Goal: Task Accomplishment & Management: Complete application form

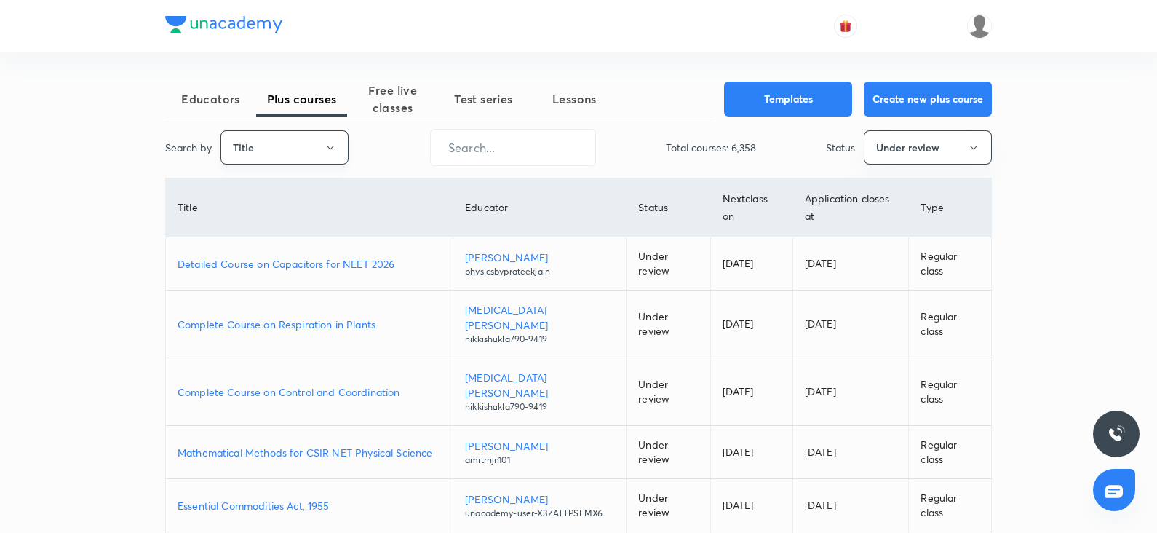
click at [327, 143] on icon "button" at bounding box center [331, 148] width 12 height 12
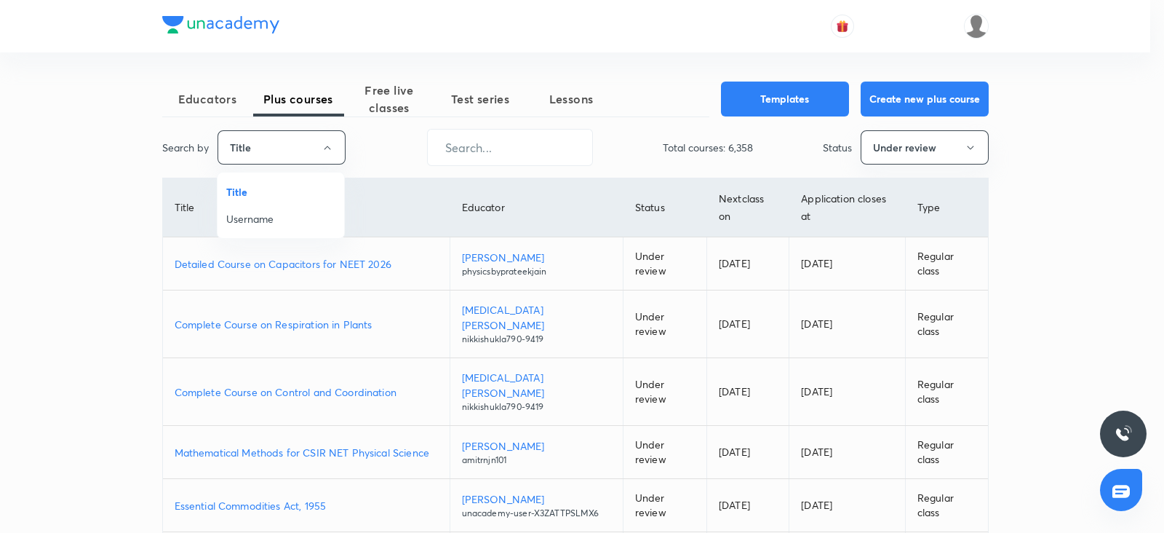
click at [255, 218] on span "Username" at bounding box center [280, 218] width 109 height 15
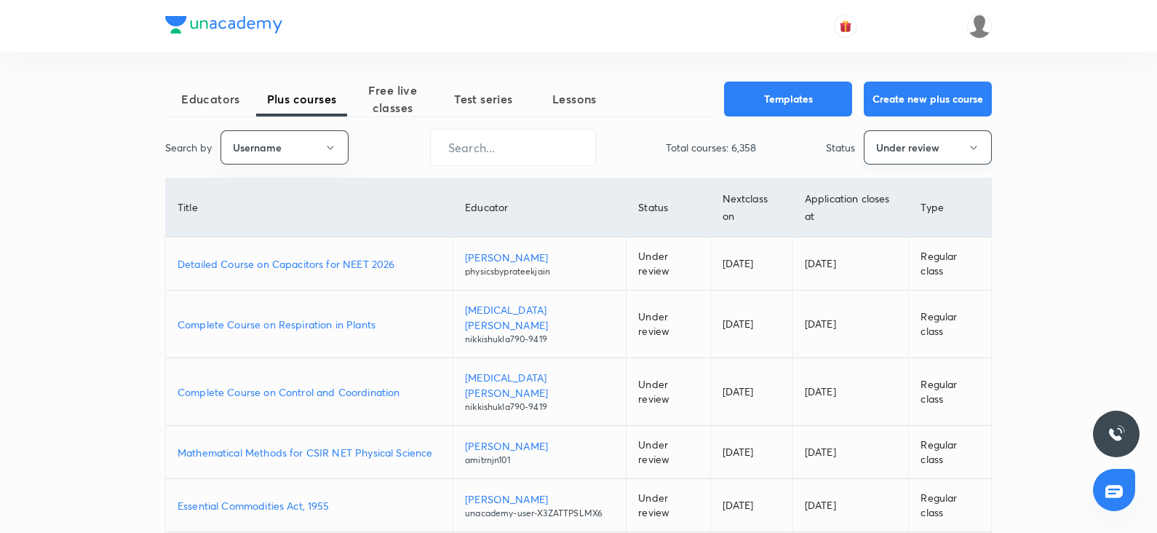
click at [923, 153] on button "Under review" at bounding box center [928, 147] width 128 height 34
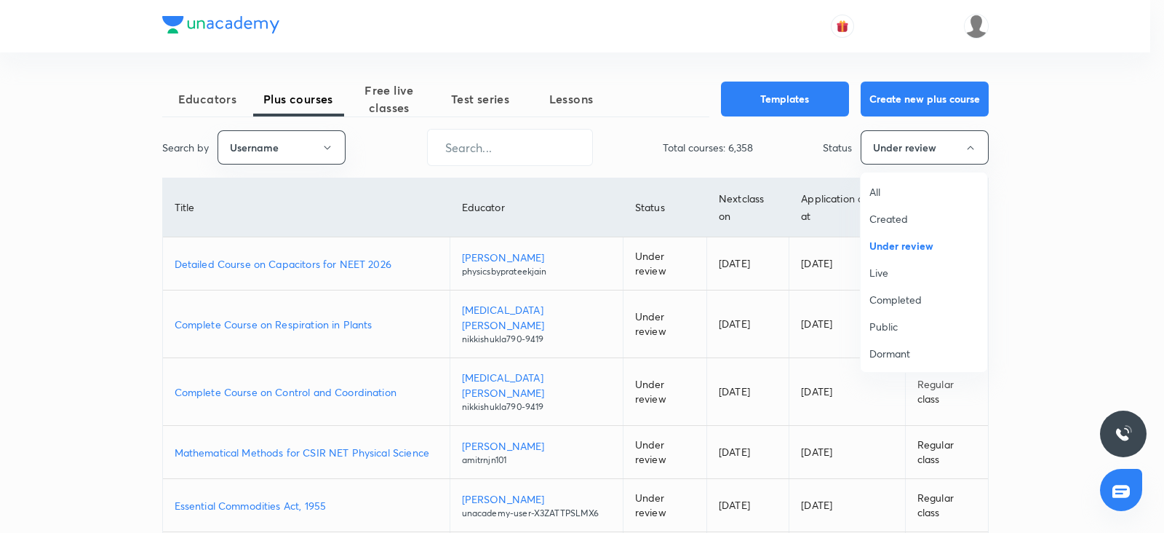
click at [877, 193] on span "All" at bounding box center [924, 191] width 109 height 15
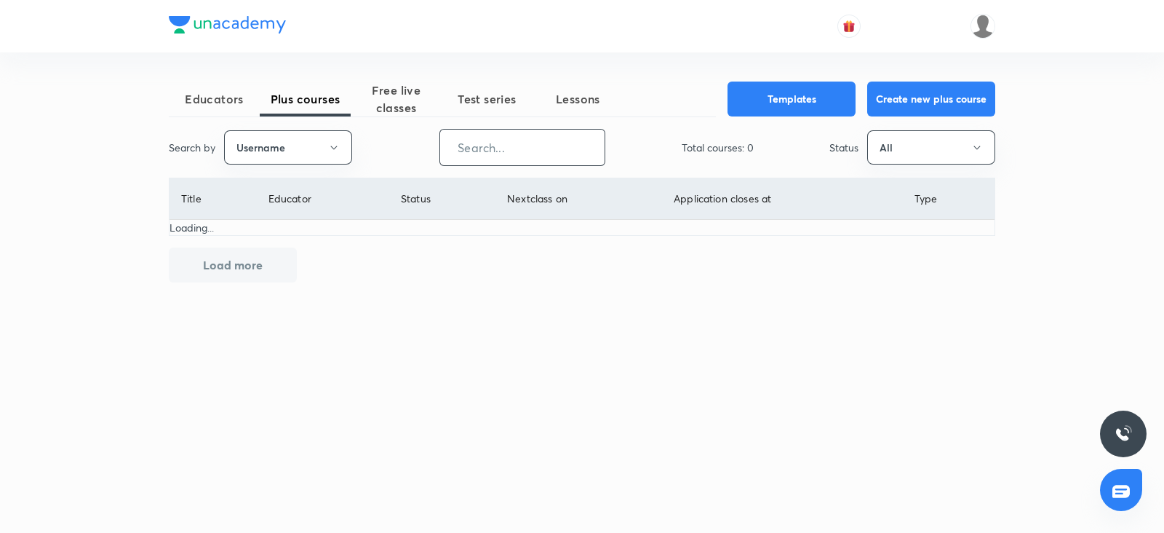
click at [493, 144] on input "text" at bounding box center [522, 147] width 164 height 37
paste input "KiranT-9128"
type input "KiranT-9128"
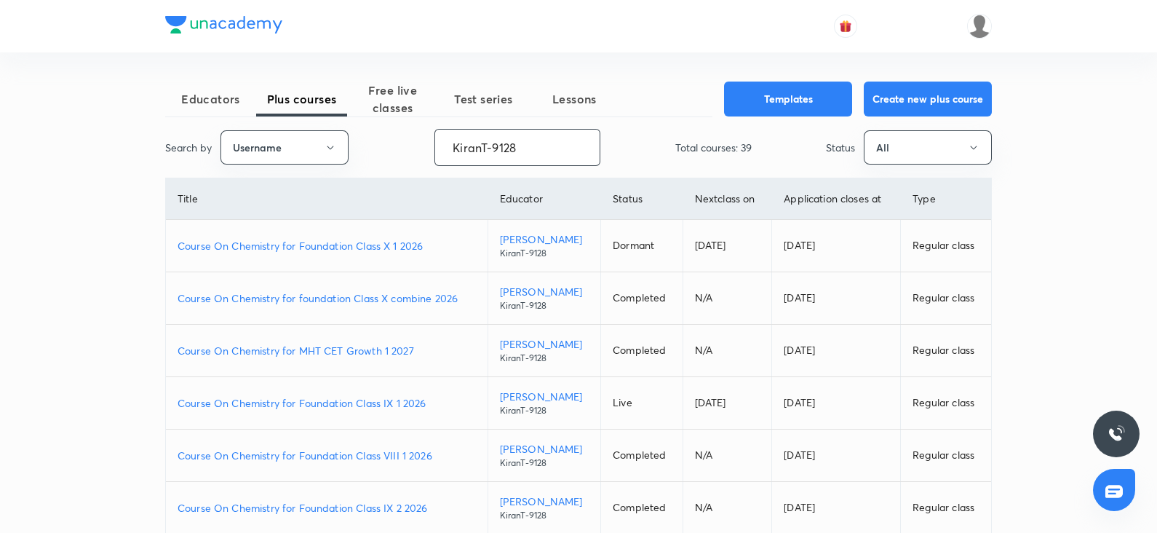
drag, startPoint x: 528, startPoint y: 140, endPoint x: 437, endPoint y: 146, distance: 91.1
click at [437, 146] on input "KiranT-9128" at bounding box center [517, 147] width 164 height 37
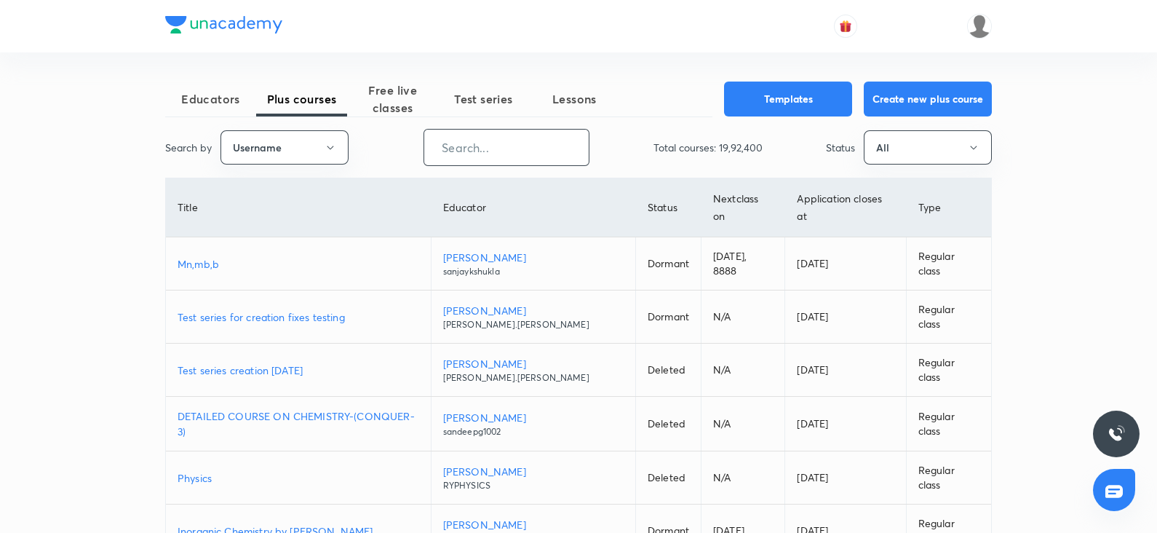
click at [455, 147] on input "text" at bounding box center [506, 147] width 164 height 37
paste input "unacademy-user-hxdjz0zqyzy5"
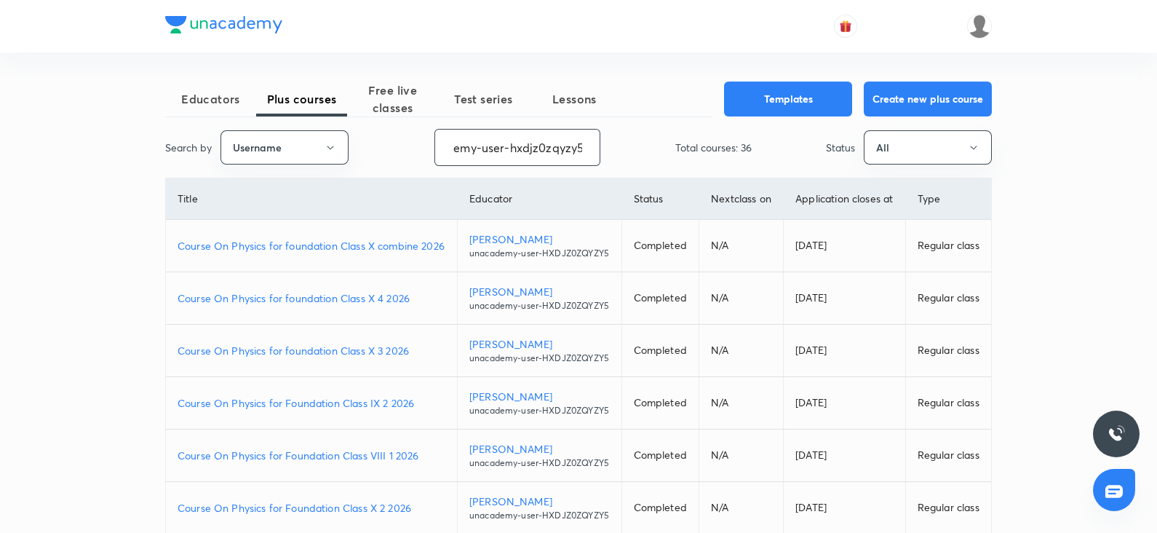
type input "unacademy-user-hxdjz0zqyzy5"
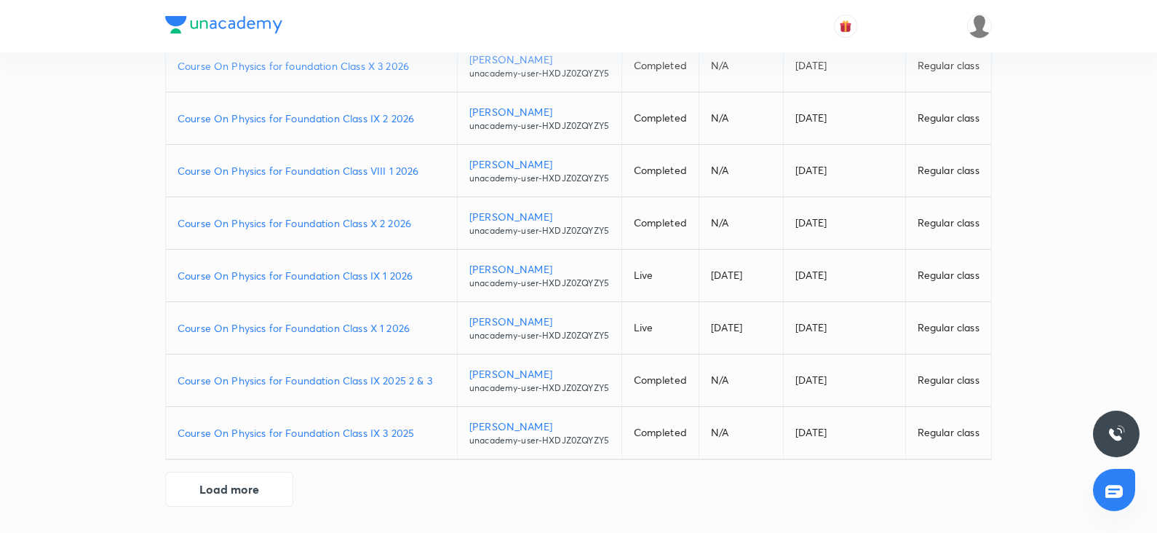
scroll to position [423, 0]
click at [252, 425] on button "Load more" at bounding box center [229, 487] width 128 height 35
click at [373, 320] on p "Course On Physics for Foundation Class X 1 2026" at bounding box center [312, 327] width 268 height 15
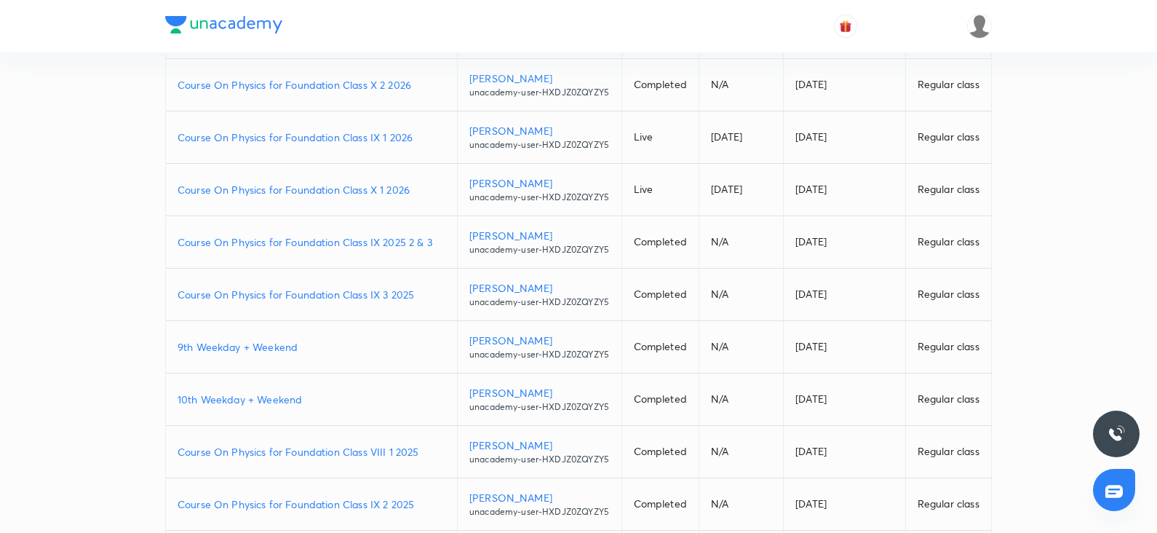
click at [366, 145] on p "Course On Physics for Foundation Class IX 1 2026" at bounding box center [312, 137] width 268 height 15
click at [378, 92] on p "Course On Physics for Foundation Class X 2 2026" at bounding box center [312, 84] width 268 height 15
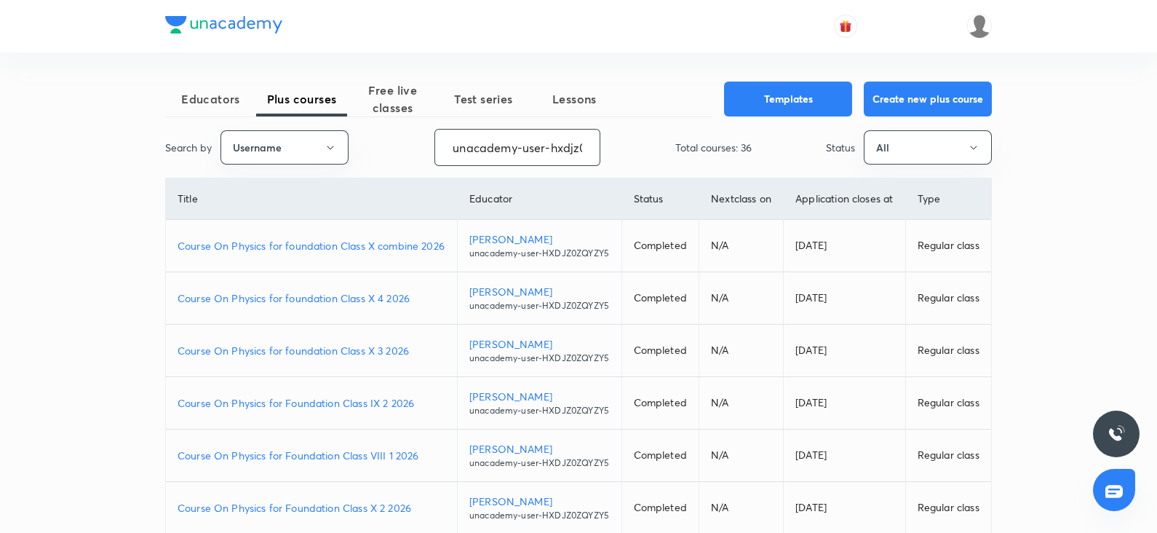
scroll to position [0, 41]
drag, startPoint x: 448, startPoint y: 140, endPoint x: 613, endPoint y: 180, distance: 169.8
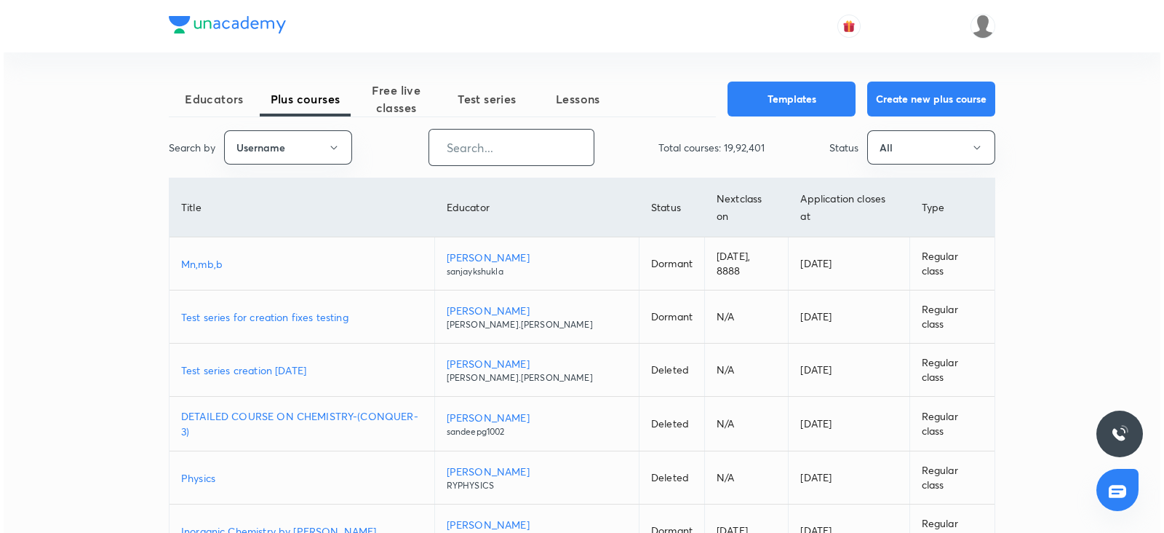
scroll to position [0, 0]
paste input "virendrasinghrathod-182"
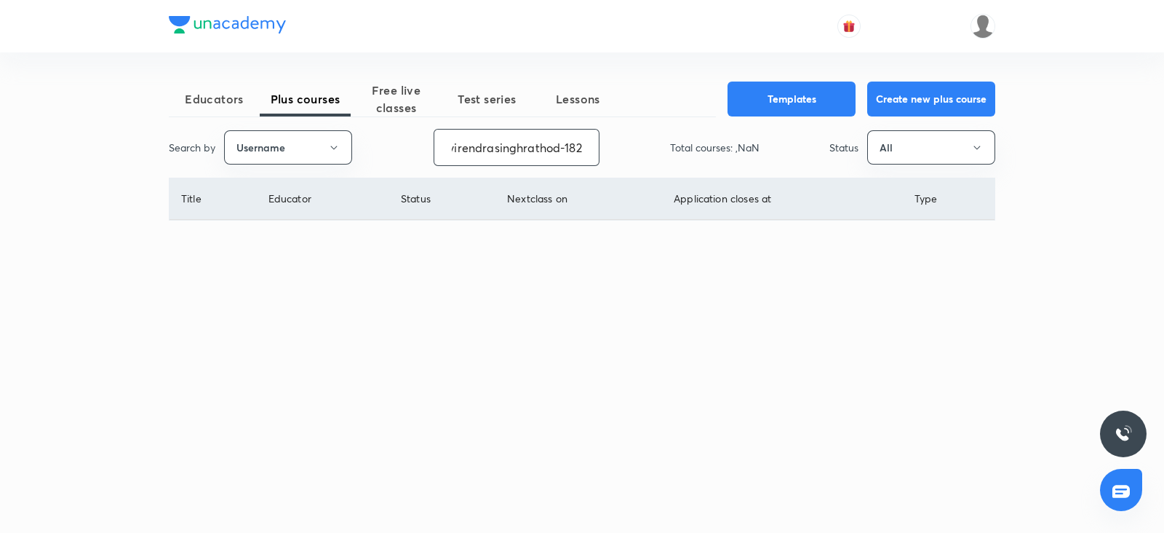
type input "virendrasinghrathod-182"
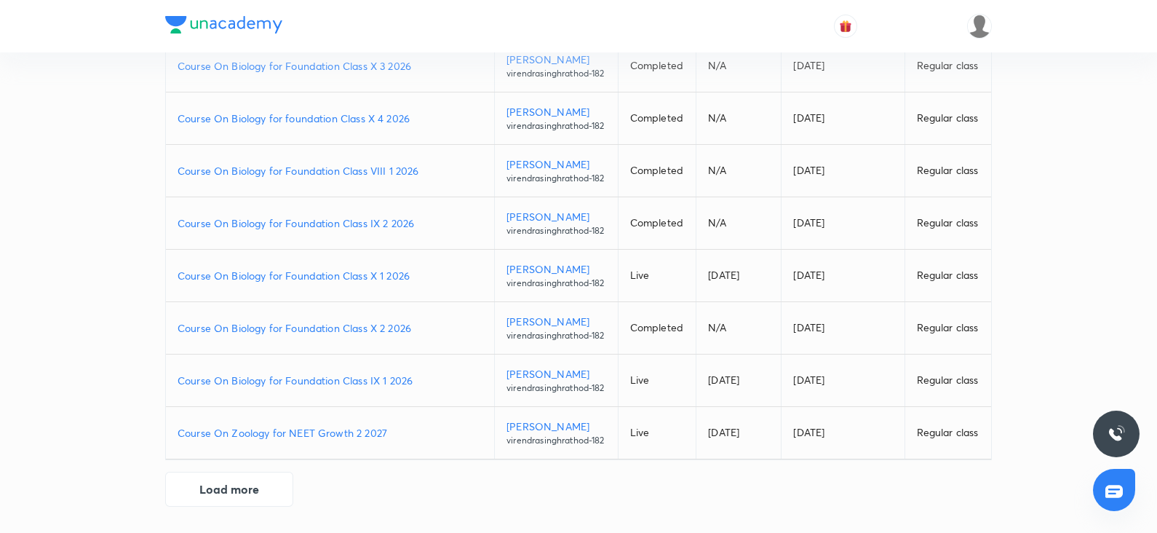
scroll to position [405, 0]
click at [346, 388] on p "Course On Biology for Foundation Class IX 1 2026" at bounding box center [330, 380] width 305 height 15
click at [377, 268] on p "Course On Biology for Foundation Class X 1 2026" at bounding box center [330, 275] width 305 height 15
click at [376, 215] on p "Course On Biology for Foundation Class IX 2 2026" at bounding box center [330, 222] width 305 height 15
click at [376, 320] on p "Course On Biology for Foundation Class X 2 2026" at bounding box center [330, 327] width 305 height 15
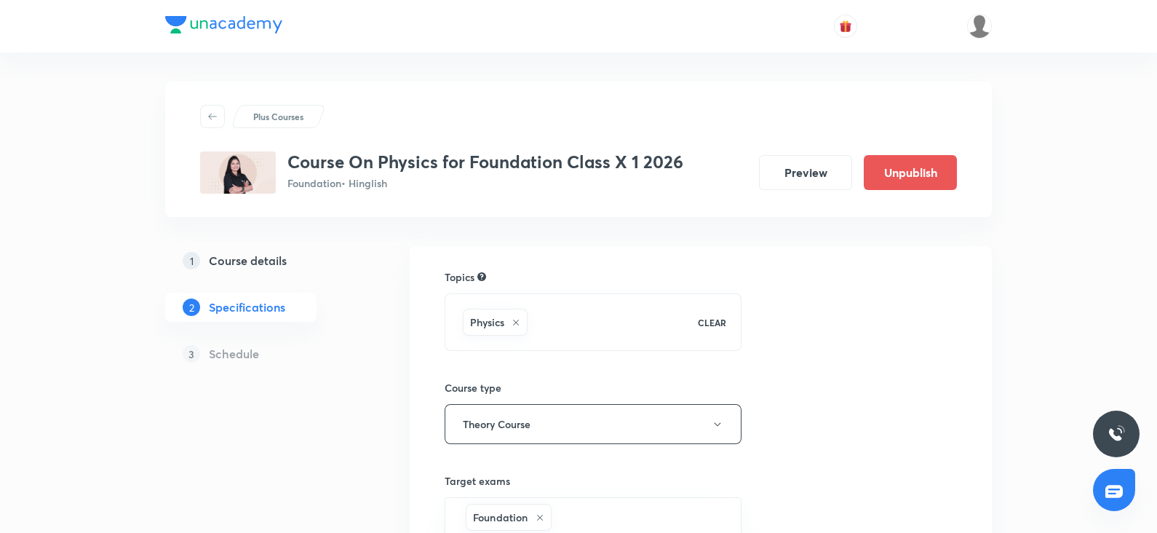
click at [263, 255] on h5 "Course details" at bounding box center [248, 260] width 78 height 17
click at [273, 266] on h5 "Course details" at bounding box center [248, 260] width 78 height 17
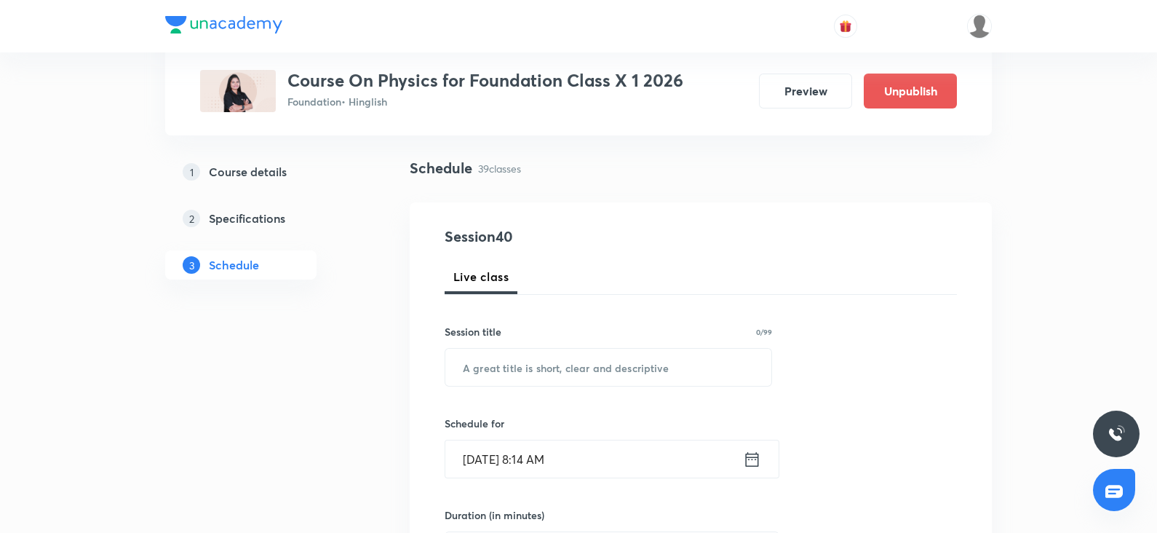
scroll to position [90, 0]
click at [504, 353] on input "text" at bounding box center [608, 365] width 326 height 37
paste input "Sound"
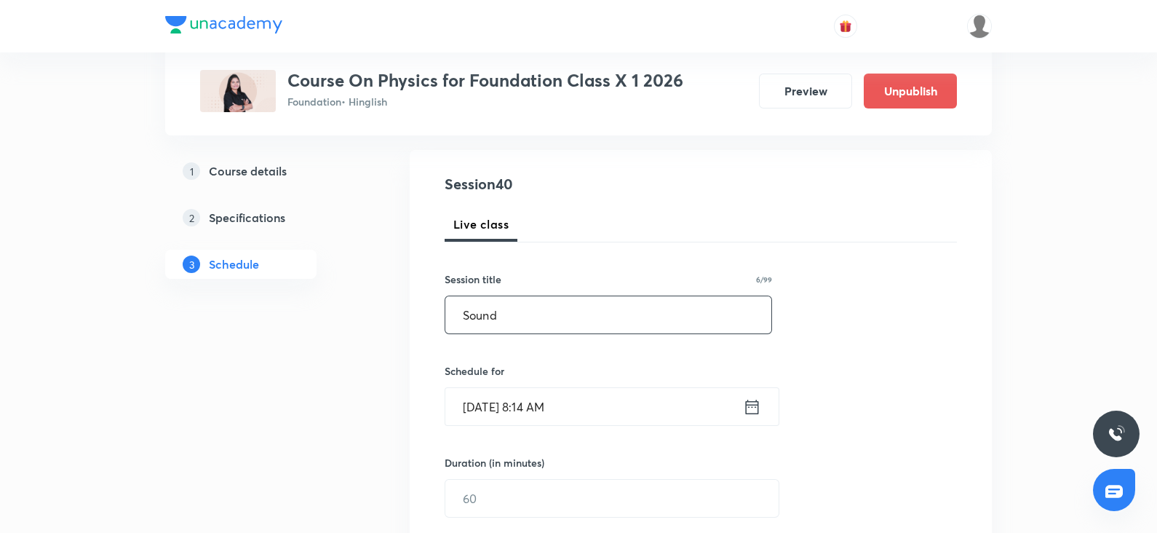
scroll to position [145, 0]
type input "Sound"
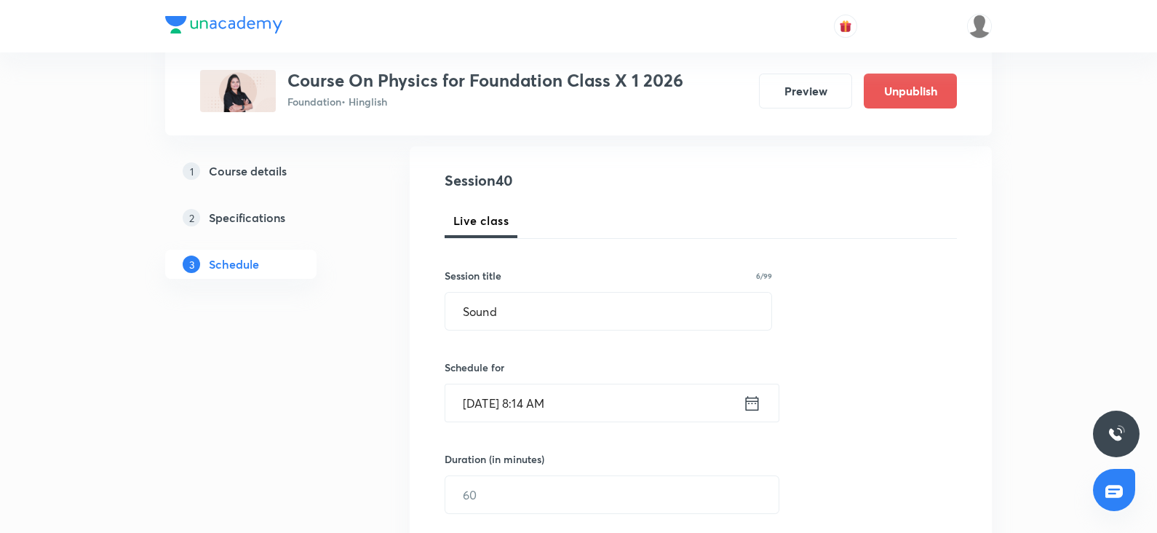
click at [474, 406] on input "Oct 6, 2025, 8:14 AM" at bounding box center [594, 402] width 298 height 37
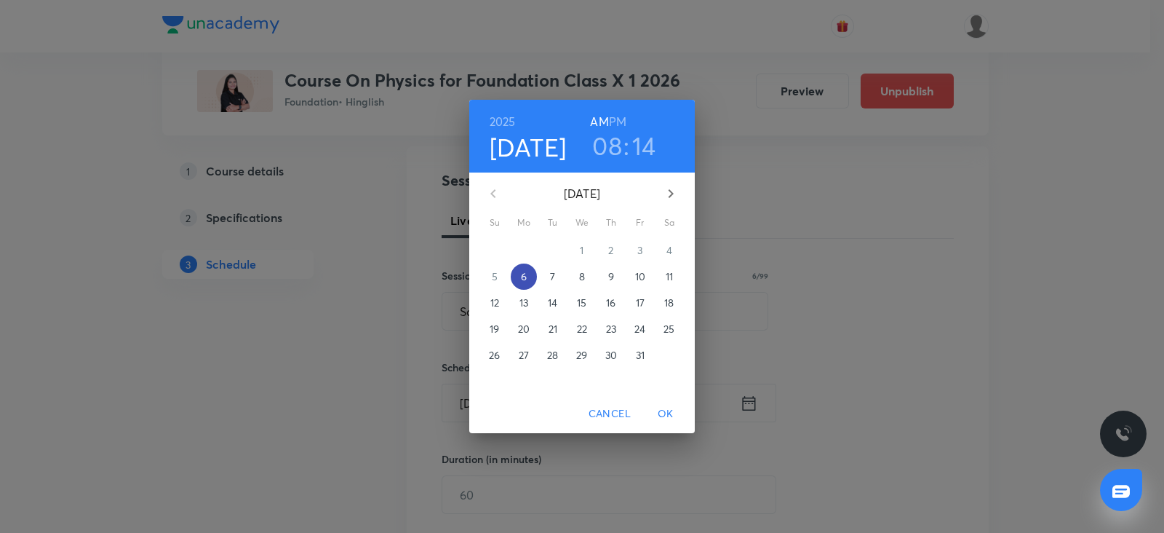
click at [521, 276] on p "6" at bounding box center [524, 276] width 6 height 15
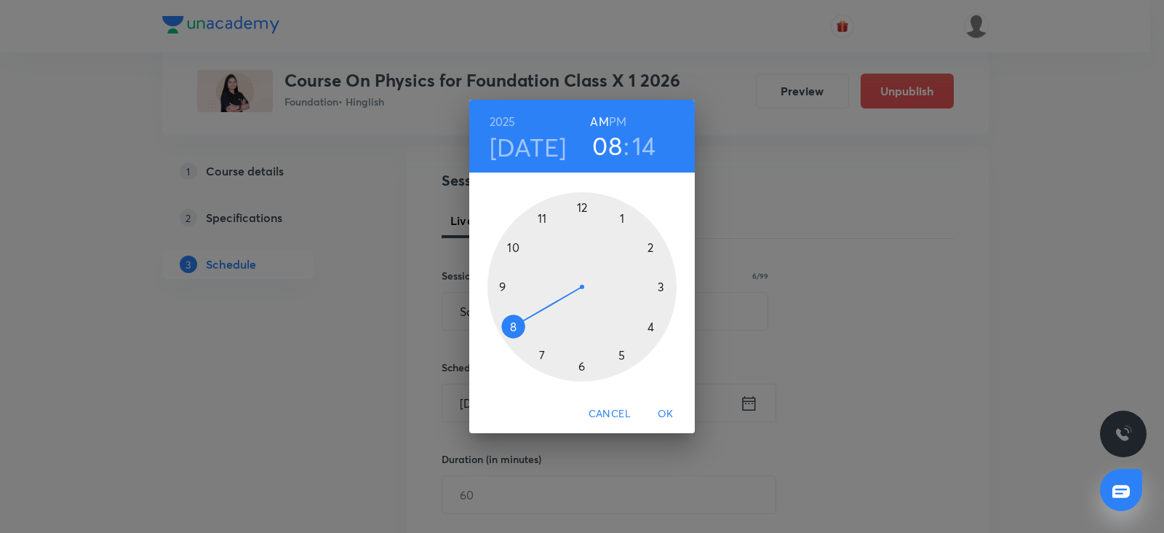
click at [621, 352] on div at bounding box center [582, 286] width 189 height 189
click at [624, 125] on h6 "PM" at bounding box center [617, 121] width 17 height 20
click at [580, 369] on div at bounding box center [582, 286] width 189 height 189
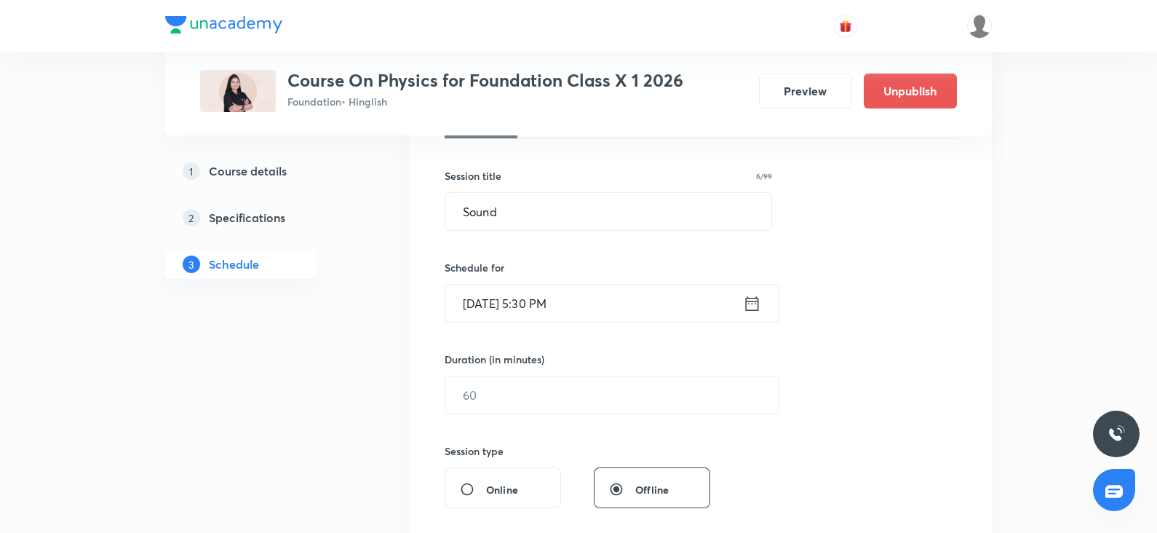
scroll to position [255, 0]
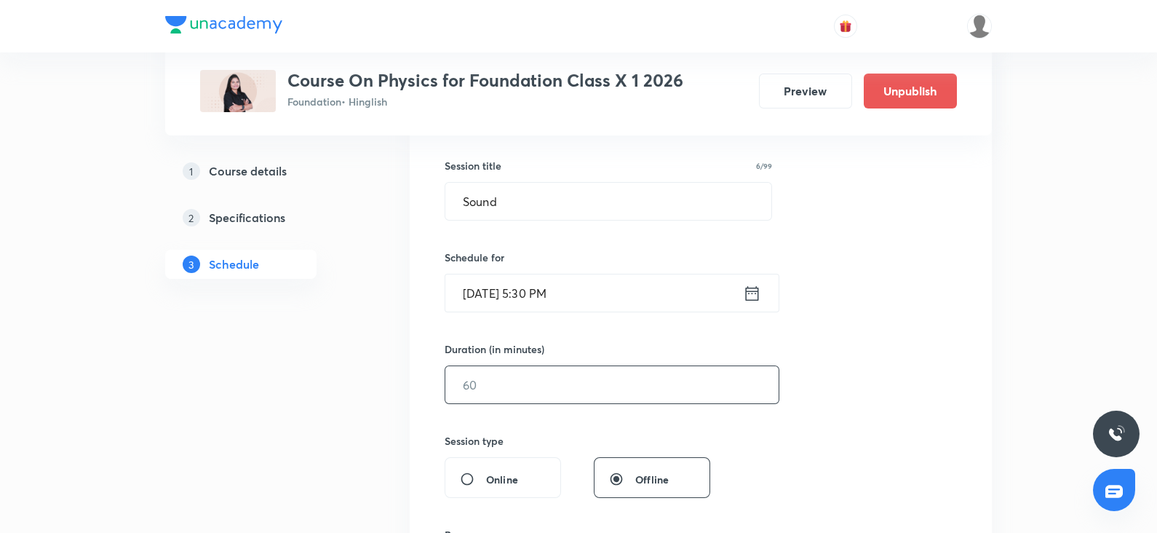
click at [477, 385] on input "text" at bounding box center [611, 384] width 333 height 37
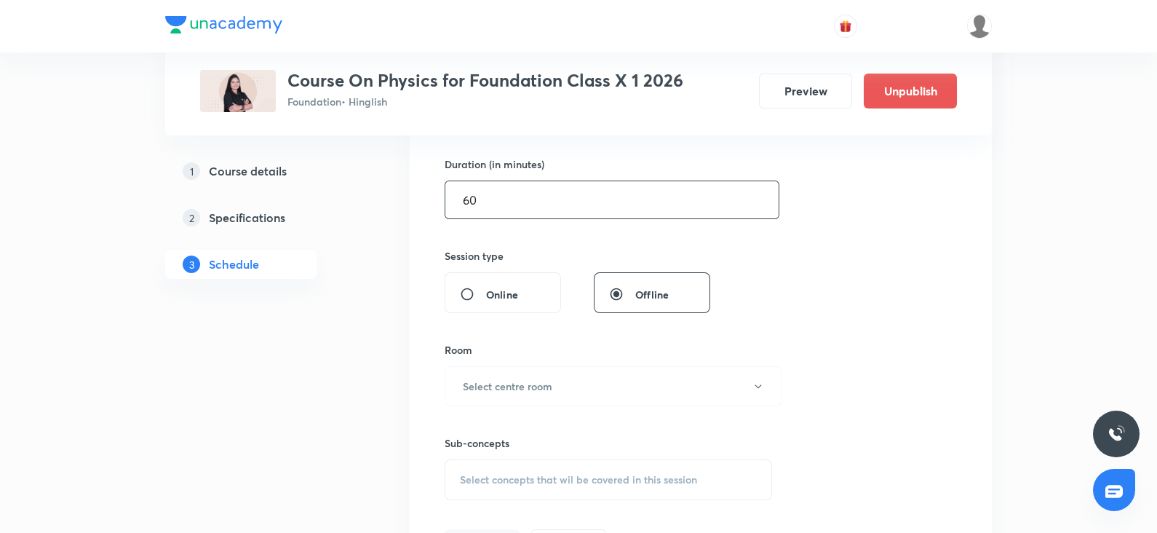
scroll to position [440, 0]
type input "60"
click at [476, 378] on h6 "Select centre room" at bounding box center [508, 385] width 90 height 15
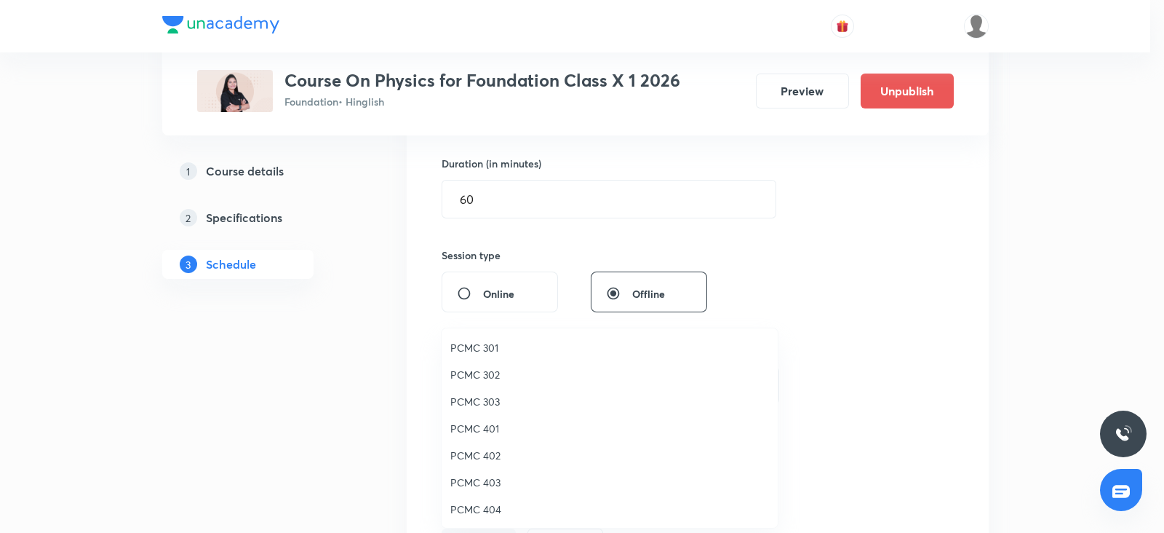
click at [482, 461] on span "PCMC 402" at bounding box center [609, 455] width 319 height 15
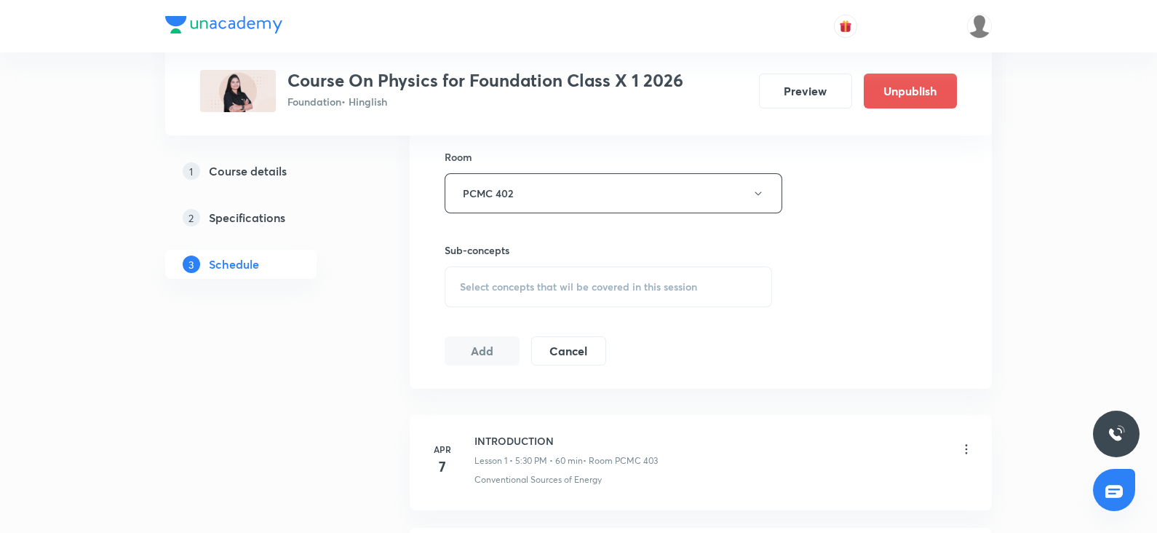
scroll to position [634, 0]
click at [550, 294] on div "Select concepts that wil be covered in this session" at bounding box center [608, 285] width 327 height 41
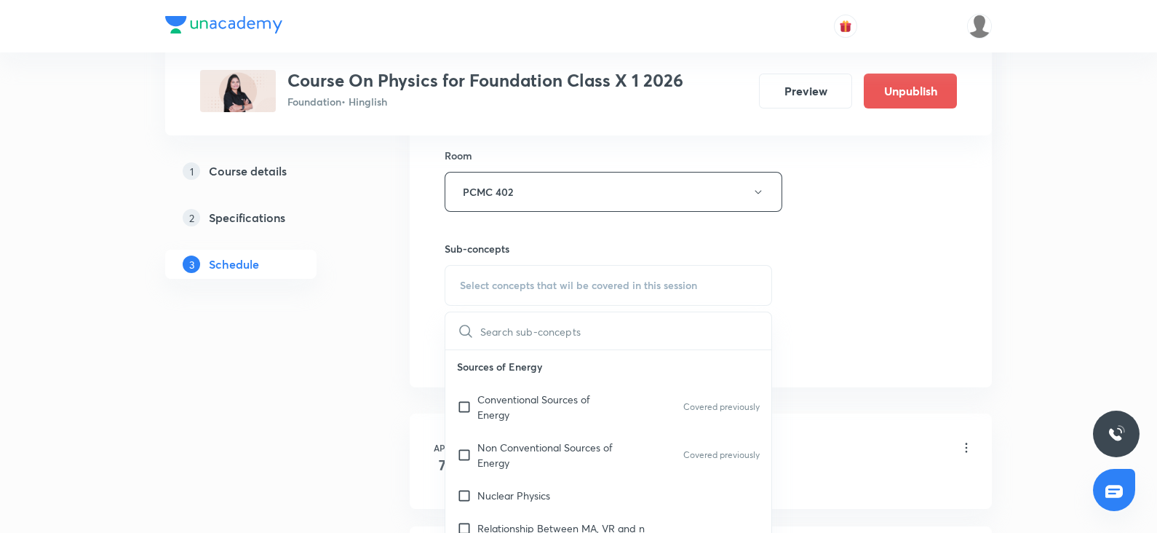
click at [519, 458] on p "Non Conventional Sources of Energy" at bounding box center [550, 455] width 147 height 31
checkbox input "true"
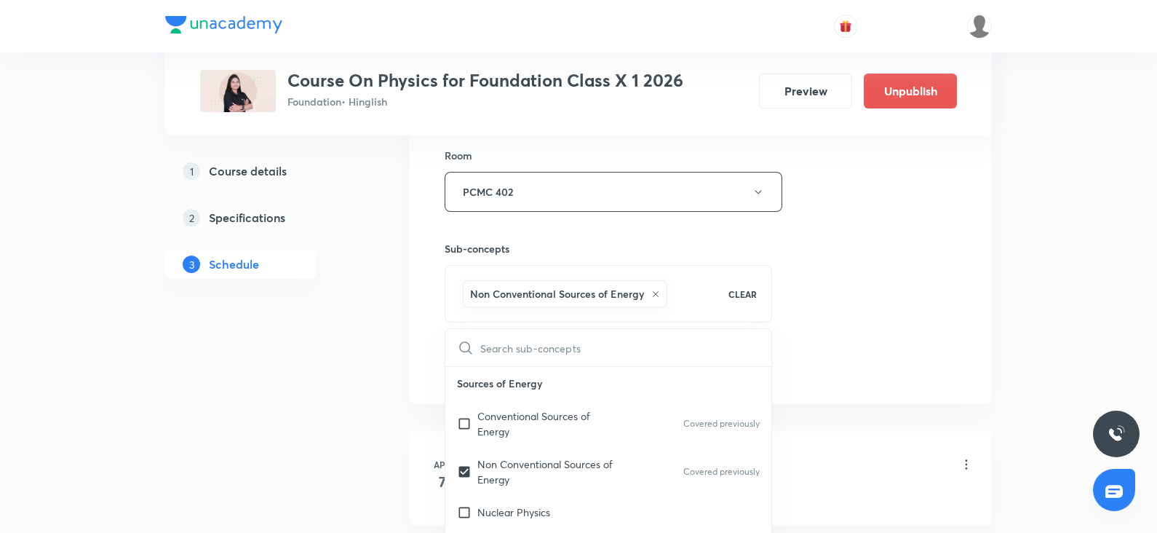
click at [899, 241] on div "Session 40 Live class Session title 6/99 Sound ​ Schedule for Oct 6, 2025, 5:30…" at bounding box center [701, 31] width 512 height 700
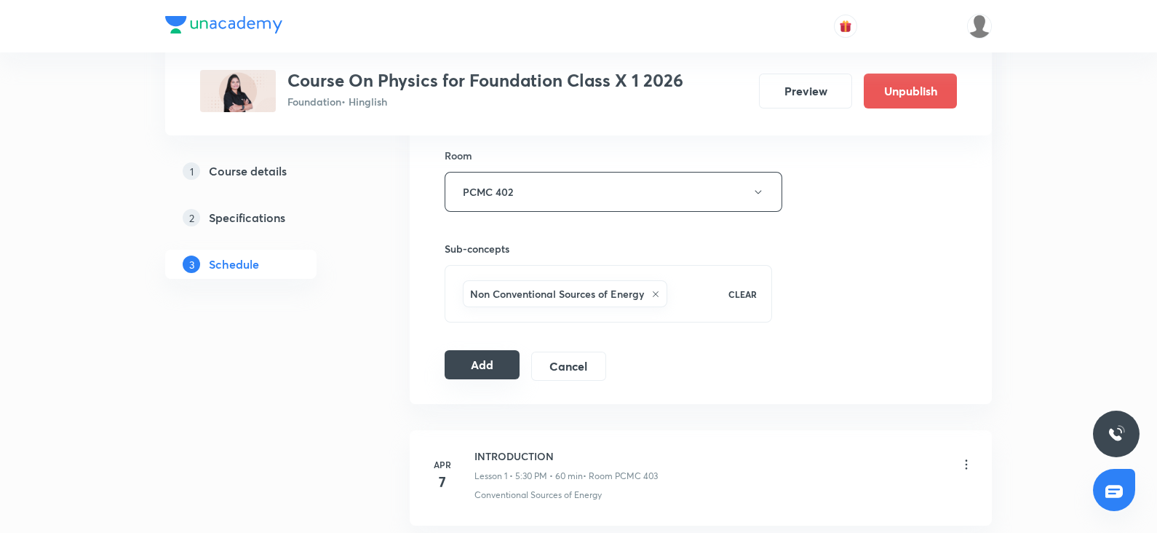
click at [485, 365] on button "Add" at bounding box center [482, 364] width 75 height 29
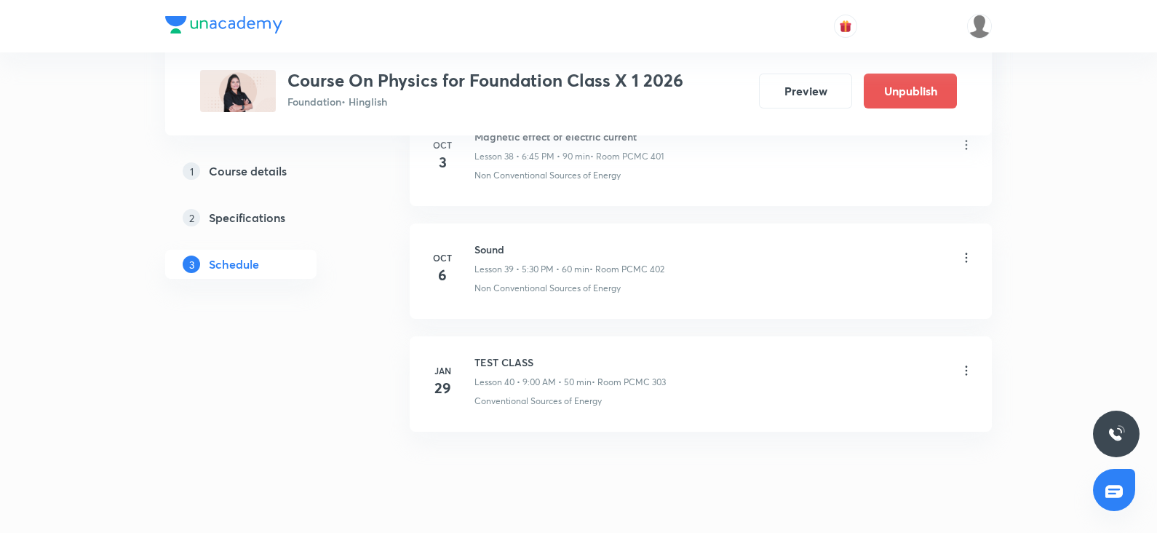
scroll to position [4463, 0]
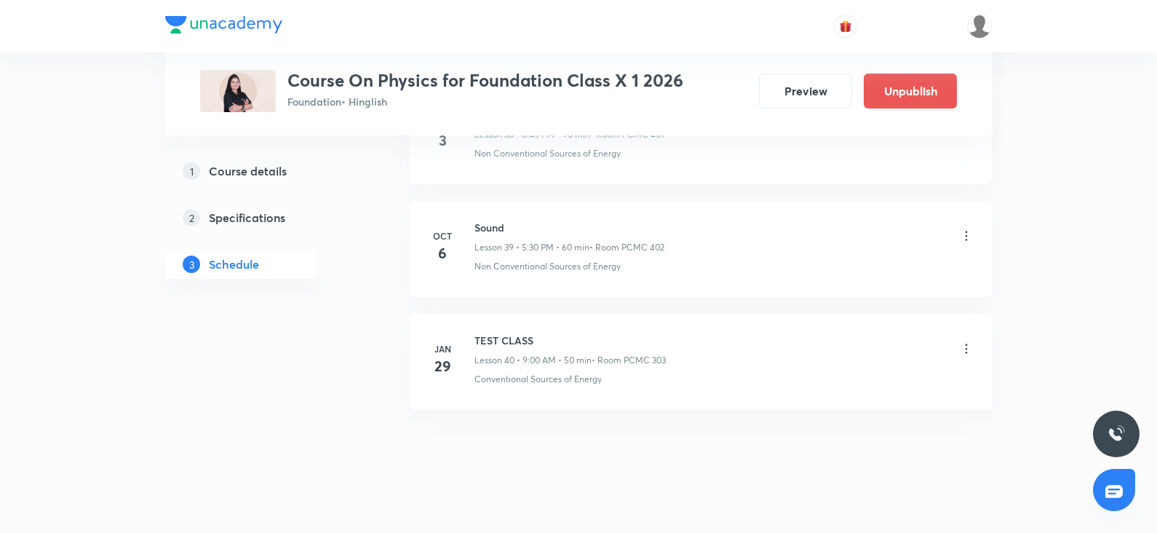
click at [967, 229] on icon at bounding box center [966, 236] width 15 height 15
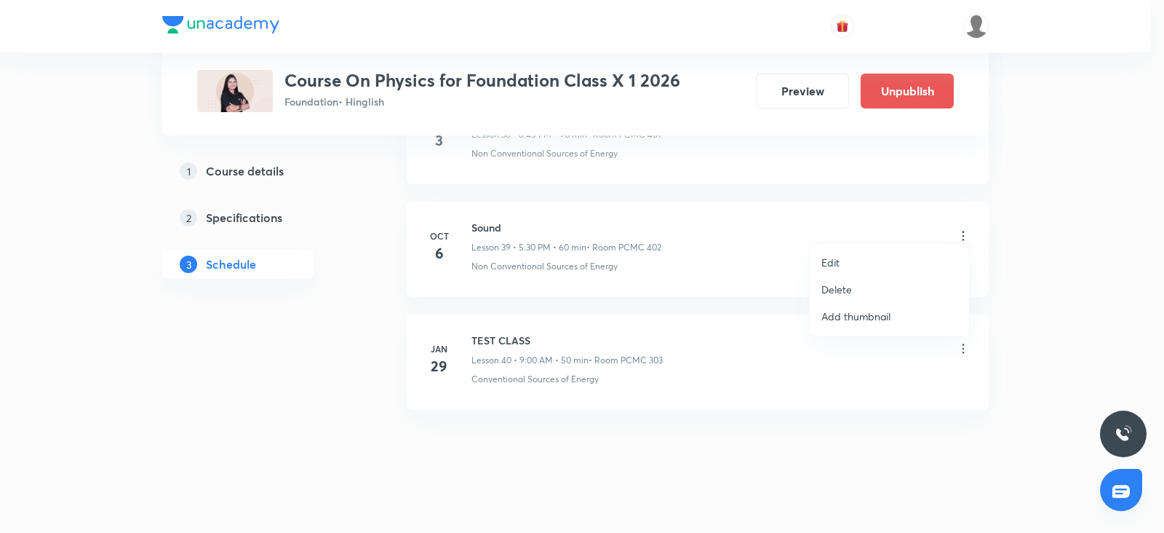
click at [835, 290] on p "Delete" at bounding box center [837, 289] width 31 height 15
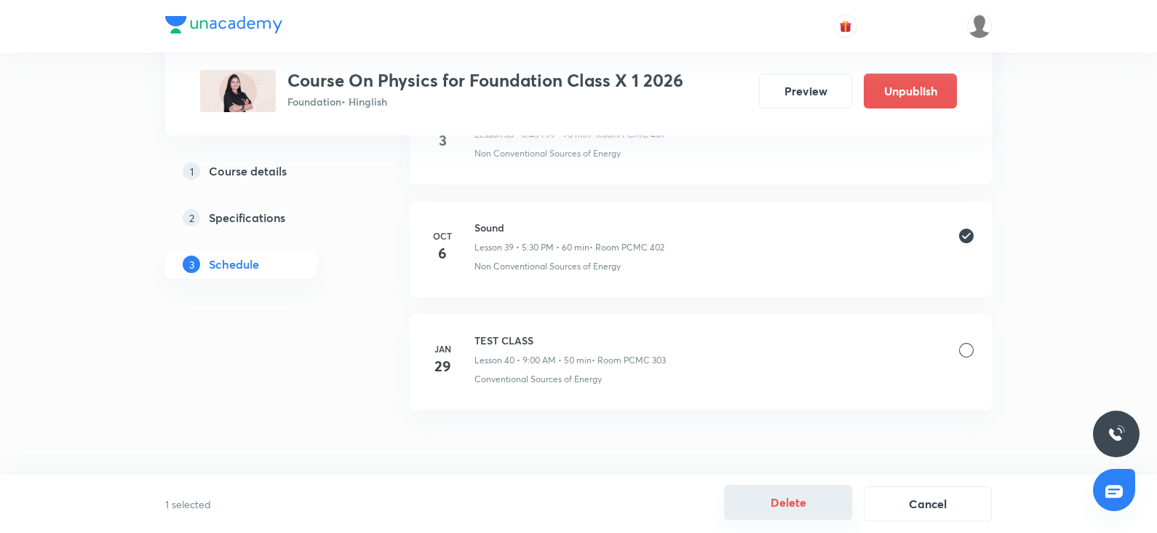
click at [788, 515] on button "Delete" at bounding box center [788, 502] width 128 height 35
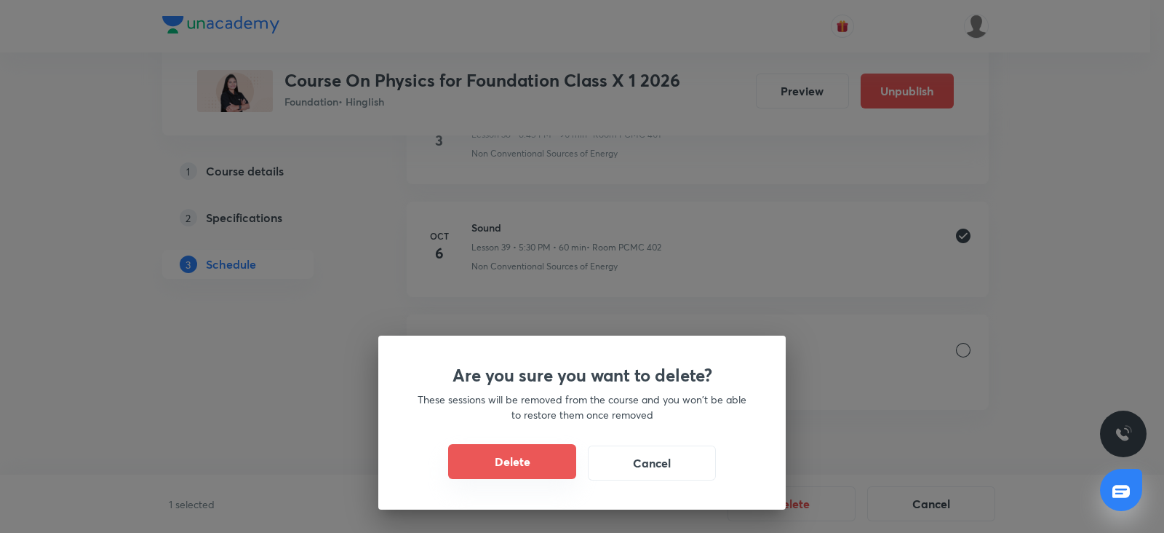
click at [456, 449] on button "Delete" at bounding box center [512, 461] width 128 height 35
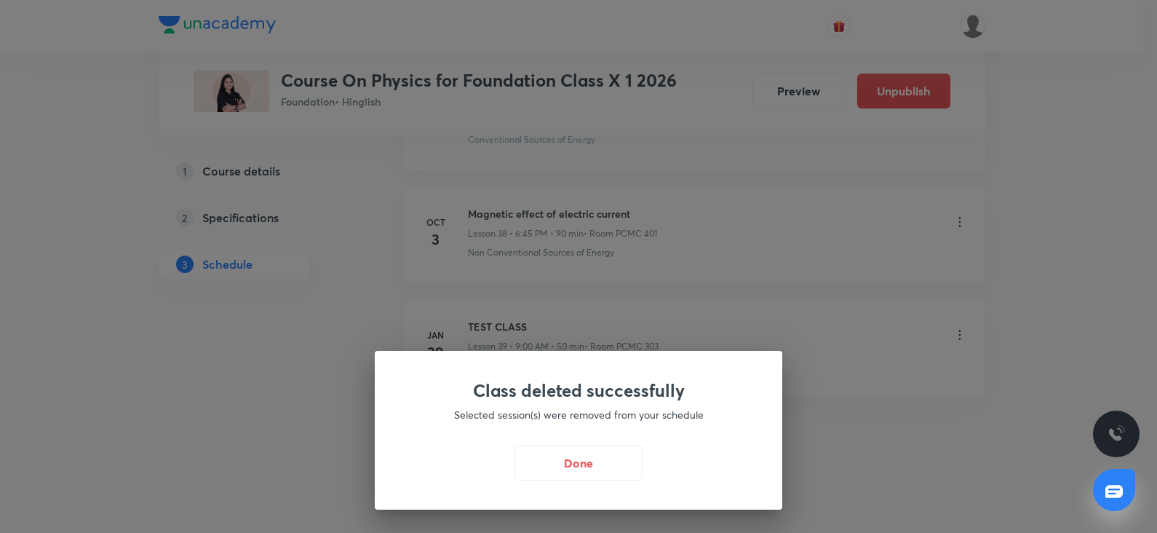
scroll to position [4354, 0]
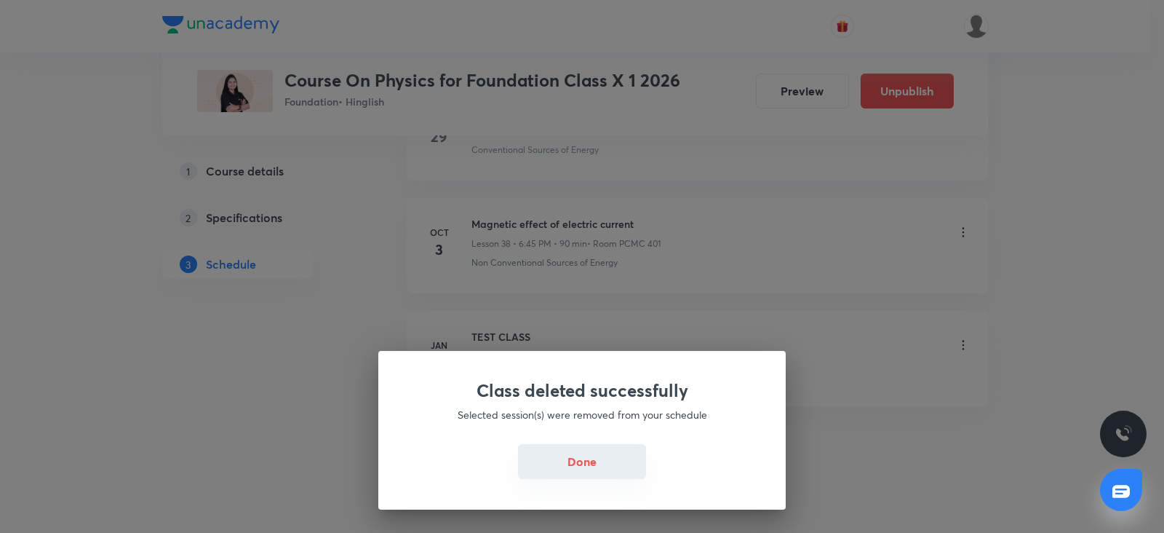
click at [565, 466] on button "Done" at bounding box center [582, 461] width 128 height 35
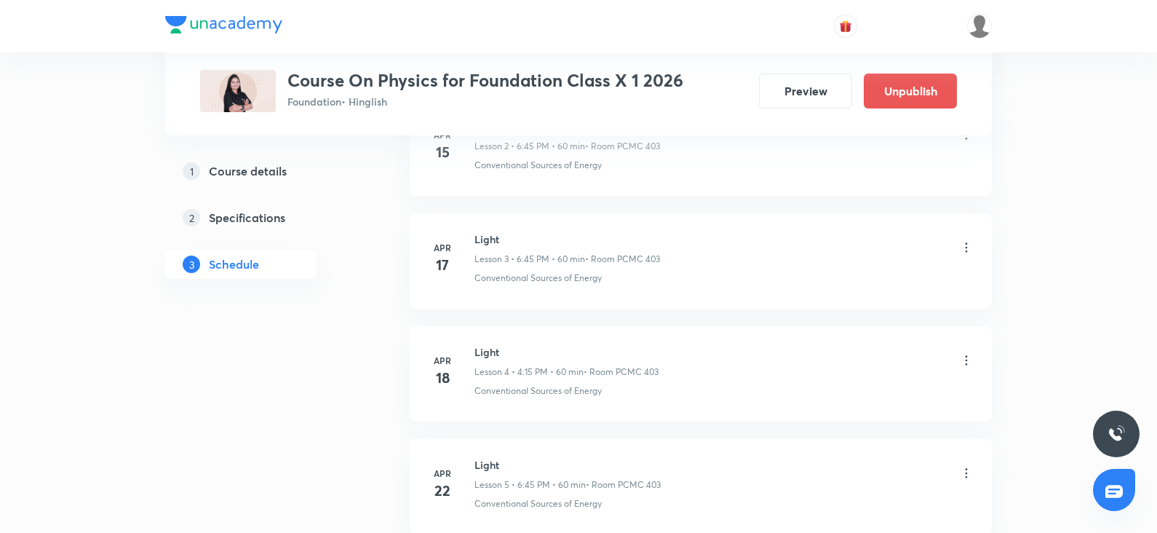
scroll to position [0, 0]
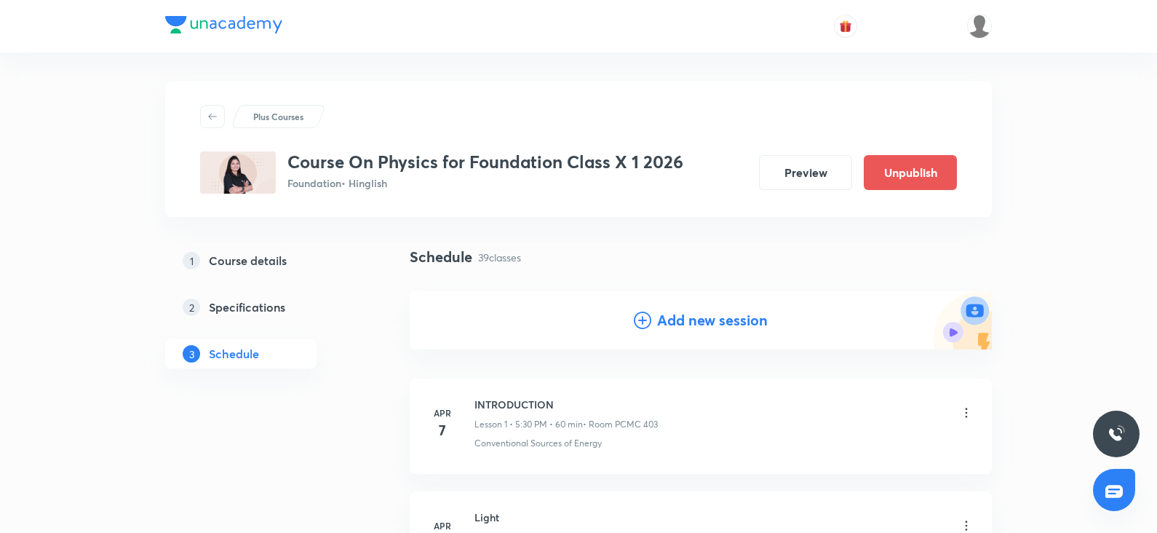
click at [637, 322] on icon at bounding box center [642, 319] width 17 height 17
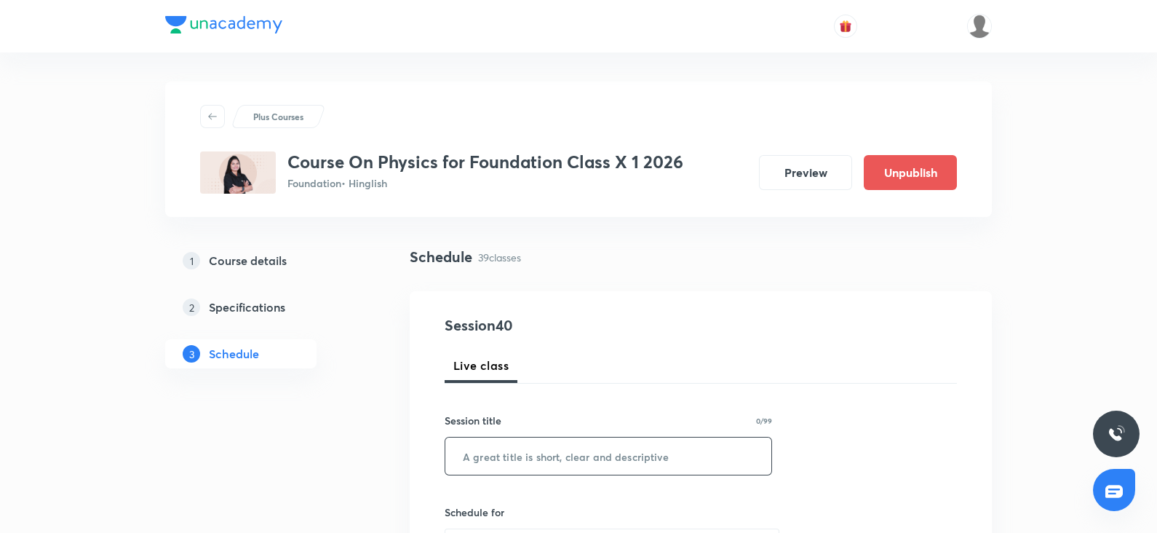
click at [497, 443] on input "text" at bounding box center [608, 455] width 326 height 37
paste input "Magnetic effect of electric current"
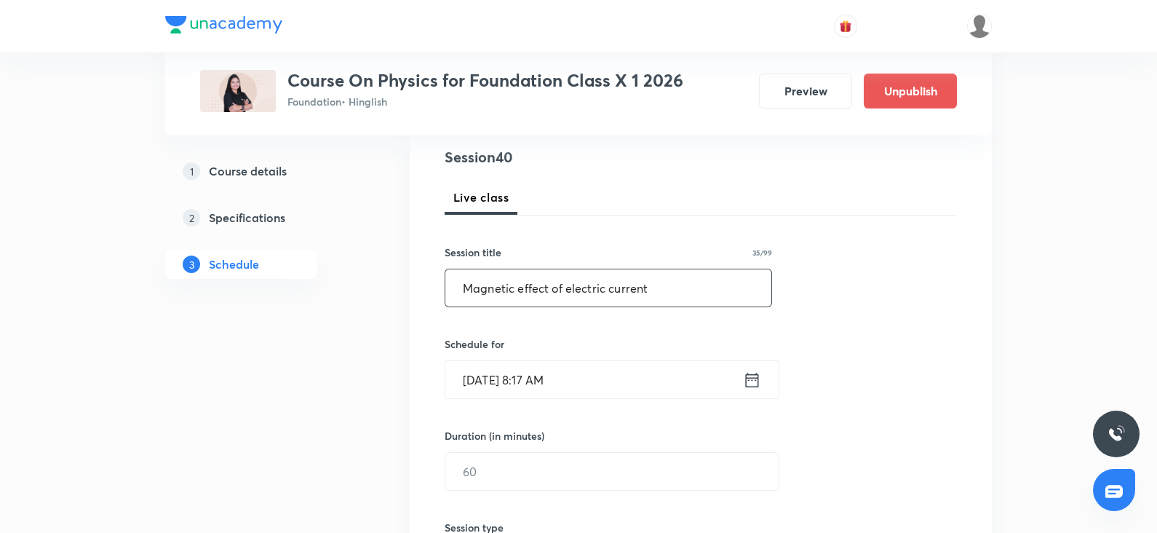
scroll to position [169, 0]
type input "Magnetic effect of electric current"
click at [501, 377] on input "Oct 6, 2025, 8:17 AM" at bounding box center [594, 378] width 298 height 37
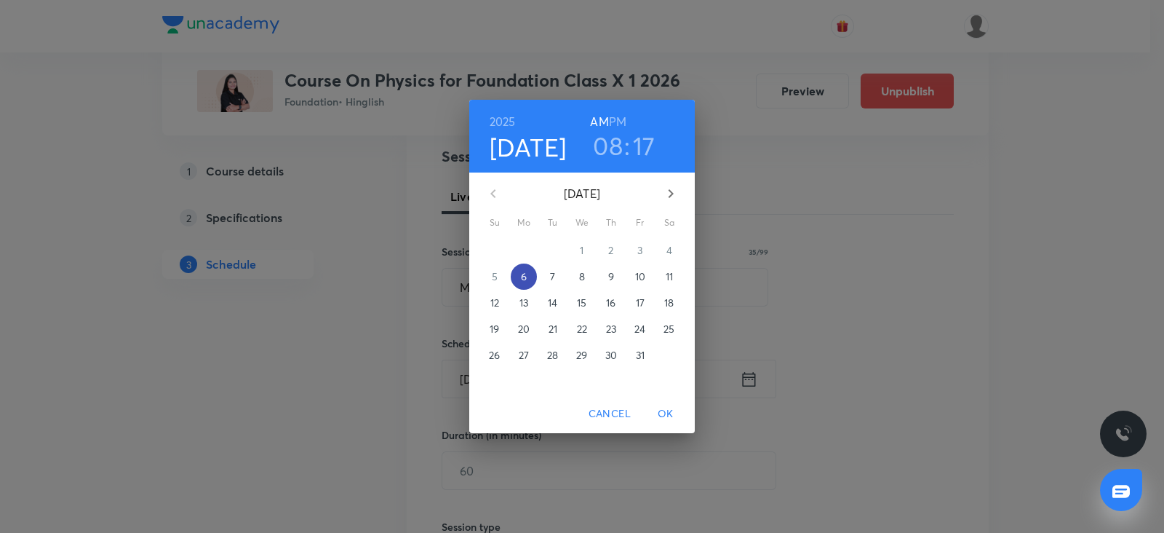
click at [522, 276] on p "6" at bounding box center [524, 276] width 6 height 15
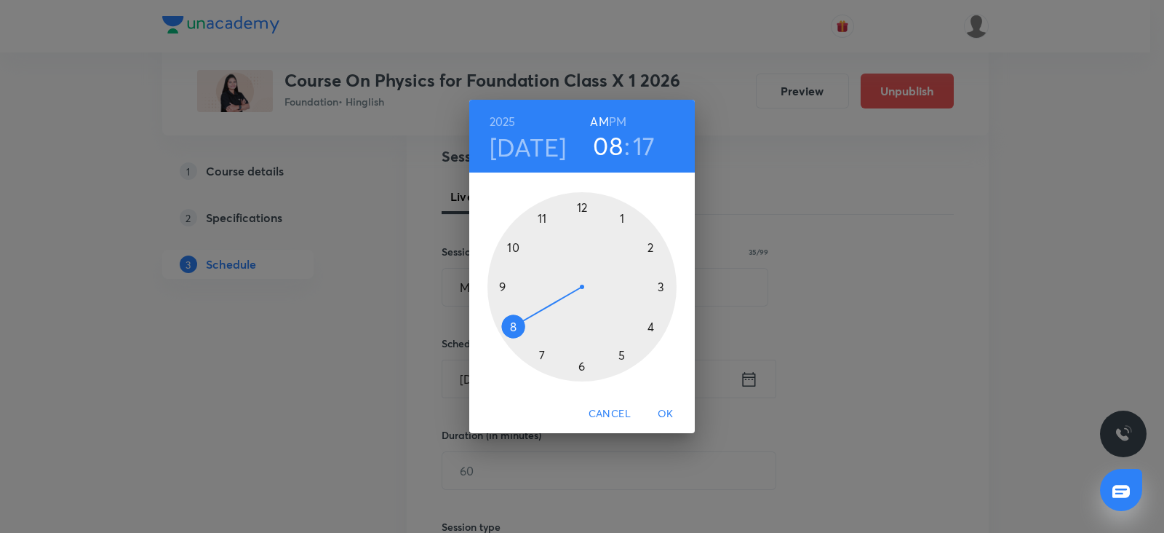
click at [582, 363] on div at bounding box center [582, 286] width 189 height 189
click at [616, 120] on h6 "PM" at bounding box center [617, 121] width 17 height 20
click at [496, 289] on div at bounding box center [582, 286] width 189 height 189
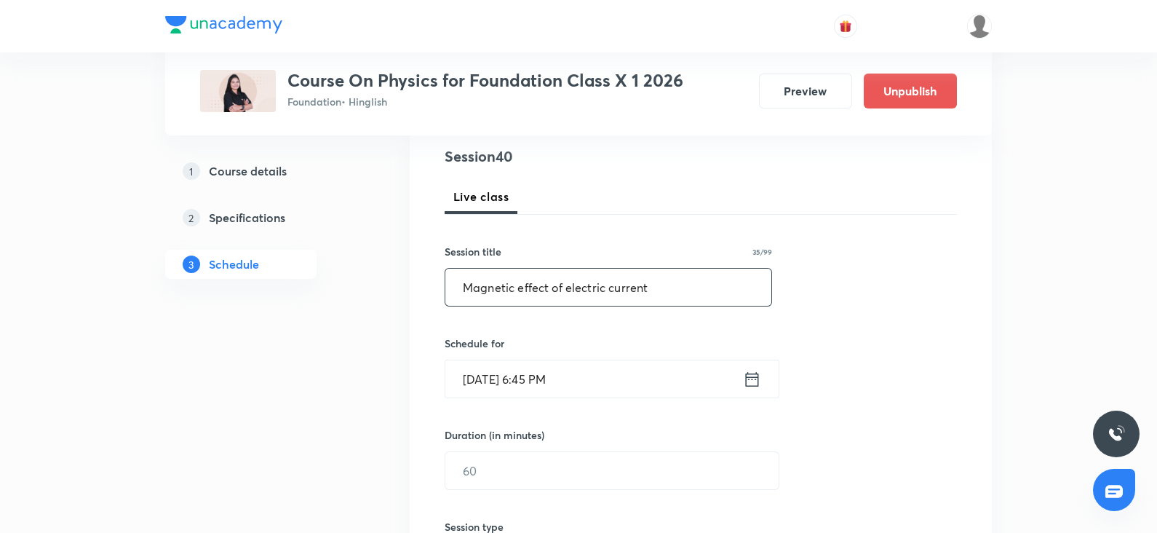
scroll to position [278, 0]
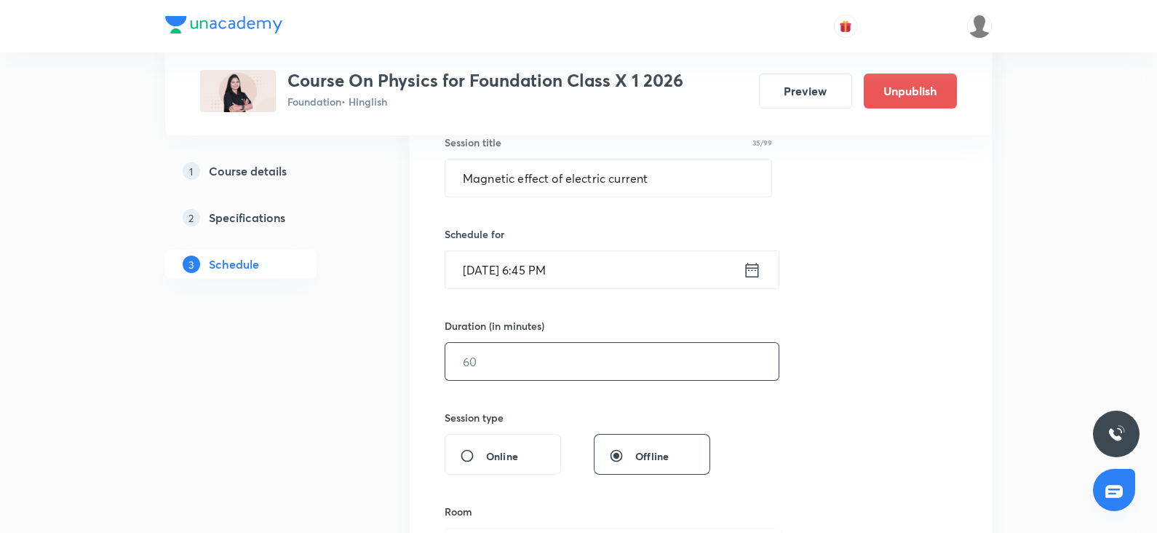
click at [472, 351] on input "text" at bounding box center [611, 361] width 333 height 37
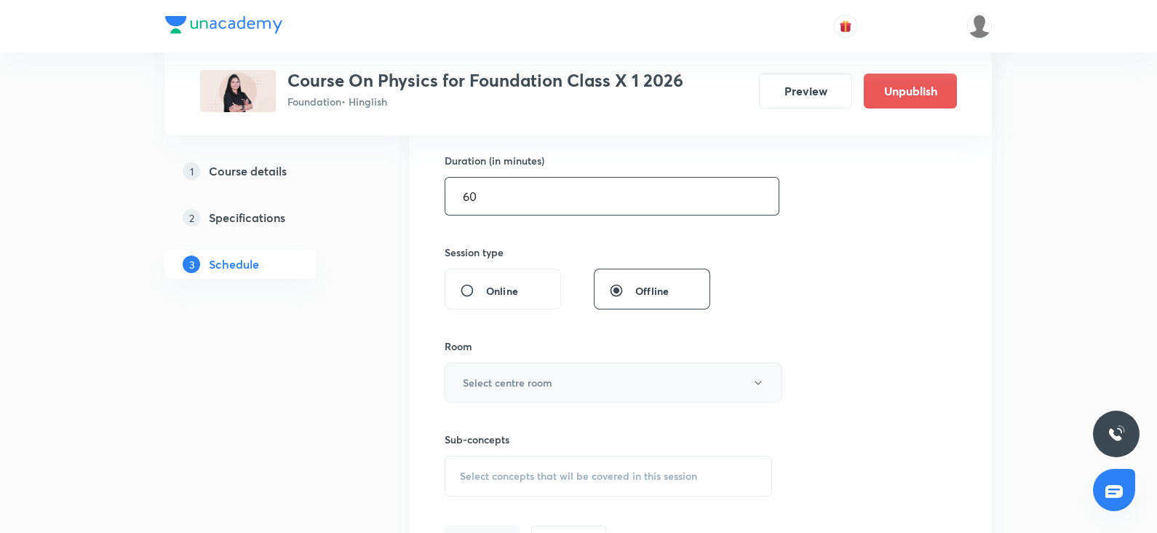
scroll to position [444, 0]
type input "60"
click at [488, 384] on h6 "Select centre room" at bounding box center [508, 381] width 90 height 15
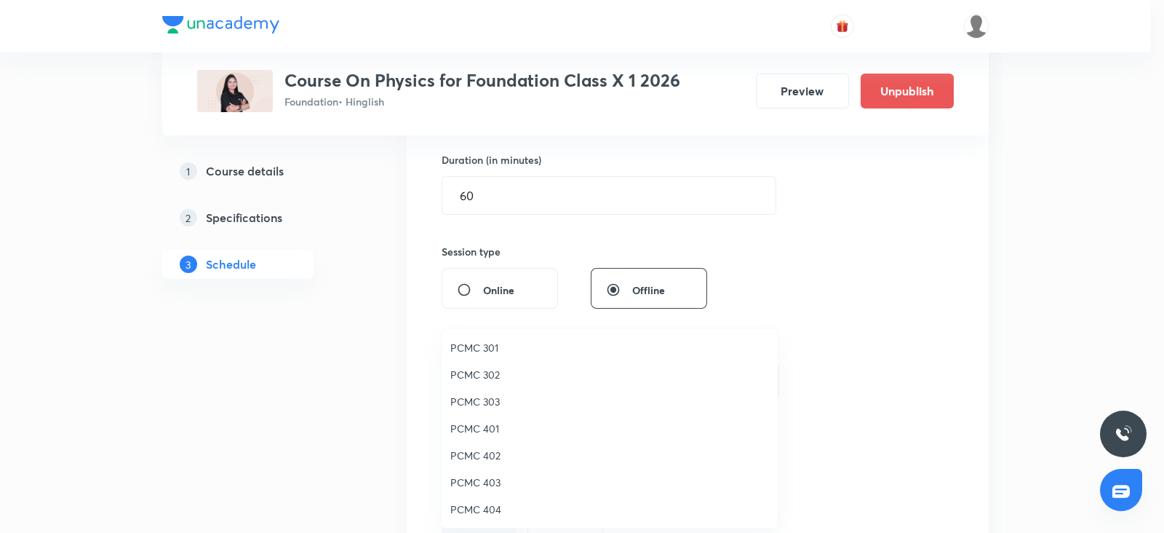
click at [481, 453] on span "PCMC 402" at bounding box center [609, 455] width 319 height 15
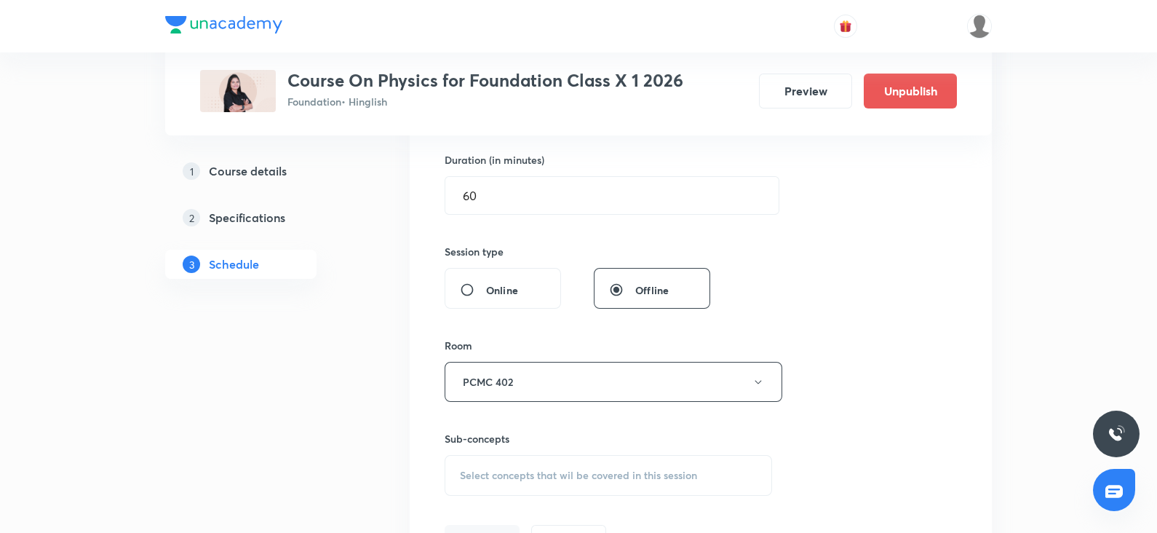
click at [513, 464] on div "Select concepts that wil be covered in this session" at bounding box center [608, 475] width 327 height 41
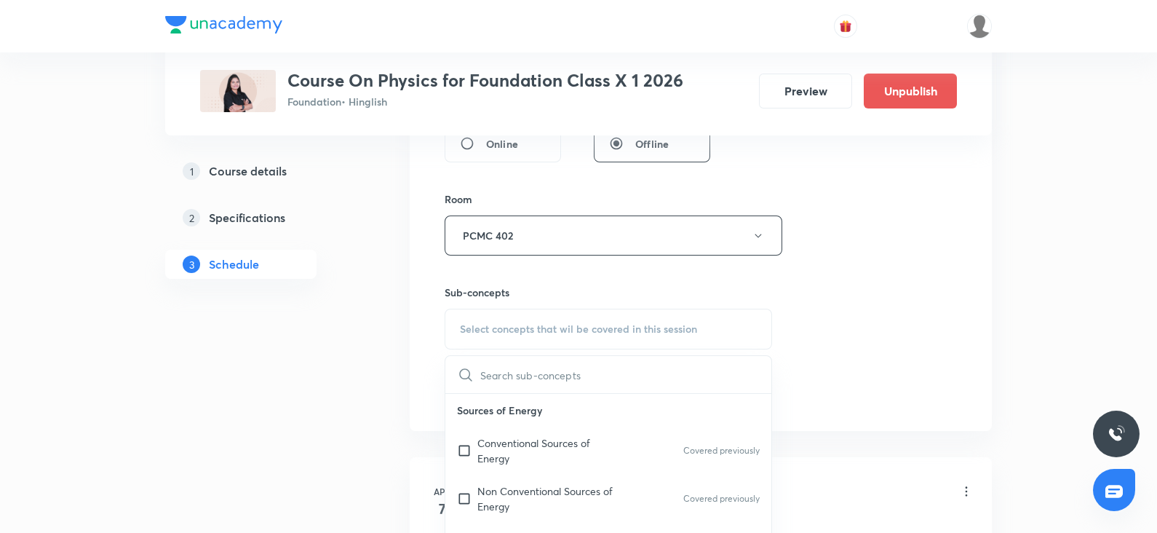
scroll to position [605, 0]
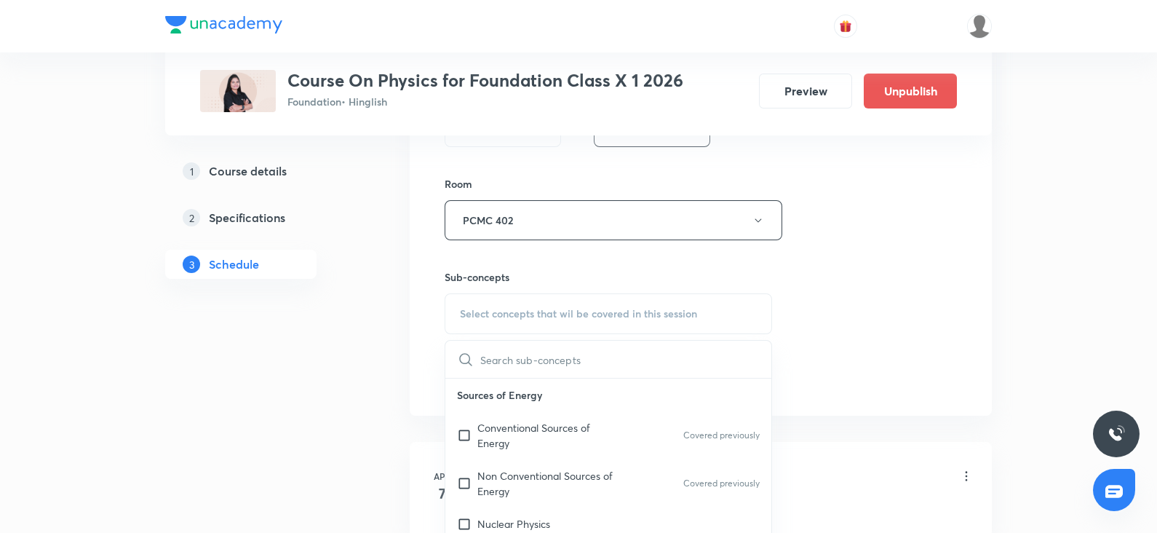
click at [513, 464] on div "Non Conventional Sources of Energy Covered previously" at bounding box center [608, 483] width 326 height 48
checkbox input "true"
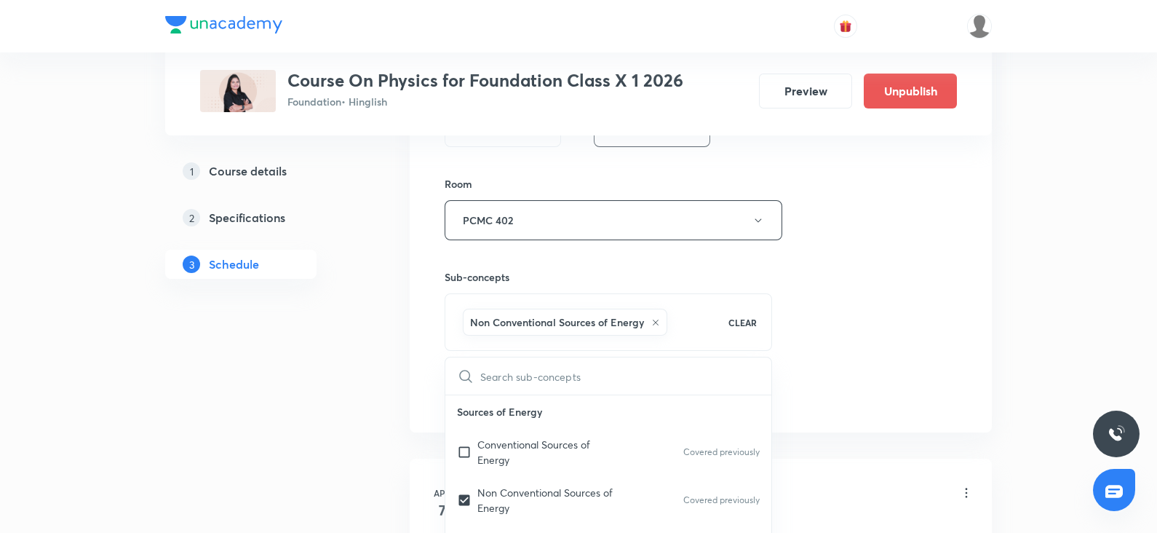
click at [513, 464] on p "Conventional Sources of Energy" at bounding box center [550, 452] width 147 height 31
checkbox input "true"
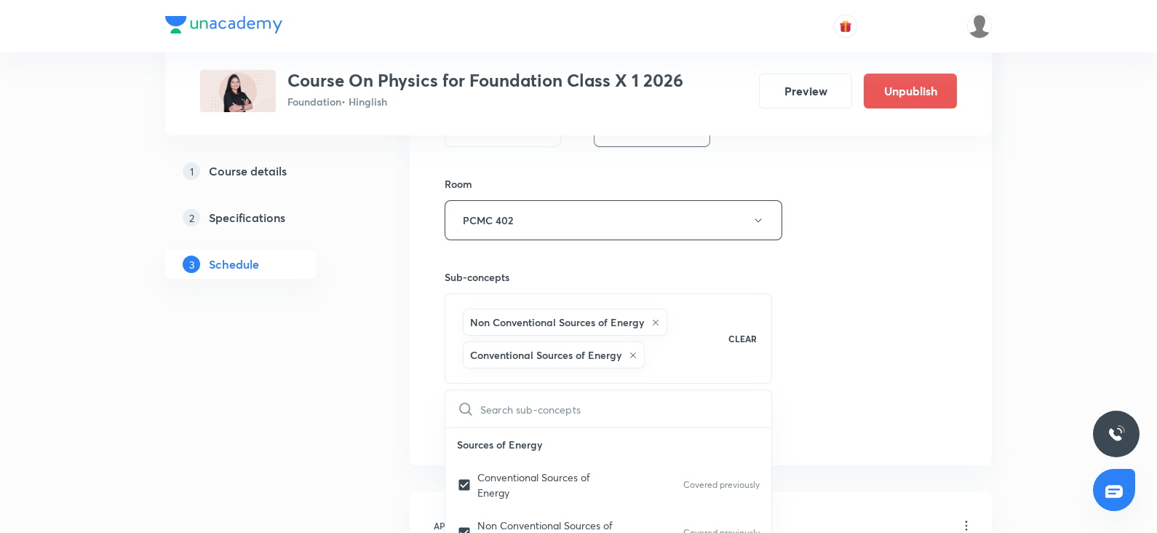
checkbox input "true"
click at [873, 231] on div "Session 40 Live class Session title 35/99 Magnetic effect of electric current ​…" at bounding box center [701, 75] width 512 height 733
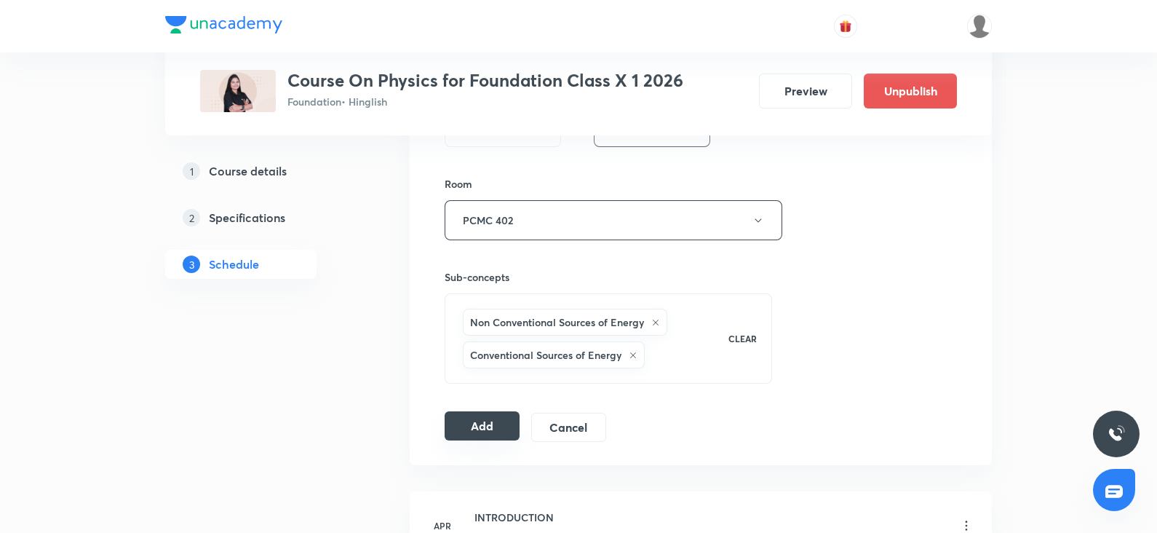
click at [502, 432] on button "Add" at bounding box center [482, 425] width 75 height 29
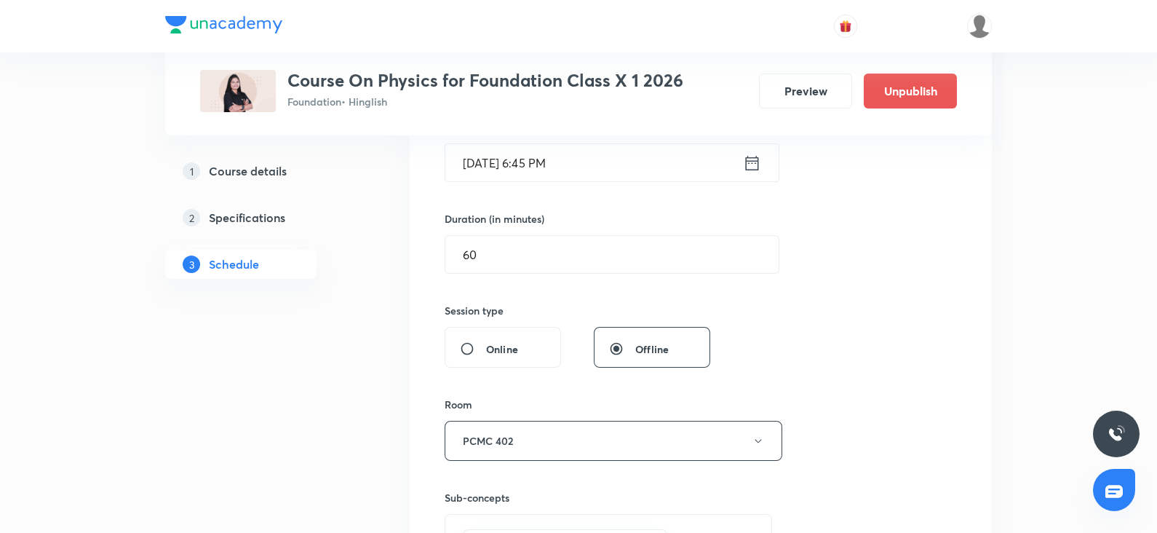
scroll to position [384, 0]
click at [536, 431] on button "PCMC 402" at bounding box center [614, 442] width 338 height 40
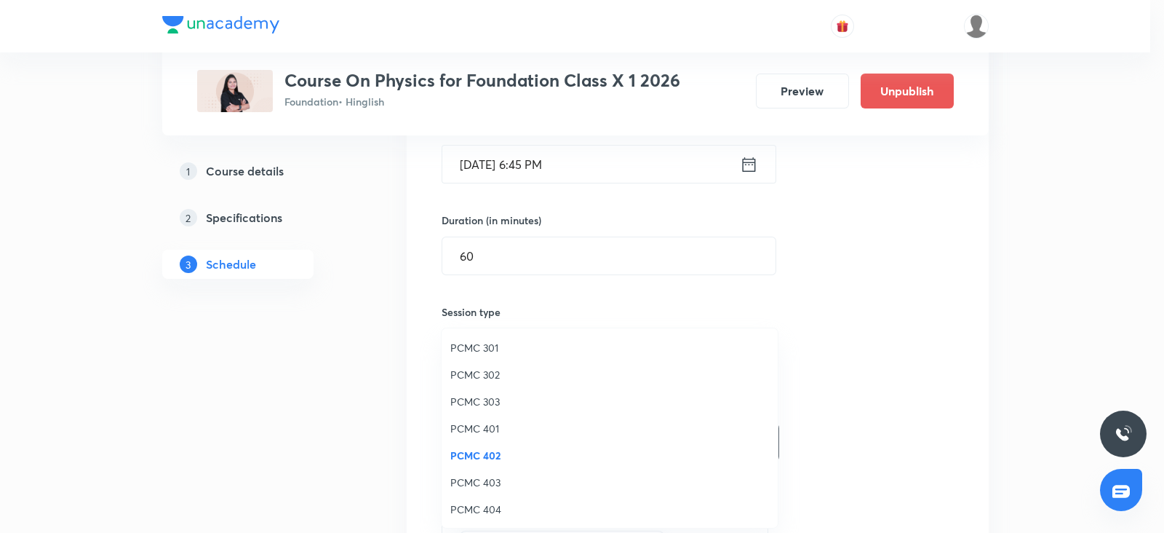
click at [477, 431] on span "PCMC 401" at bounding box center [609, 428] width 319 height 15
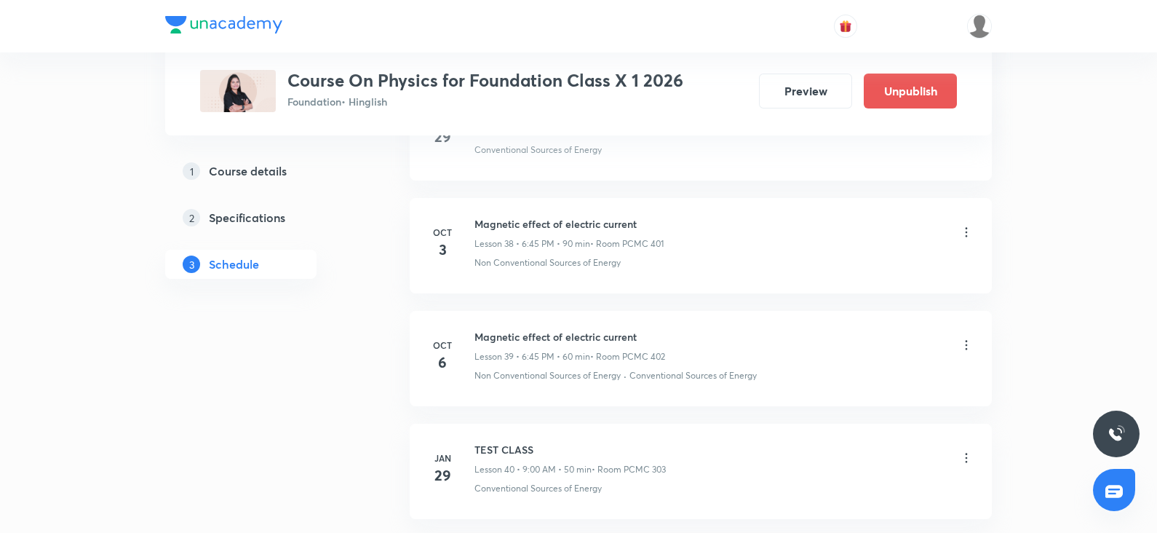
scroll to position [4467, 0]
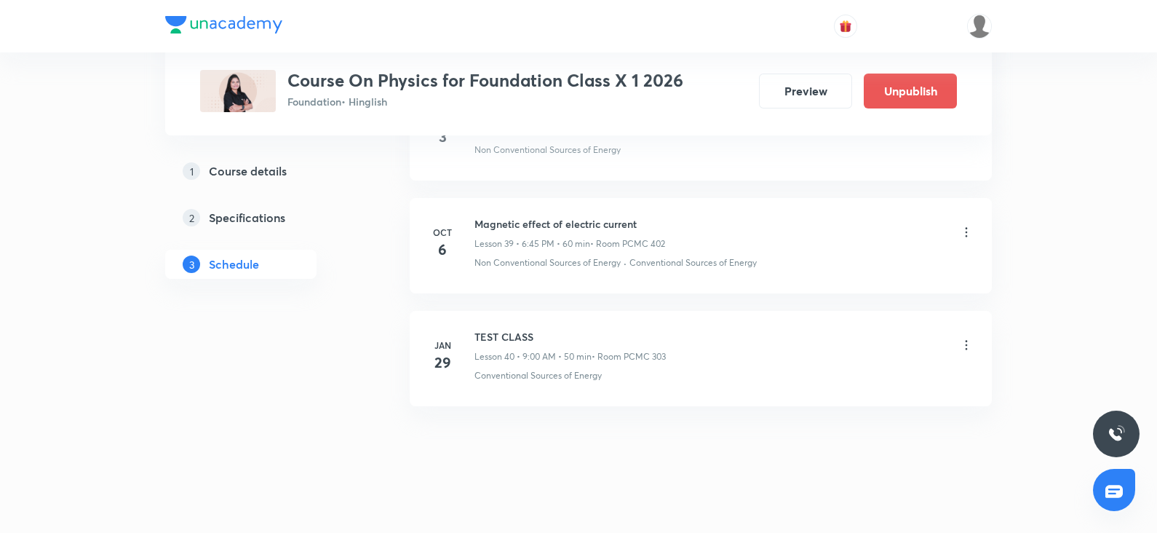
click at [964, 226] on icon at bounding box center [966, 232] width 15 height 15
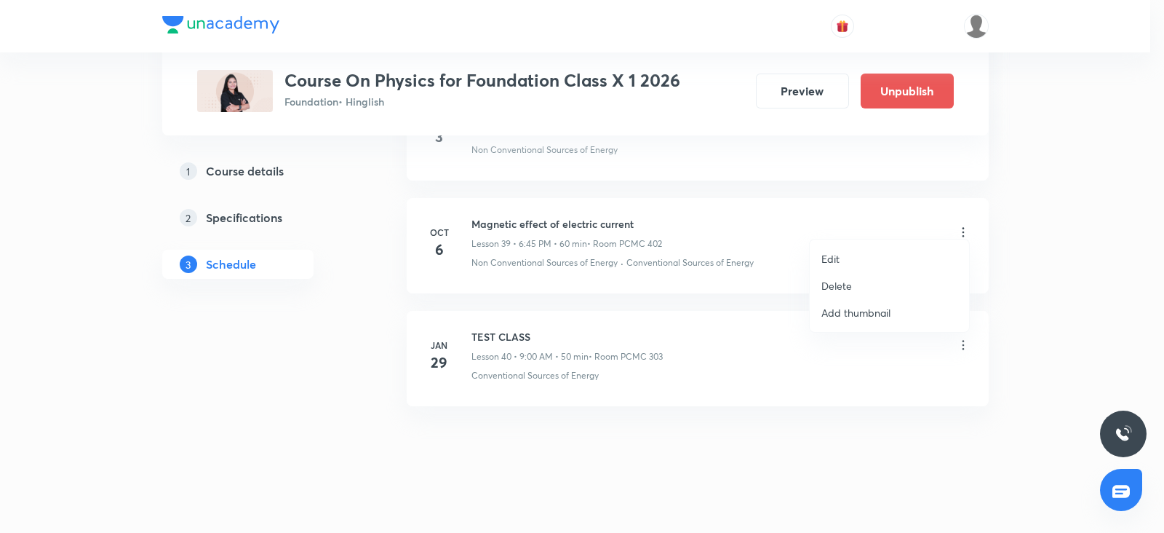
click at [848, 258] on li "Edit" at bounding box center [889, 258] width 159 height 27
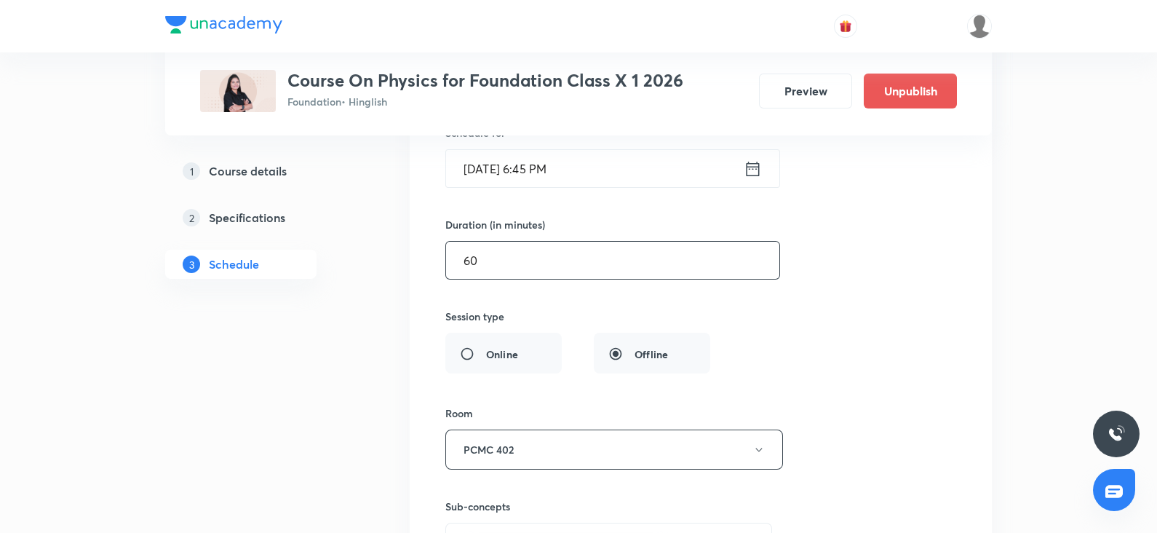
scroll to position [4664, 0]
click at [505, 442] on button "PCMC 402" at bounding box center [614, 449] width 338 height 40
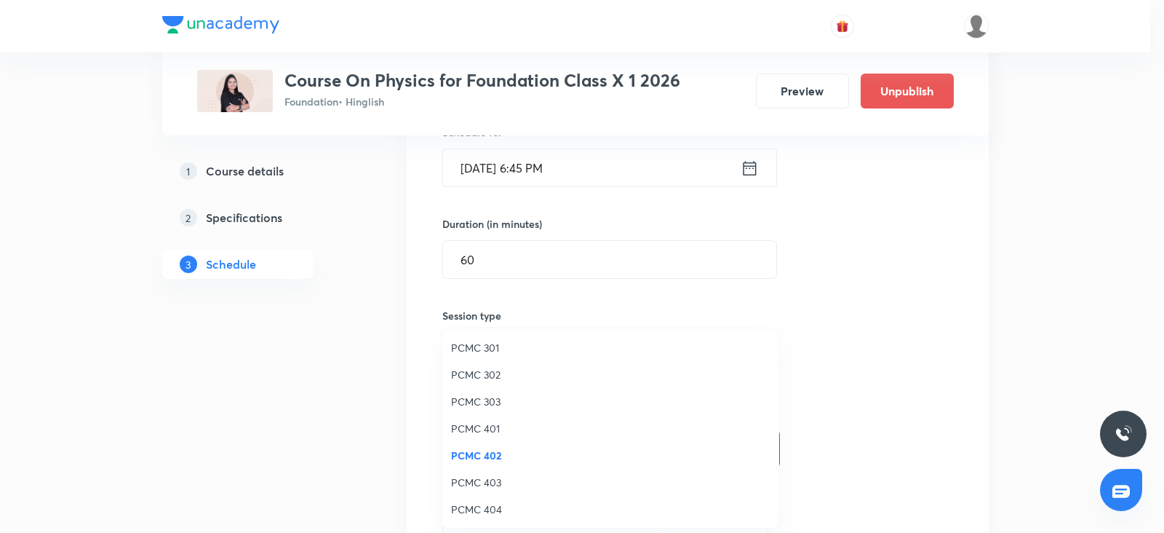
click at [483, 426] on span "PCMC 401" at bounding box center [610, 428] width 319 height 15
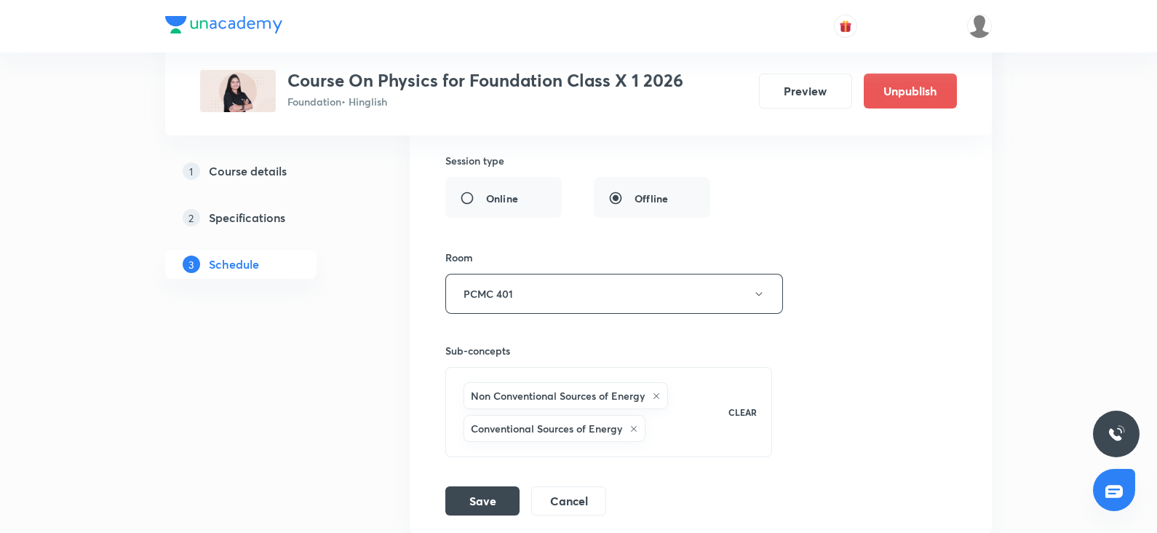
scroll to position [4821, 0]
click at [488, 490] on button "Save" at bounding box center [482, 496] width 74 height 29
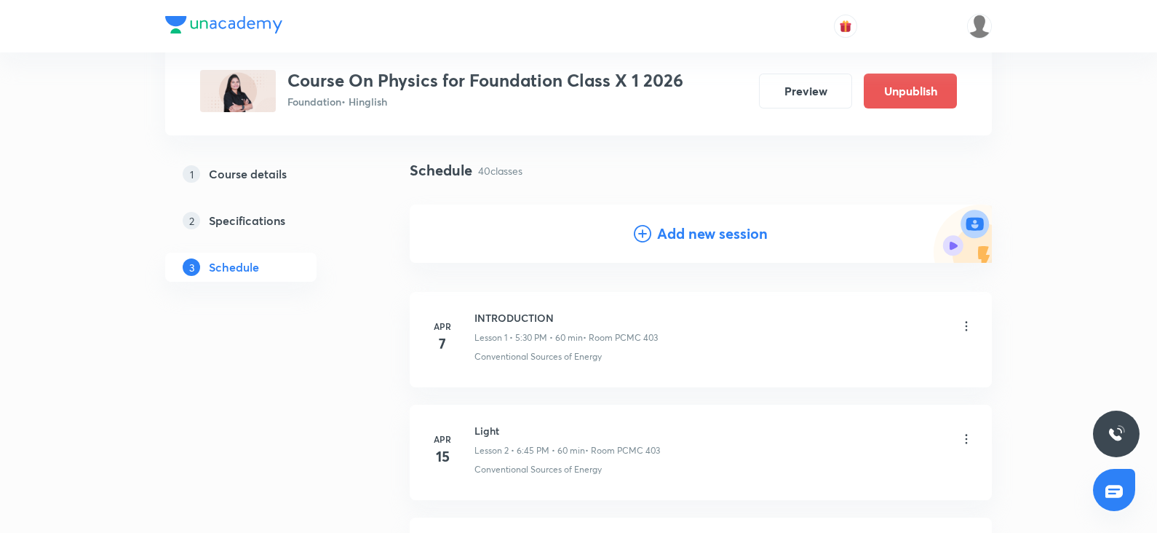
scroll to position [0, 0]
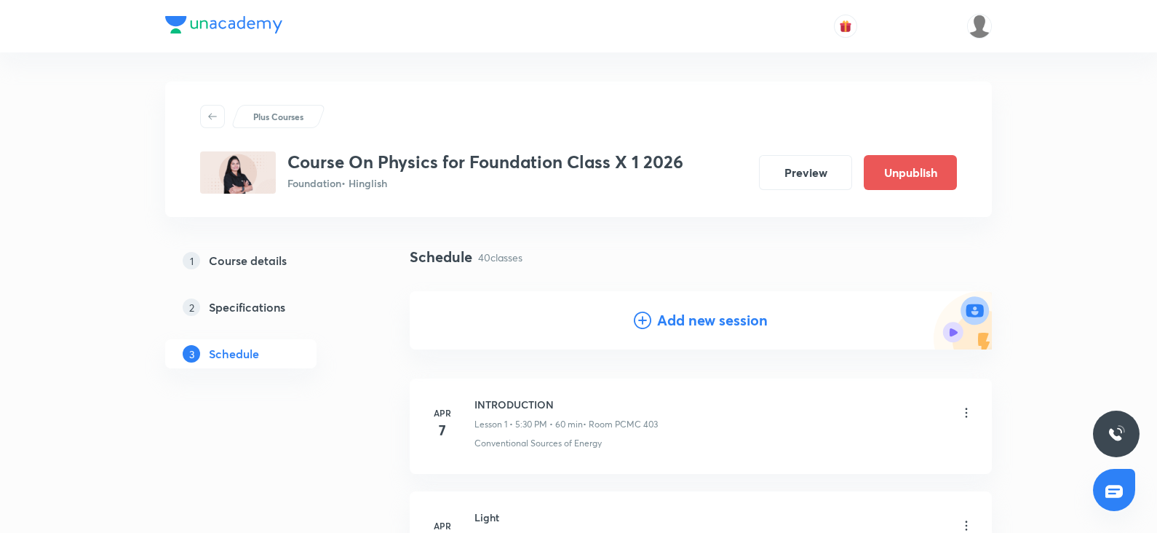
click at [648, 319] on icon at bounding box center [642, 319] width 17 height 17
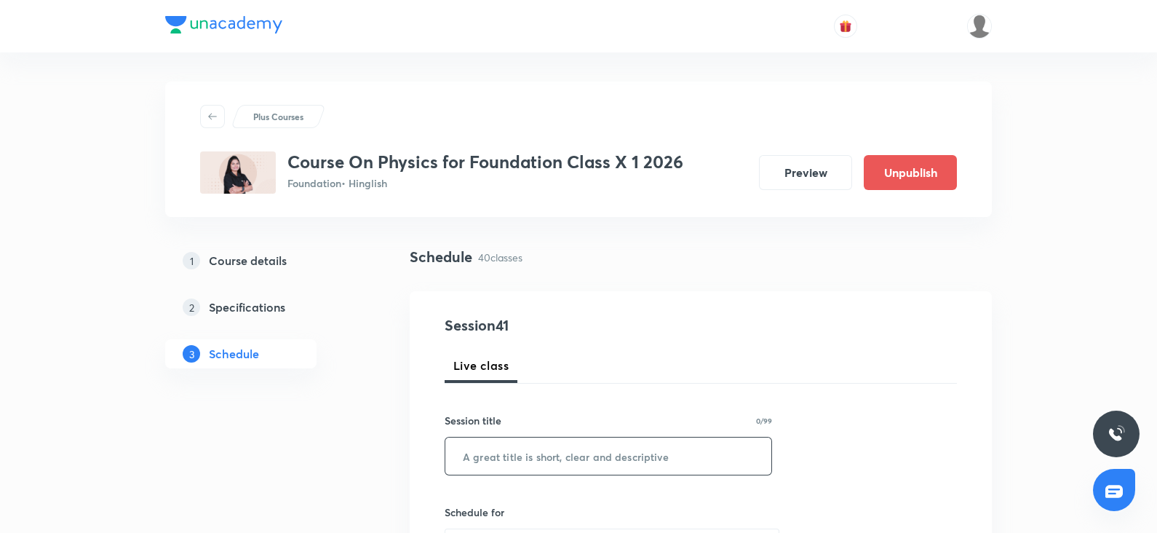
click at [491, 457] on input "text" at bounding box center [608, 455] width 326 height 37
paste input "Magnetic effect of electric current"
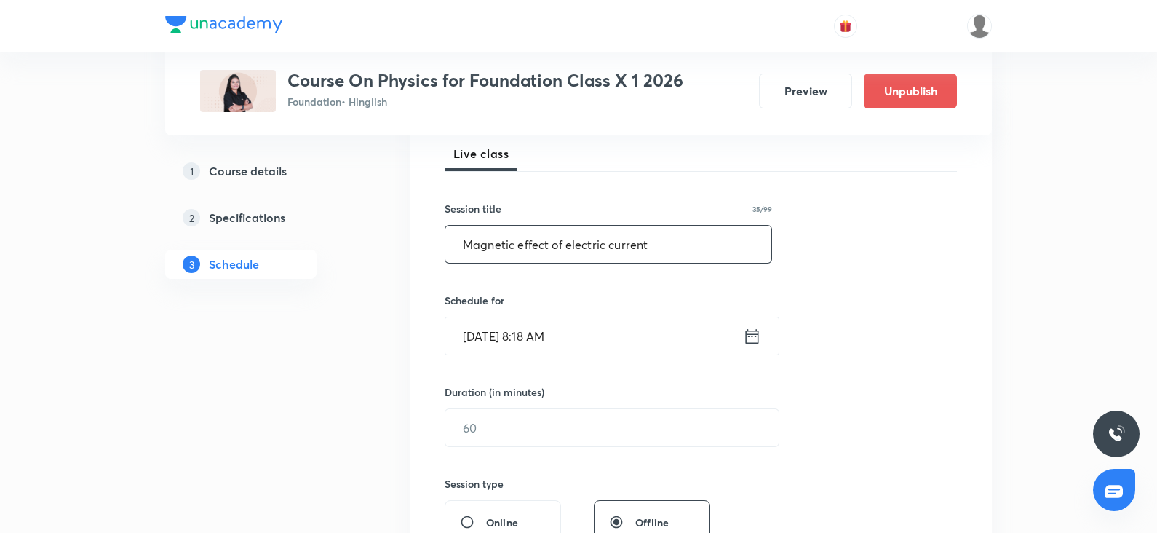
scroll to position [212, 0]
type input "Magnetic effect of electric current"
click at [516, 335] on input "Oct 6, 2025, 8:18 AM" at bounding box center [594, 335] width 298 height 37
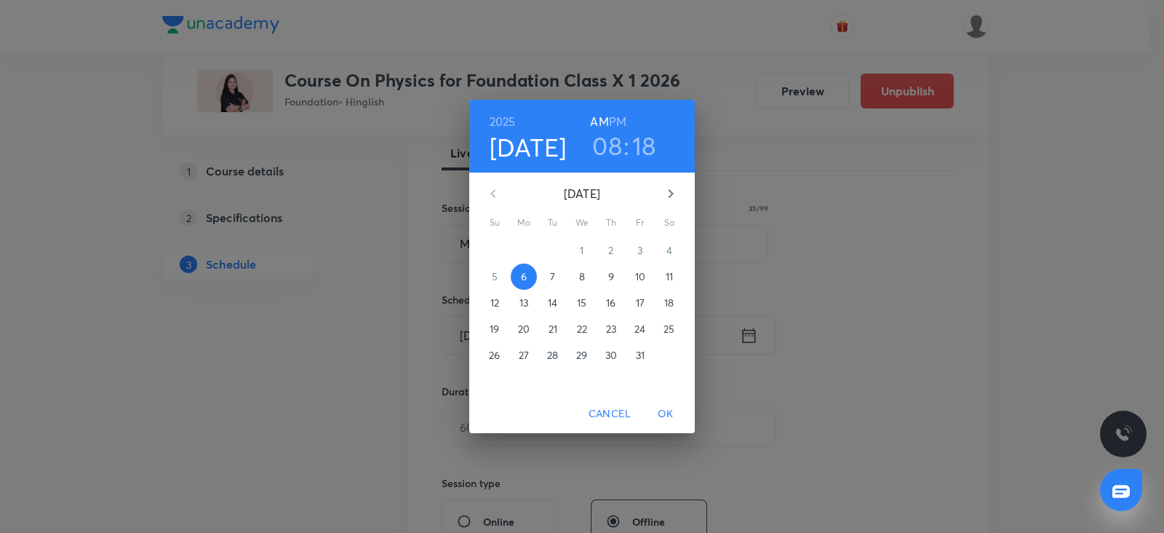
click at [559, 274] on span "7" at bounding box center [553, 276] width 26 height 15
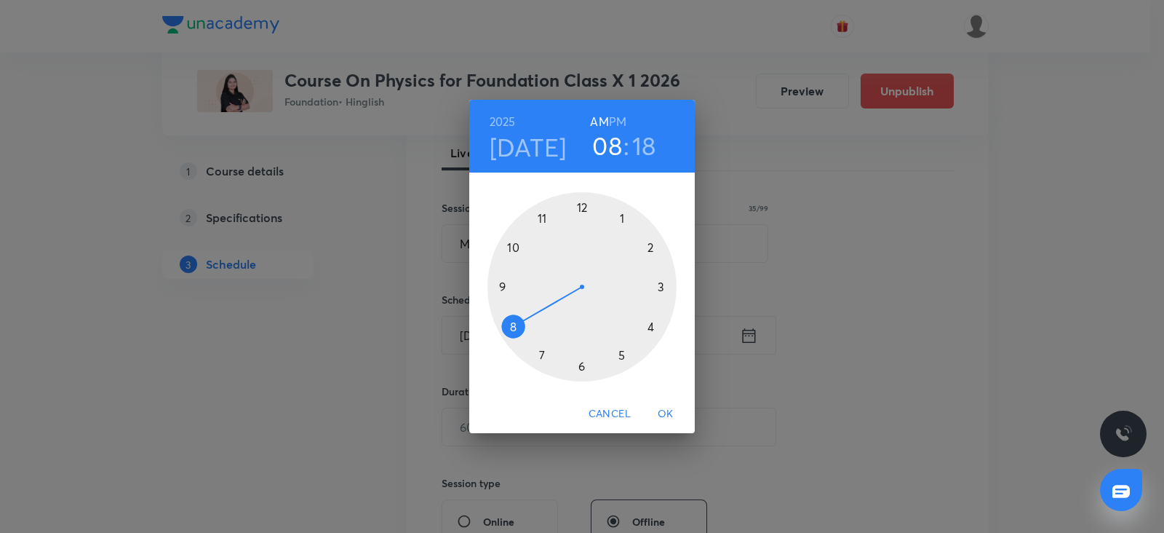
click at [585, 363] on div at bounding box center [582, 286] width 189 height 189
click at [617, 121] on h6 "PM" at bounding box center [617, 121] width 17 height 20
click at [500, 285] on div at bounding box center [582, 286] width 189 height 189
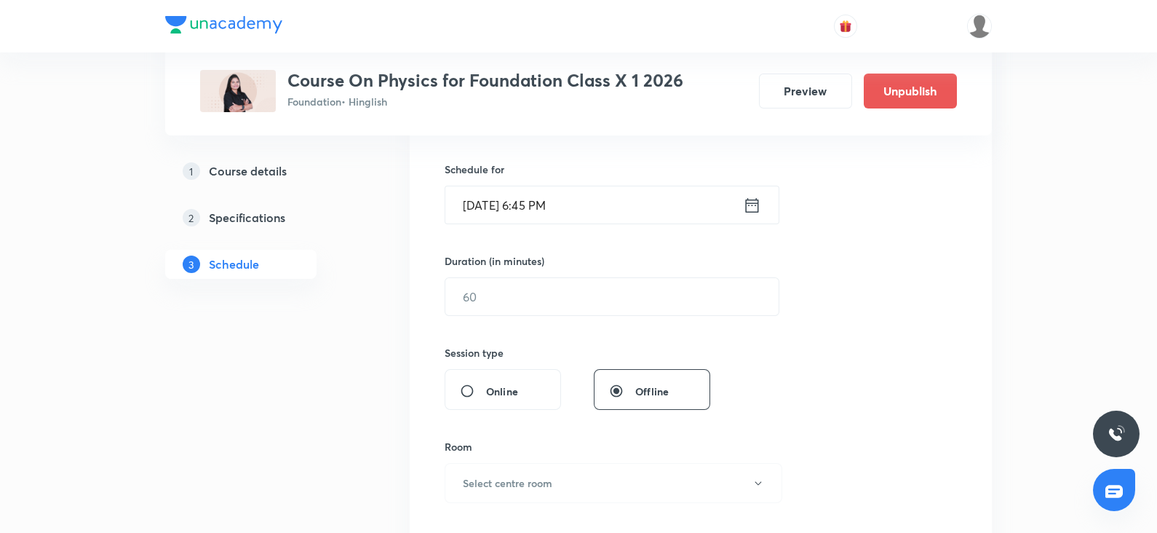
scroll to position [345, 0]
click at [476, 303] on input "text" at bounding box center [611, 294] width 333 height 37
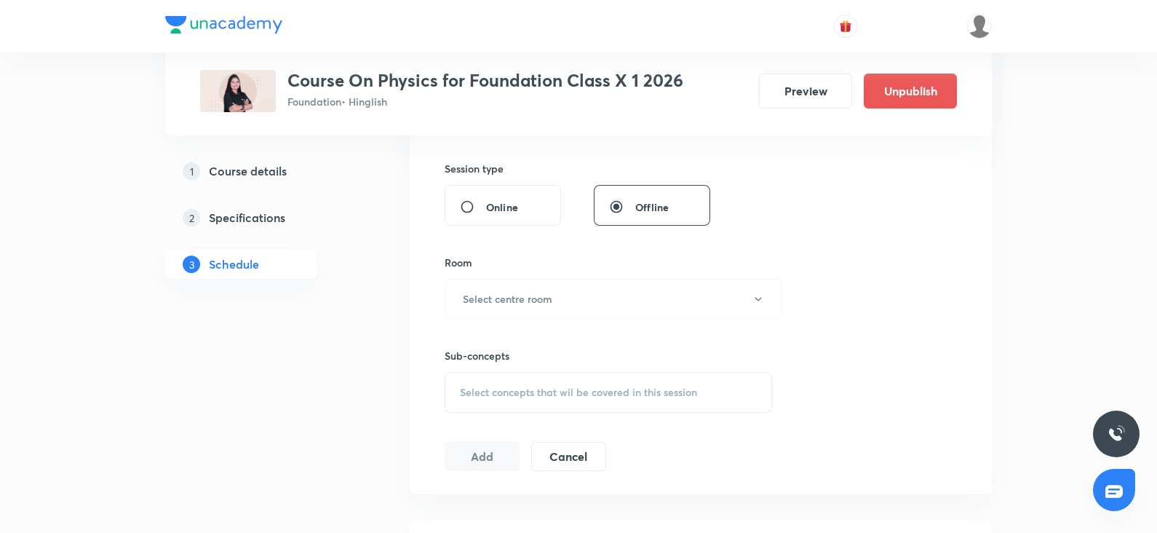
scroll to position [542, 0]
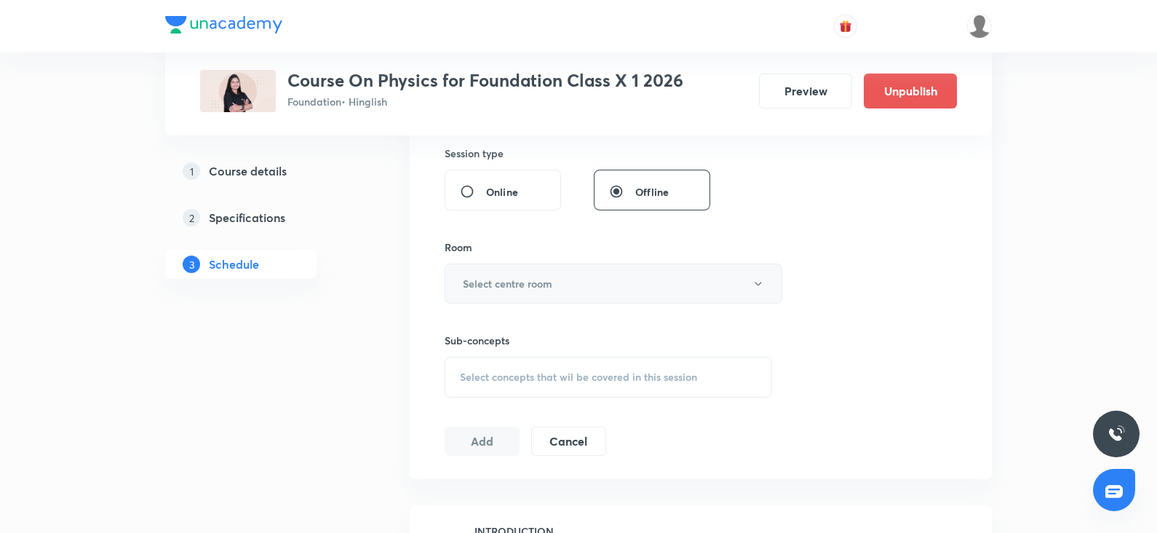
type input "60"
click at [484, 284] on h6 "Select centre room" at bounding box center [508, 283] width 90 height 15
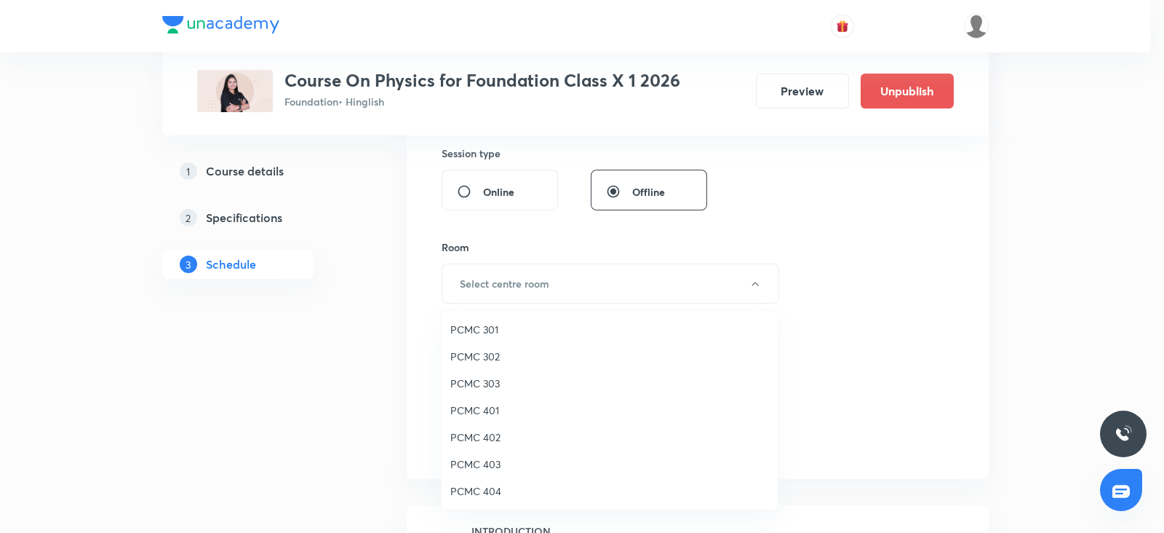
click at [487, 403] on span "PCMC 401" at bounding box center [609, 409] width 319 height 15
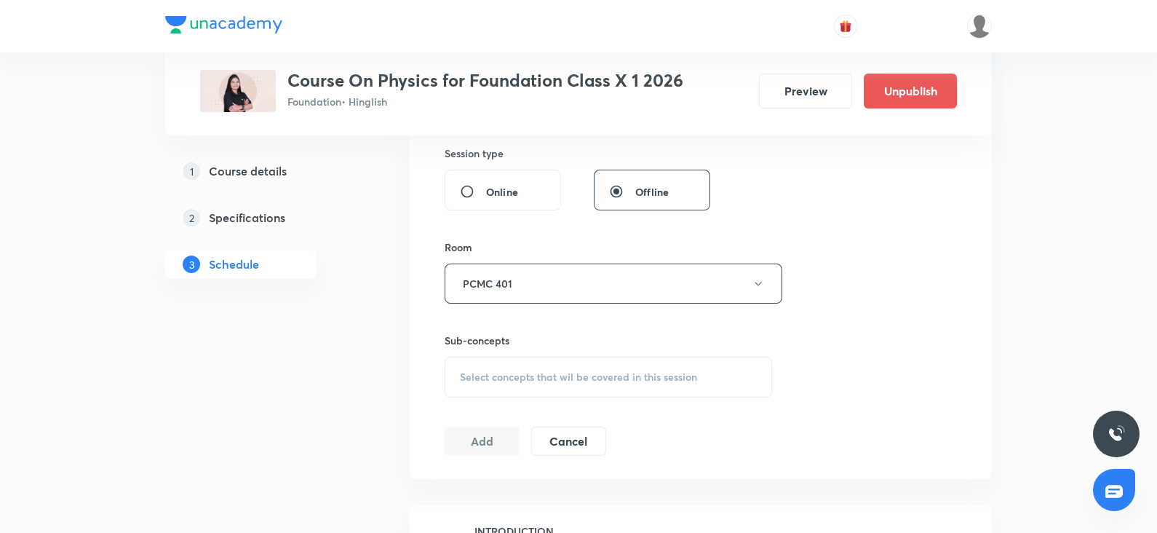
click at [532, 378] on span "Select concepts that wil be covered in this session" at bounding box center [578, 377] width 237 height 12
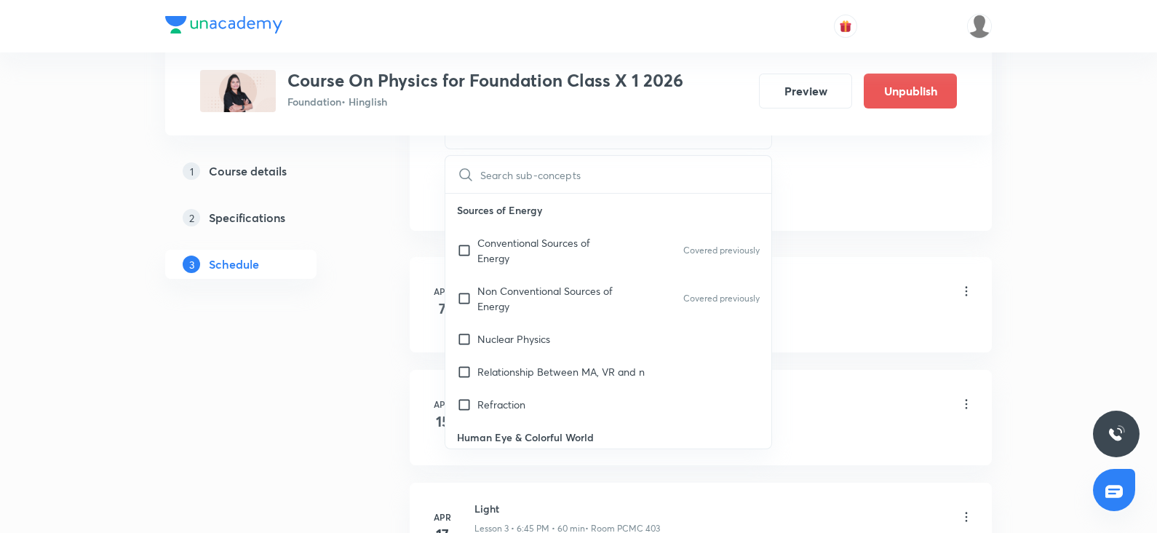
scroll to position [802, 0]
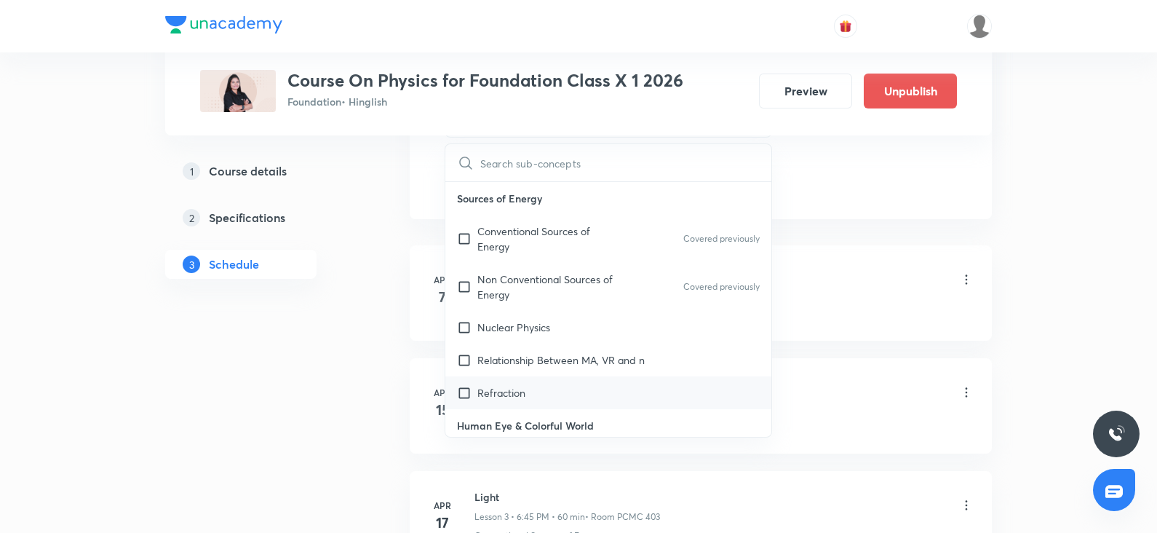
click at [524, 380] on div "Refraction" at bounding box center [608, 392] width 326 height 33
checkbox input "true"
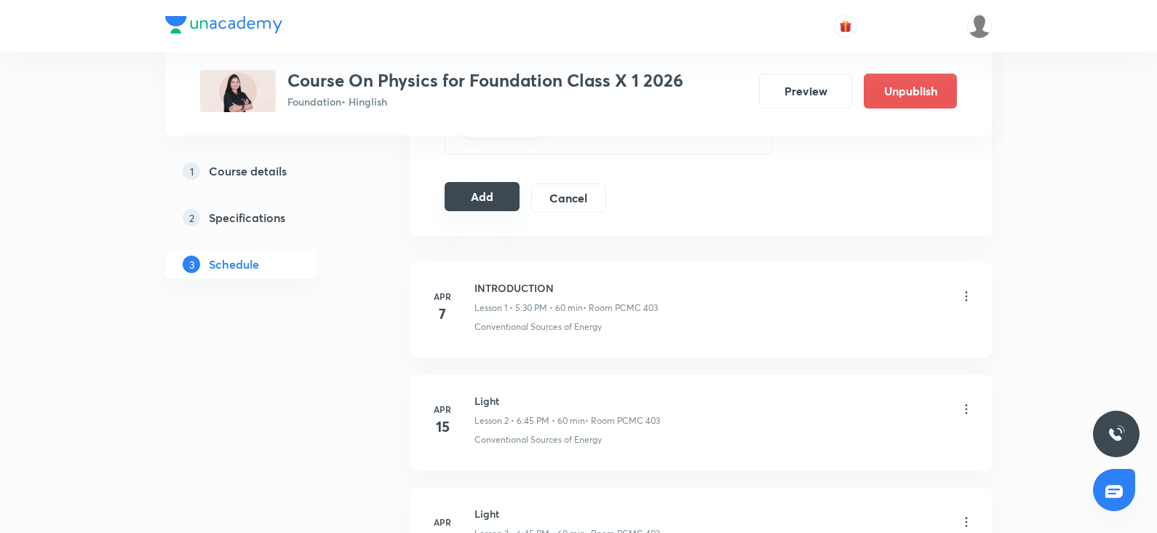
click at [483, 198] on button "Add" at bounding box center [482, 196] width 75 height 29
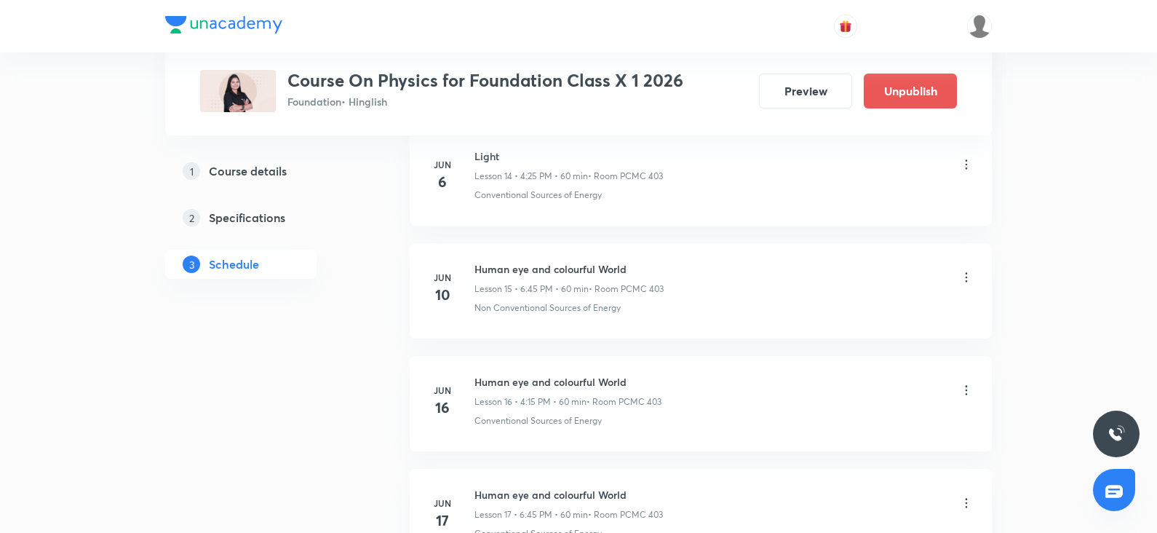
scroll to position [1522, 0]
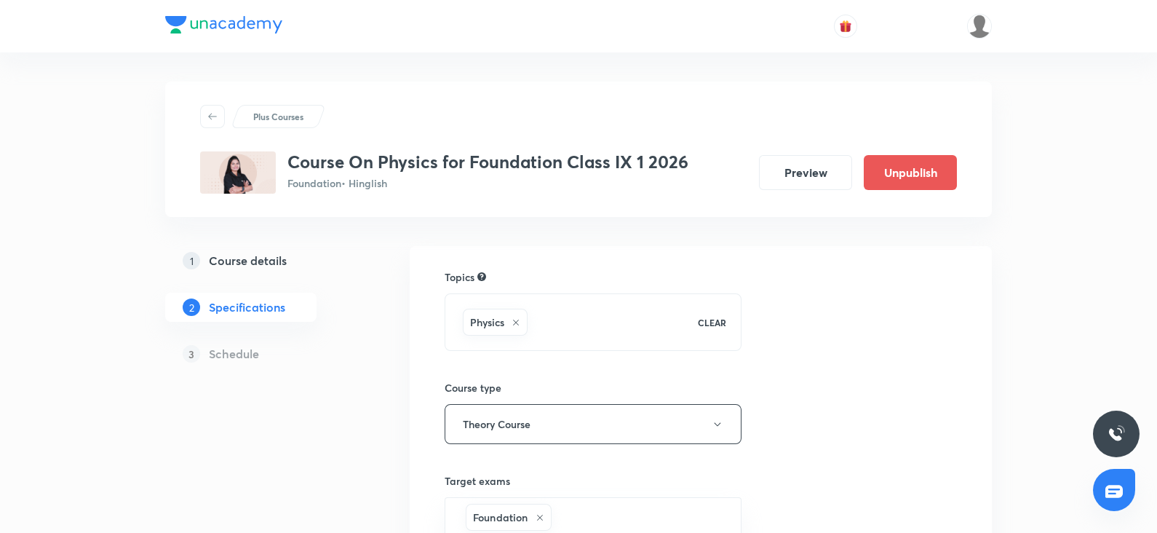
click at [263, 273] on link "1 Course details" at bounding box center [264, 260] width 198 height 29
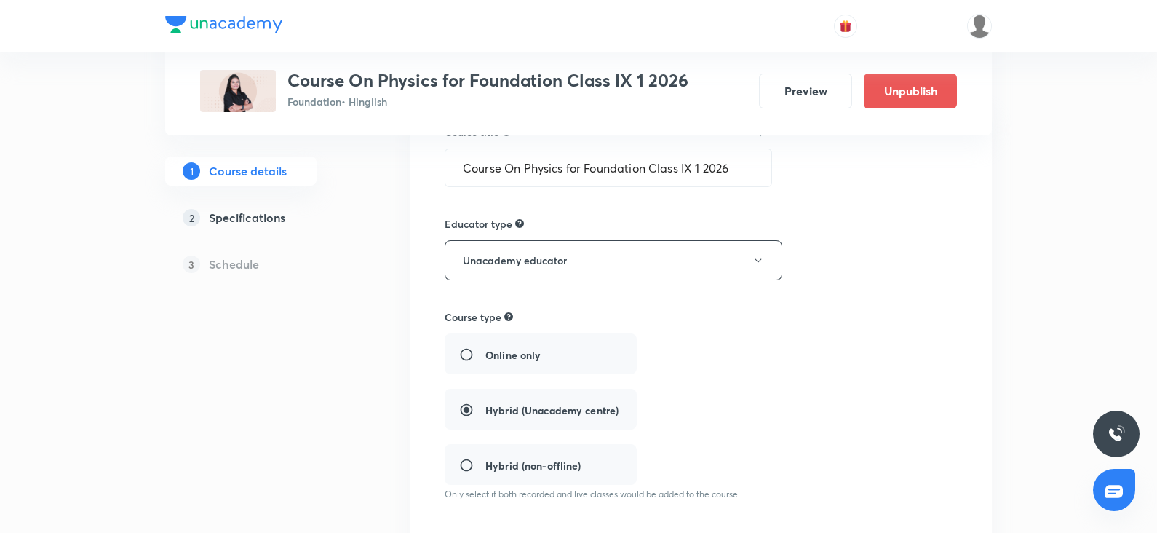
scroll to position [147, 0]
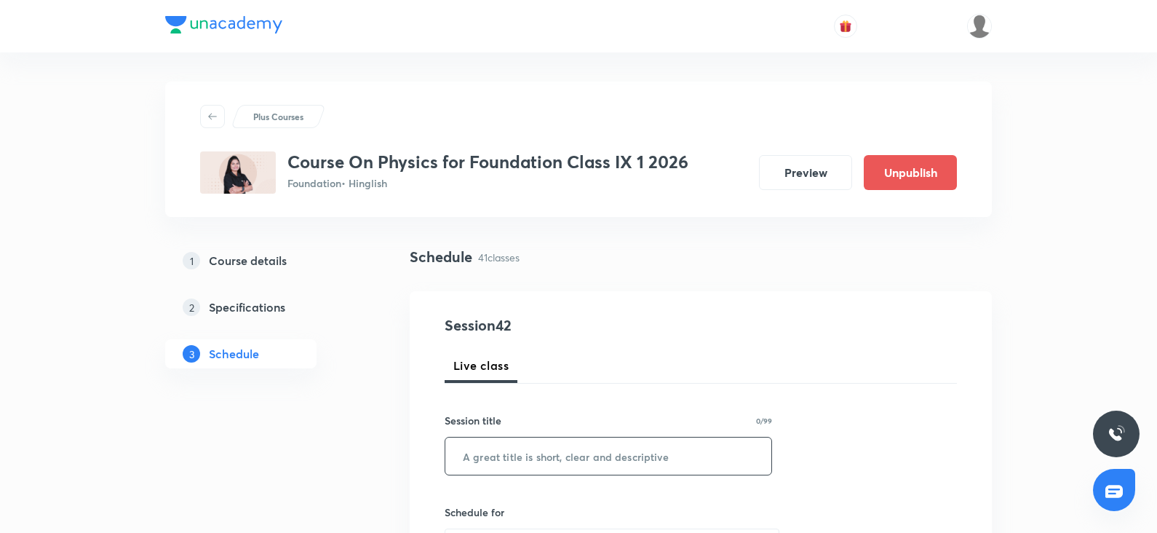
click at [509, 437] on input "text" at bounding box center [608, 455] width 326 height 37
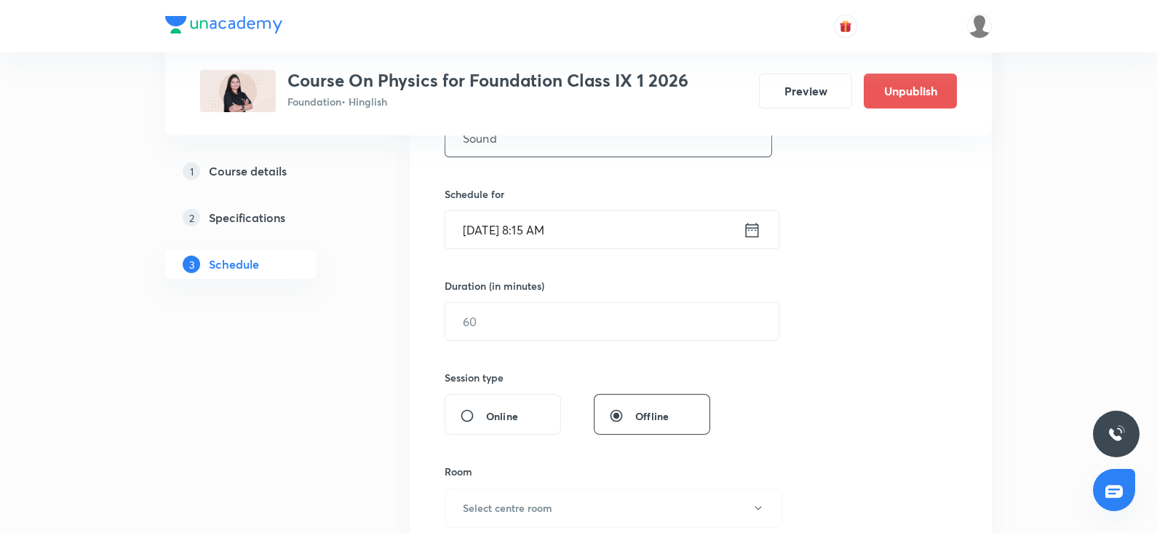
scroll to position [321, 0]
type input "Sound"
click at [506, 223] on input "Oct 6, 2025, 8:15 AM" at bounding box center [594, 226] width 298 height 37
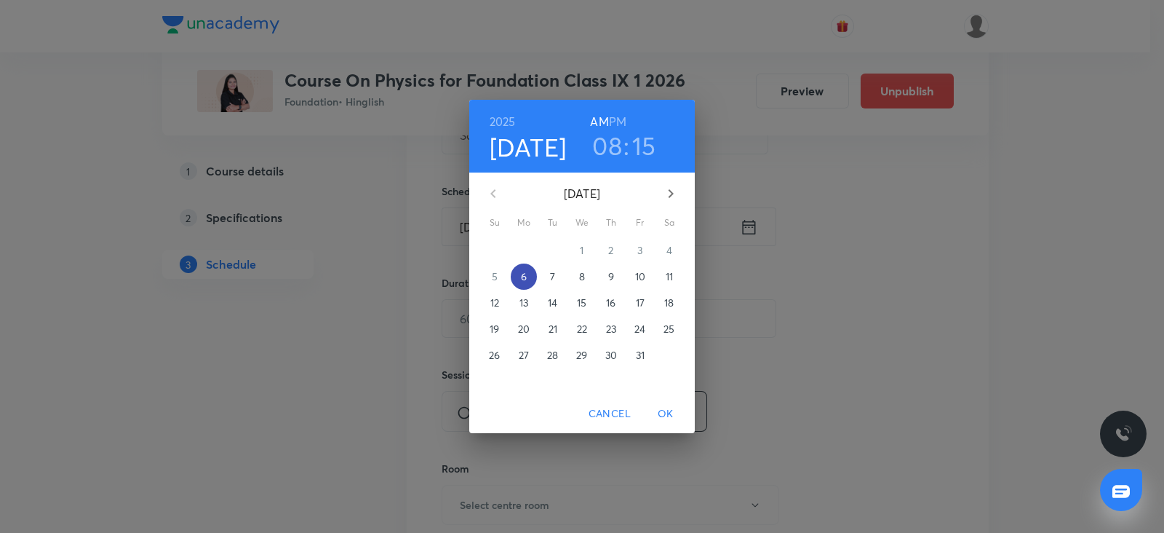
click at [531, 269] on span "6" at bounding box center [524, 276] width 26 height 15
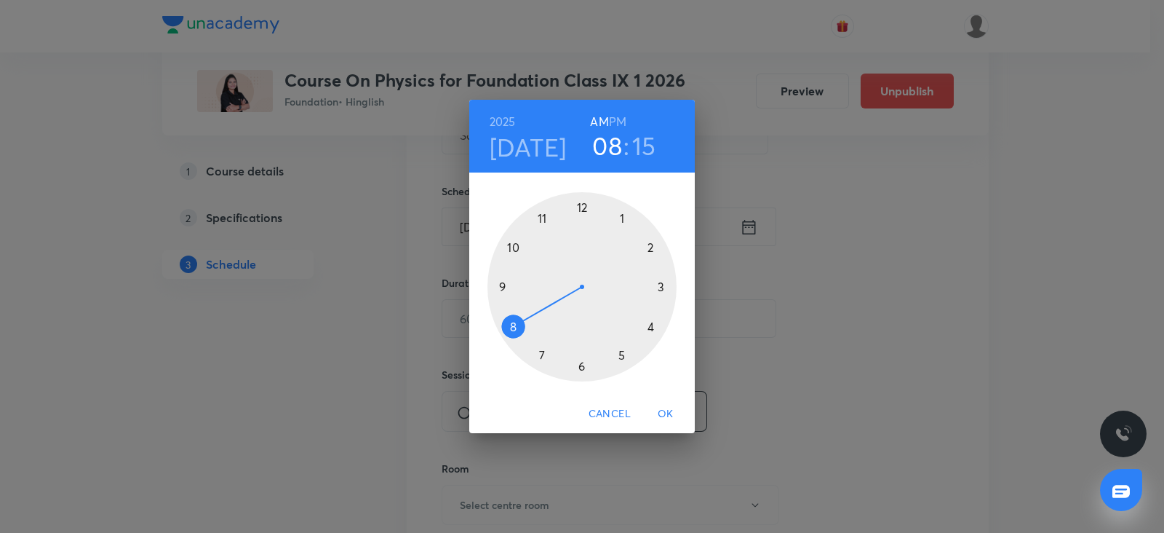
click at [617, 118] on h6 "PM" at bounding box center [617, 121] width 17 height 20
click at [621, 349] on div at bounding box center [582, 286] width 189 height 189
click at [579, 365] on div at bounding box center [582, 286] width 189 height 189
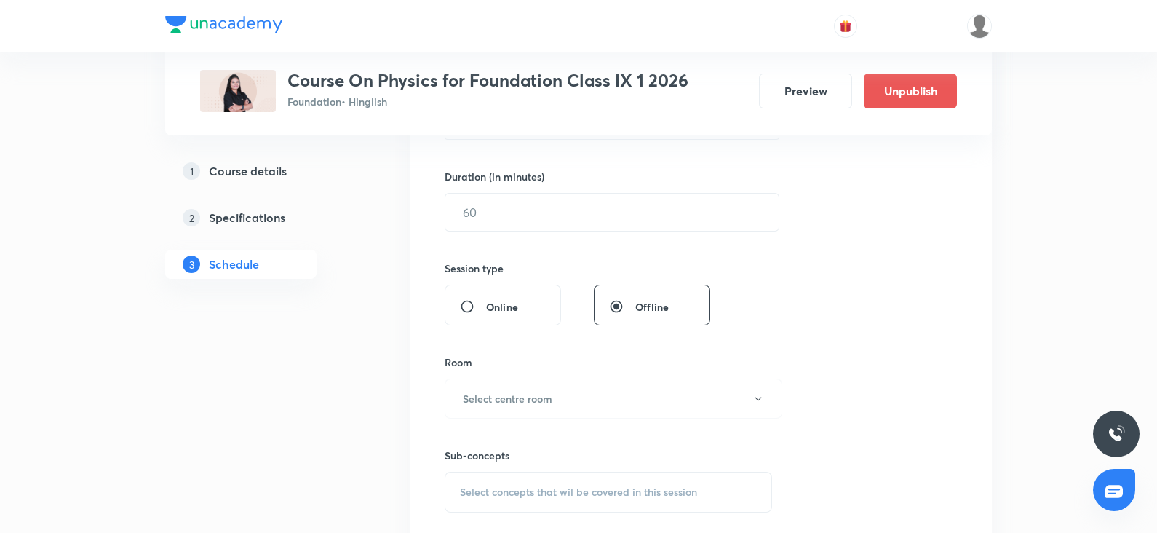
scroll to position [429, 0]
click at [474, 212] on input "text" at bounding box center [611, 210] width 333 height 37
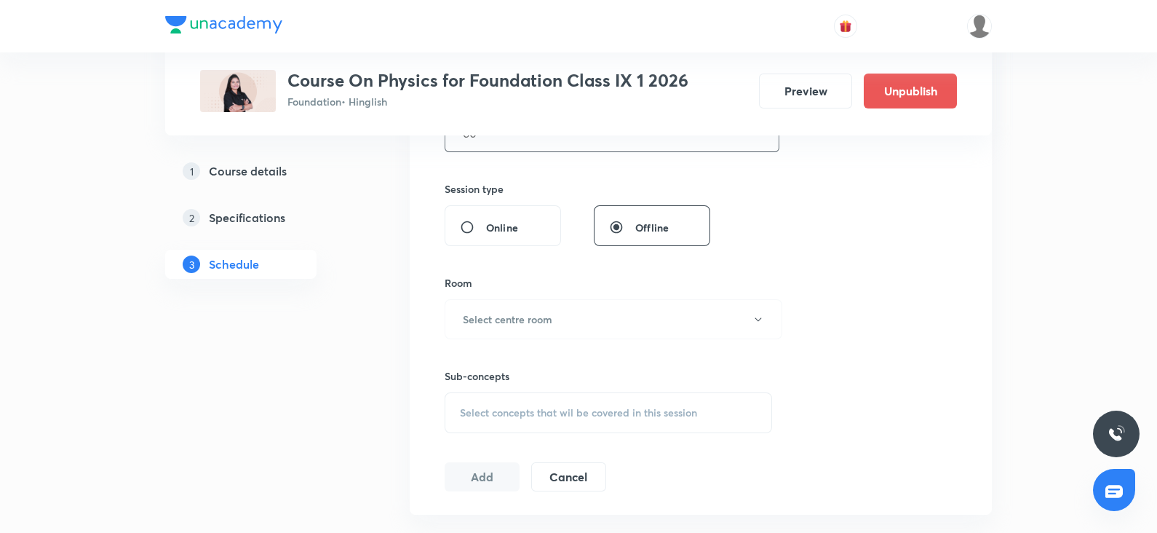
scroll to position [507, 0]
type input "60"
click at [474, 306] on button "Select centre room" at bounding box center [614, 318] width 338 height 40
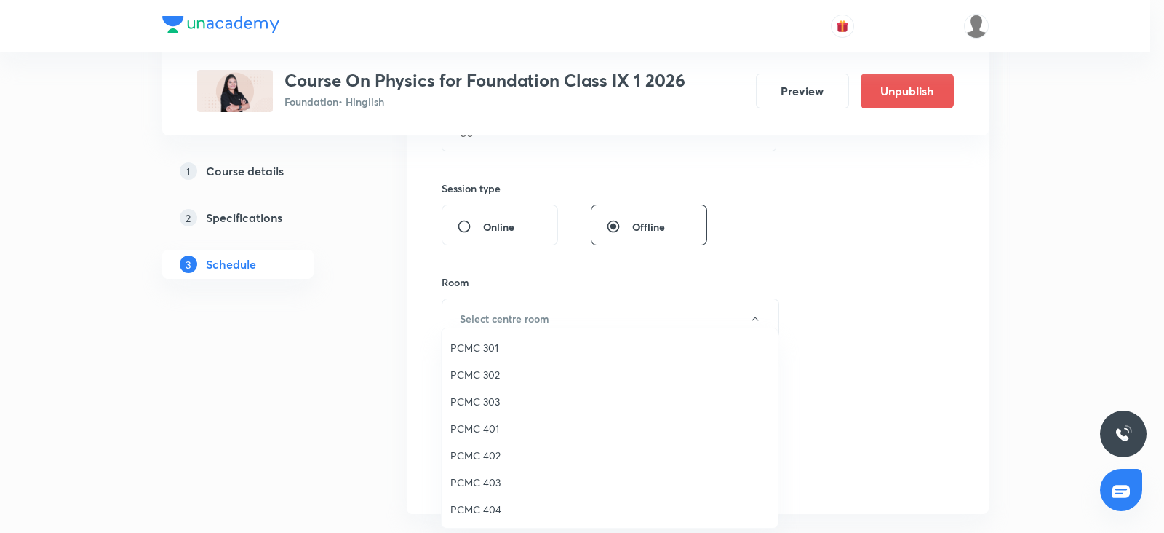
click at [480, 449] on span "PCMC 402" at bounding box center [609, 455] width 319 height 15
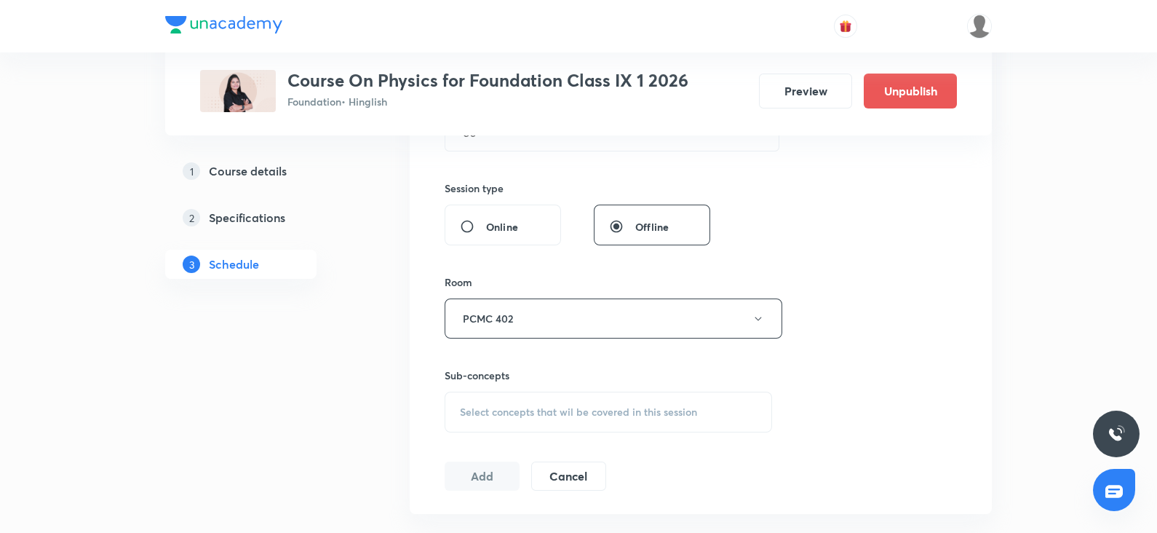
click at [539, 415] on span "Select concepts that wil be covered in this session" at bounding box center [578, 412] width 237 height 12
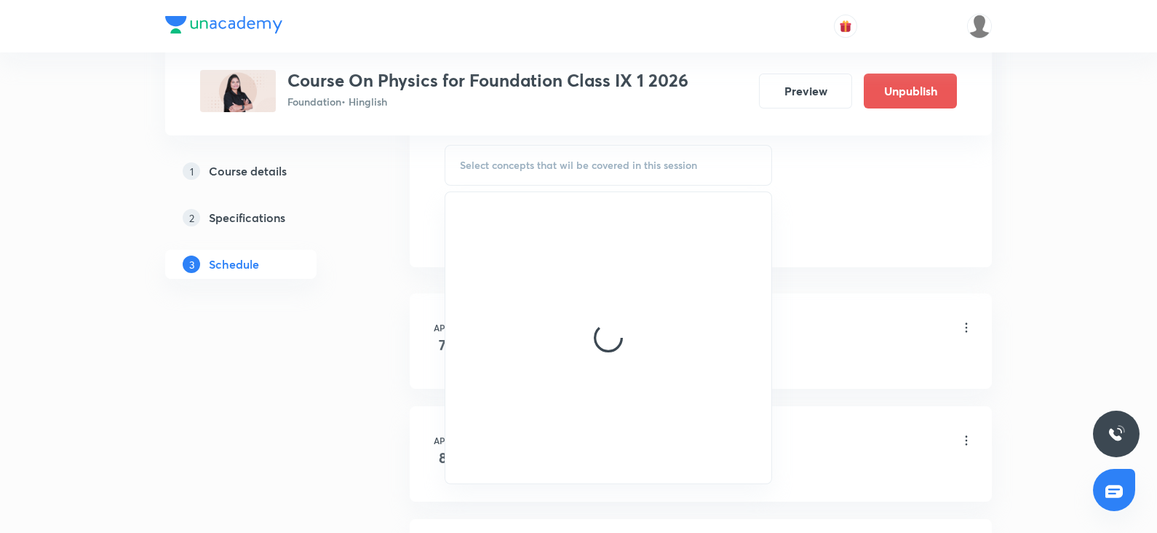
scroll to position [755, 0]
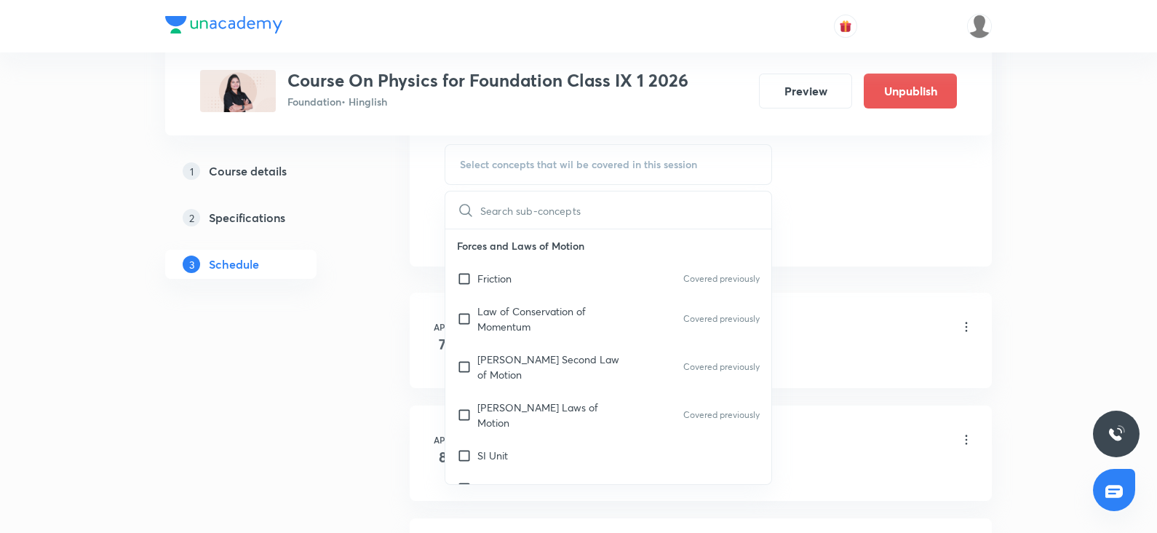
click at [536, 400] on p "Newton Laws of Motion" at bounding box center [550, 415] width 147 height 31
checkbox input "true"
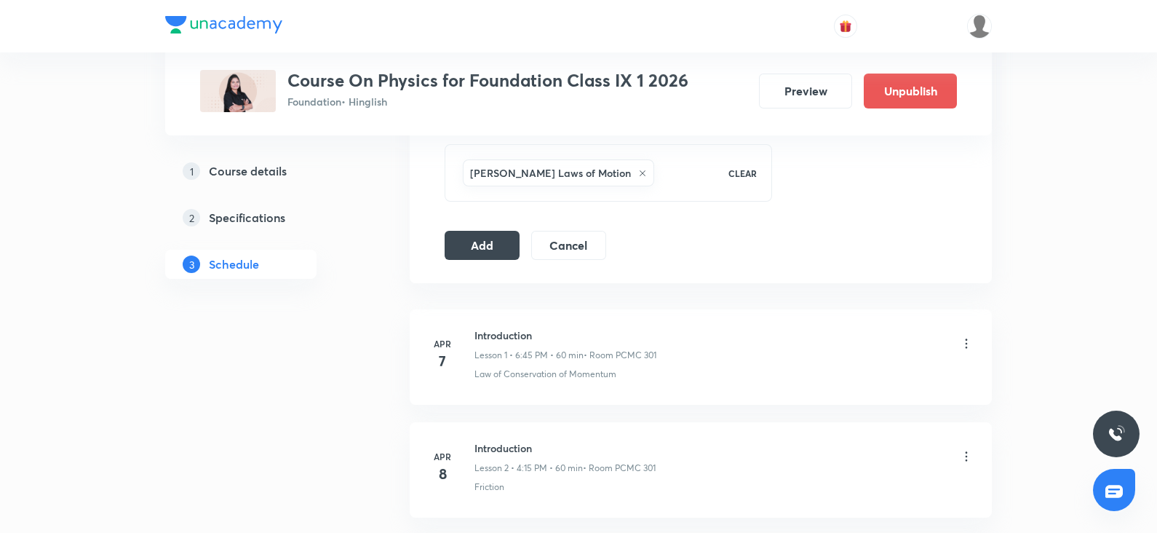
click at [480, 239] on button "Add" at bounding box center [482, 243] width 75 height 29
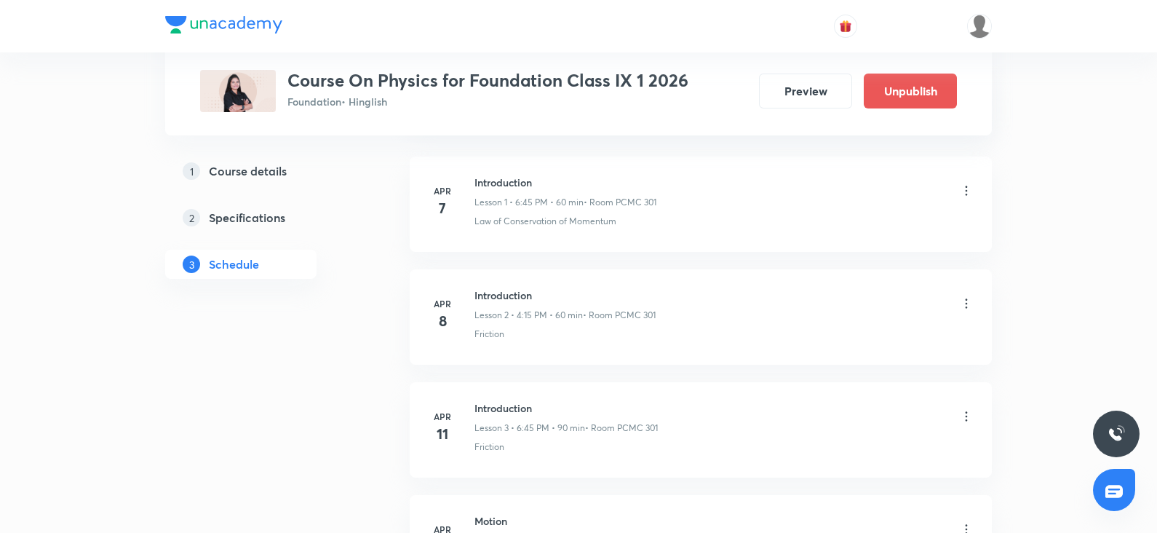
scroll to position [0, 0]
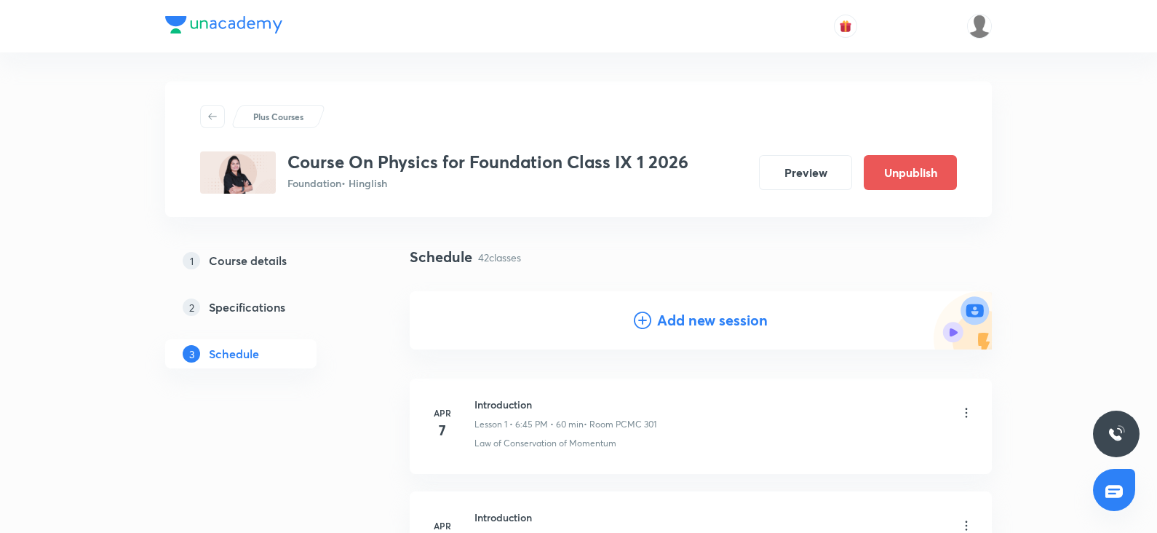
click at [674, 325] on h4 "Add new session" at bounding box center [712, 320] width 111 height 22
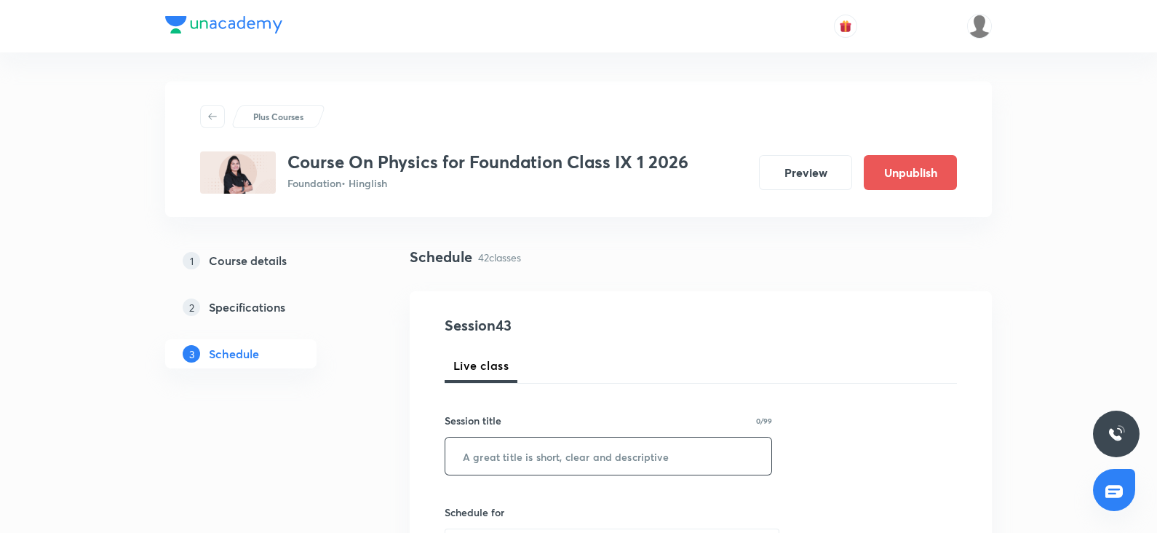
click at [488, 458] on input "text" at bounding box center [608, 455] width 326 height 37
paste input "Sound"
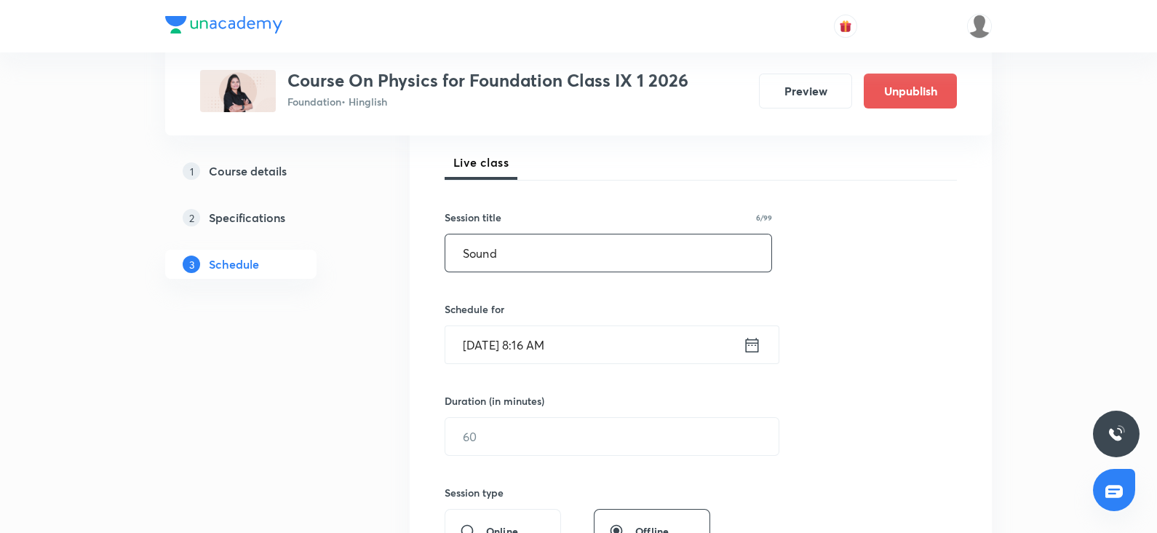
scroll to position [208, 0]
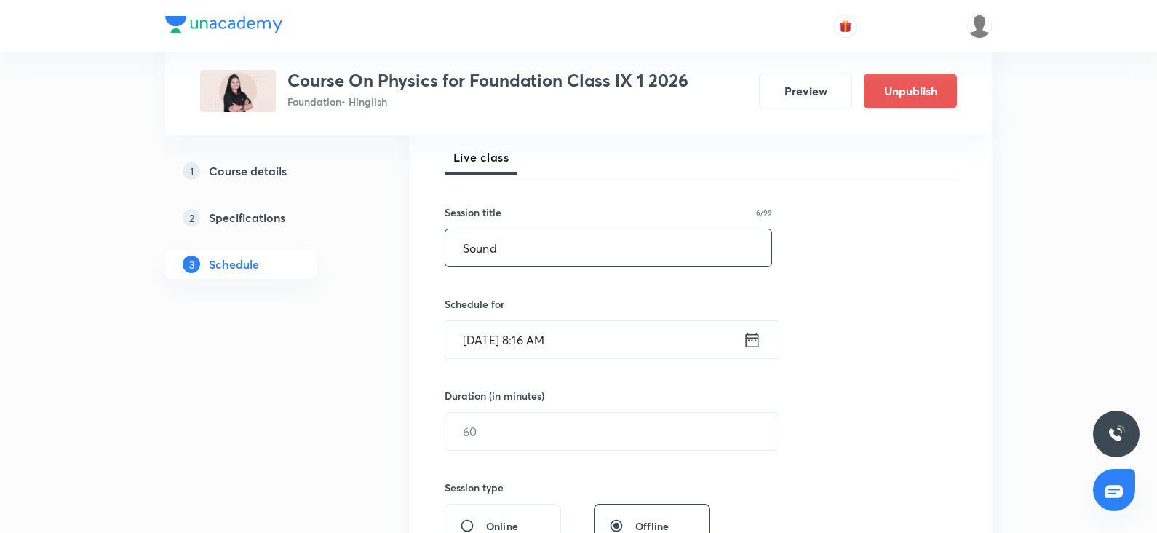
type input "Sound"
click at [509, 342] on input "Oct 6, 2025, 8:16 AM" at bounding box center [594, 339] width 298 height 37
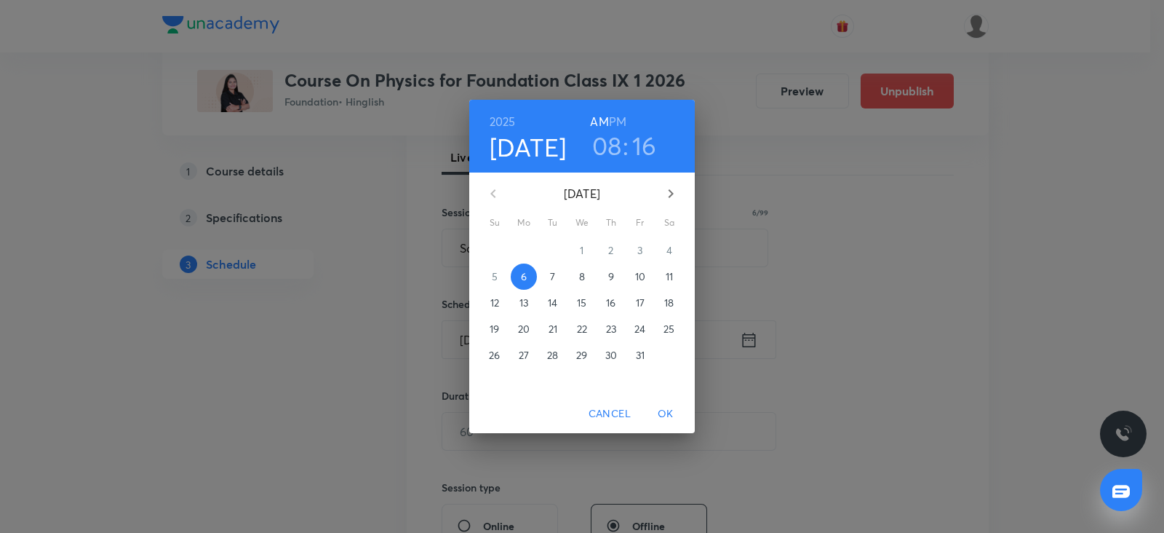
click at [559, 282] on span "7" at bounding box center [553, 276] width 26 height 15
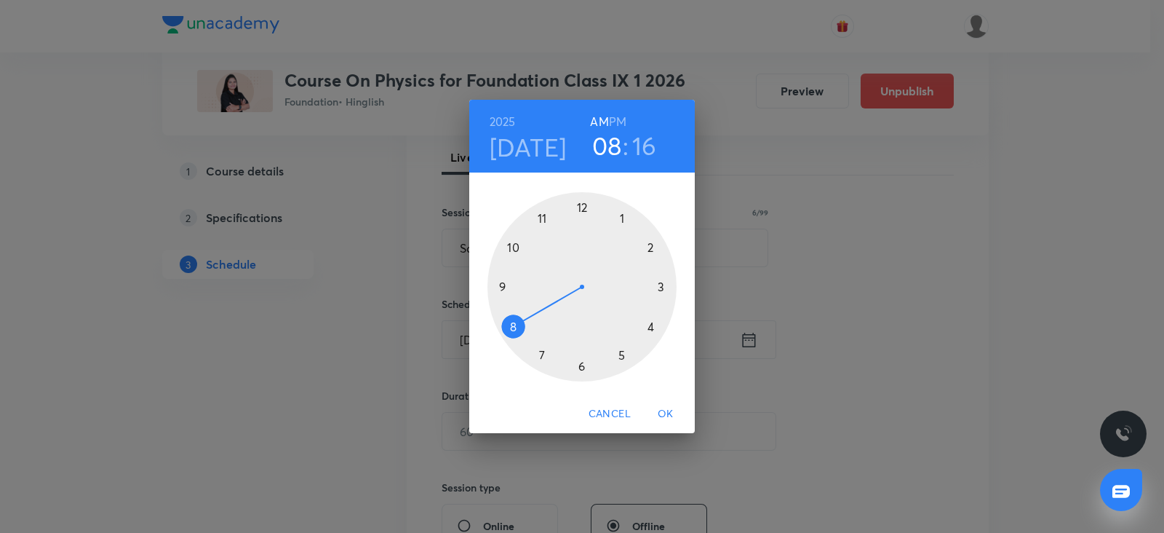
click at [623, 356] on div at bounding box center [582, 286] width 189 height 189
click at [620, 117] on h6 "PM" at bounding box center [617, 121] width 17 height 20
click at [581, 369] on div at bounding box center [582, 286] width 189 height 189
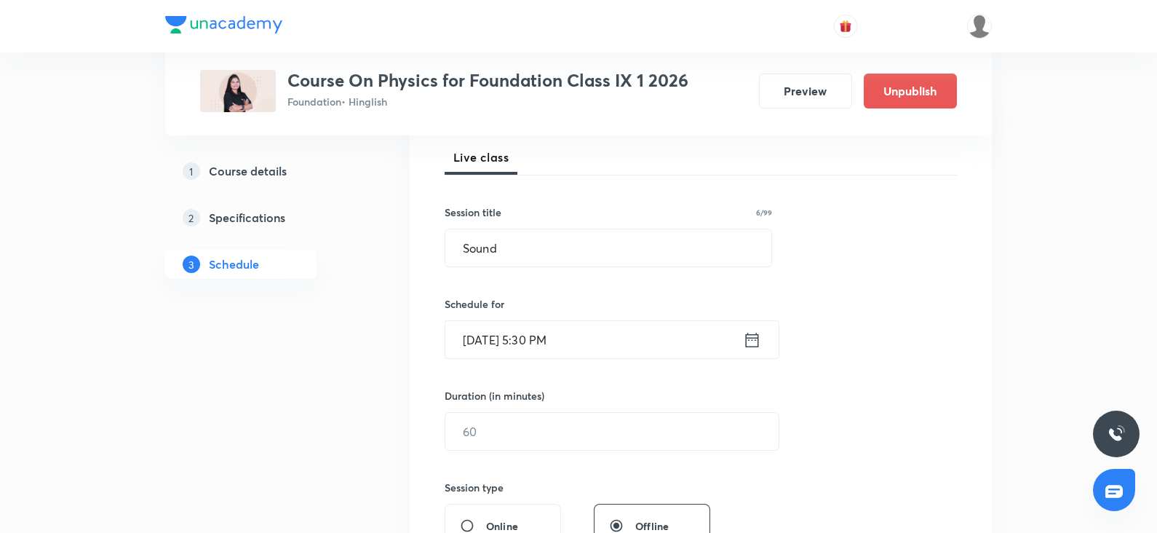
scroll to position [274, 0]
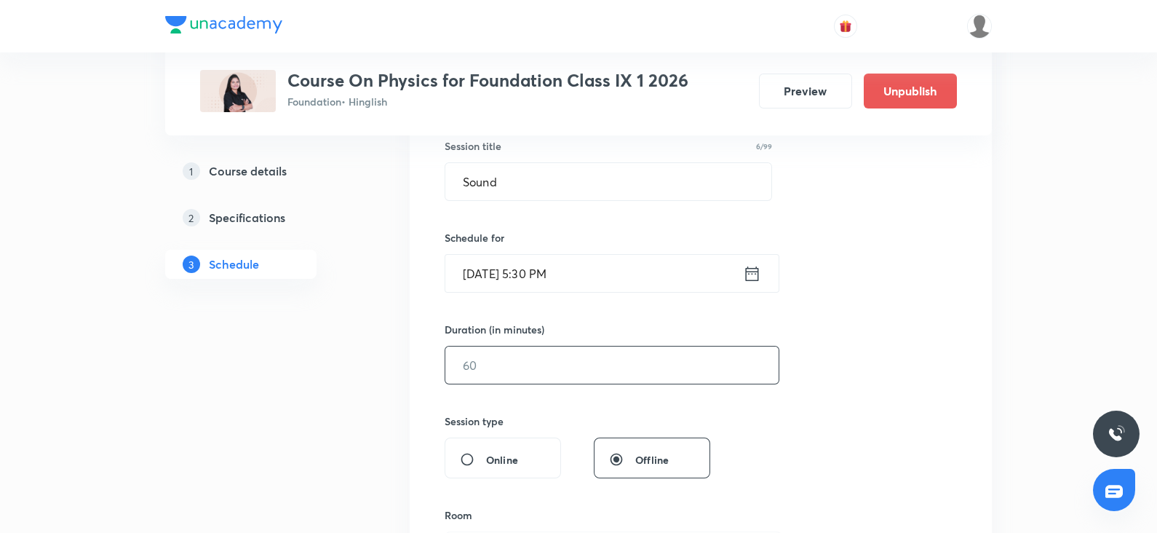
click at [539, 359] on input "text" at bounding box center [611, 364] width 333 height 37
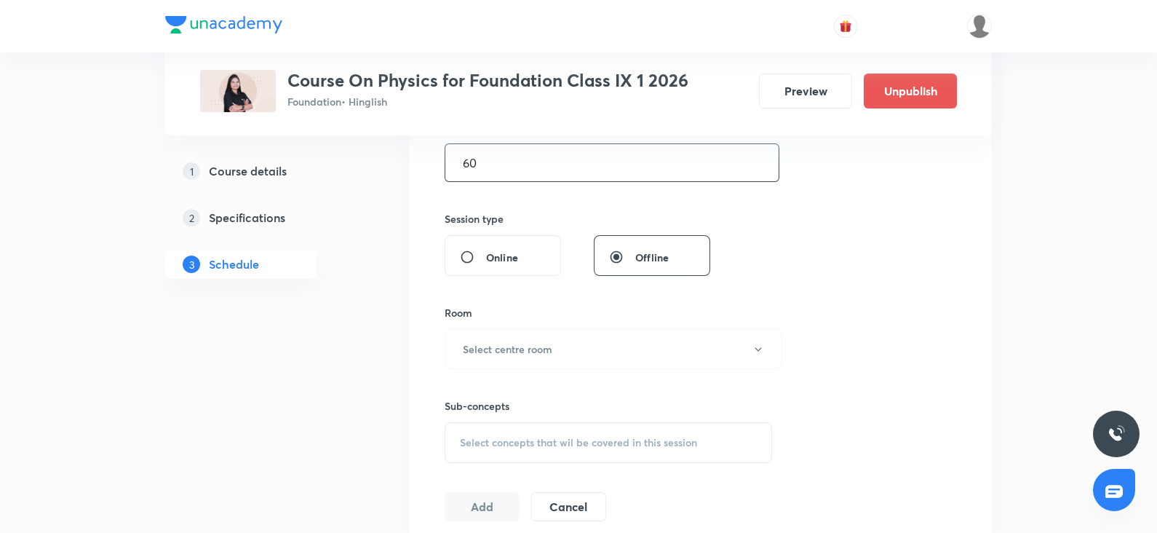
scroll to position [478, 0]
type input "60"
click at [498, 358] on button "Select centre room" at bounding box center [614, 347] width 338 height 40
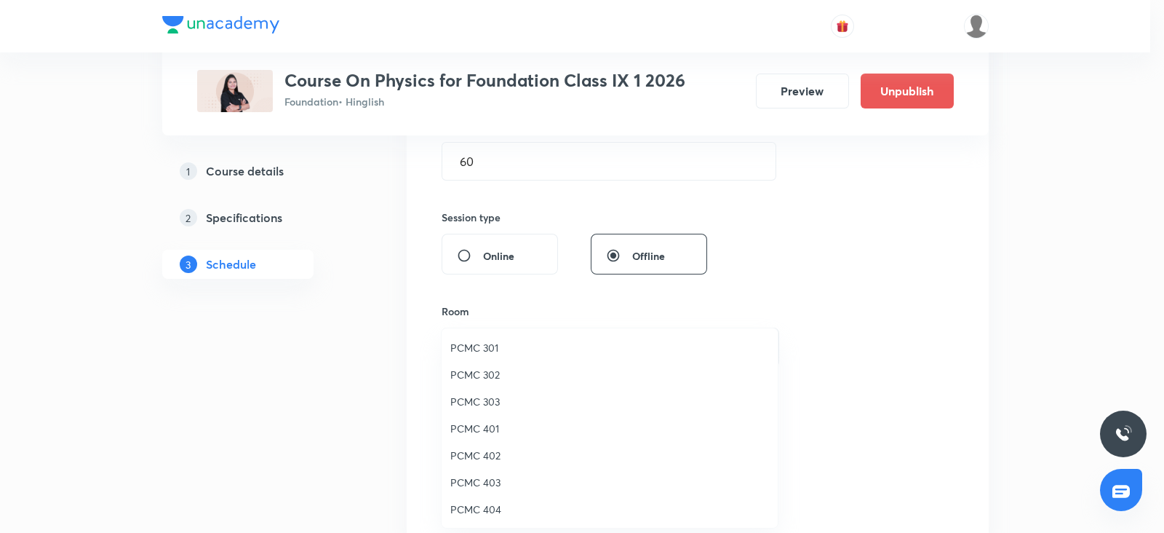
click at [481, 453] on span "PCMC 402" at bounding box center [609, 455] width 319 height 15
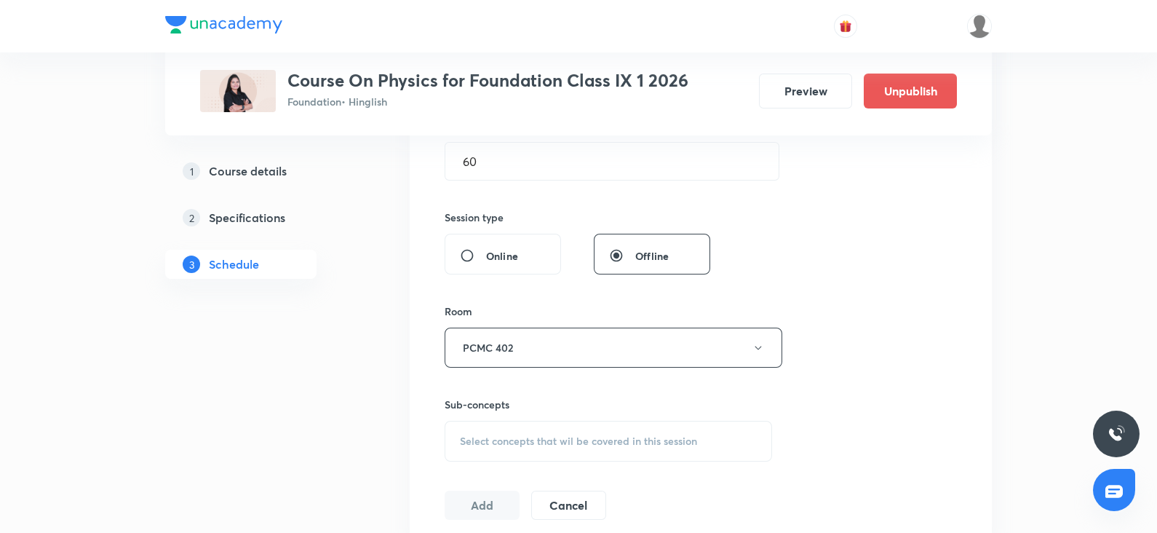
click at [518, 440] on span "Select concepts that wil be covered in this session" at bounding box center [578, 441] width 237 height 12
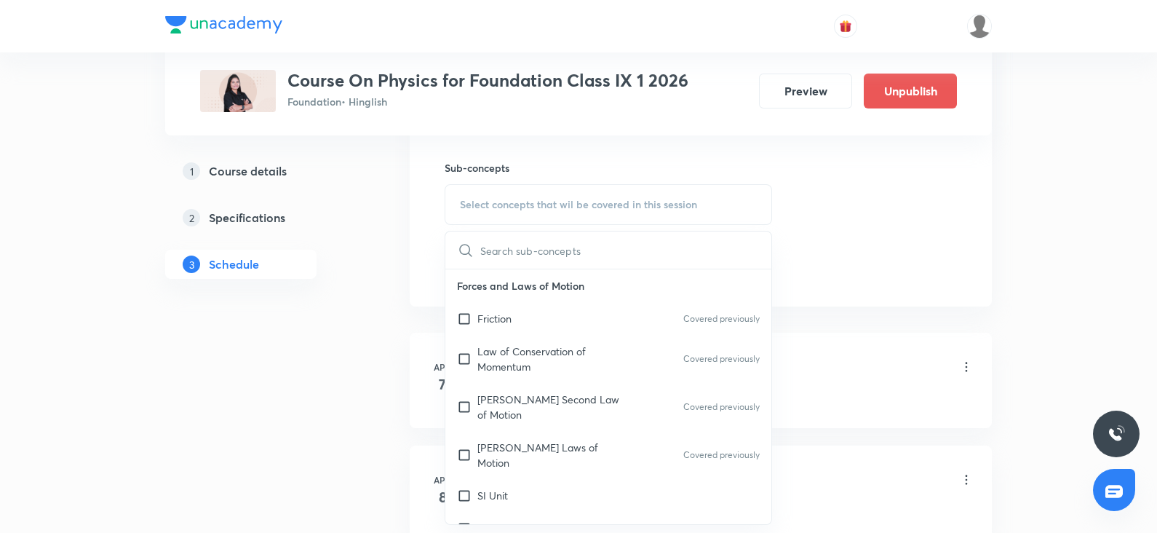
scroll to position [722, 0]
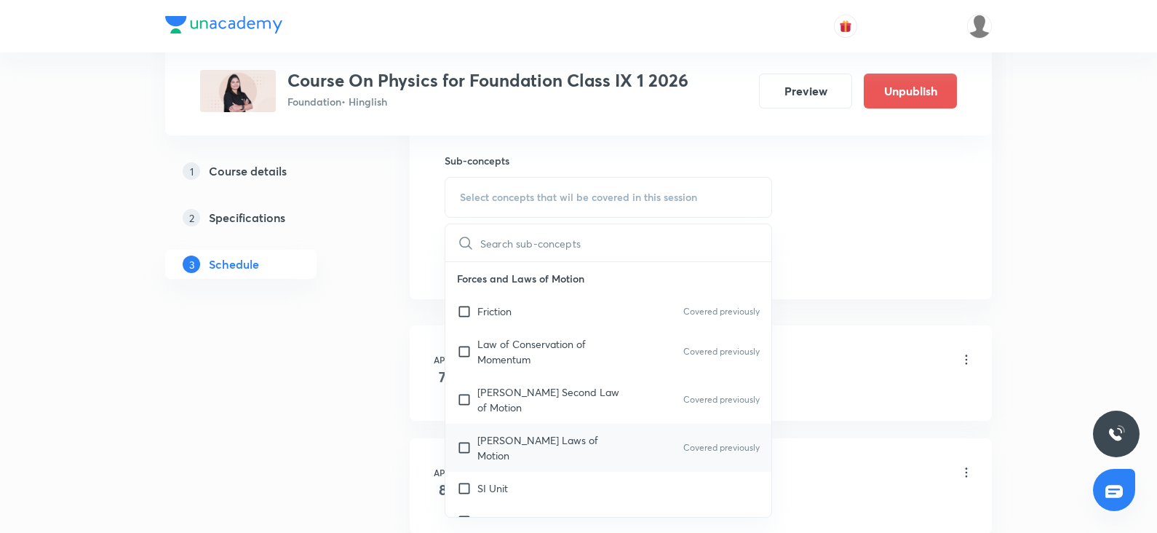
click at [514, 435] on p "Newton Laws of Motion" at bounding box center [550, 447] width 147 height 31
checkbox input "true"
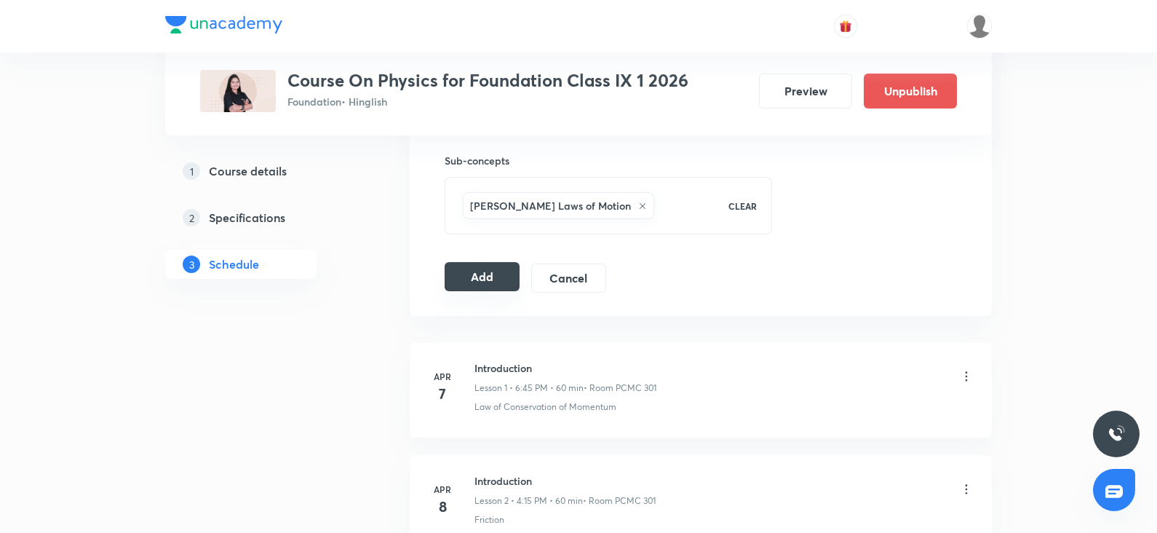
click at [493, 281] on button "Add" at bounding box center [482, 276] width 75 height 29
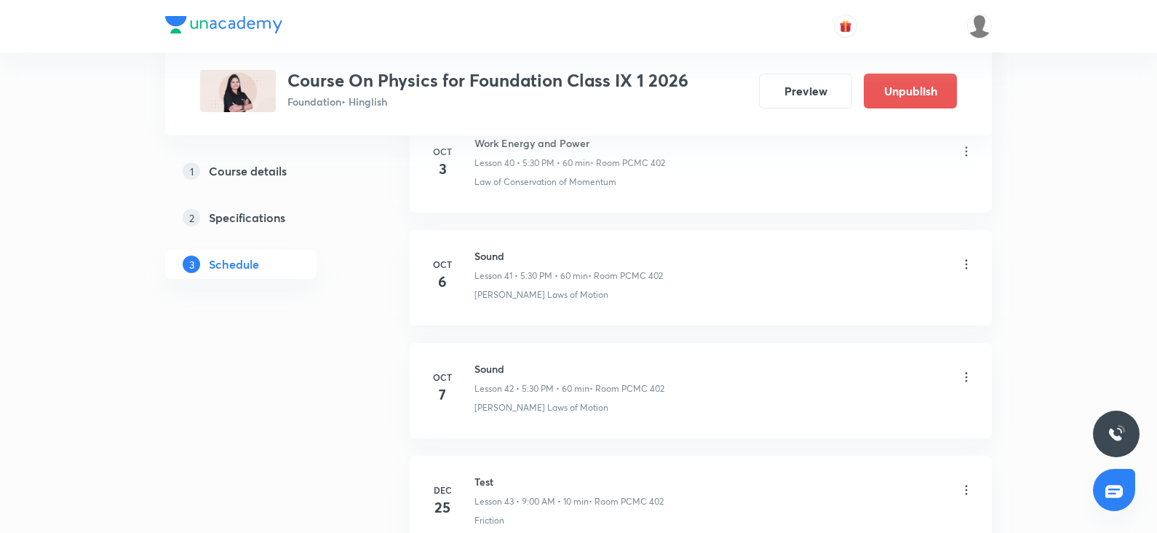
scroll to position [4658, 0]
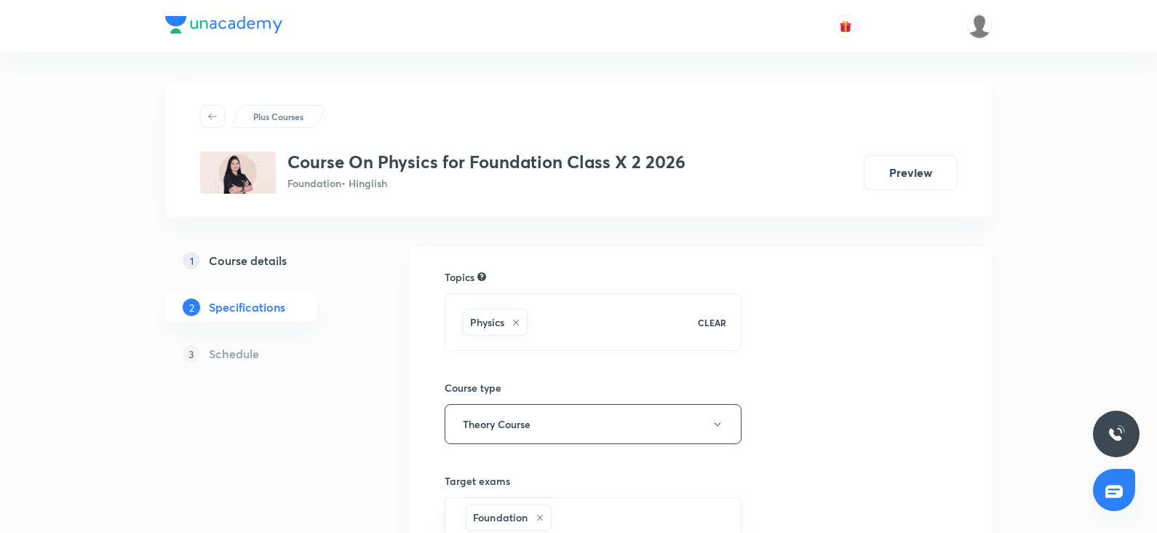
click at [251, 256] on h5 "Course details" at bounding box center [248, 260] width 78 height 17
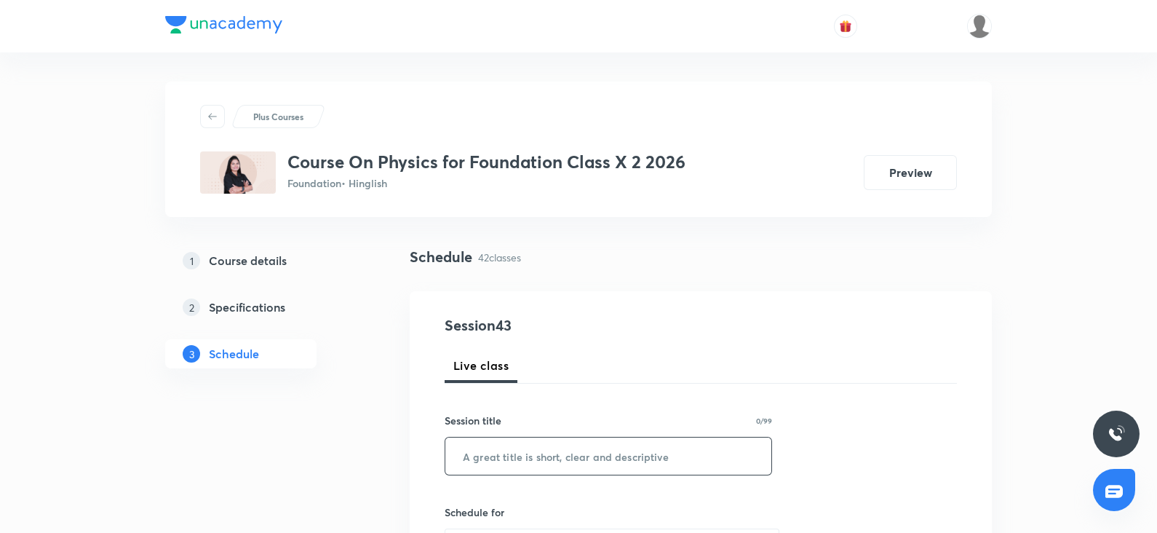
click at [531, 460] on input "text" at bounding box center [608, 455] width 326 height 37
paste input "Magnetic effect of electric current"
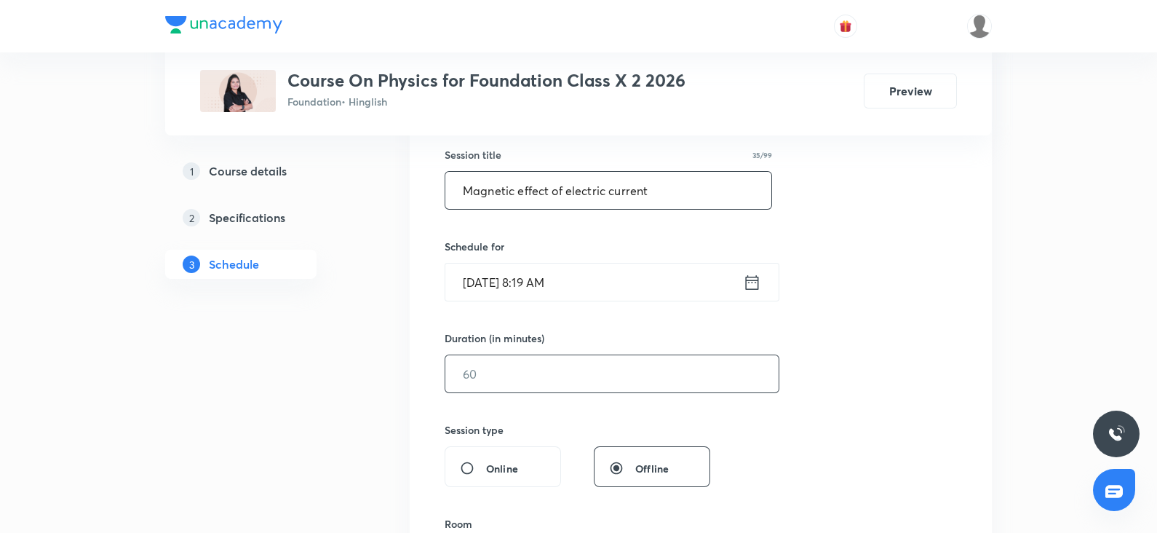
scroll to position [269, 0]
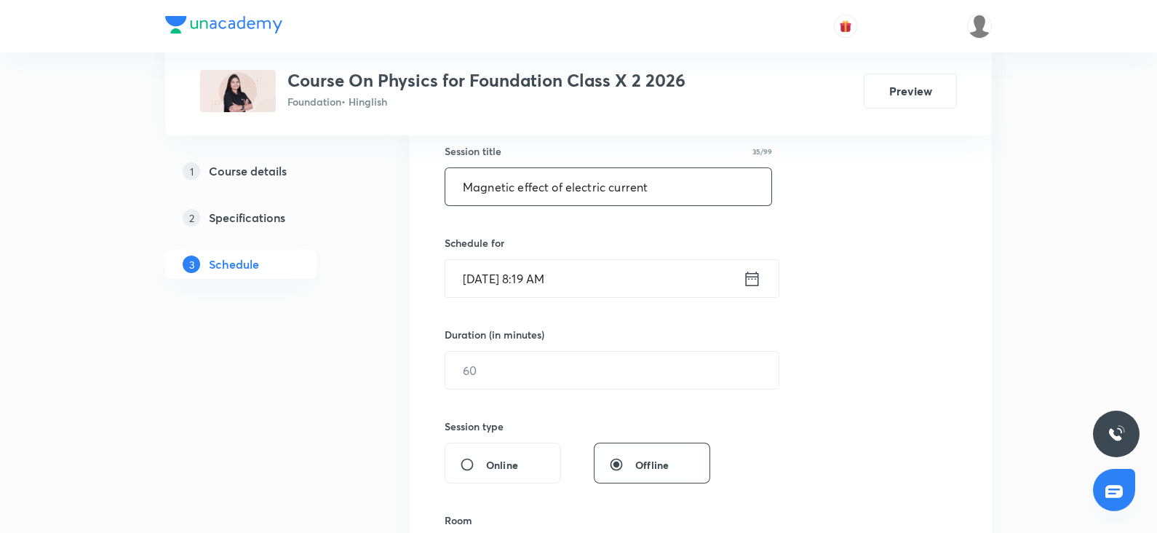
type input "Magnetic effect of electric current"
click at [539, 268] on input "[DATE] 8:19 AM" at bounding box center [594, 278] width 298 height 37
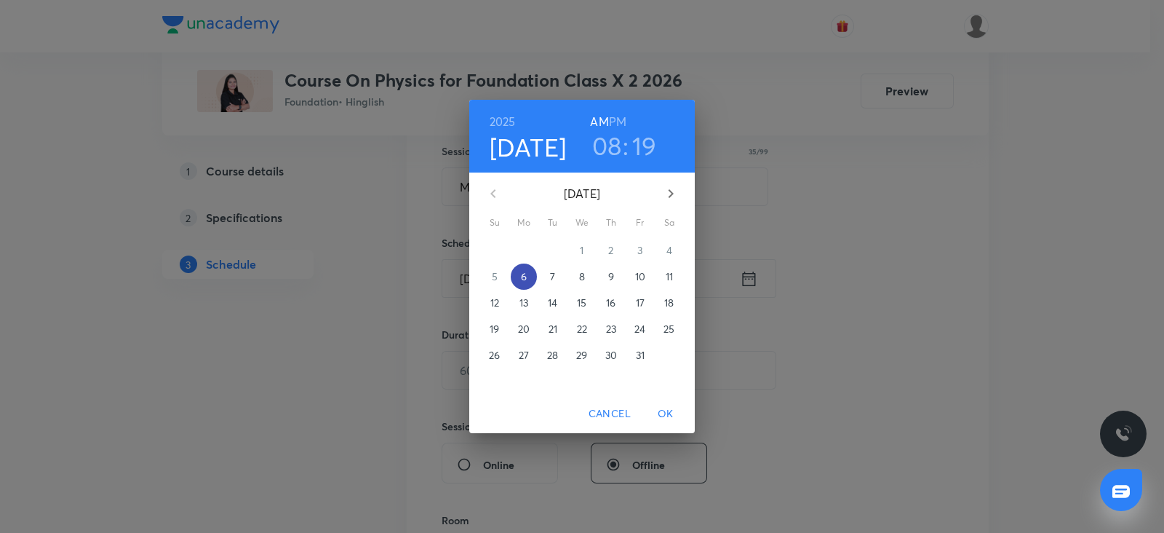
click at [524, 269] on p "6" at bounding box center [524, 276] width 6 height 15
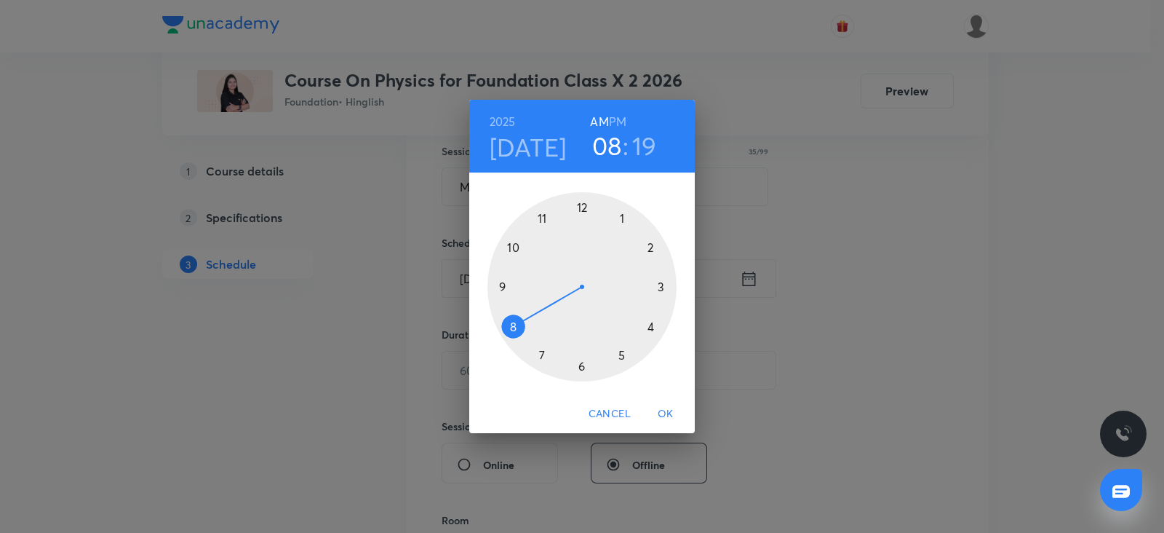
click at [649, 326] on div at bounding box center [582, 286] width 189 height 189
click at [621, 114] on h6 "PM" at bounding box center [617, 121] width 17 height 20
click at [662, 285] on div at bounding box center [582, 286] width 189 height 189
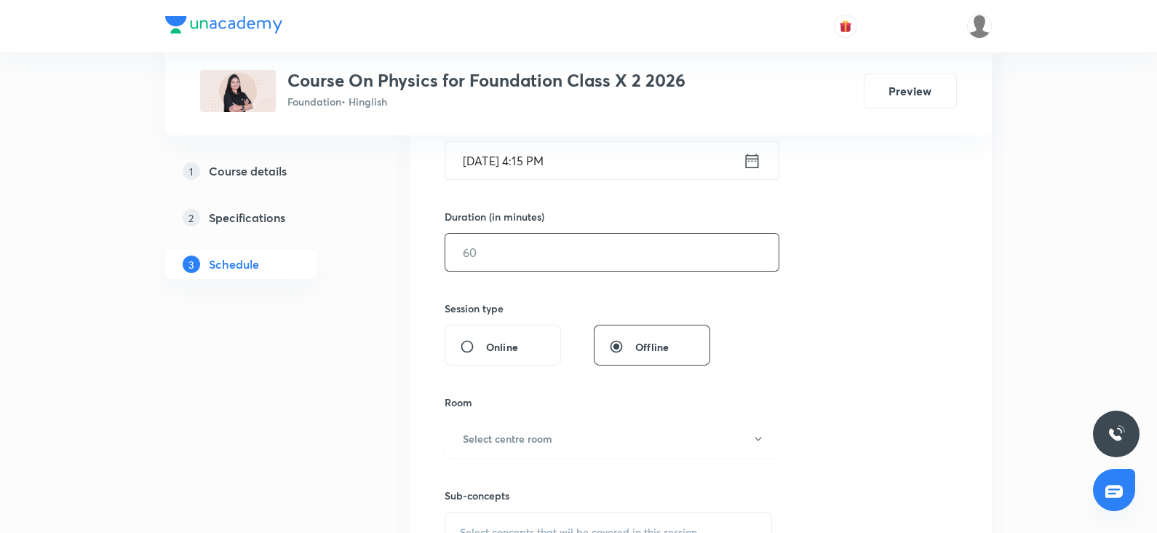
scroll to position [391, 0]
click at [584, 249] on input "text" at bounding box center [611, 248] width 333 height 37
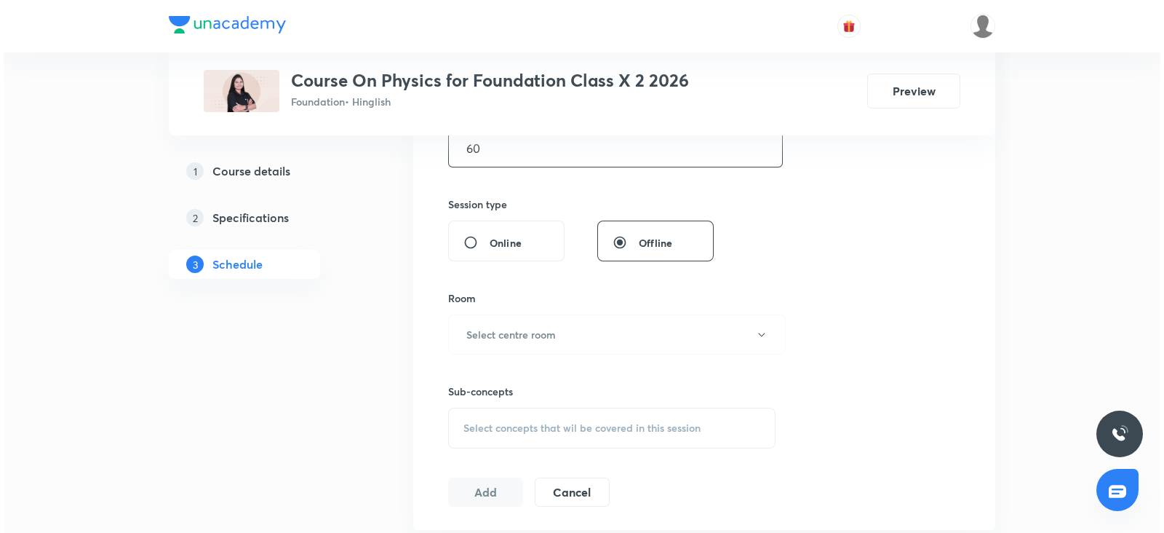
scroll to position [501, 0]
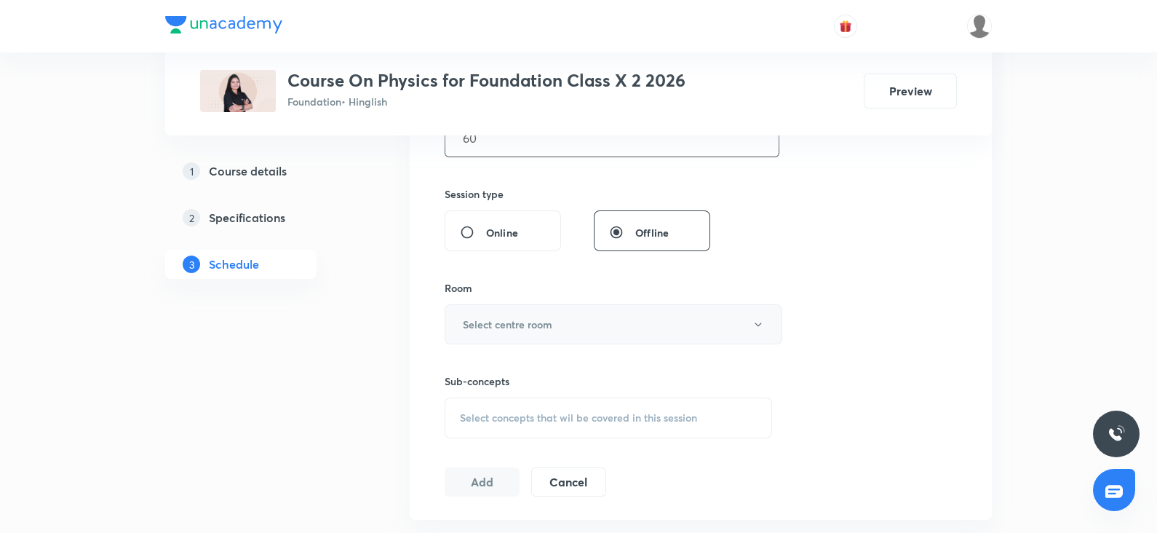
type input "60"
click at [526, 309] on button "Select centre room" at bounding box center [614, 324] width 338 height 40
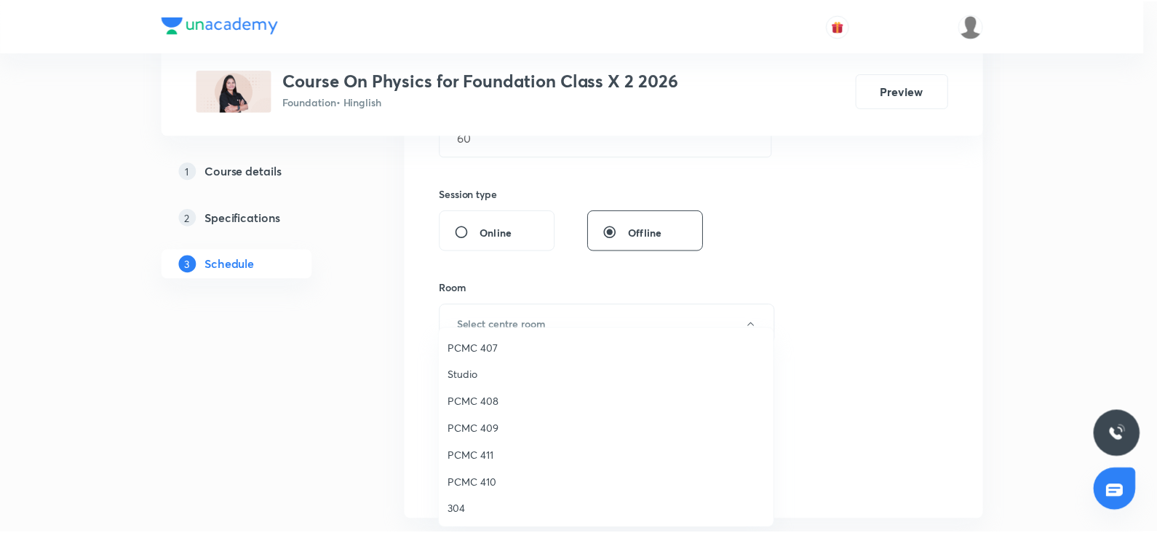
scroll to position [249, 0]
click at [479, 455] on span "PCMC 411" at bounding box center [609, 448] width 319 height 15
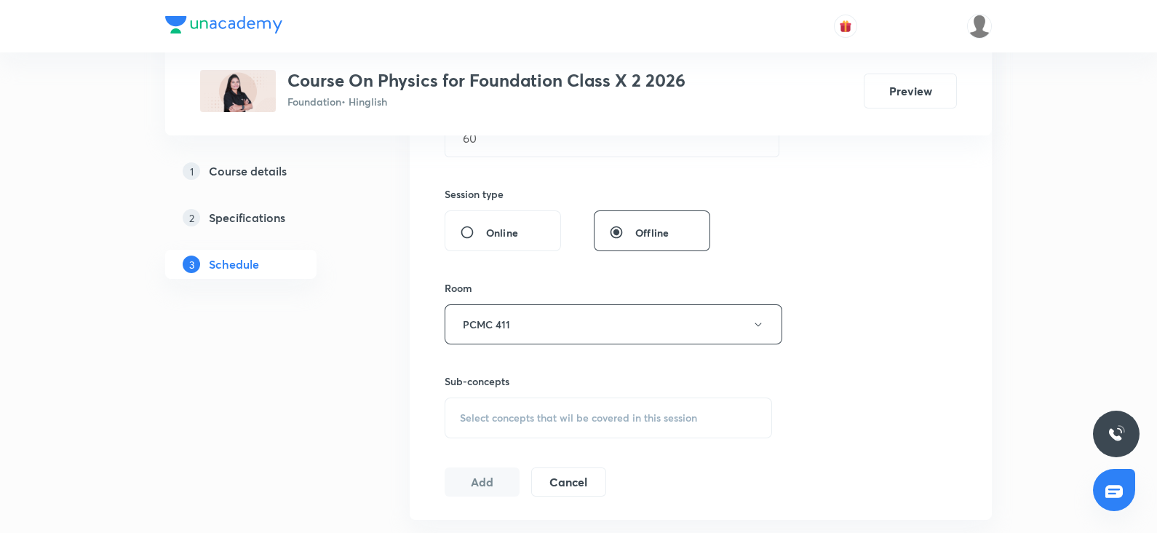
click at [592, 404] on div "Select concepts that wil be covered in this session" at bounding box center [608, 417] width 327 height 41
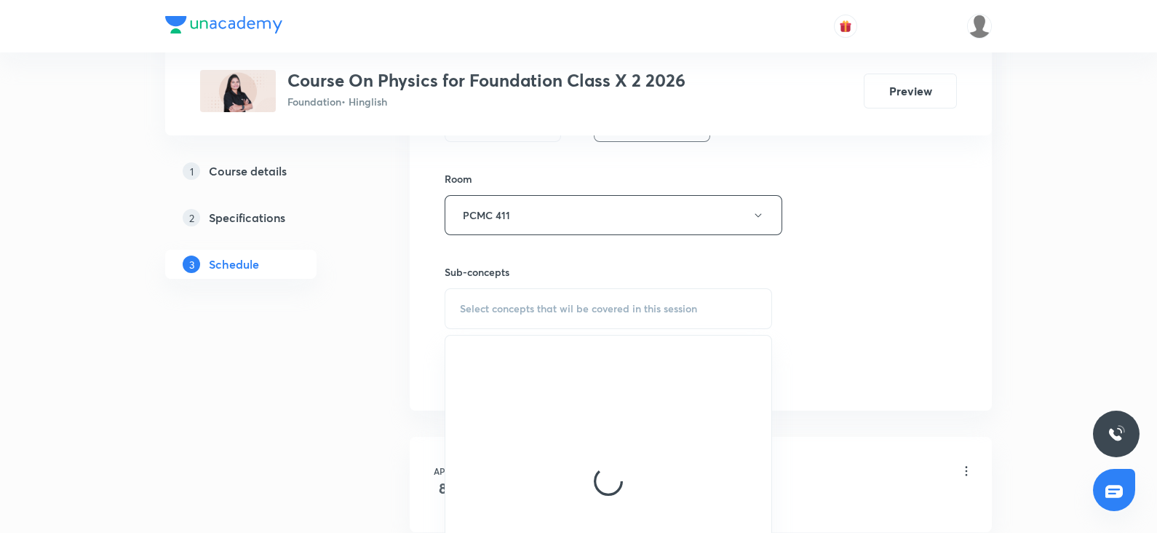
scroll to position [611, 0]
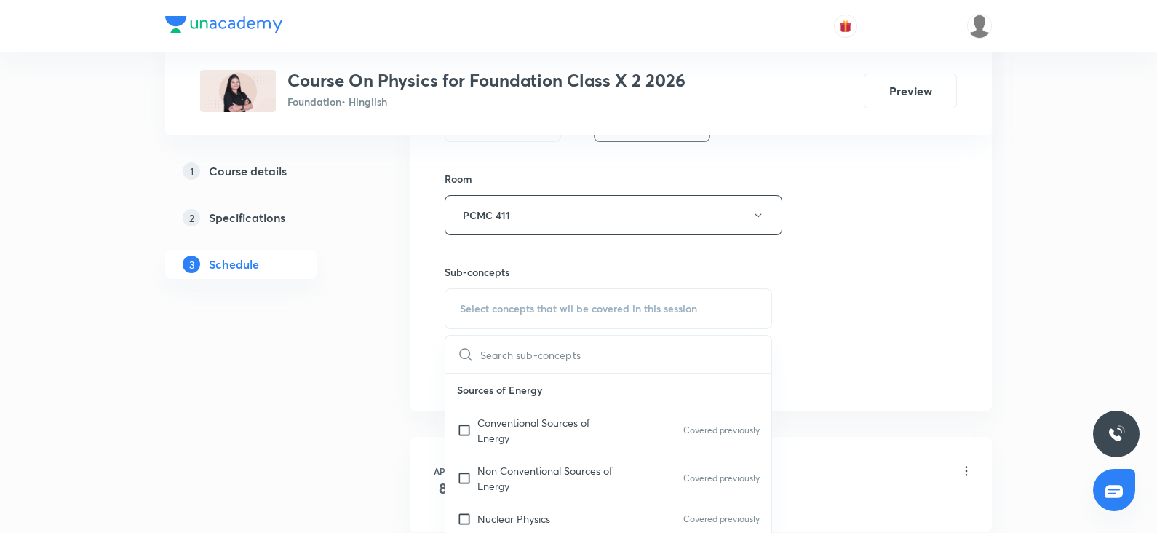
click at [520, 442] on p "Conventional Sources of Energy" at bounding box center [550, 430] width 147 height 31
checkbox input "true"
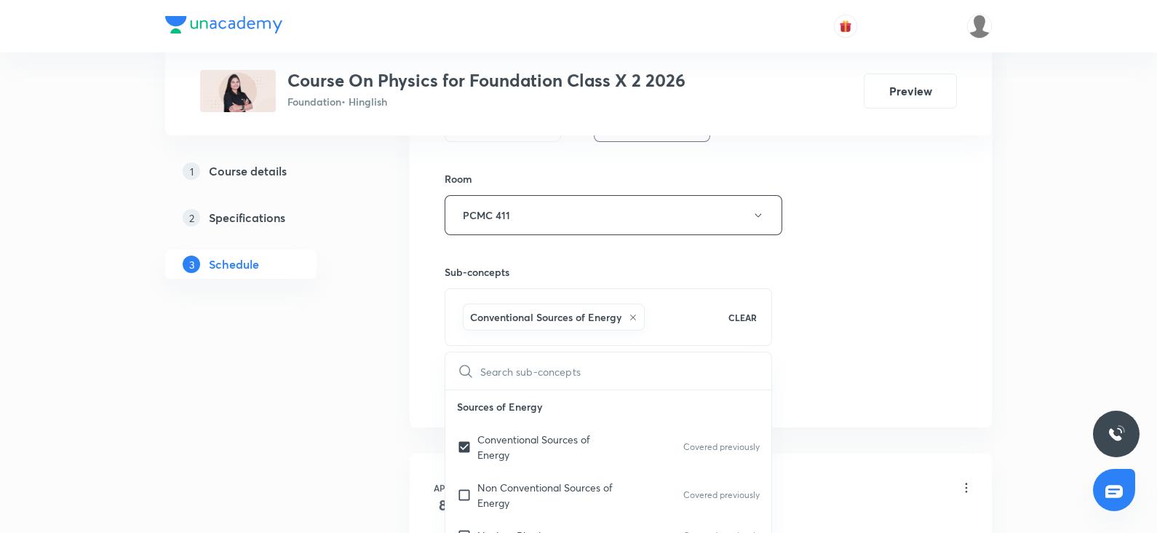
click at [791, 388] on div "Session 43 Live class Session title 35/99 Magnetic effect of electric current ​…" at bounding box center [701, 54] width 512 height 700
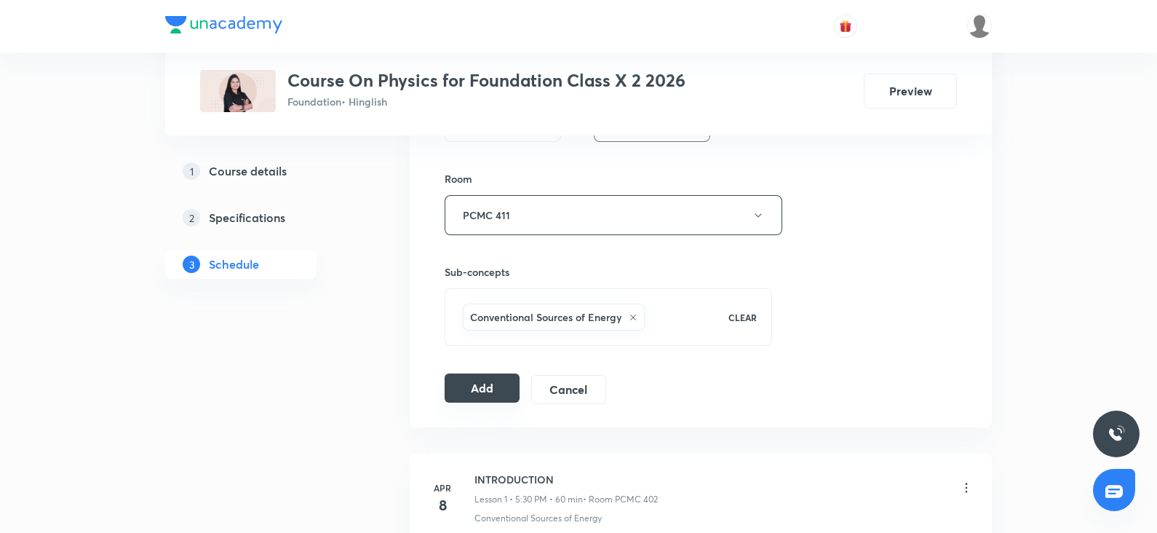
click at [504, 384] on button "Add" at bounding box center [482, 387] width 75 height 29
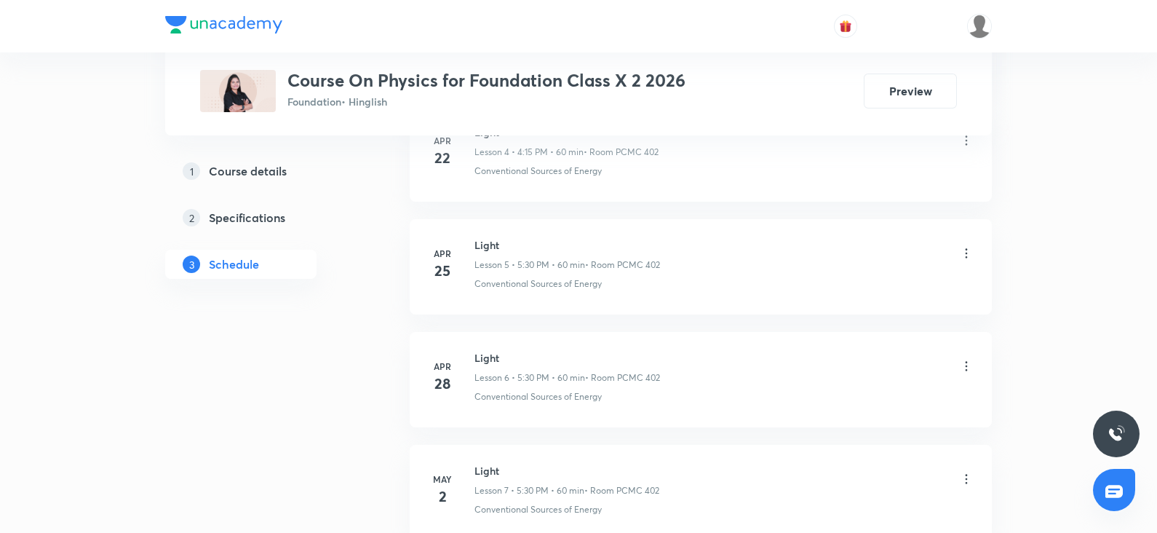
scroll to position [0, 0]
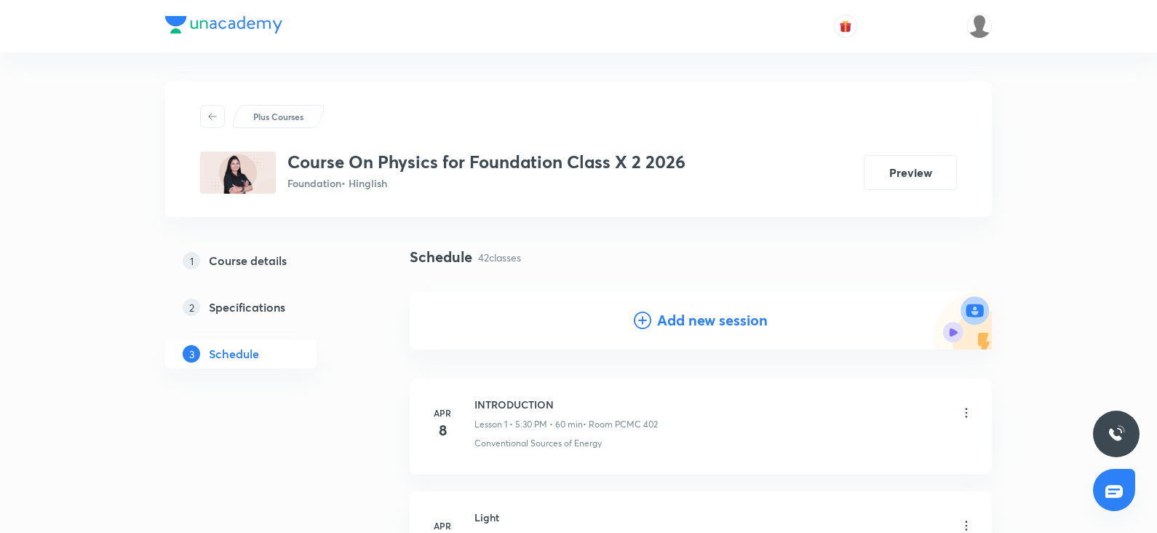
click at [702, 322] on h4 "Add new session" at bounding box center [712, 320] width 111 height 22
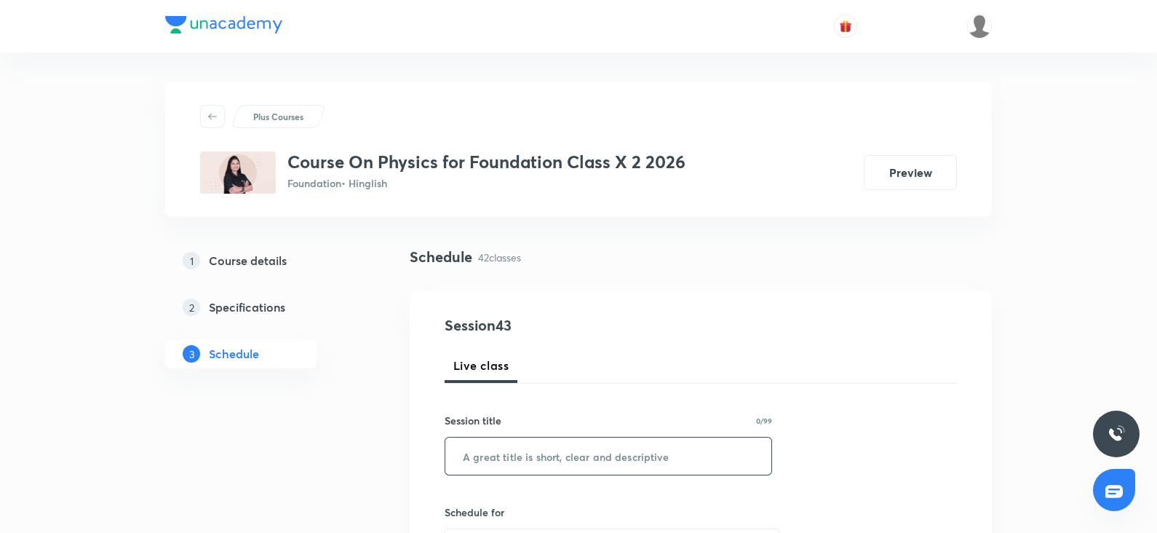
click at [498, 454] on input "text" at bounding box center [608, 455] width 326 height 37
paste input "Magnetic effect of electric current"
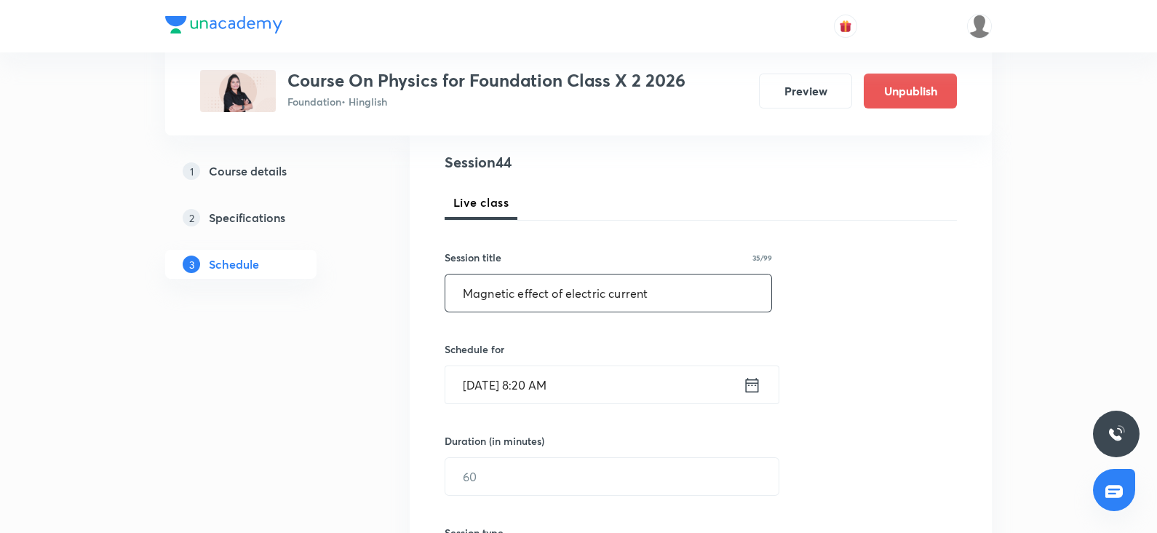
scroll to position [172, 0]
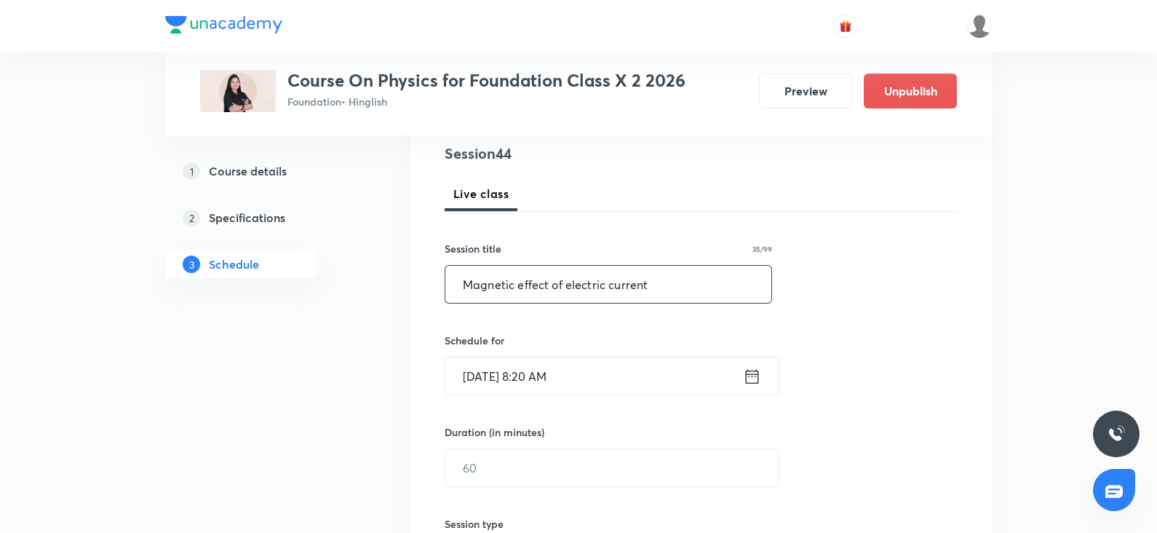
type input "Magnetic effect of electric current"
click at [504, 372] on input "Oct 6, 2025, 8:20 AM" at bounding box center [594, 375] width 298 height 37
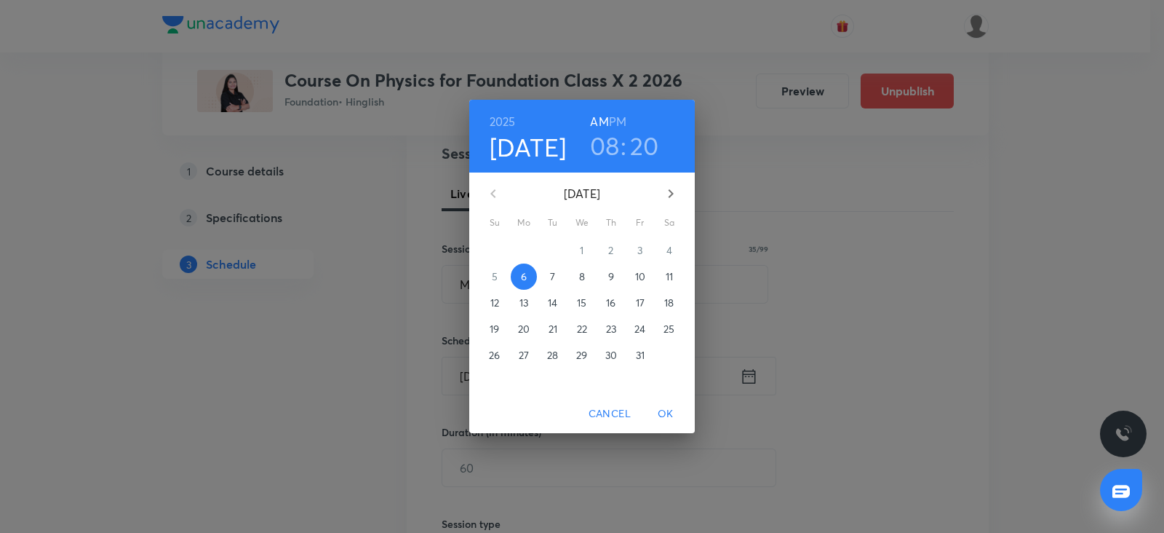
click at [557, 285] on button "7" at bounding box center [553, 276] width 26 height 26
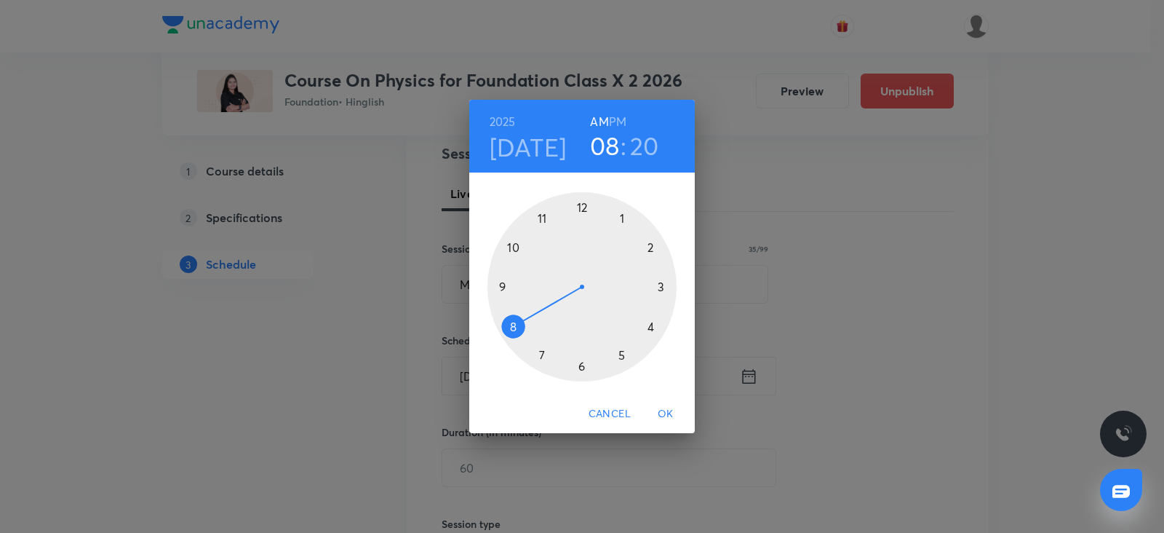
click at [650, 322] on div at bounding box center [582, 286] width 189 height 189
click at [616, 118] on h6 "PM" at bounding box center [617, 121] width 17 height 20
click at [661, 284] on div at bounding box center [582, 286] width 189 height 189
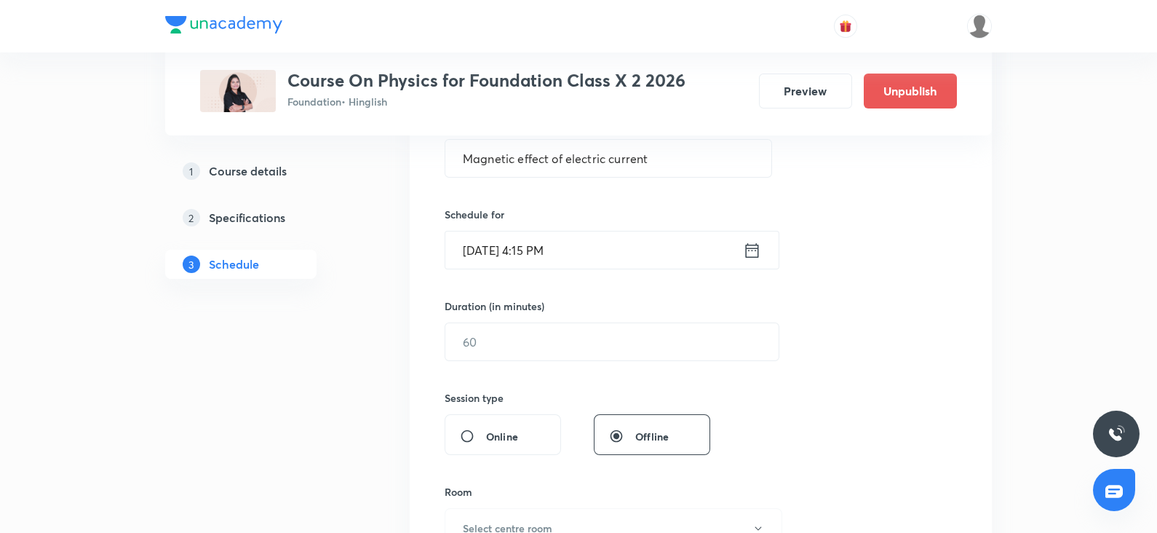
scroll to position [309, 0]
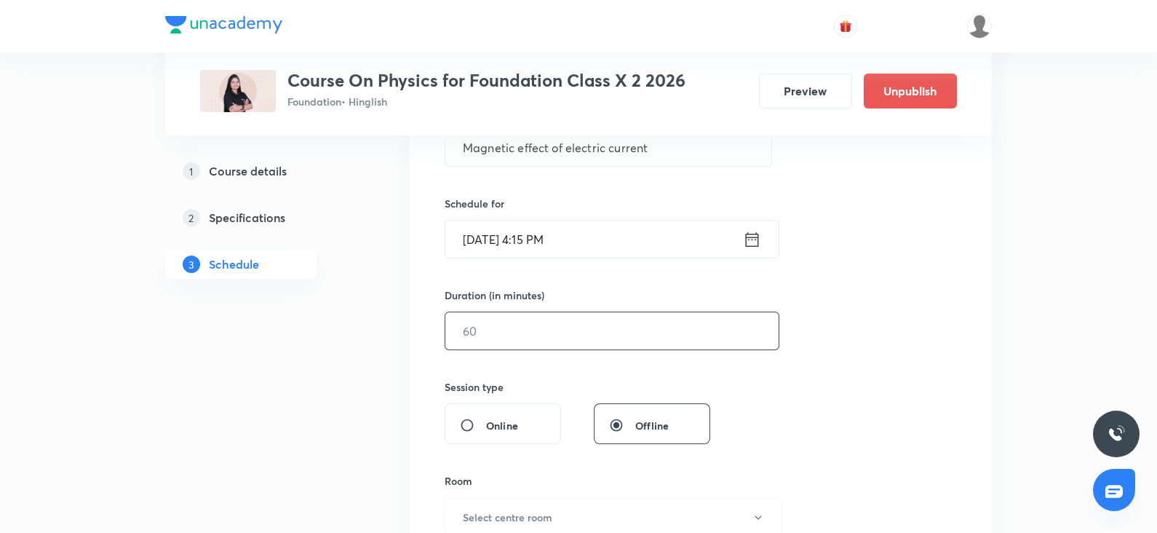
click at [543, 319] on input "text" at bounding box center [611, 330] width 333 height 37
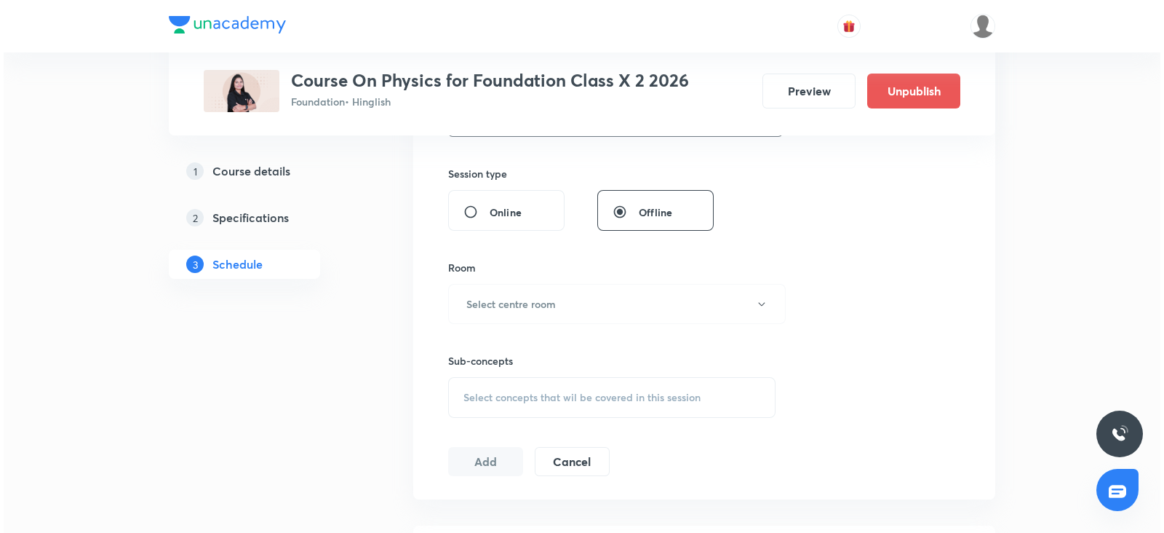
scroll to position [528, 0]
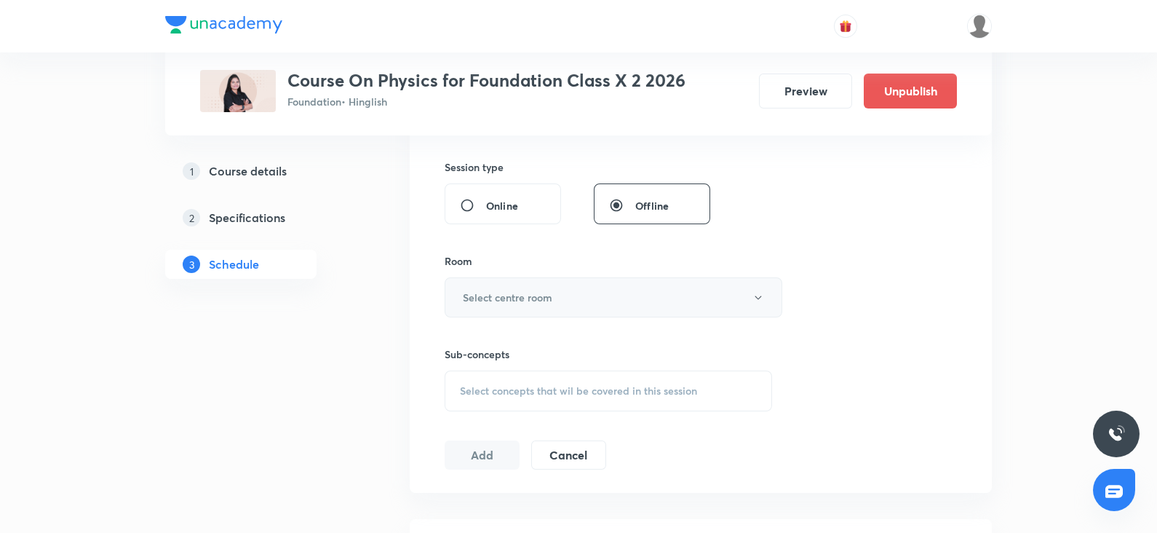
type input "60"
click at [525, 293] on h6 "Select centre room" at bounding box center [508, 297] width 90 height 15
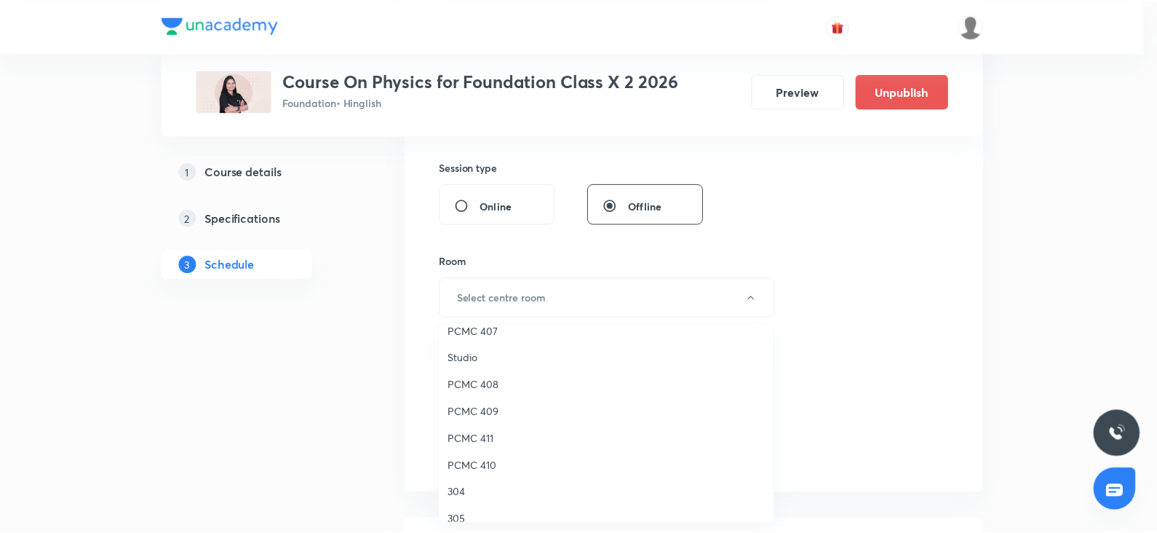
scroll to position [255, 0]
click at [477, 438] on span "PCMC 411" at bounding box center [609, 438] width 319 height 15
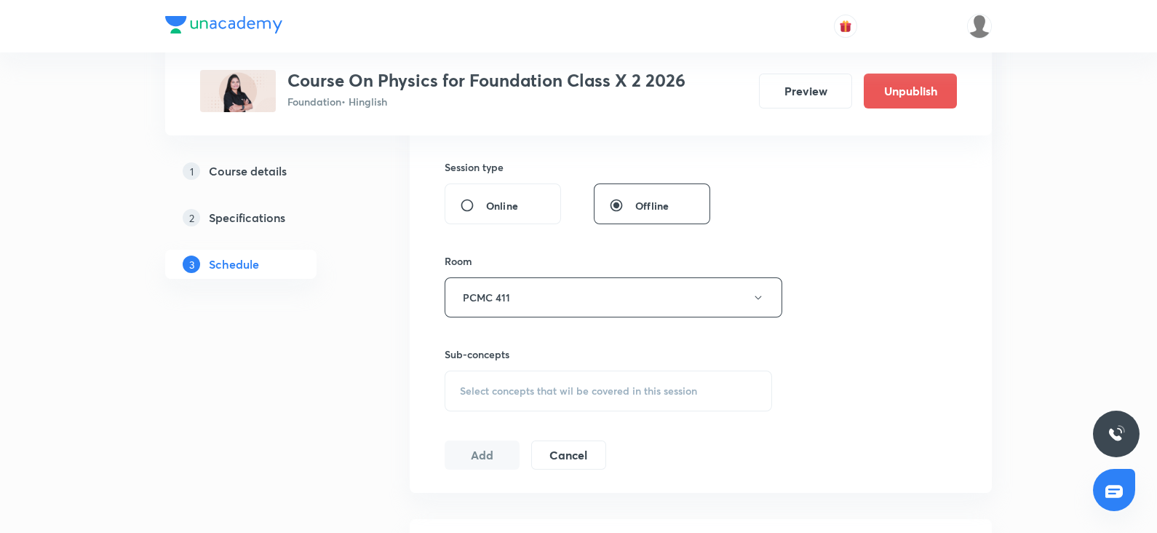
click at [542, 370] on div "Select concepts that wil be covered in this session" at bounding box center [608, 390] width 327 height 41
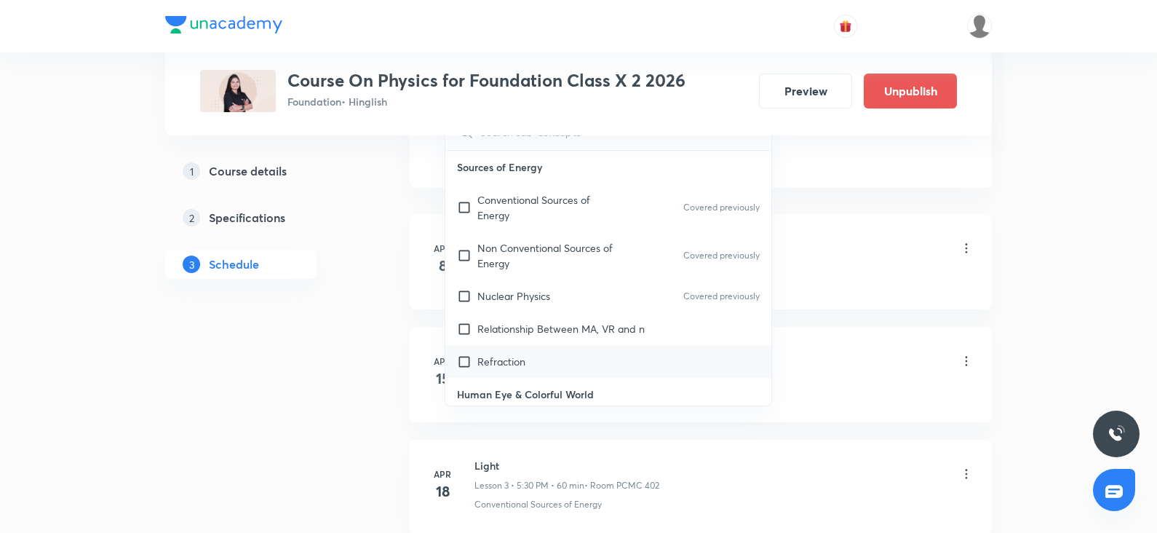
scroll to position [834, 0]
click at [514, 358] on p "Refraction" at bounding box center [501, 360] width 48 height 15
checkbox input "true"
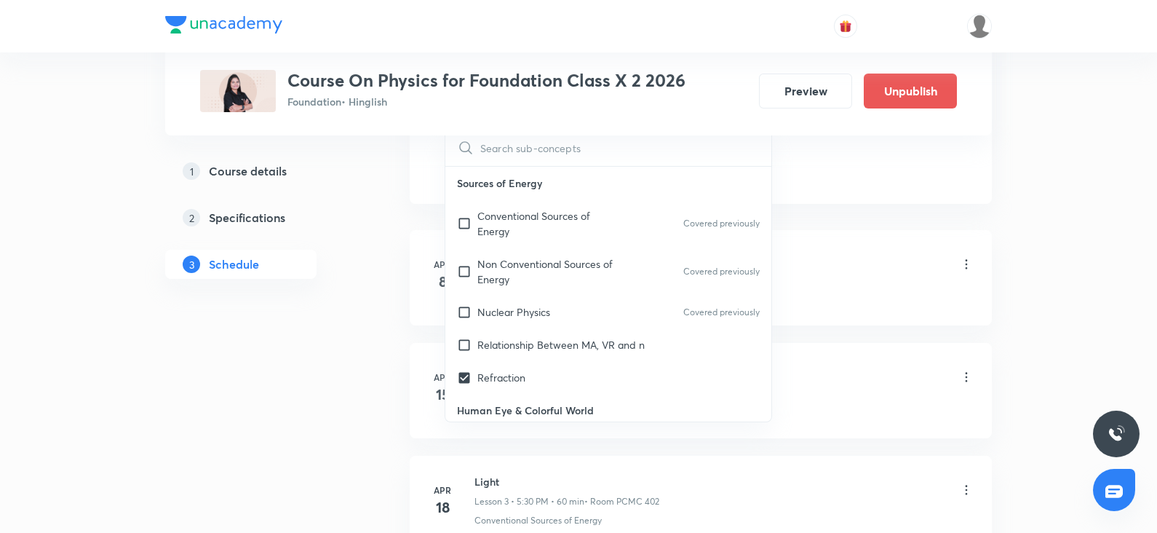
click at [872, 242] on li "Apr 8 INTRODUCTION Lesson 1 • 5:30 PM • 60 min • Room PCMC 402 Conventional Sou…" at bounding box center [701, 277] width 582 height 95
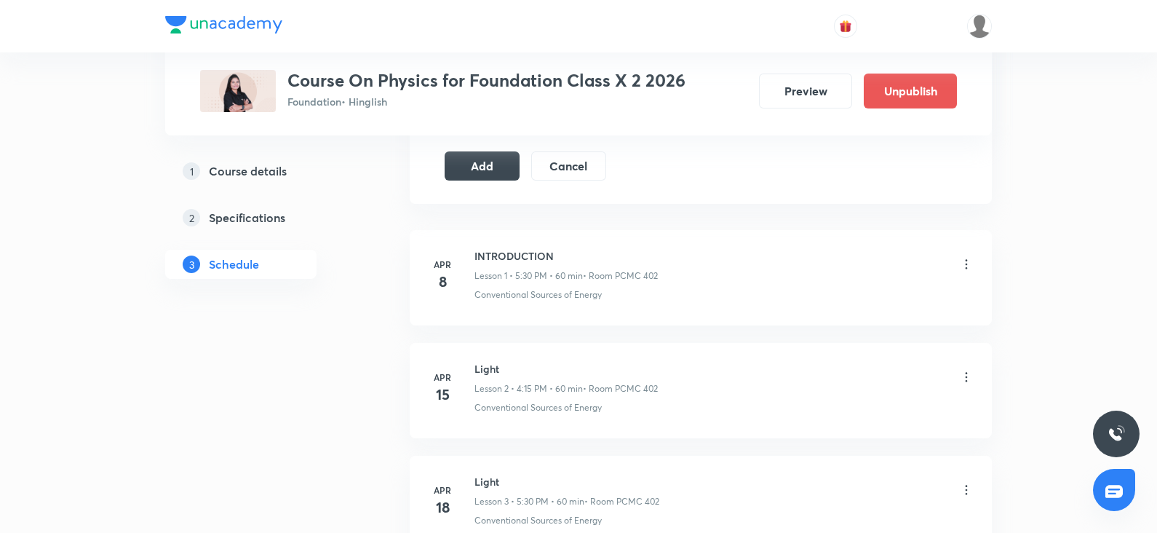
click at [481, 169] on button "Add" at bounding box center [482, 164] width 75 height 29
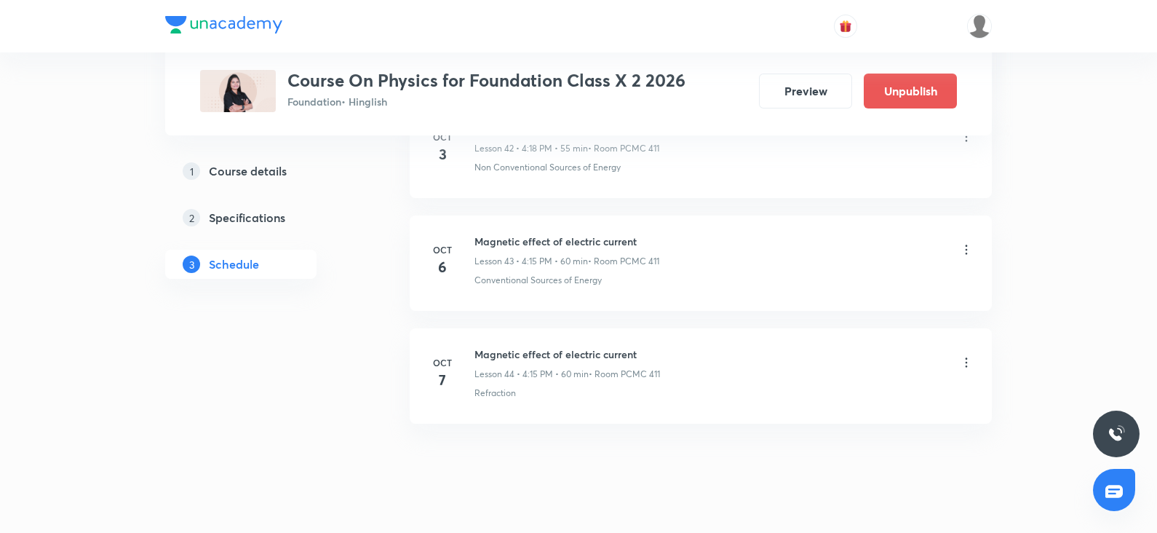
scroll to position [4901, 0]
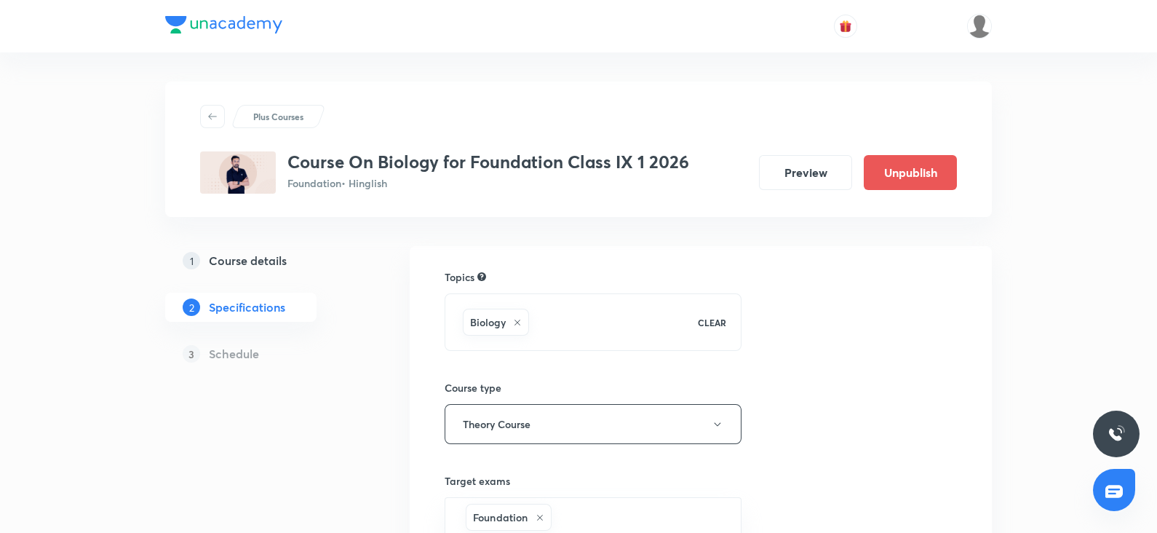
click at [266, 258] on h5 "Course details" at bounding box center [248, 260] width 78 height 17
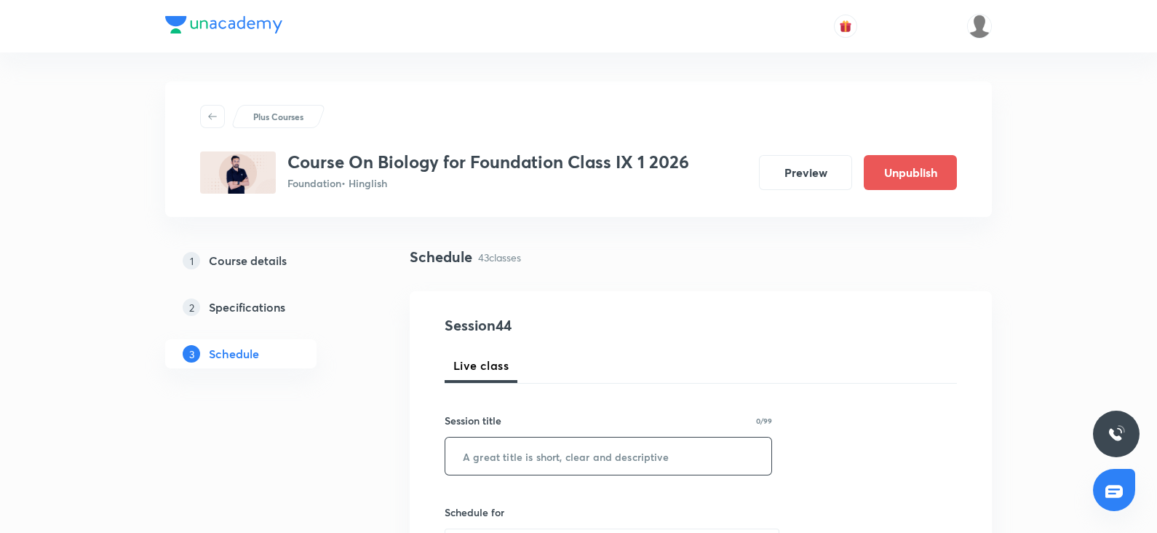
click at [490, 456] on input "text" at bounding box center [608, 455] width 326 height 37
paste input "Improvement in Food Resources"
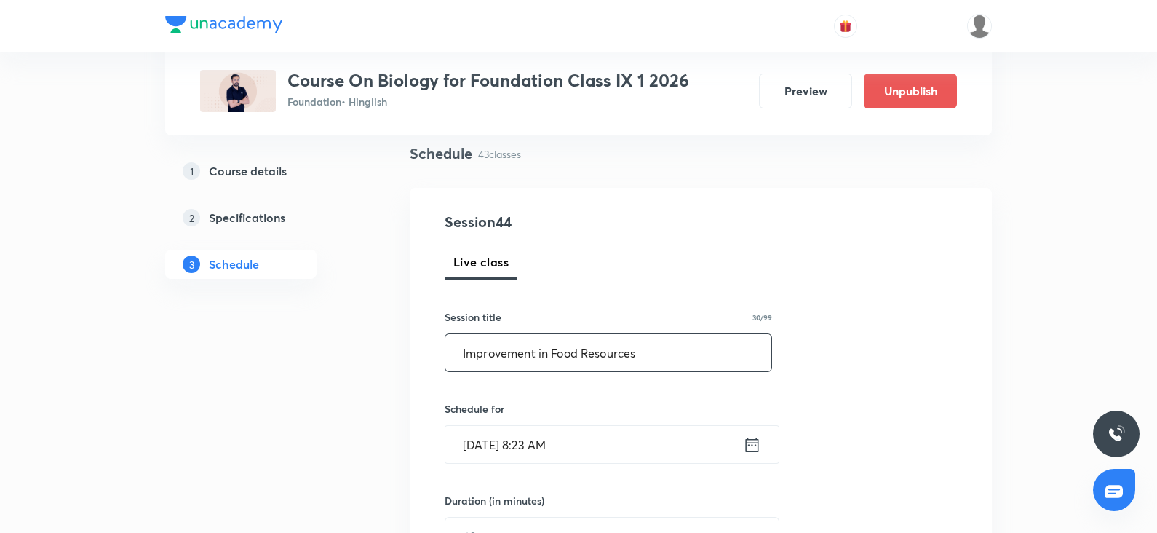
scroll to position [106, 0]
type input "Improvement in Food Resources"
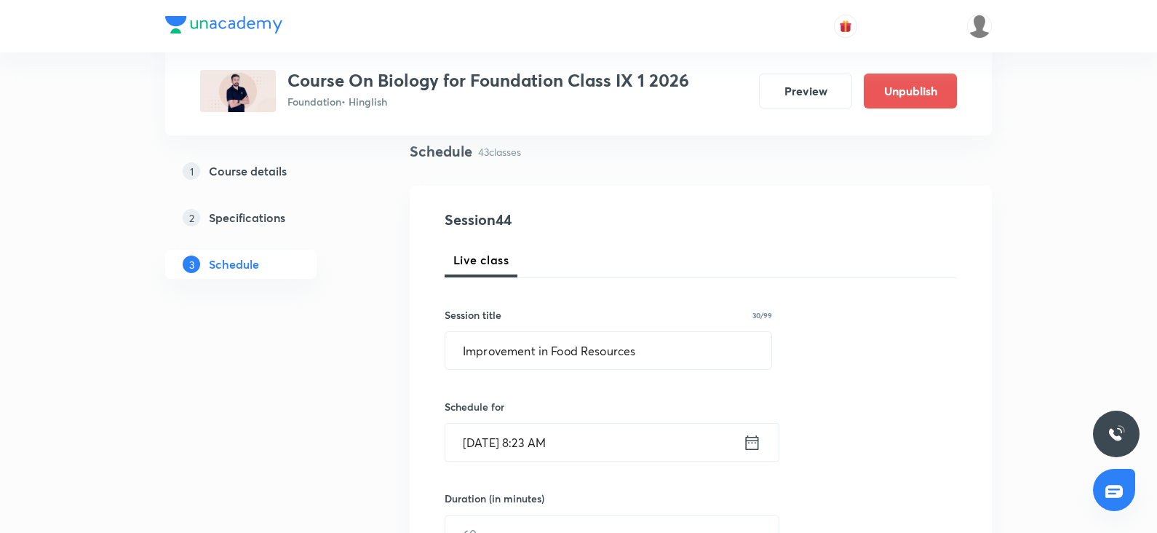
click at [512, 448] on input "Oct 6, 2025, 8:23 AM" at bounding box center [594, 442] width 298 height 37
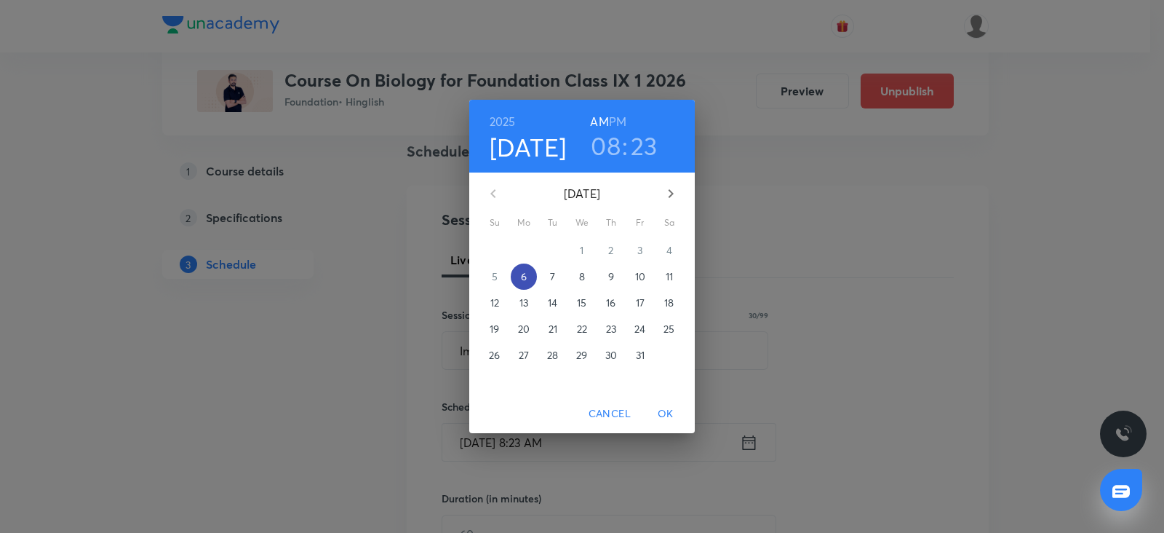
click at [521, 277] on p "6" at bounding box center [524, 276] width 6 height 15
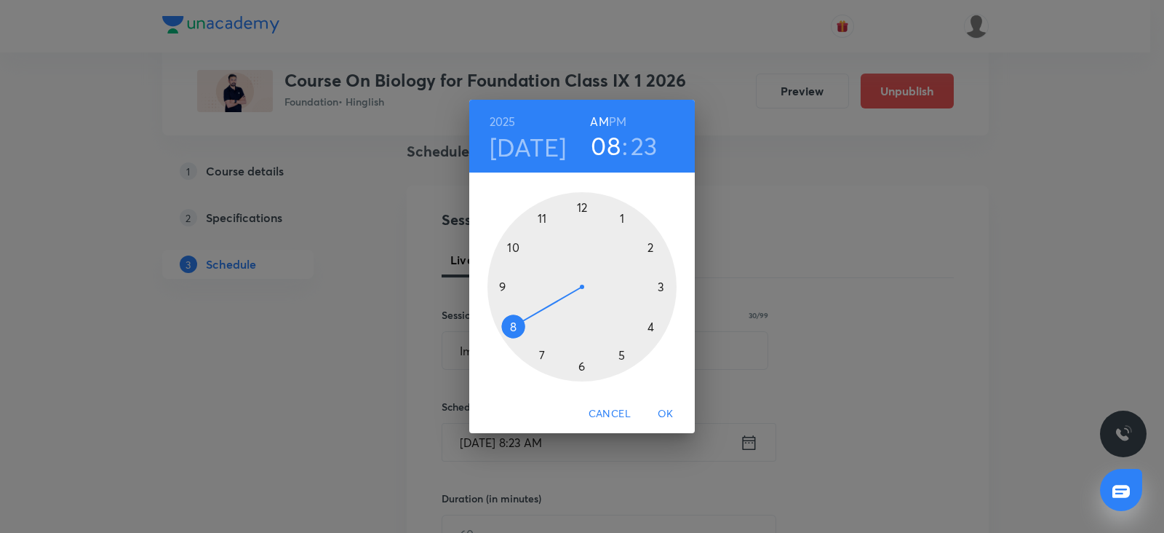
click at [581, 365] on div at bounding box center [582, 286] width 189 height 189
click at [617, 125] on h6 "PM" at bounding box center [617, 121] width 17 height 20
click at [500, 285] on div at bounding box center [582, 286] width 189 height 189
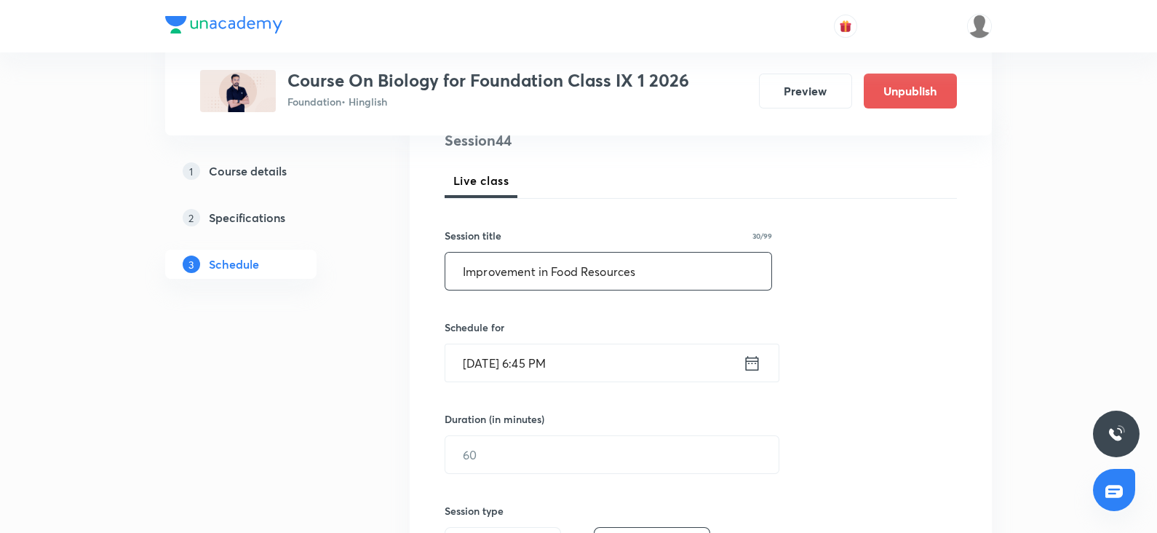
scroll to position [185, 0]
click at [462, 464] on input "text" at bounding box center [611, 454] width 333 height 37
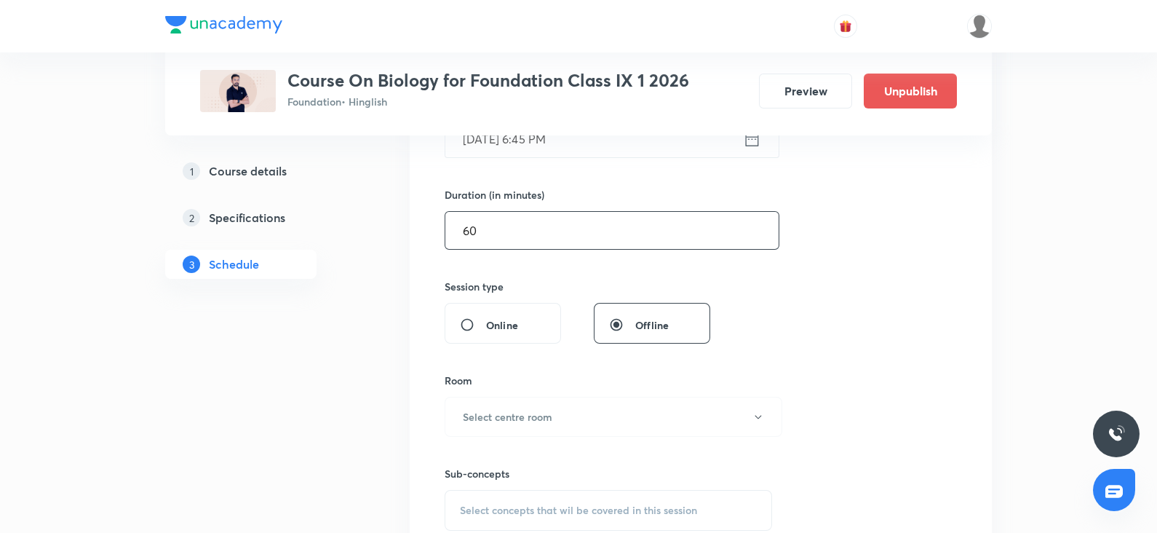
scroll to position [410, 0]
type input "60"
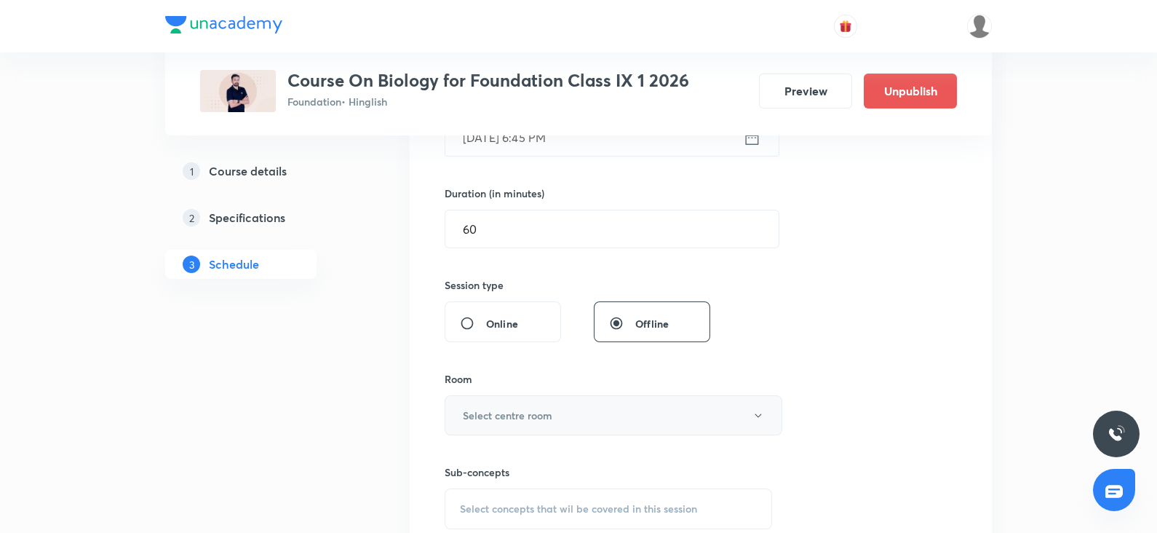
click at [482, 400] on button "Select centre room" at bounding box center [614, 415] width 338 height 40
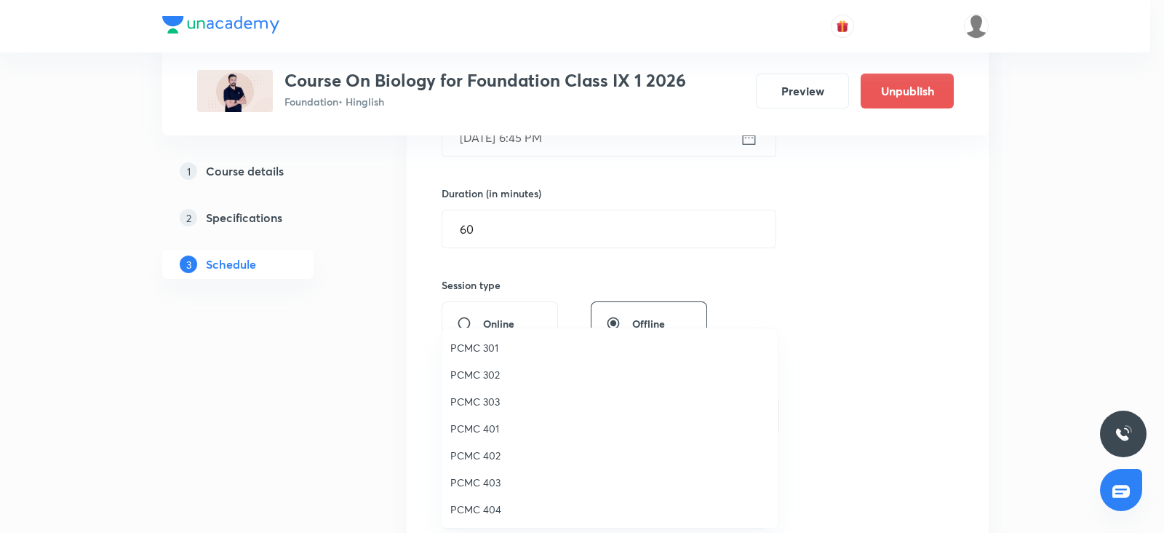
click at [479, 445] on li "PCMC 402" at bounding box center [610, 455] width 336 height 27
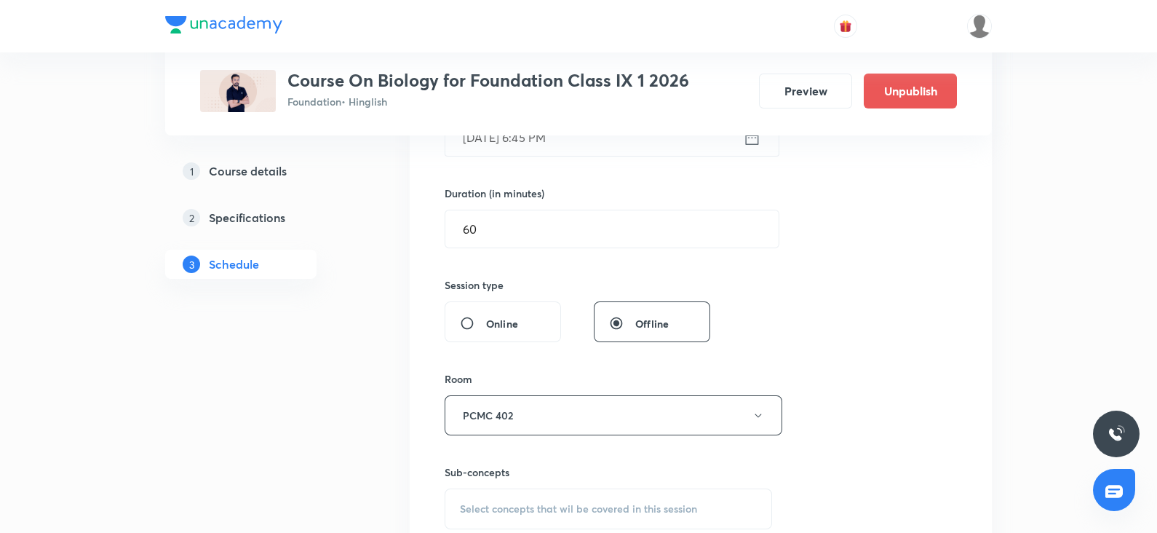
click at [818, 362] on div "Session 44 Live class Session title 30/99 Improvement in Food Resources ​ Sched…" at bounding box center [701, 245] width 512 height 683
click at [549, 485] on div "Sub-concepts Select concepts that wil be covered in this session" at bounding box center [608, 496] width 327 height 65
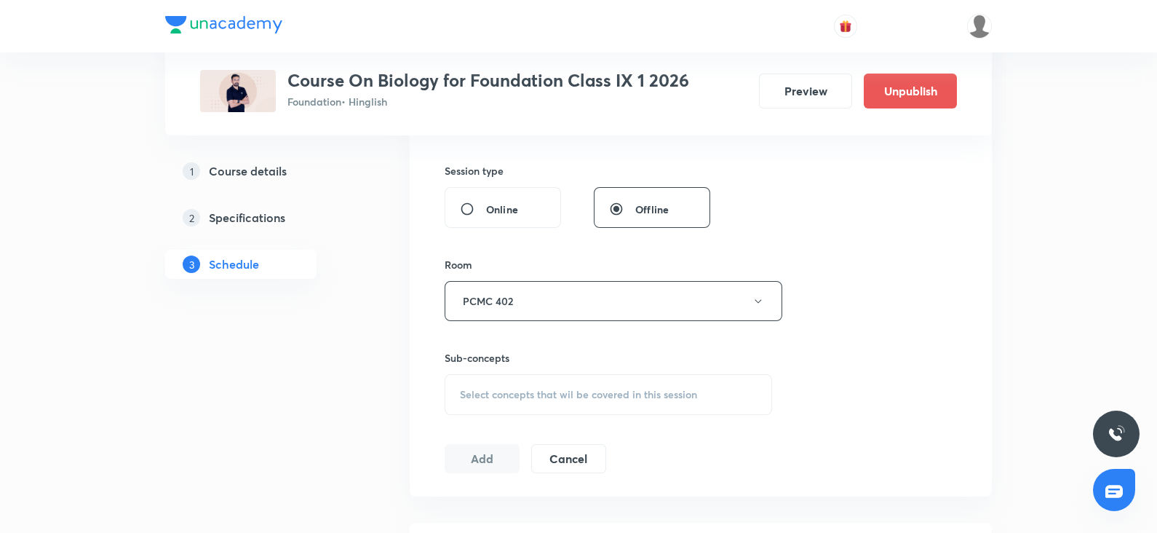
scroll to position [541, 0]
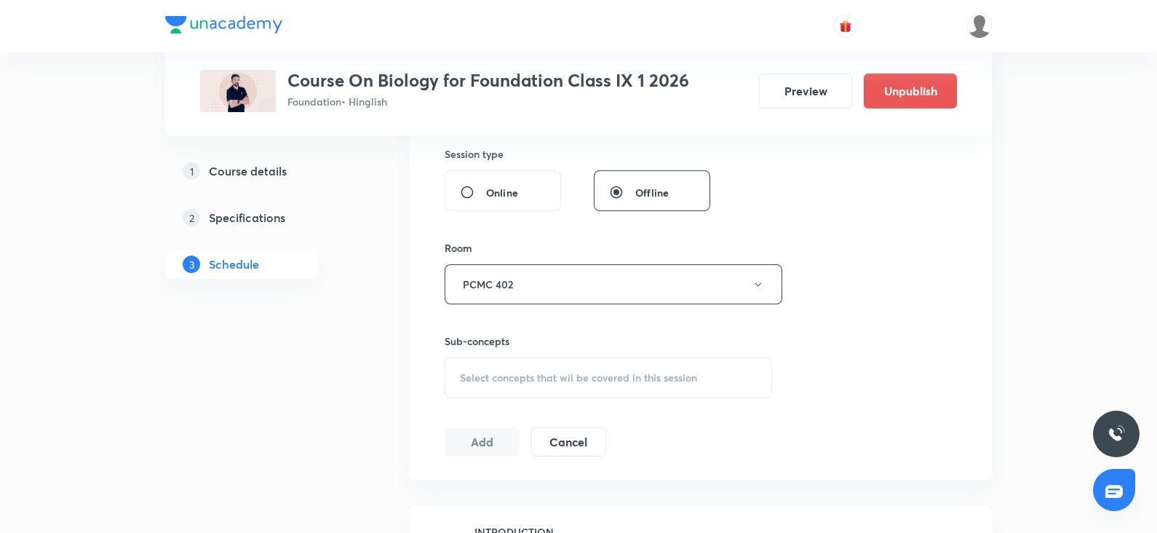
click at [533, 391] on div "Select concepts that wil be covered in this session" at bounding box center [608, 377] width 327 height 41
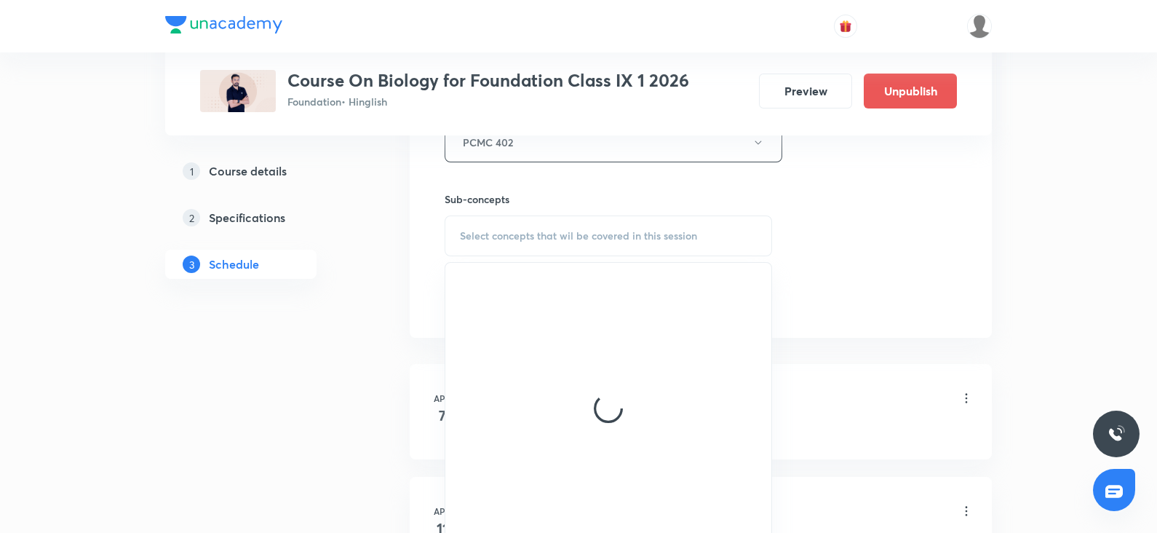
scroll to position [686, 0]
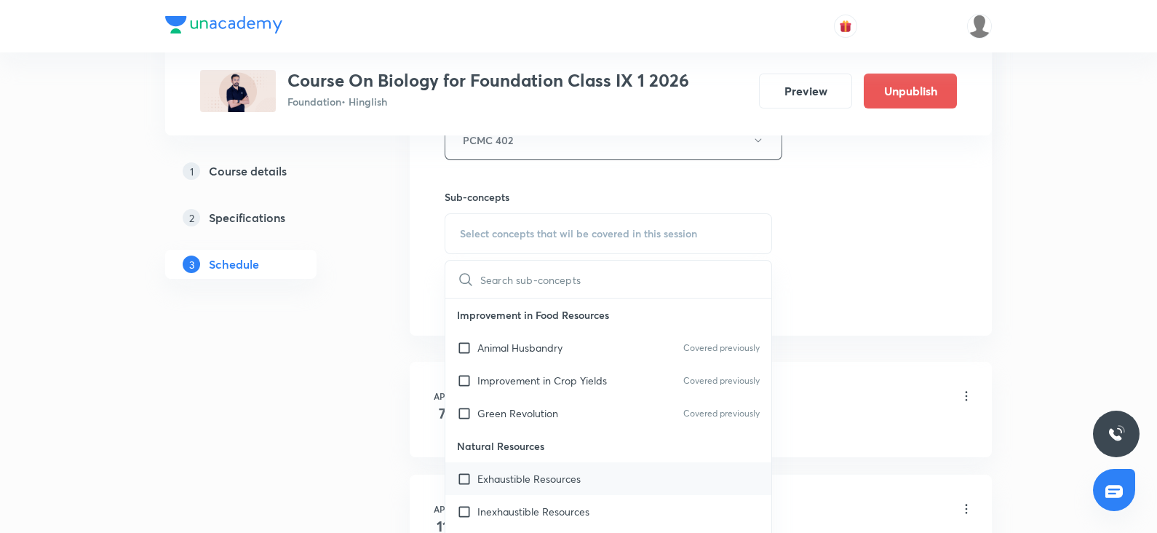
click at [511, 462] on div "Exhaustible Resources" at bounding box center [608, 478] width 326 height 33
checkbox input "true"
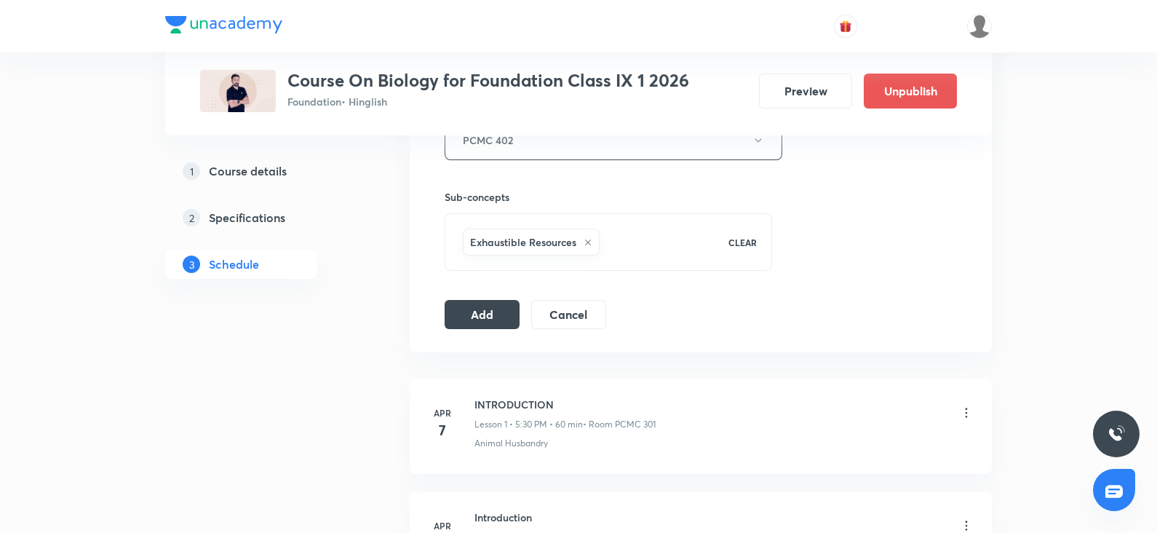
click at [474, 310] on button "Add" at bounding box center [482, 312] width 75 height 29
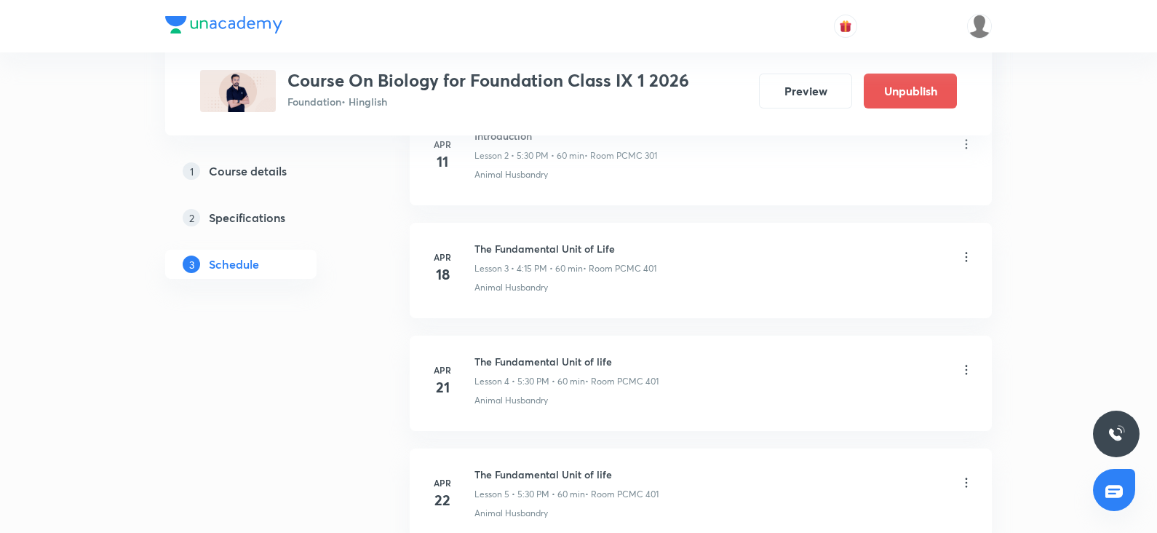
scroll to position [0, 0]
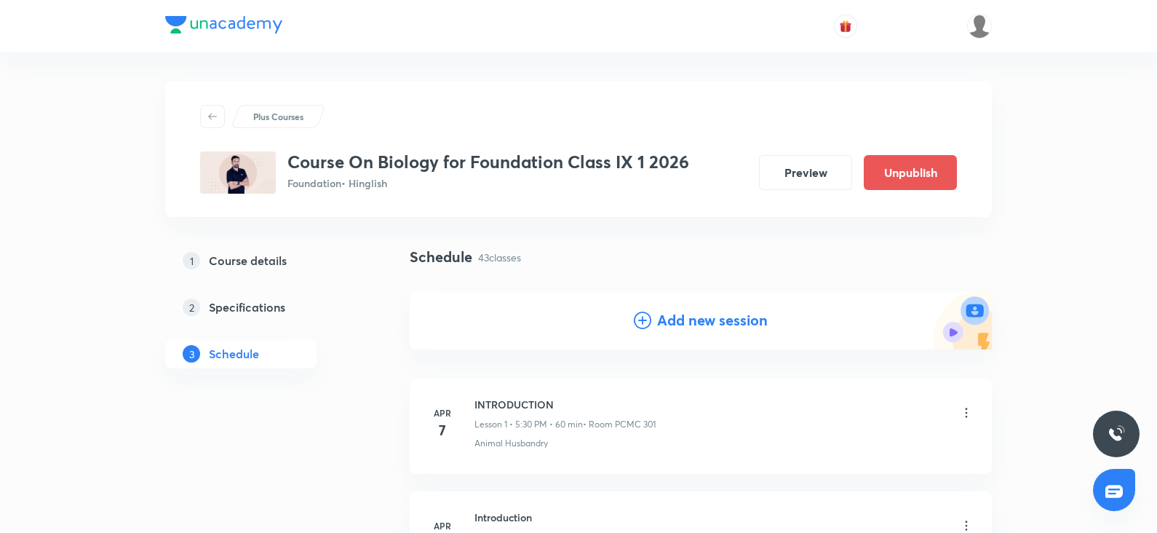
click at [675, 326] on h4 "Add new session" at bounding box center [712, 320] width 111 height 22
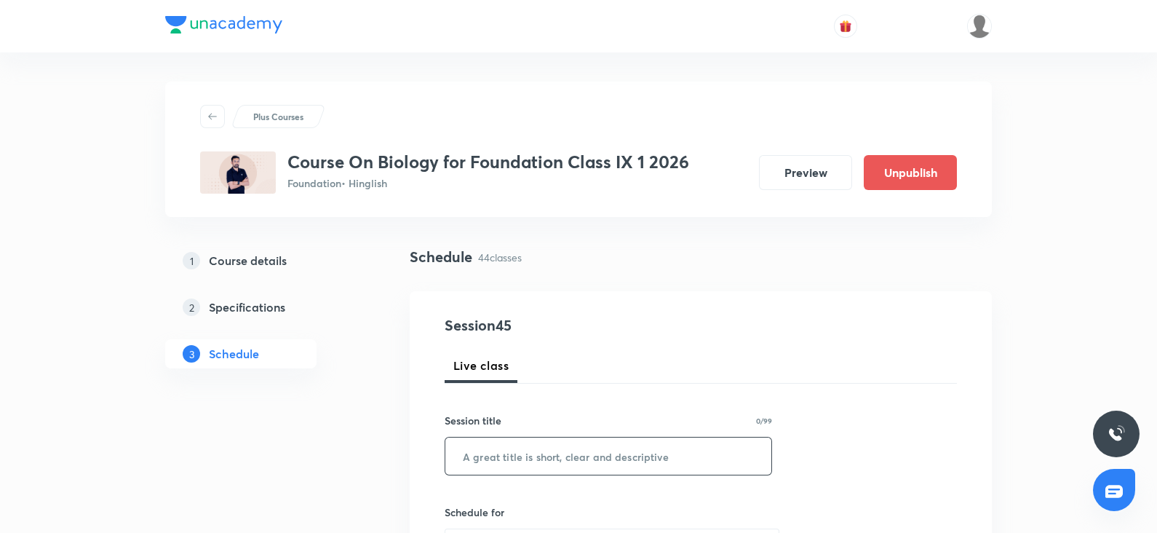
click at [498, 453] on input "text" at bounding box center [608, 455] width 326 height 37
paste input "Improvement in Food Resources"
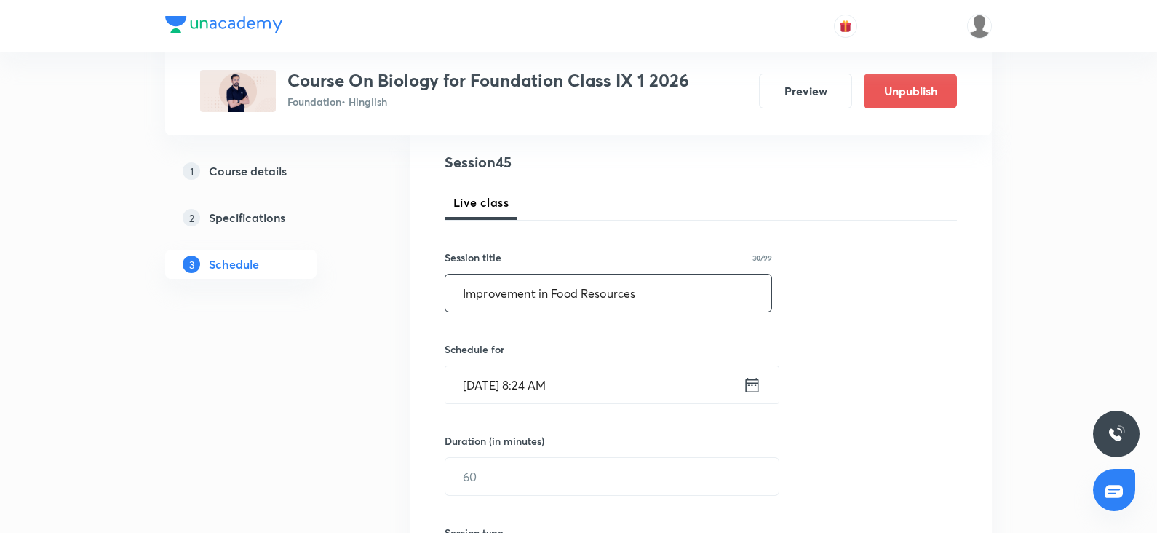
scroll to position [163, 0]
type input "Improvement in Food Resources"
click at [509, 371] on input "Oct 6, 2025, 8:24 AM" at bounding box center [594, 384] width 298 height 37
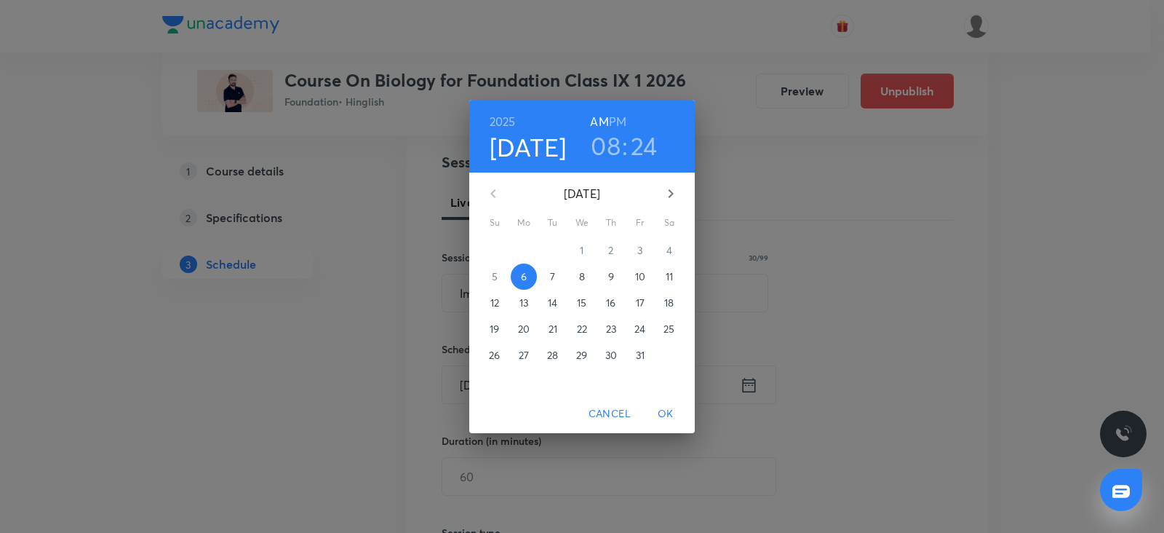
click at [551, 279] on p "7" at bounding box center [552, 276] width 5 height 15
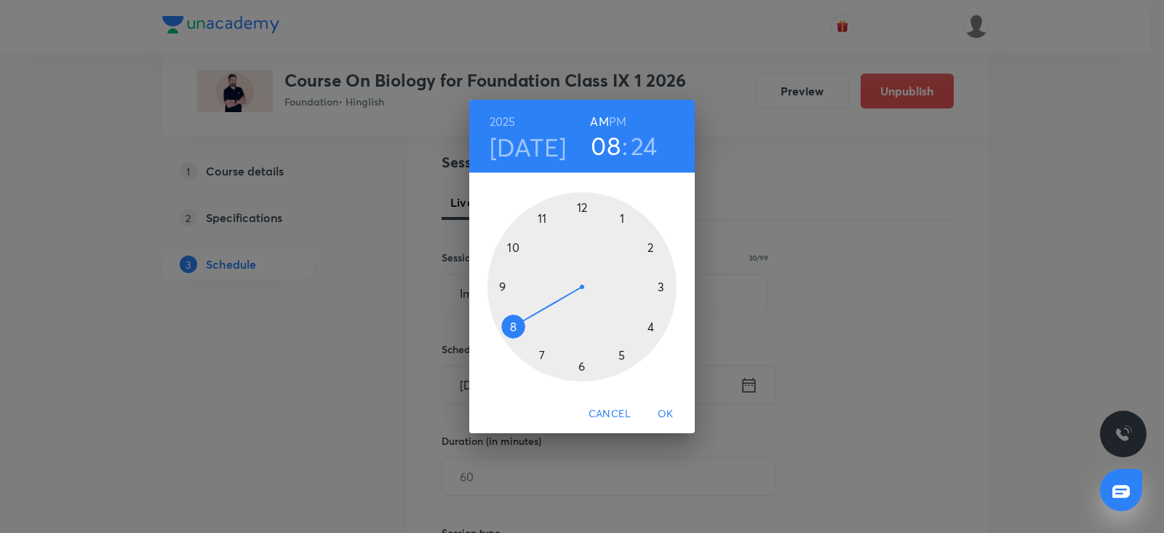
click at [580, 365] on div at bounding box center [582, 286] width 189 height 189
click at [616, 125] on h6 "PM" at bounding box center [617, 121] width 17 height 20
click at [501, 288] on div at bounding box center [582, 286] width 189 height 189
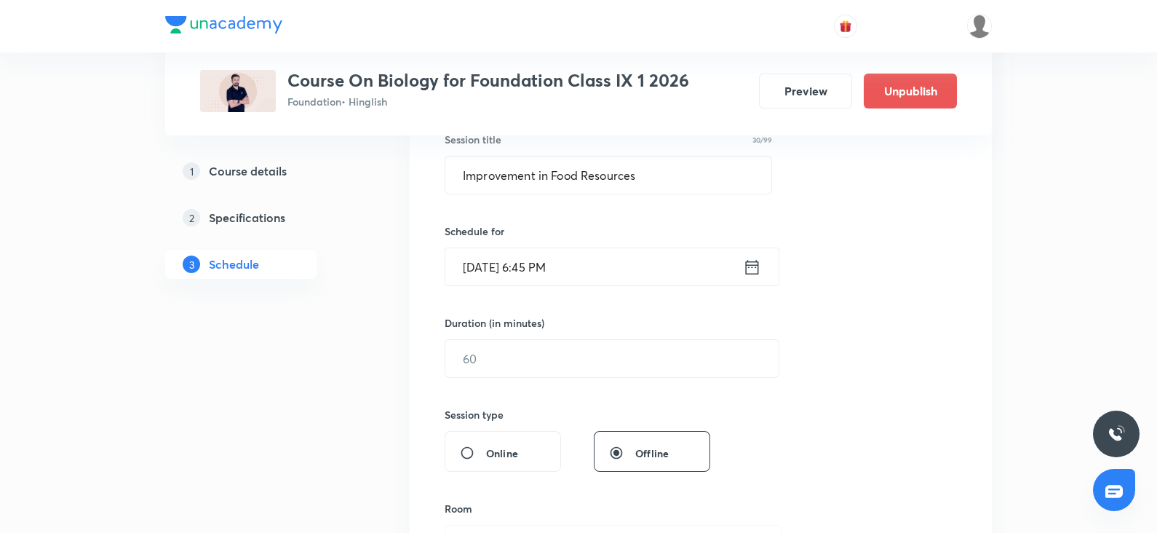
scroll to position [283, 0]
click at [501, 358] on input "text" at bounding box center [611, 356] width 333 height 37
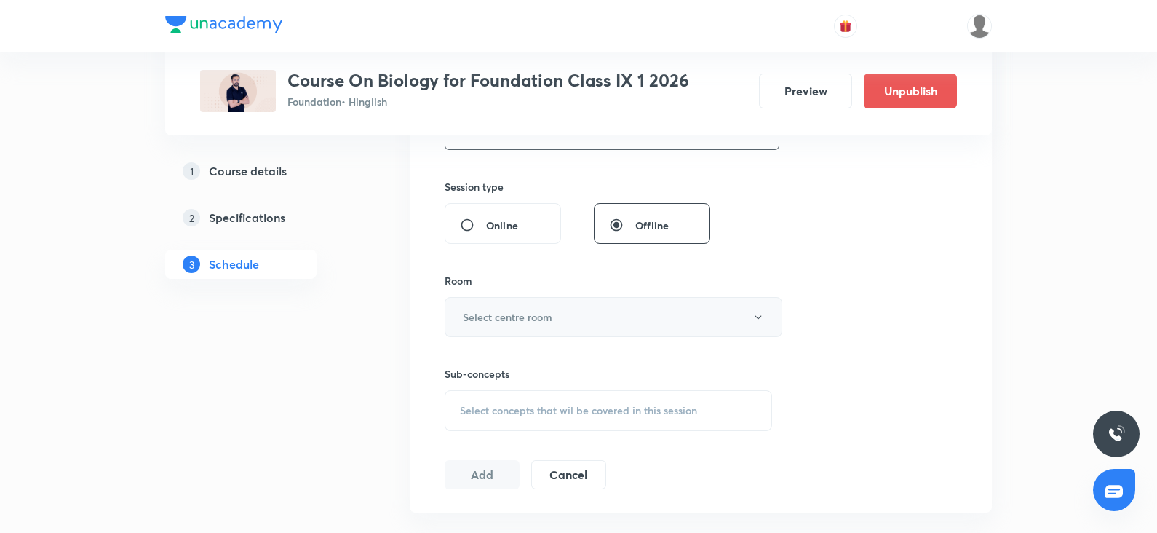
scroll to position [509, 0]
type input "60"
click at [495, 312] on h6 "Select centre room" at bounding box center [508, 316] width 90 height 15
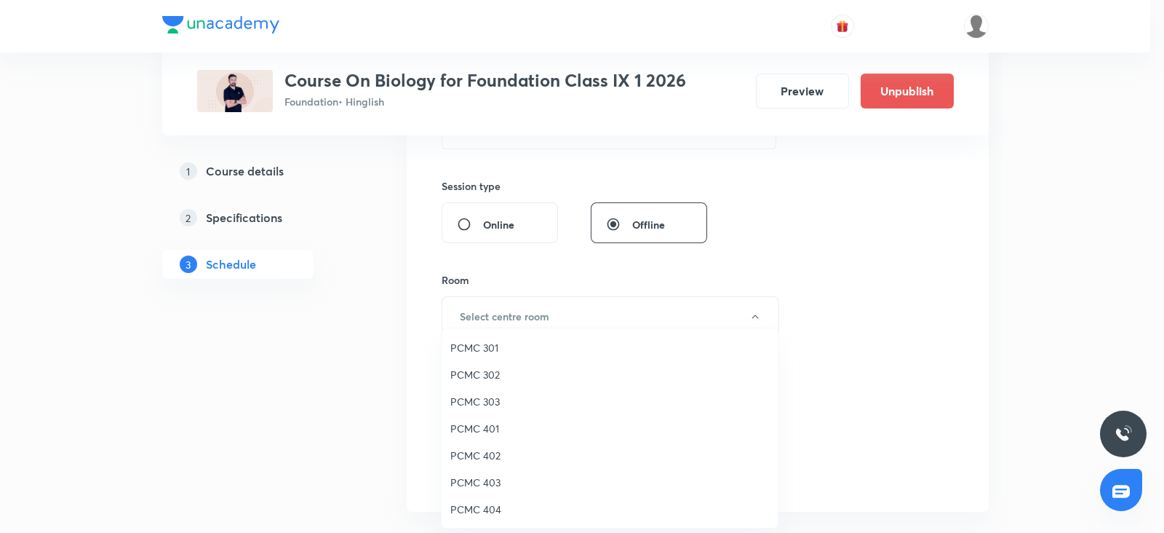
click at [477, 455] on span "PCMC 402" at bounding box center [609, 455] width 319 height 15
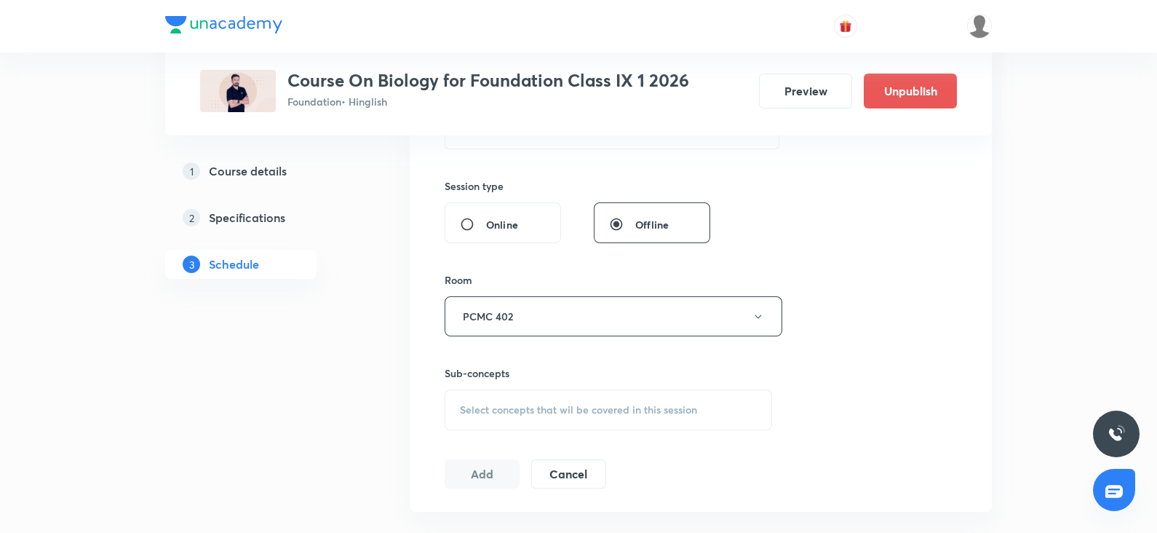
click at [522, 420] on div "Select concepts that wil be covered in this session" at bounding box center [608, 409] width 327 height 41
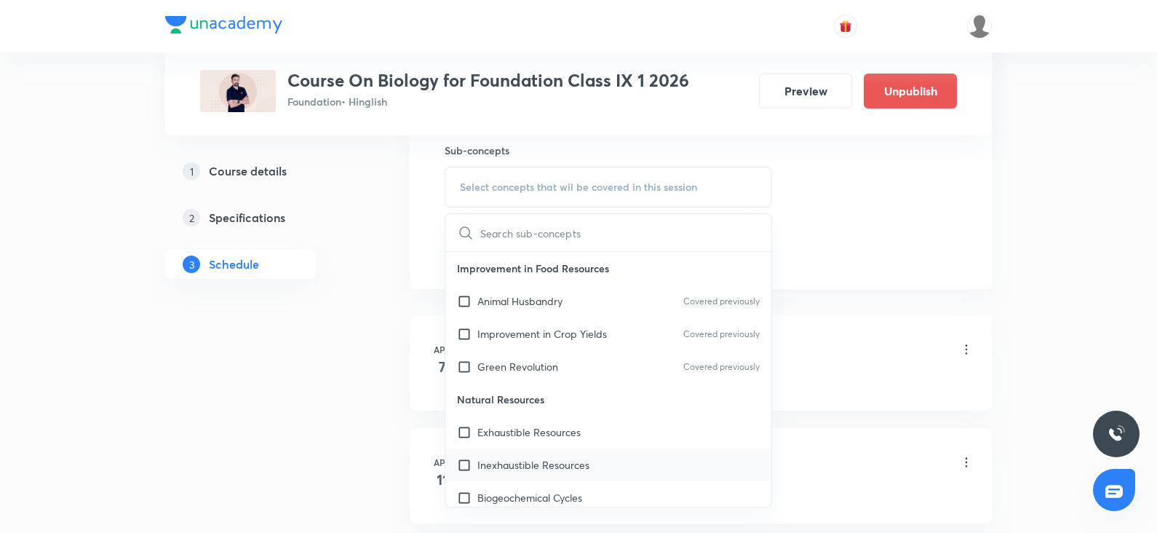
scroll to position [740, 0]
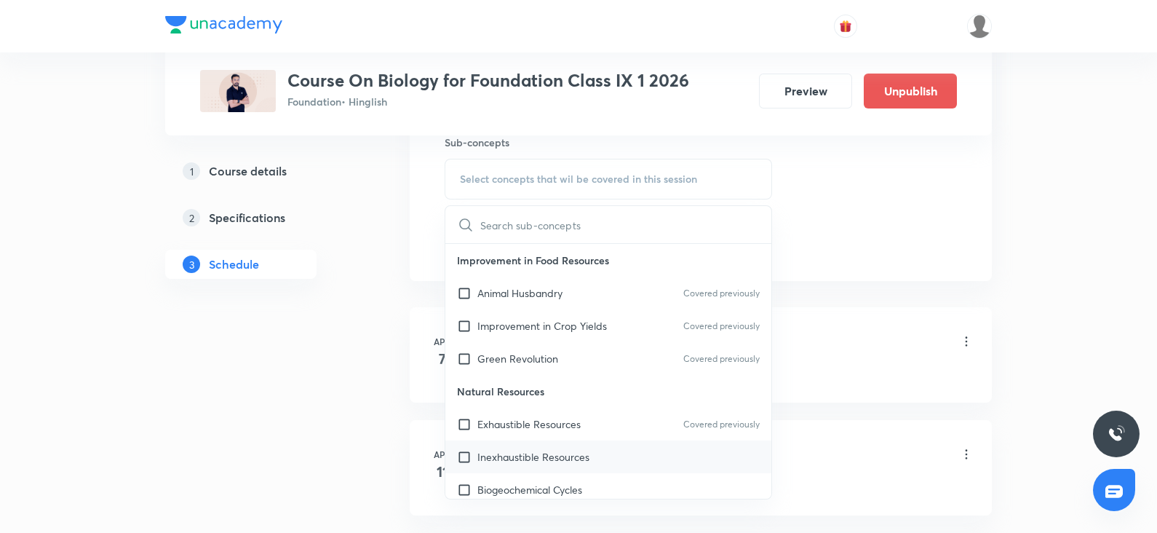
click at [519, 456] on p "Inexhaustible Resources" at bounding box center [533, 456] width 112 height 15
checkbox input "true"
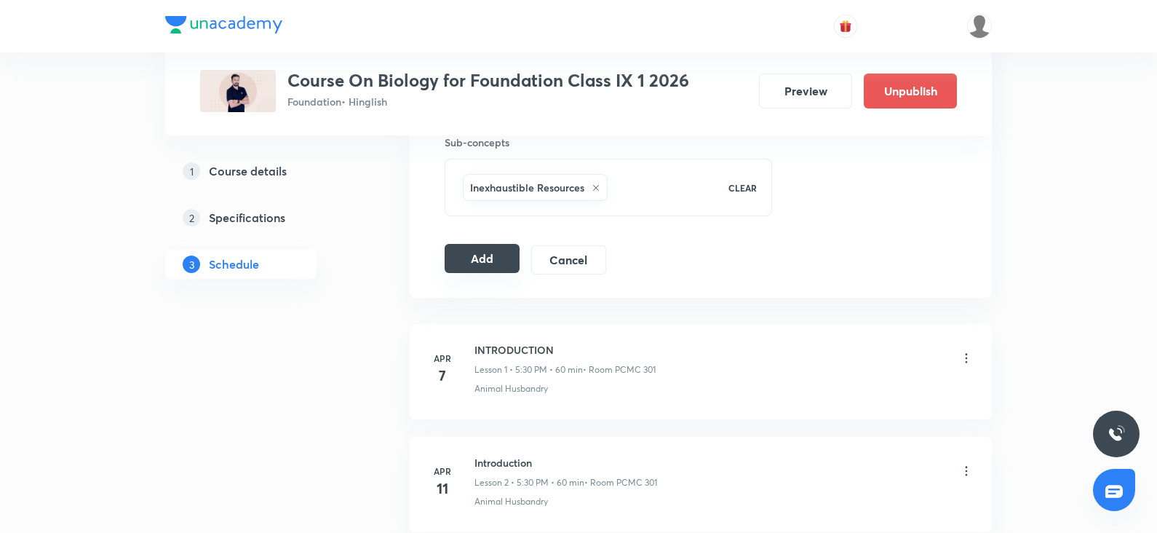
click at [485, 263] on button "Add" at bounding box center [482, 258] width 75 height 29
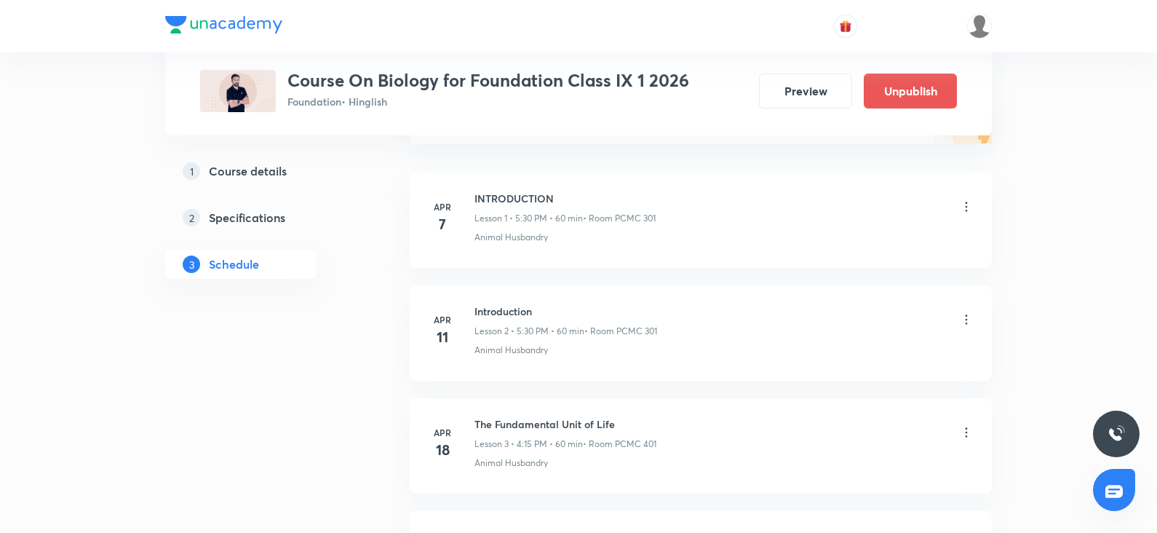
scroll to position [0, 0]
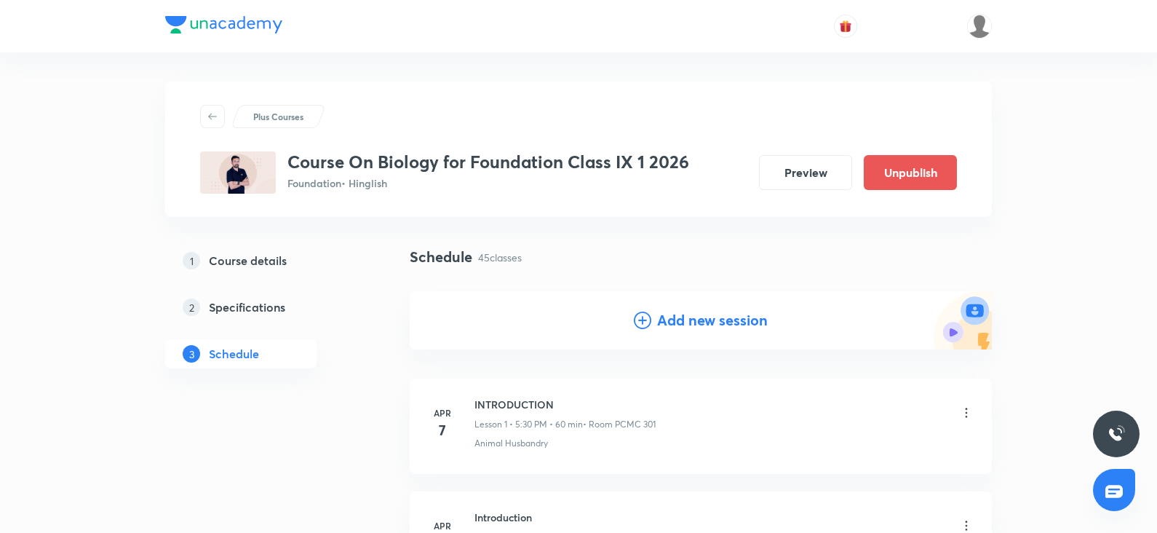
click at [665, 320] on h4 "Add new session" at bounding box center [712, 320] width 111 height 22
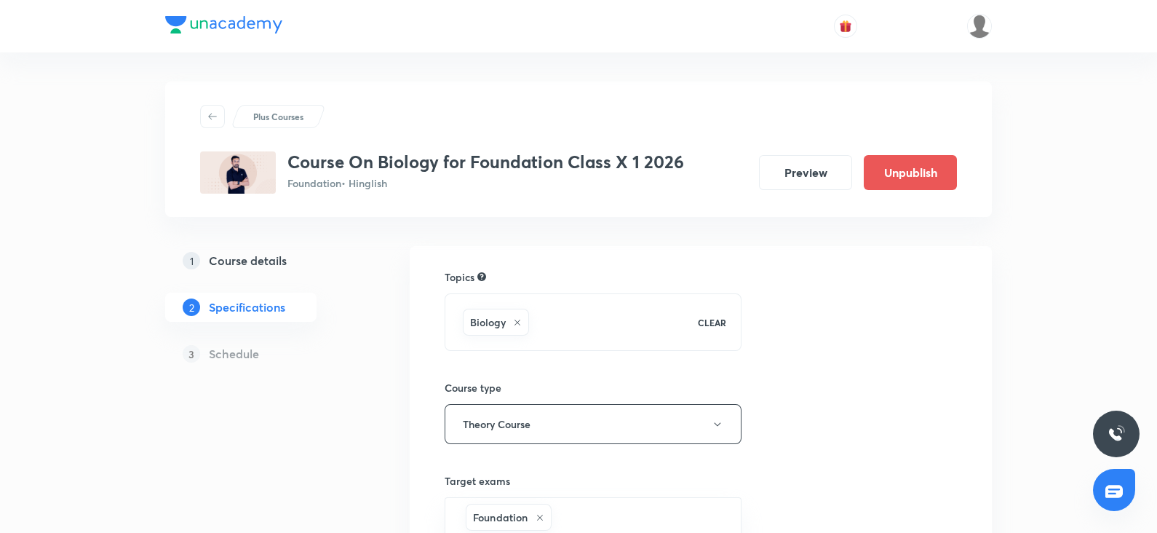
click at [279, 260] on h5 "Course details" at bounding box center [248, 260] width 78 height 17
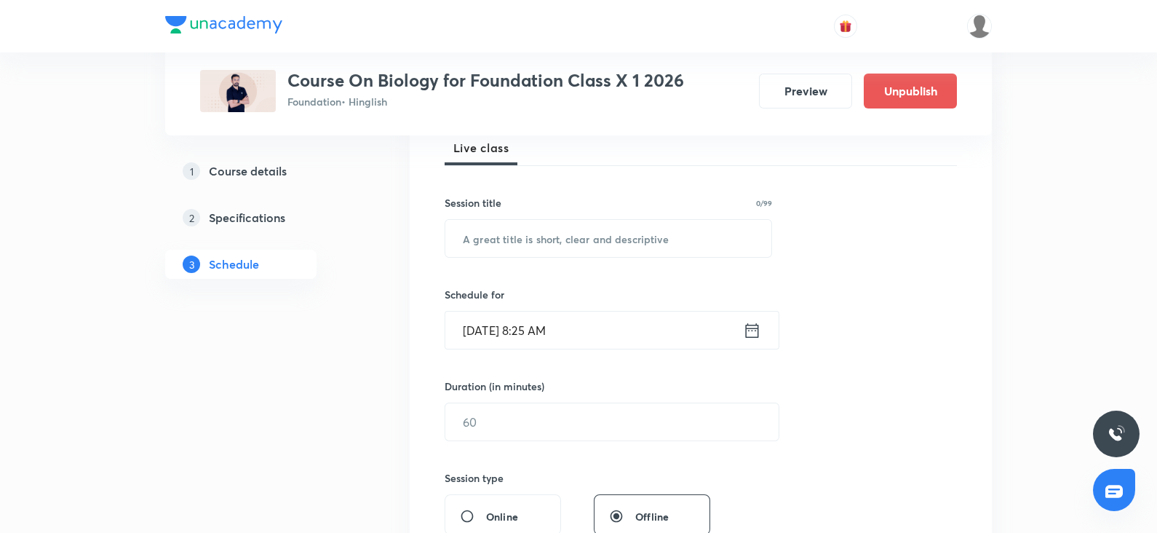
scroll to position [218, 0]
click at [573, 228] on input "text" at bounding box center [608, 237] width 326 height 37
paste input "How Do Organism's Reproduce ?"
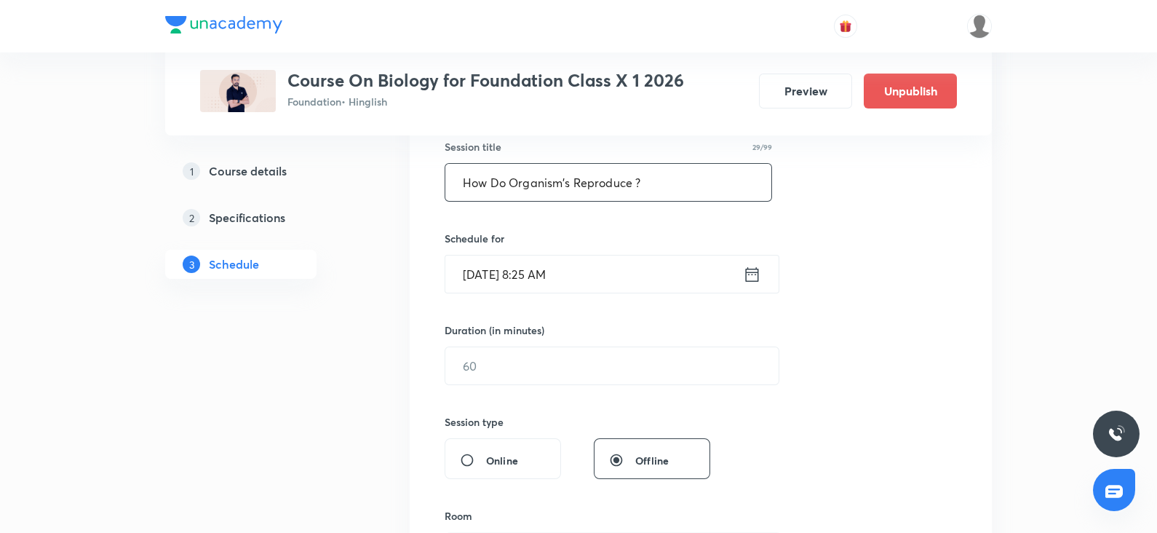
scroll to position [274, 0]
type input "How Do Organism's Reproduce ?"
click at [504, 271] on input "[DATE] 8:25 AM" at bounding box center [594, 273] width 298 height 37
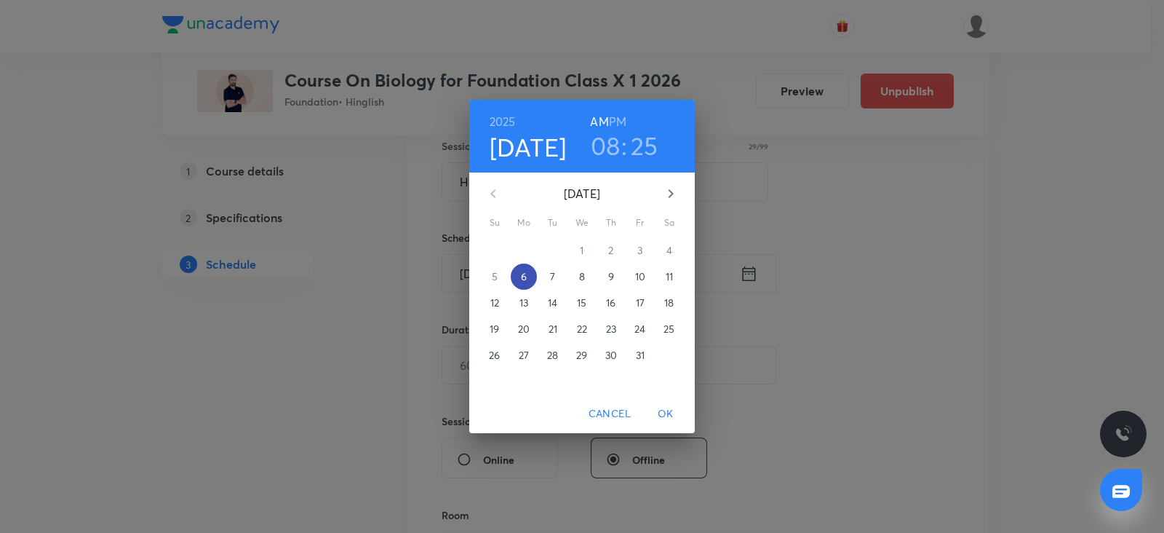
click at [524, 271] on p "6" at bounding box center [524, 276] width 6 height 15
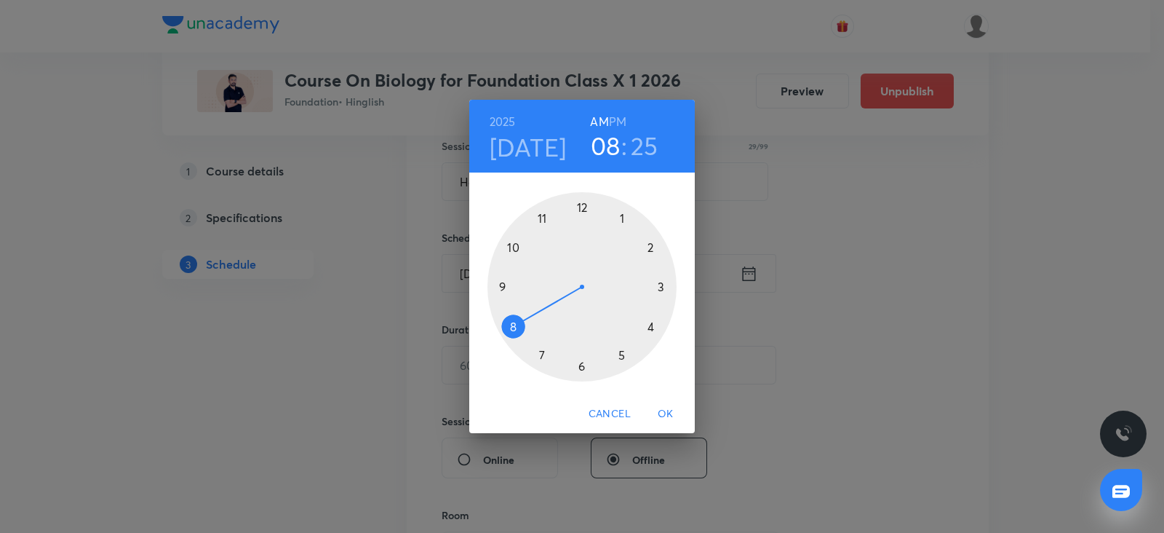
click at [652, 327] on div at bounding box center [582, 286] width 189 height 189
click at [626, 127] on h6 "PM" at bounding box center [617, 121] width 17 height 20
click at [661, 286] on div at bounding box center [582, 286] width 189 height 189
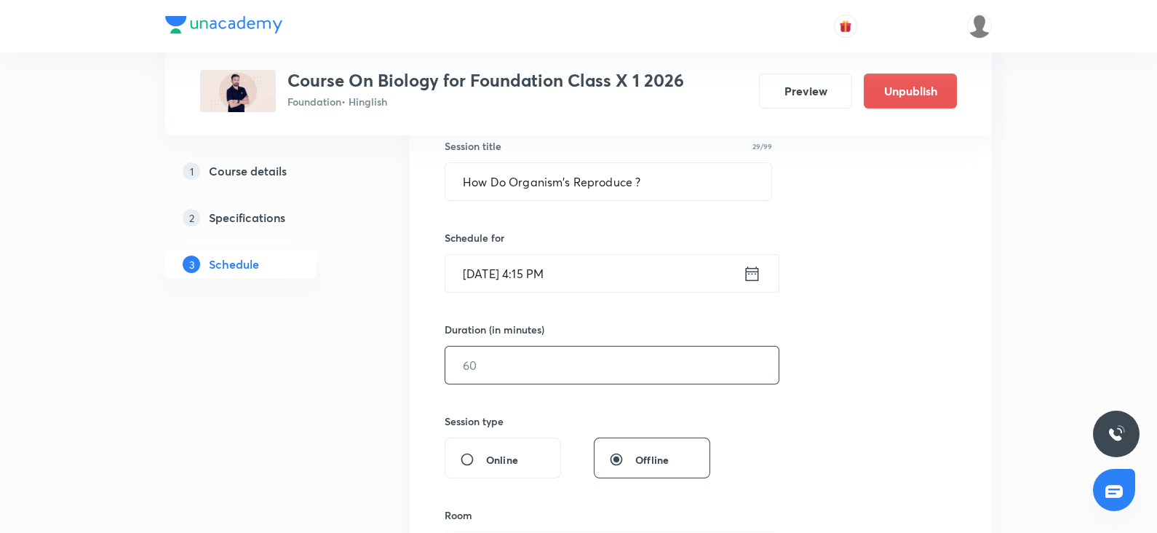
click at [481, 372] on input "text" at bounding box center [611, 364] width 333 height 37
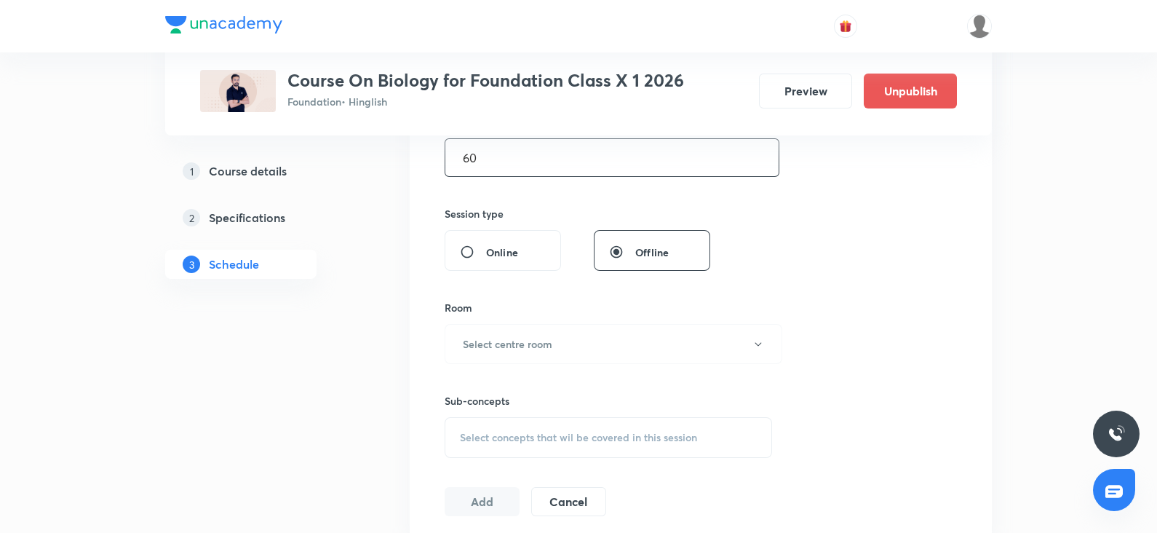
scroll to position [493, 0]
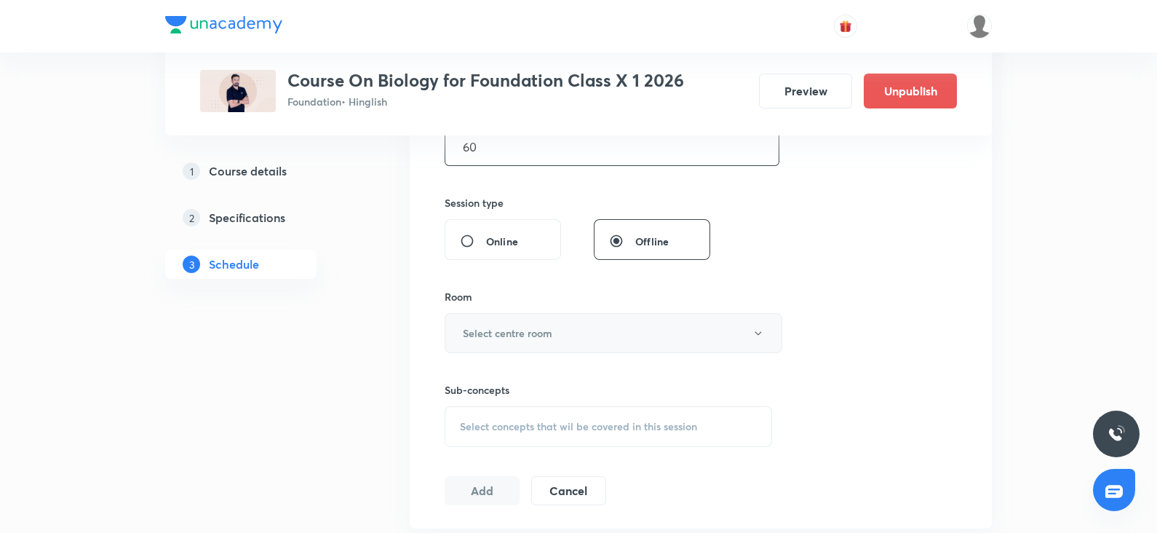
type input "60"
click at [489, 345] on button "Select centre room" at bounding box center [614, 333] width 338 height 40
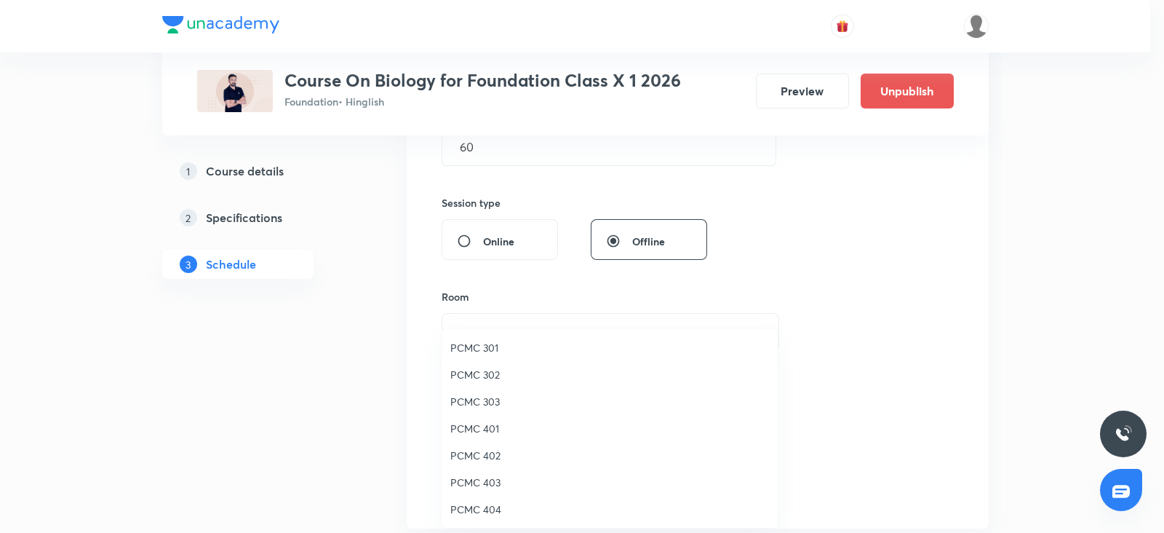
click at [485, 421] on span "PCMC 401" at bounding box center [609, 428] width 319 height 15
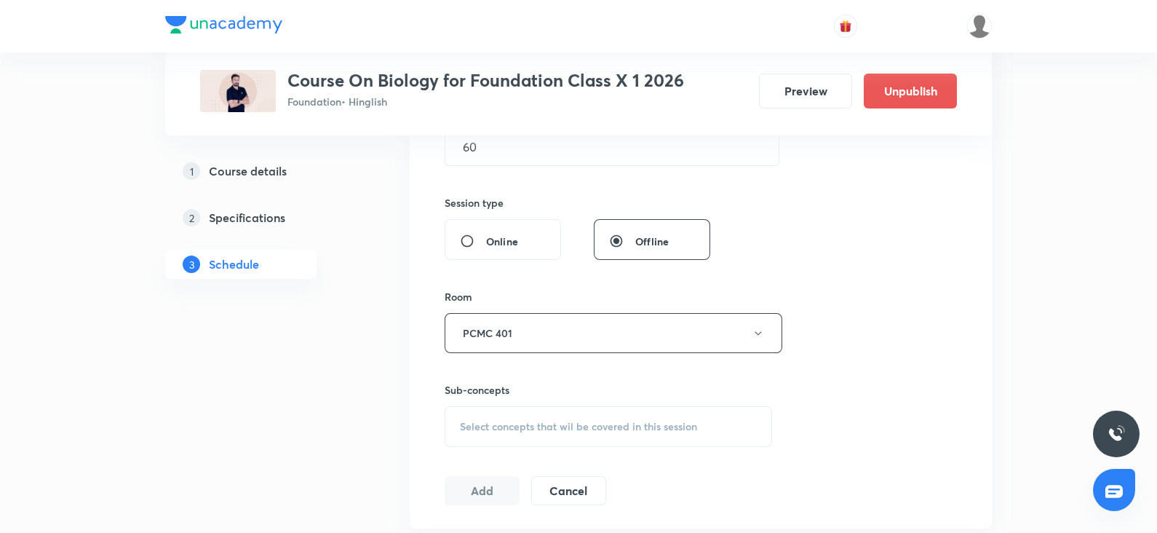
click at [498, 424] on span "Select concepts that wil be covered in this session" at bounding box center [578, 427] width 237 height 12
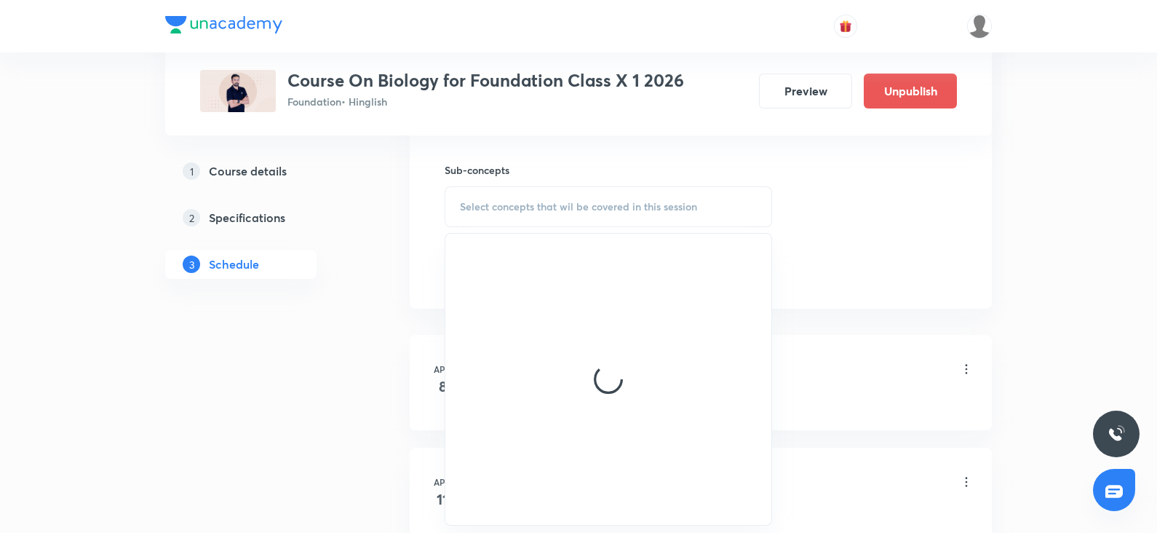
scroll to position [715, 0]
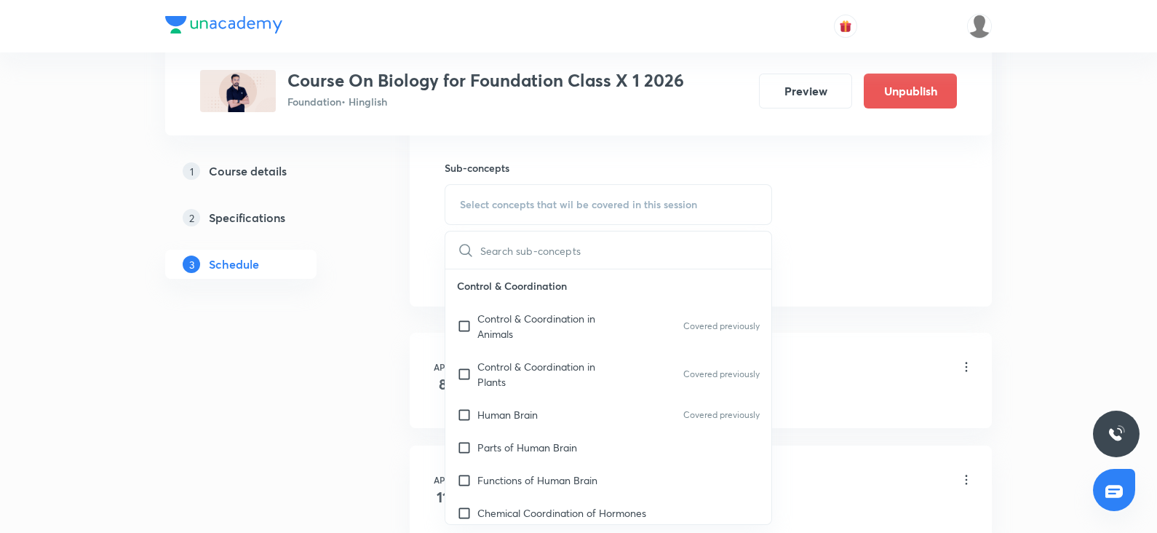
click at [497, 424] on div "Human Brain Covered previously" at bounding box center [608, 414] width 326 height 33
checkbox input "true"
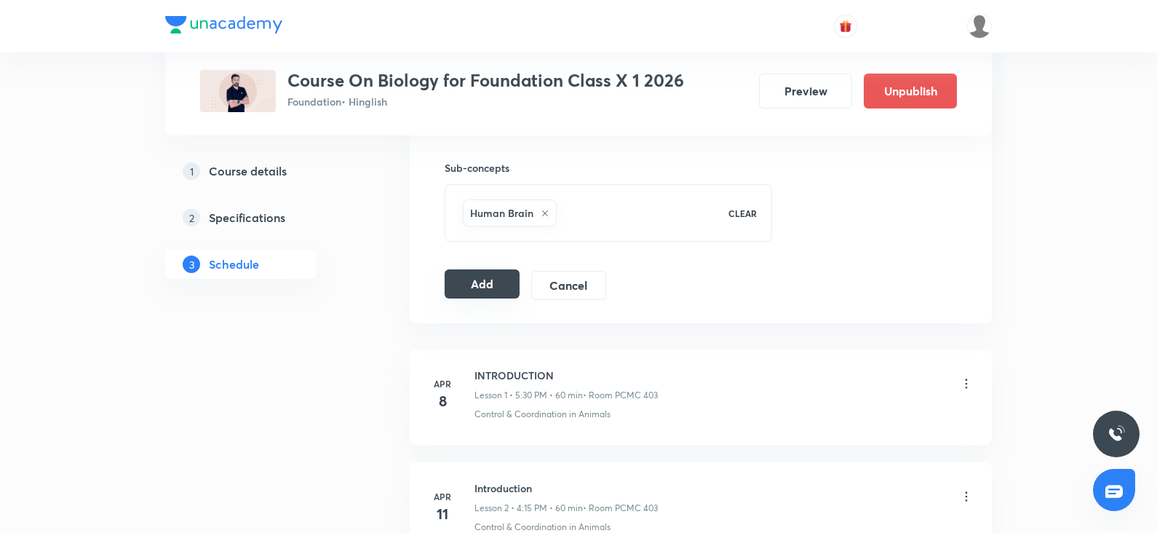
click at [484, 295] on button "Add" at bounding box center [482, 283] width 75 height 29
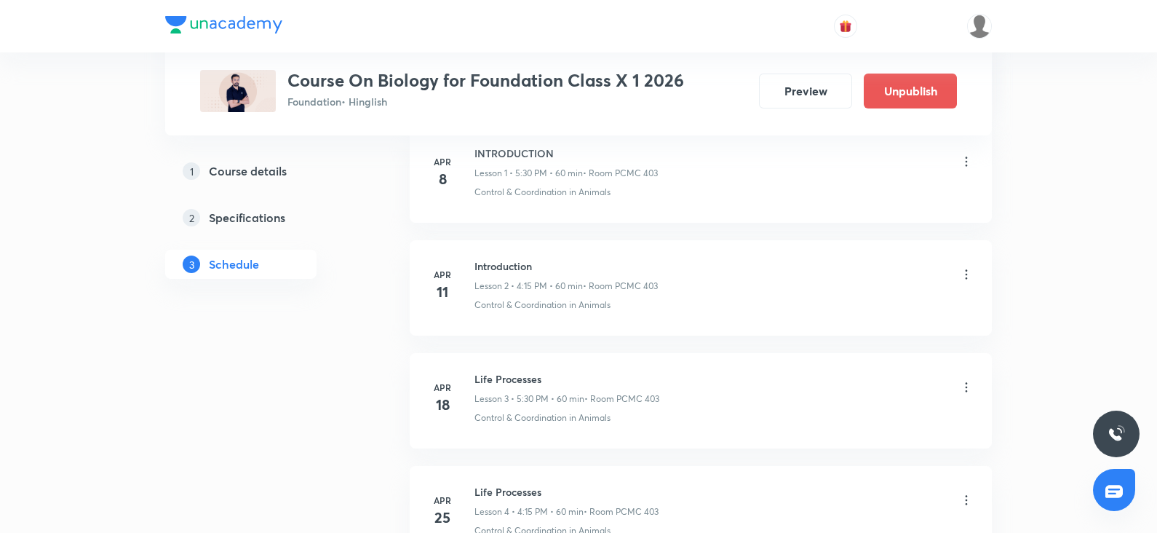
scroll to position [0, 0]
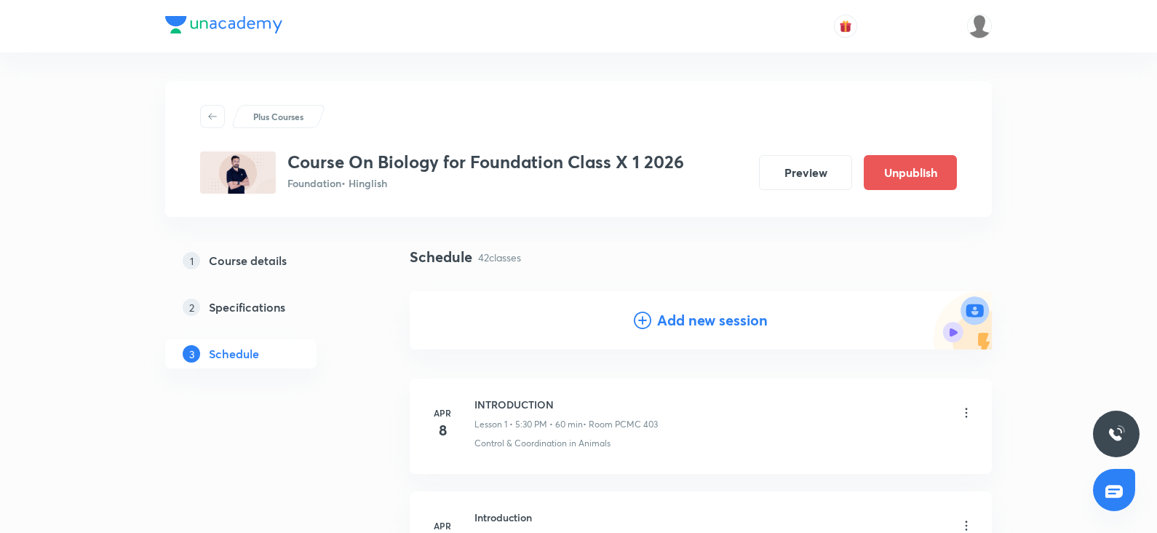
click at [674, 319] on h4 "Add new session" at bounding box center [712, 320] width 111 height 22
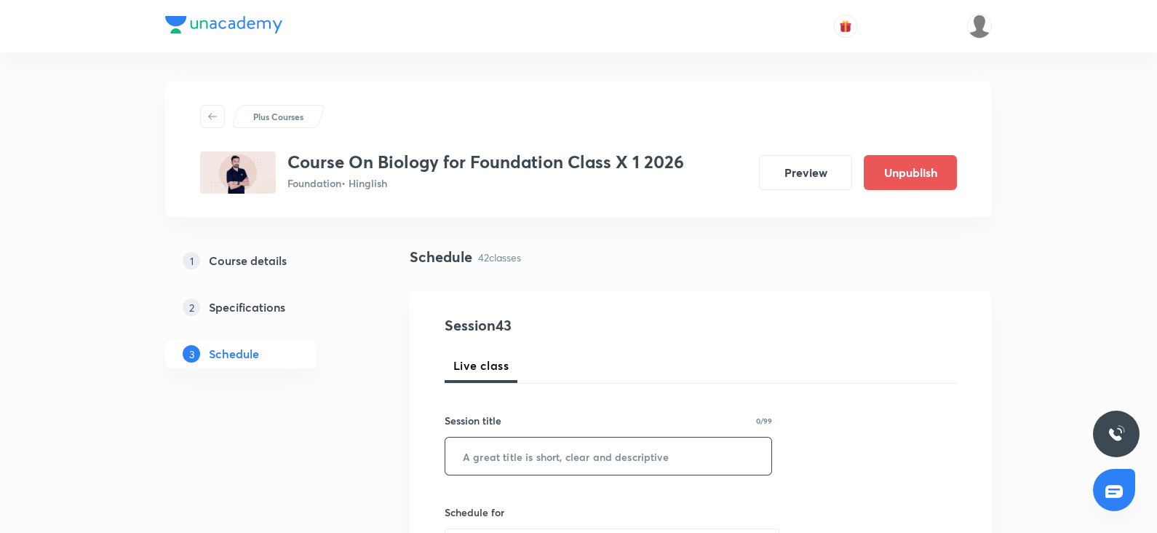
click at [522, 448] on input "text" at bounding box center [608, 455] width 326 height 37
paste input "How Do Organism's Reproduce ?"
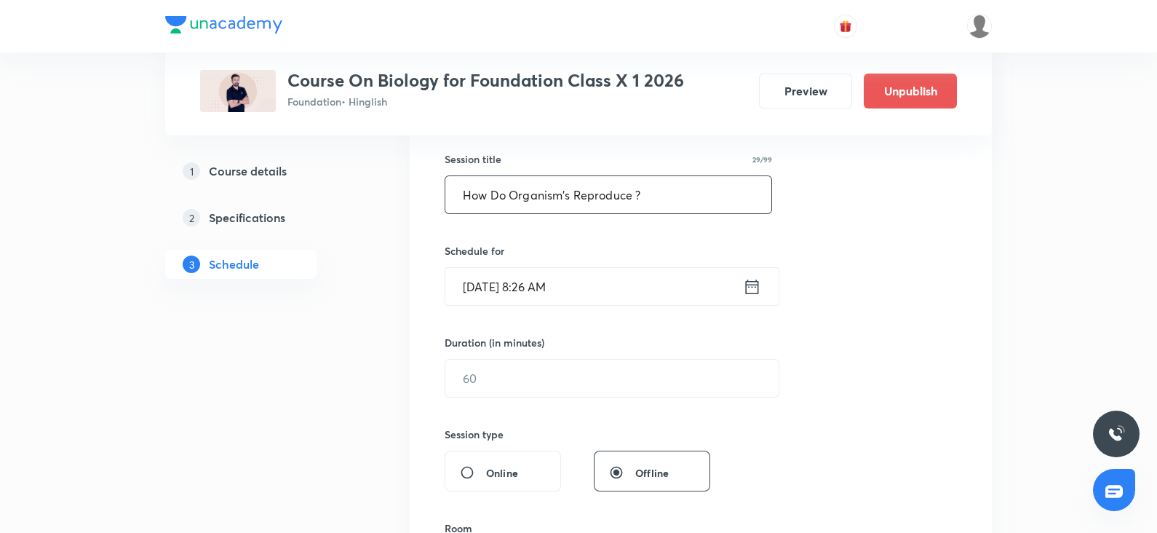
scroll to position [262, 0]
type input "How Do Organism's Reproduce ?"
click at [523, 280] on input "Oct 6, 2025, 8:26 AM" at bounding box center [594, 285] width 298 height 37
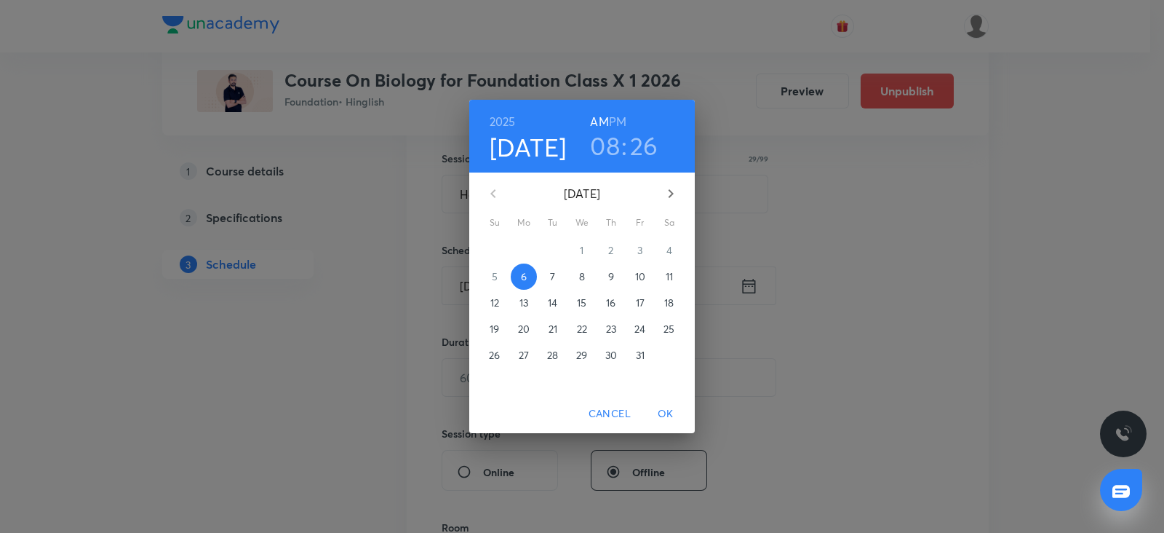
click at [557, 274] on span "7" at bounding box center [553, 276] width 26 height 15
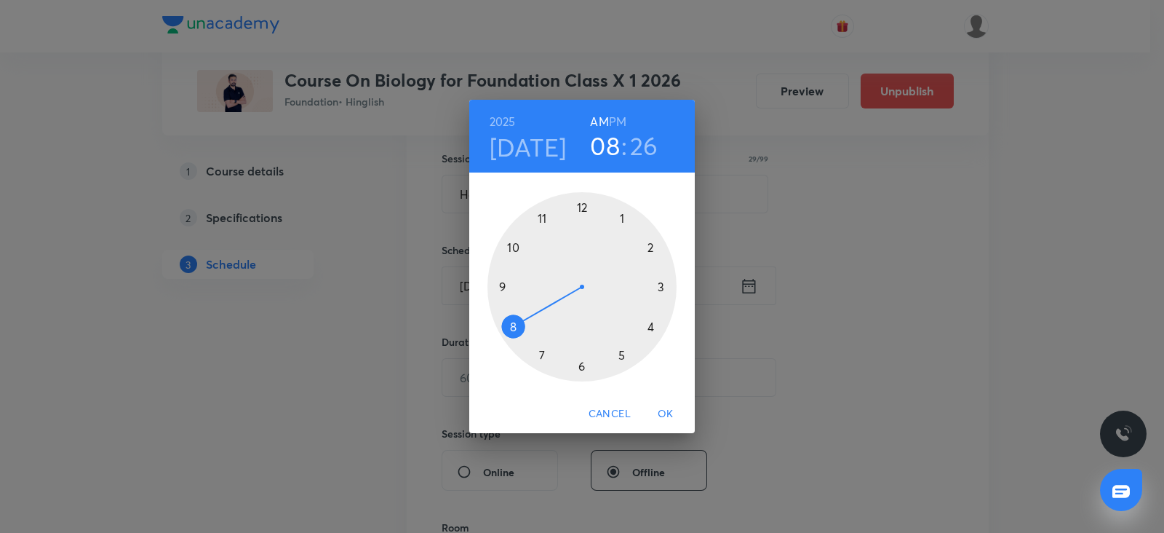
click at [653, 326] on div at bounding box center [582, 286] width 189 height 189
click at [619, 119] on h6 "PM" at bounding box center [617, 121] width 17 height 20
click at [662, 287] on div at bounding box center [582, 286] width 189 height 189
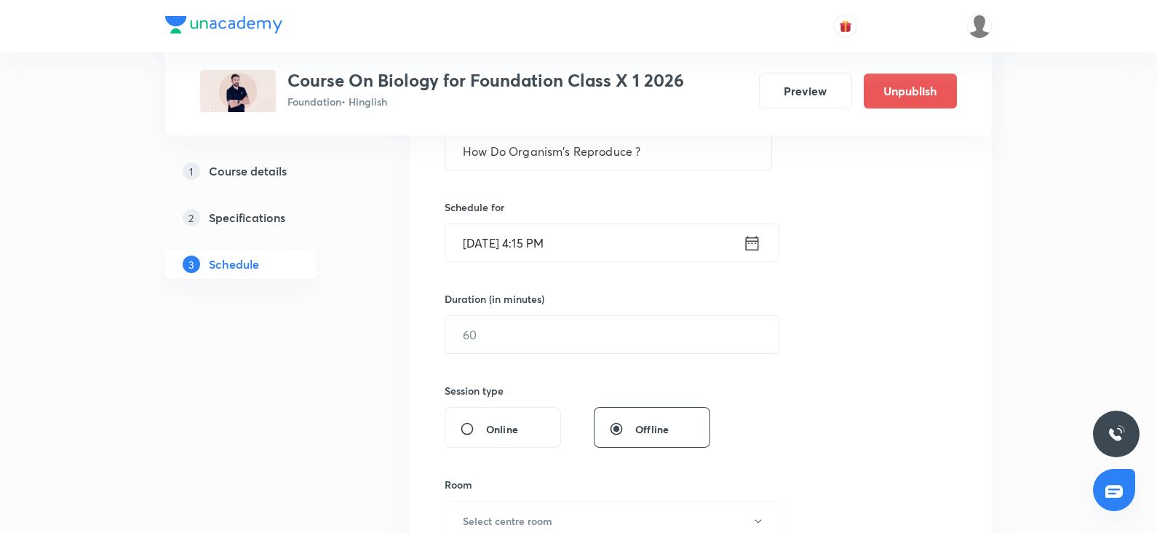
scroll to position [306, 0]
click at [500, 338] on input "text" at bounding box center [611, 332] width 333 height 37
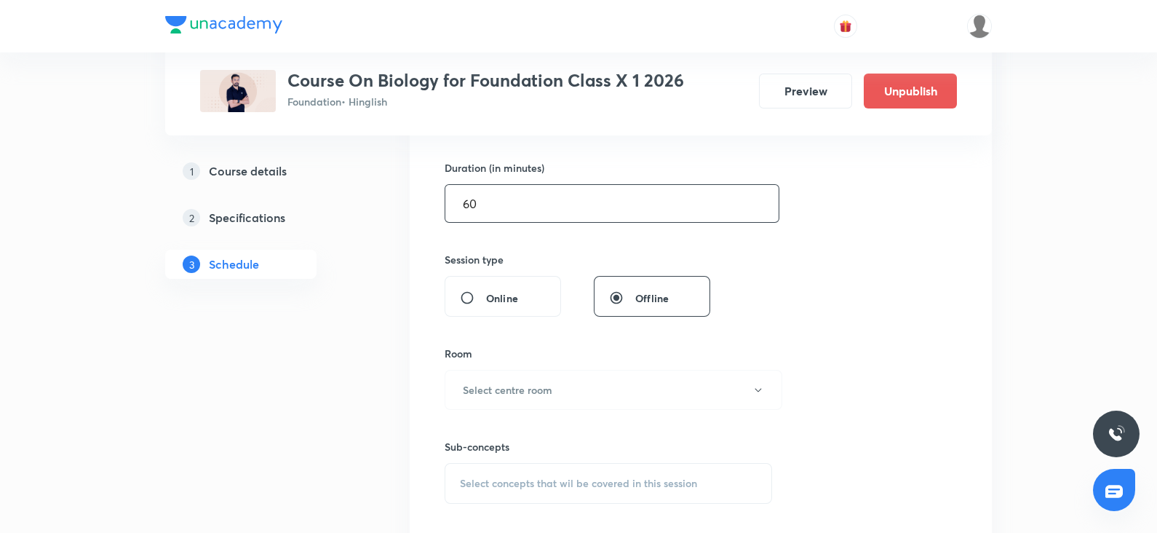
scroll to position [444, 0]
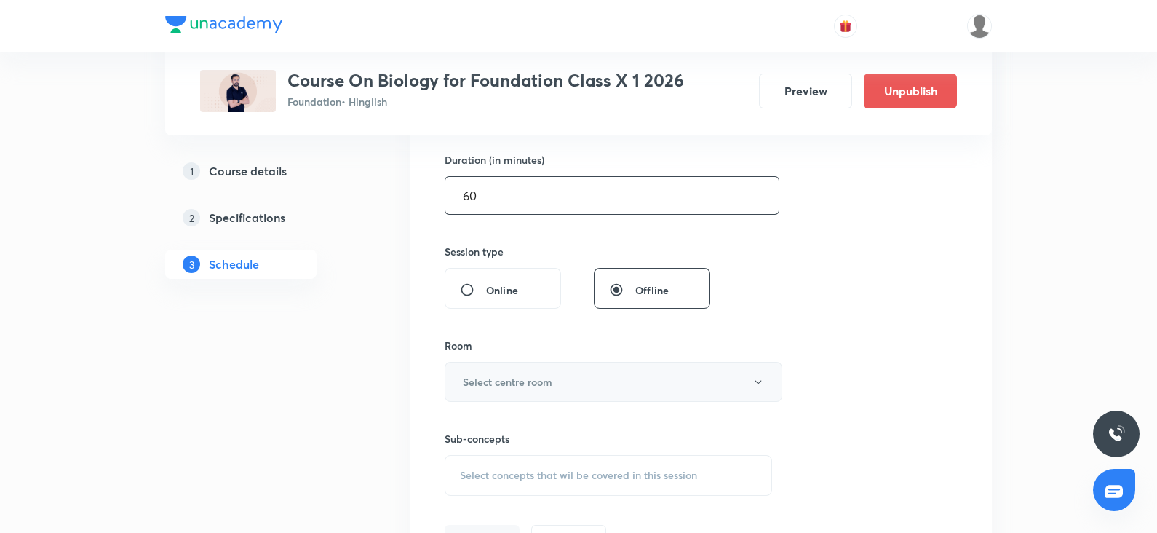
type input "60"
click at [477, 376] on h6 "Select centre room" at bounding box center [508, 381] width 90 height 15
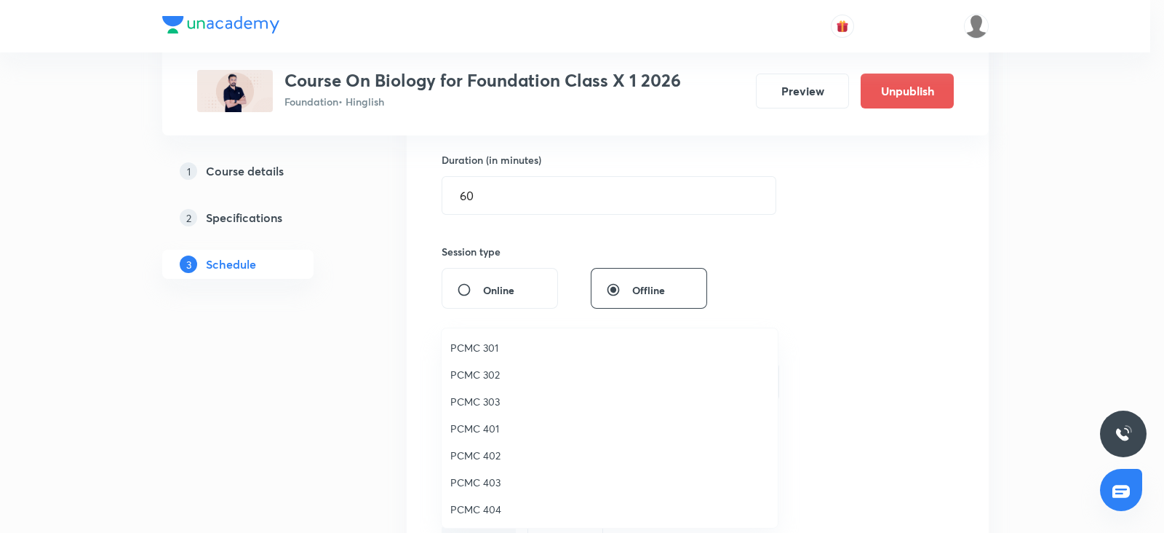
click at [474, 426] on span "PCMC 401" at bounding box center [609, 428] width 319 height 15
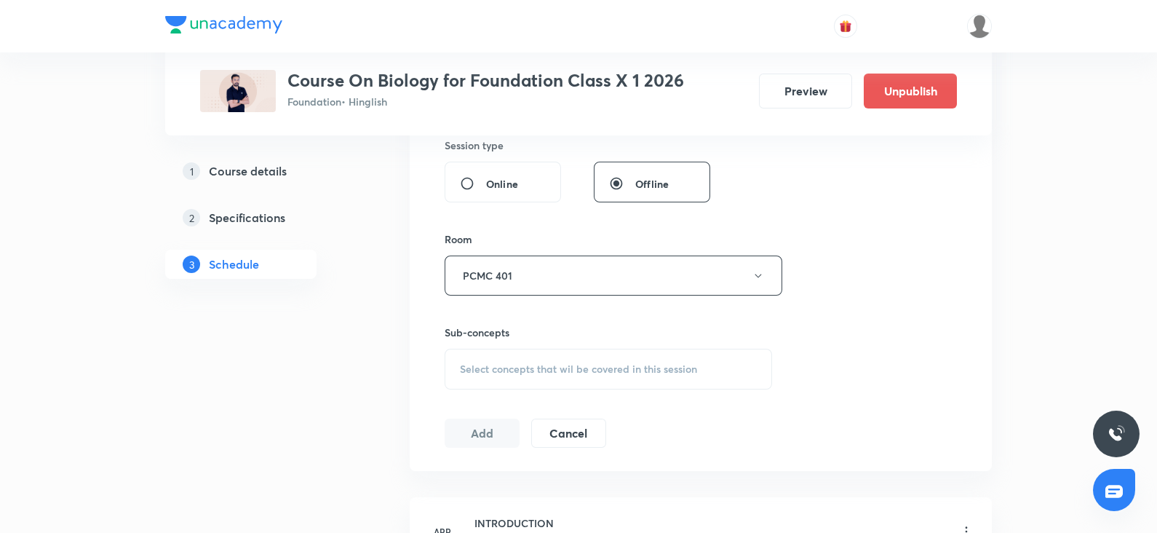
scroll to position [551, 0]
click at [514, 378] on div "Select concepts that wil be covered in this session" at bounding box center [608, 368] width 327 height 41
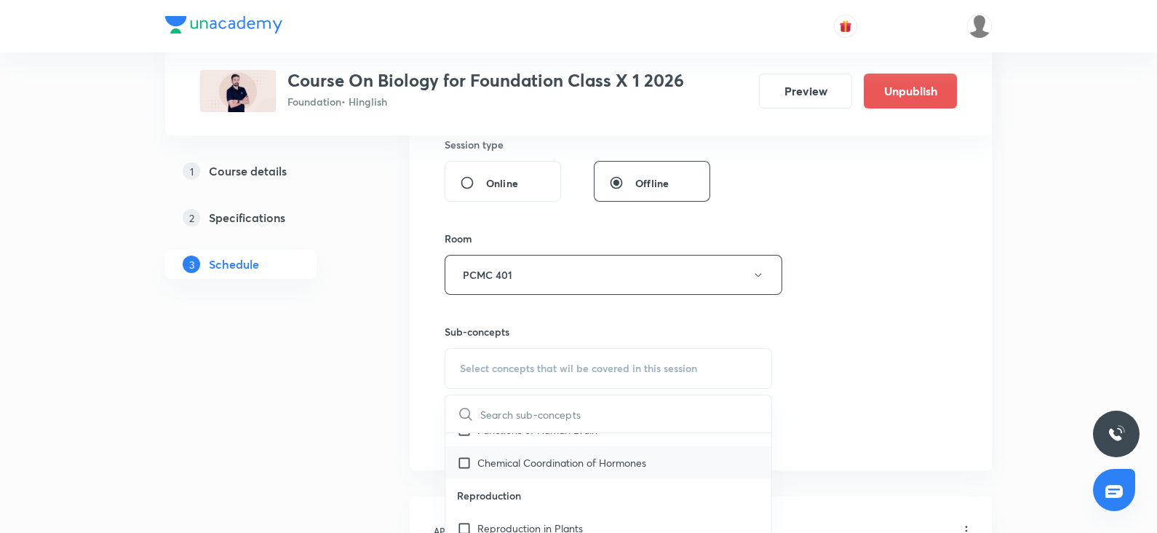
click at [497, 449] on div "Chemical Coordination of Hormones" at bounding box center [608, 462] width 326 height 33
checkbox input "true"
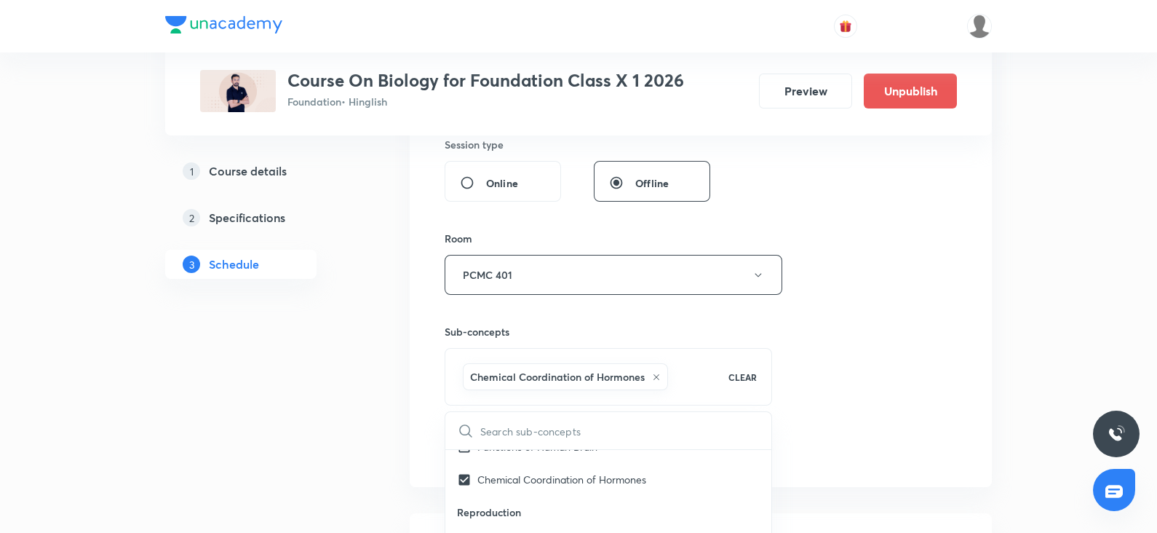
click at [910, 293] on div "Session 43 Live class Session title 29/99 How Do Organism's Reproduce ? ​ Sched…" at bounding box center [701, 113] width 512 height 700
click at [489, 456] on button "Add" at bounding box center [482, 447] width 75 height 29
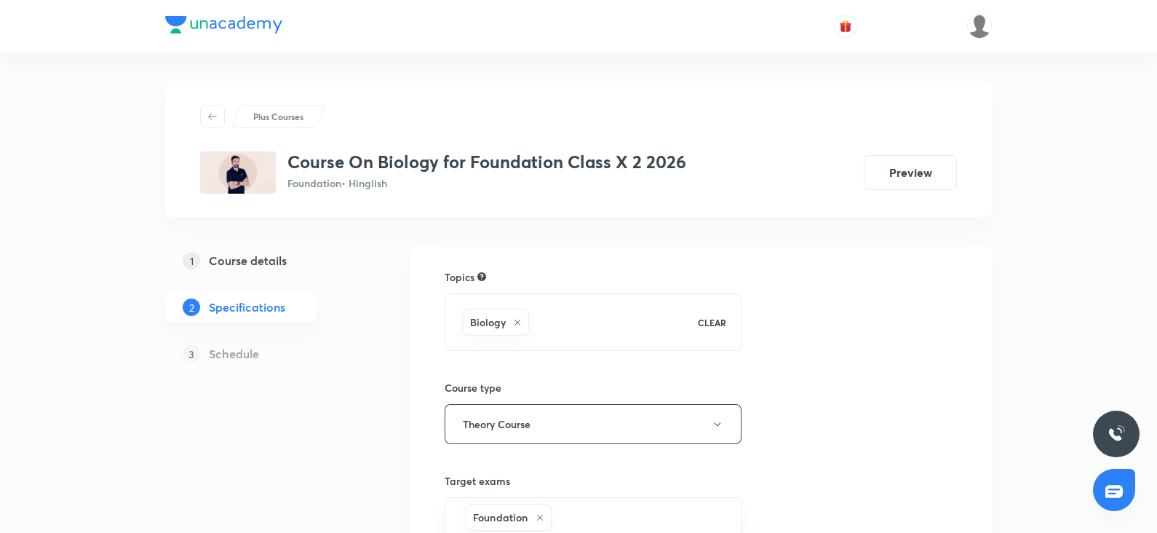
click at [257, 258] on h5 "Course details" at bounding box center [248, 260] width 78 height 17
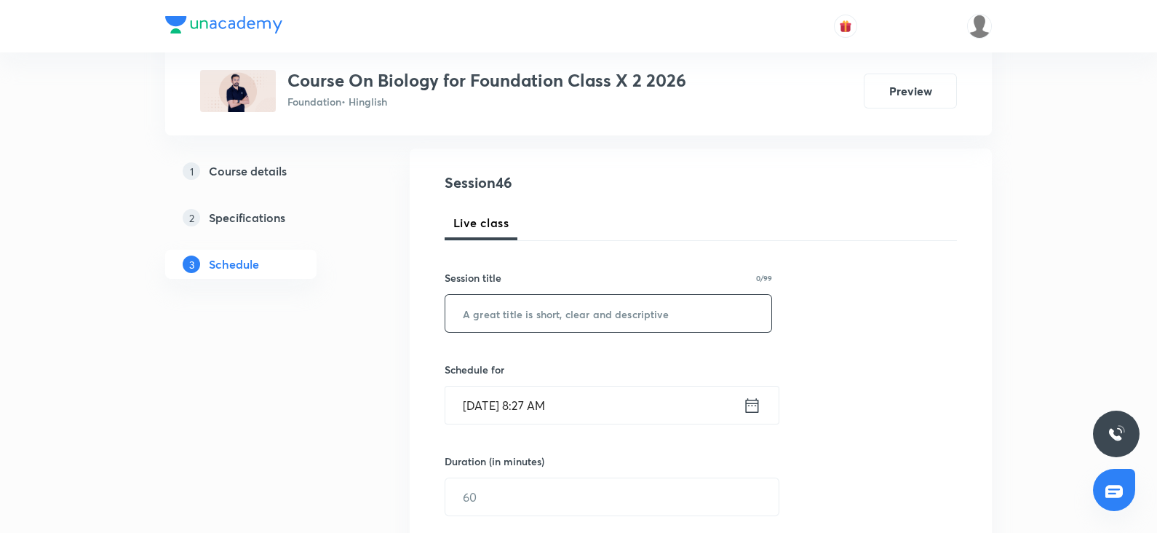
scroll to position [143, 0]
click at [491, 302] on input "text" at bounding box center [608, 312] width 326 height 37
paste input "How Do Organism's Reproduce ?"
type input "How Do Organism's Reproduce ?"
click at [522, 418] on input "[DATE] 8:27 AM" at bounding box center [594, 404] width 298 height 37
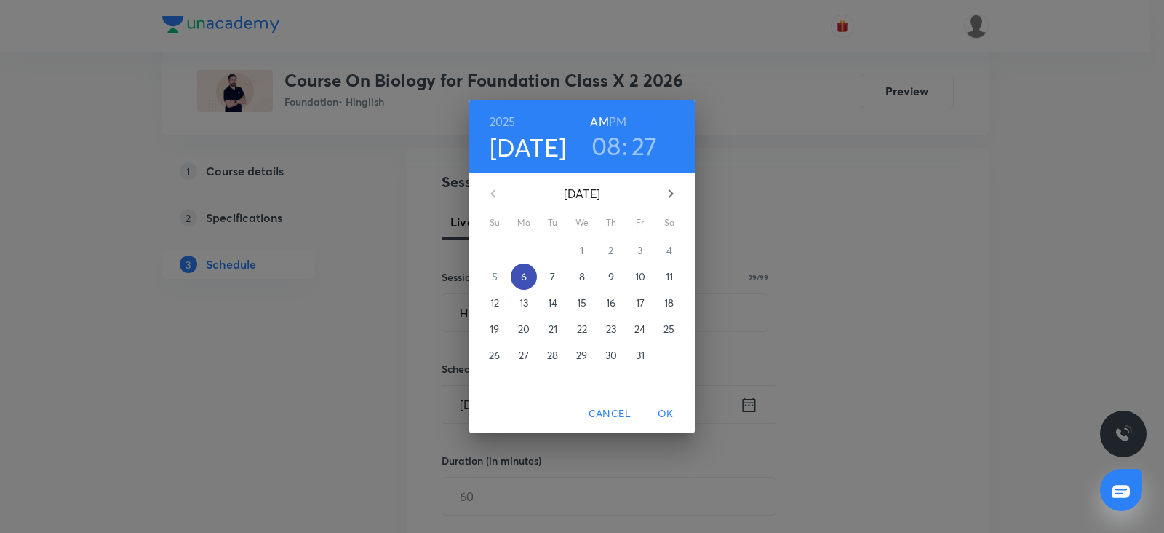
click at [530, 271] on span "6" at bounding box center [524, 276] width 26 height 15
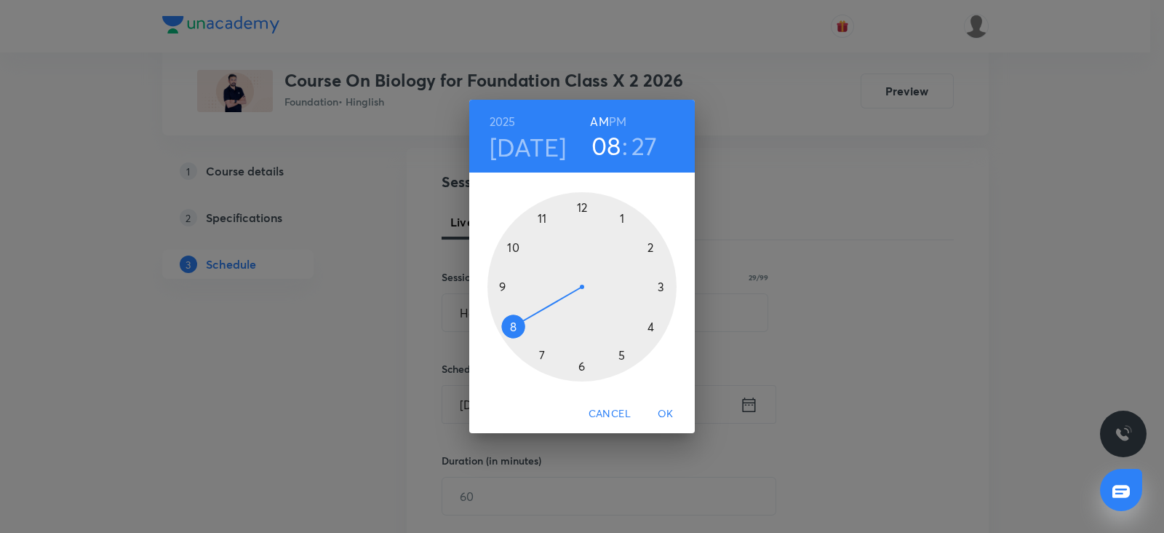
click at [621, 354] on div at bounding box center [582, 286] width 189 height 189
click at [622, 119] on h6 "PM" at bounding box center [617, 121] width 17 height 20
click at [579, 367] on div at bounding box center [582, 286] width 189 height 189
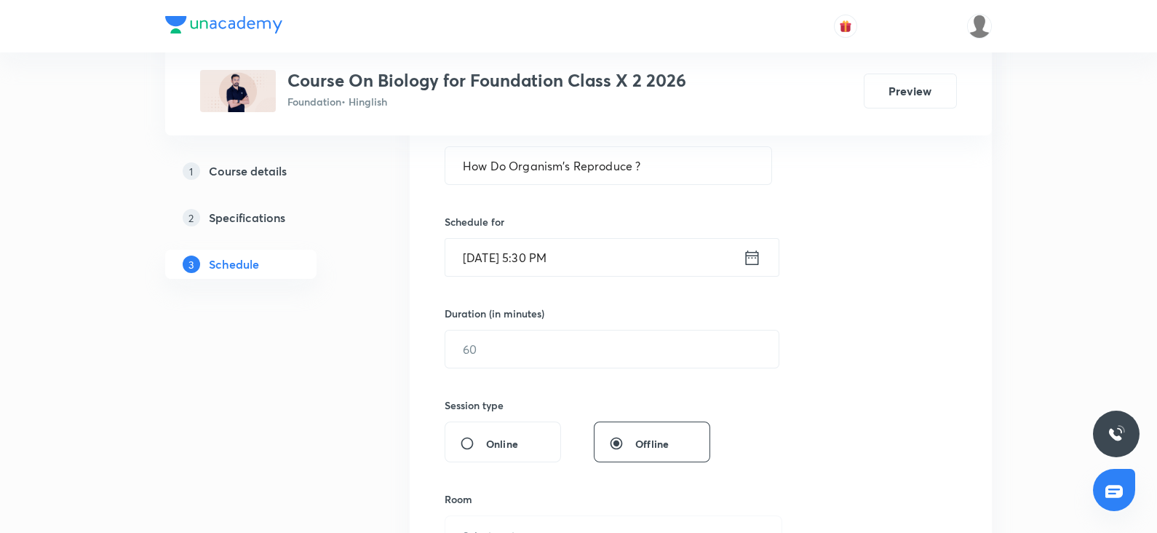
scroll to position [292, 0]
click at [524, 351] on input "text" at bounding box center [611, 347] width 333 height 37
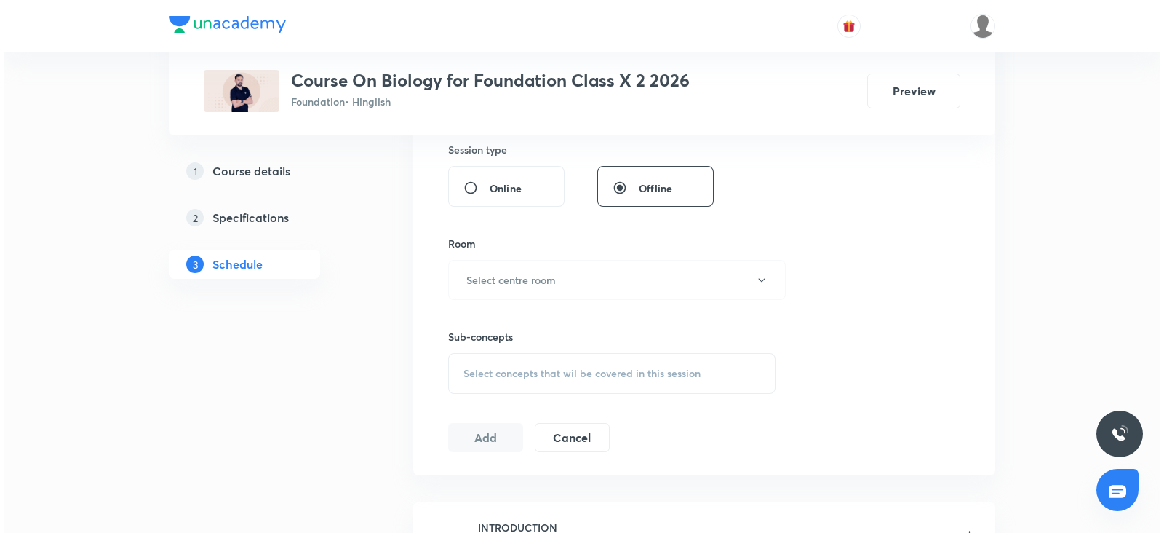
scroll to position [547, 0]
type input "60"
click at [502, 278] on h6 "Select centre room" at bounding box center [508, 278] width 90 height 15
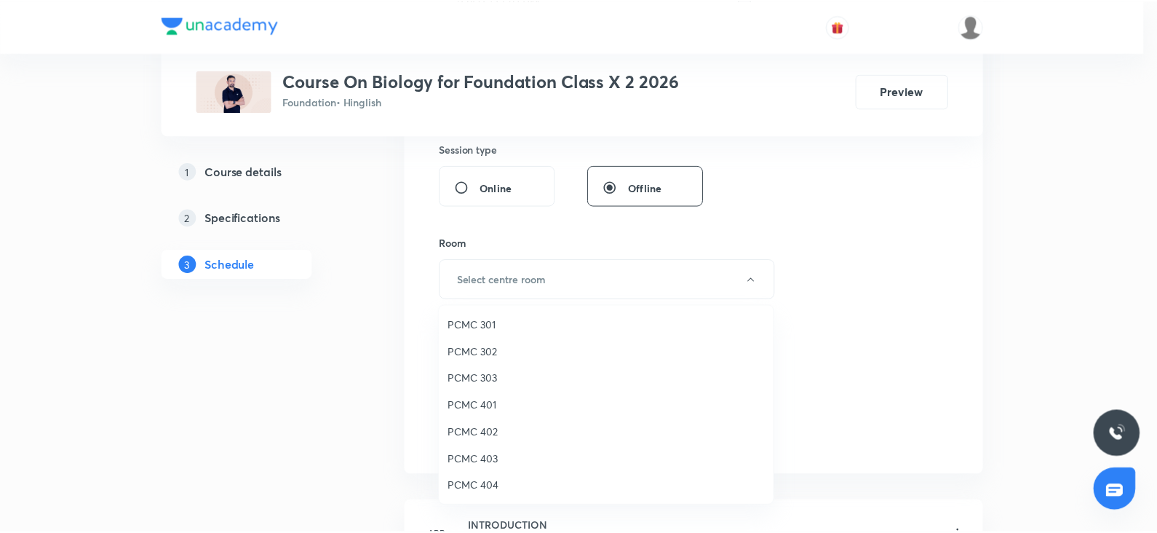
scroll to position [323, 0]
click at [477, 347] on span "PCMC 411" at bounding box center [609, 351] width 319 height 15
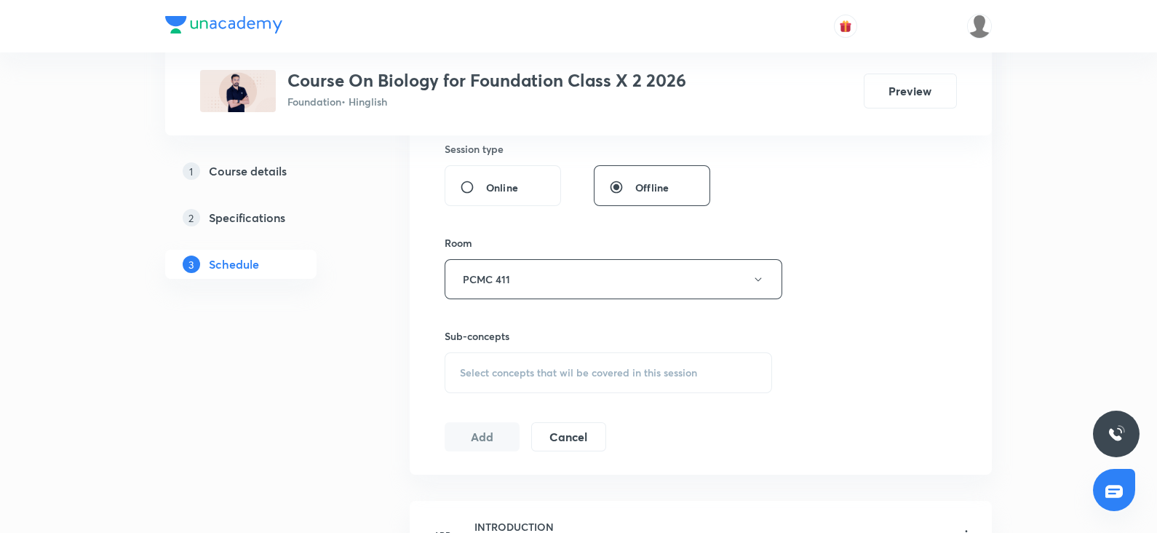
click at [515, 367] on span "Select concepts that wil be covered in this session" at bounding box center [578, 373] width 237 height 12
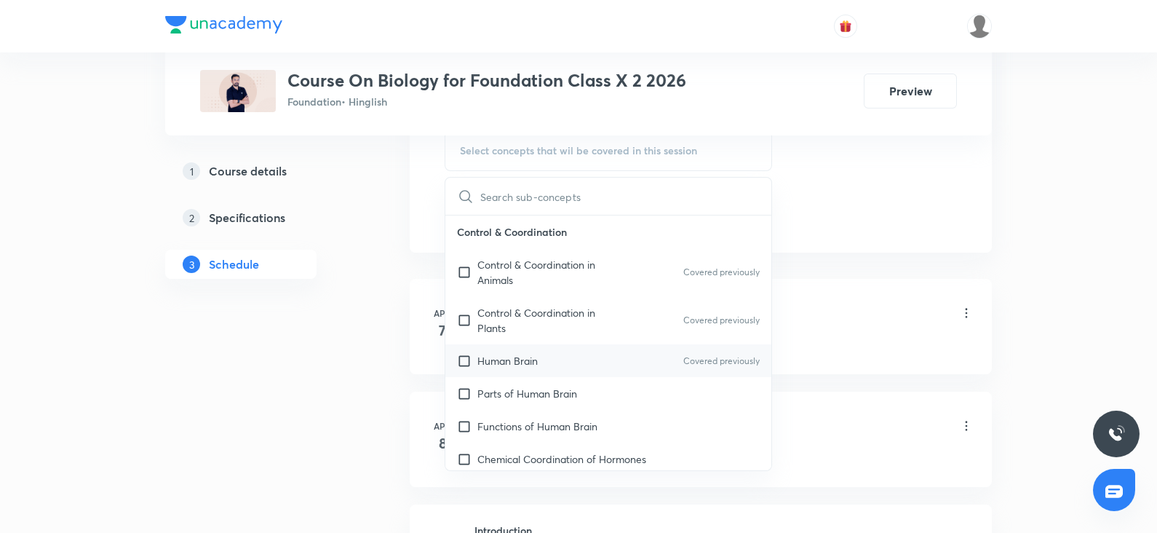
click at [486, 354] on p "Human Brain" at bounding box center [507, 360] width 60 height 15
checkbox input "true"
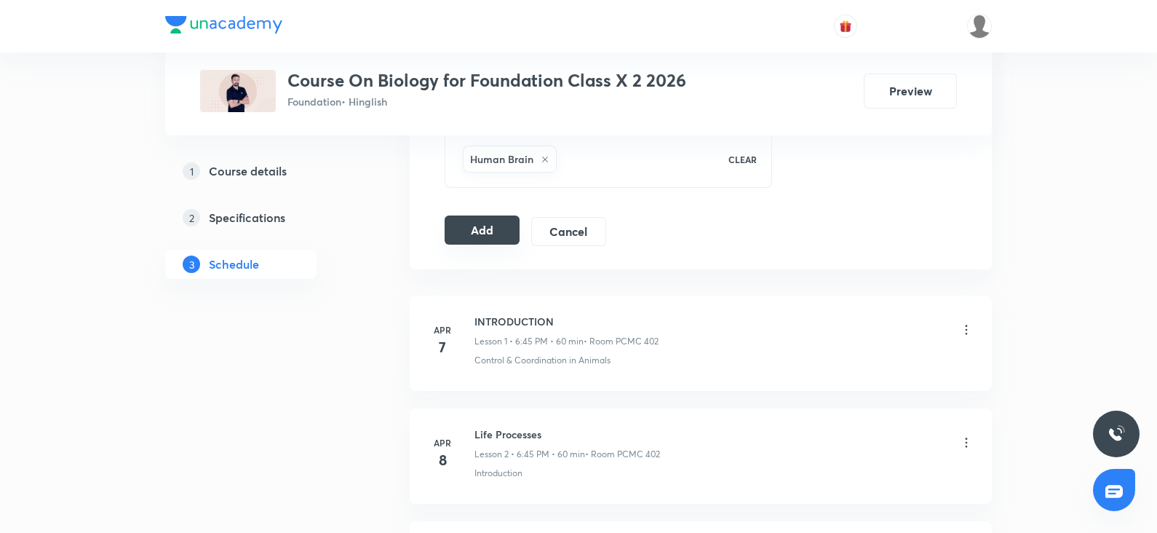
click at [500, 235] on button "Add" at bounding box center [482, 229] width 75 height 29
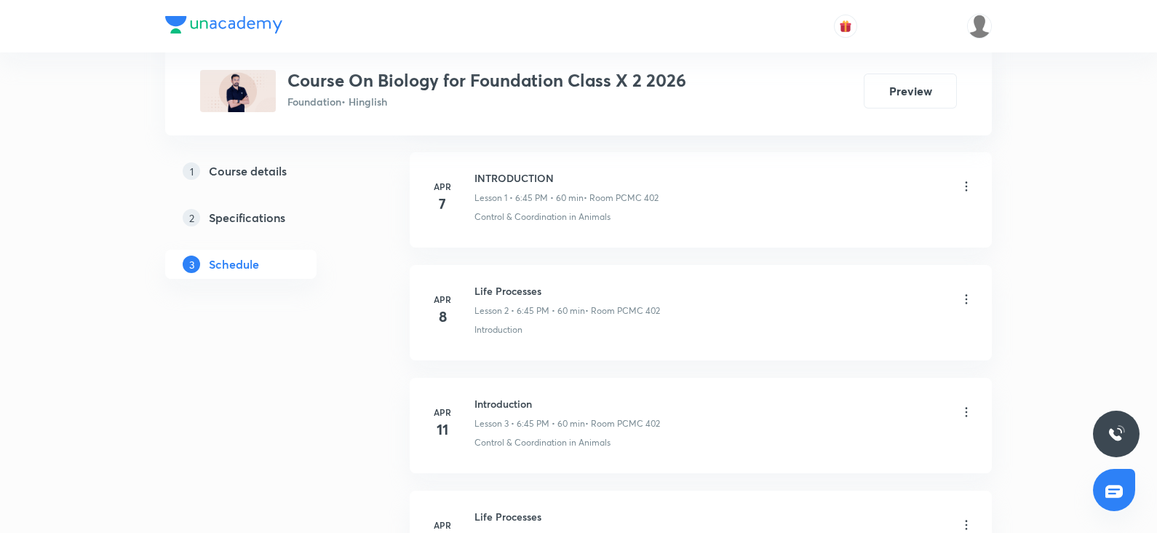
scroll to position [0, 0]
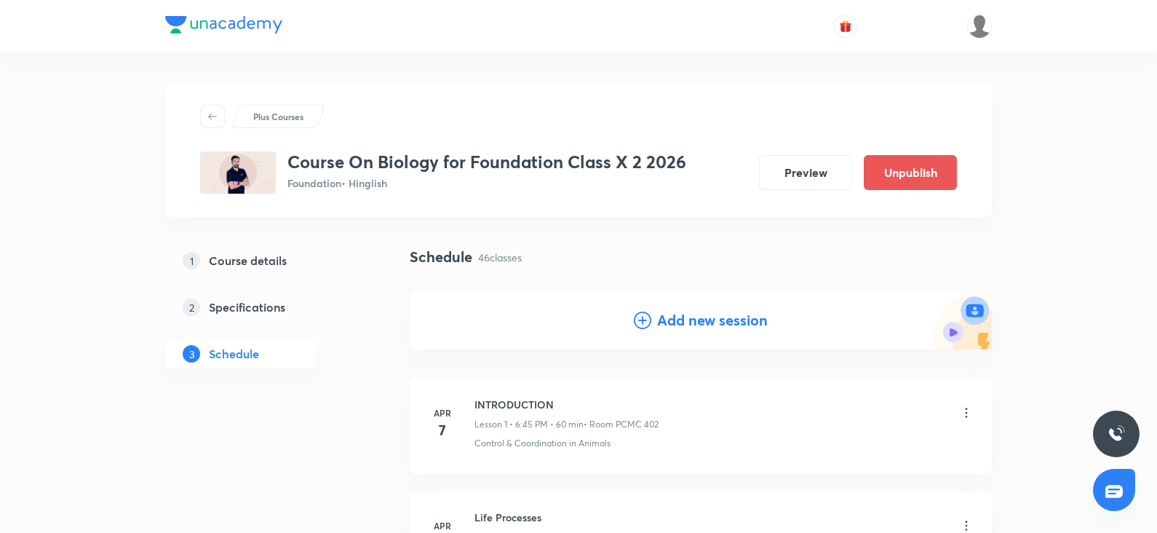
click at [650, 319] on icon at bounding box center [642, 319] width 17 height 17
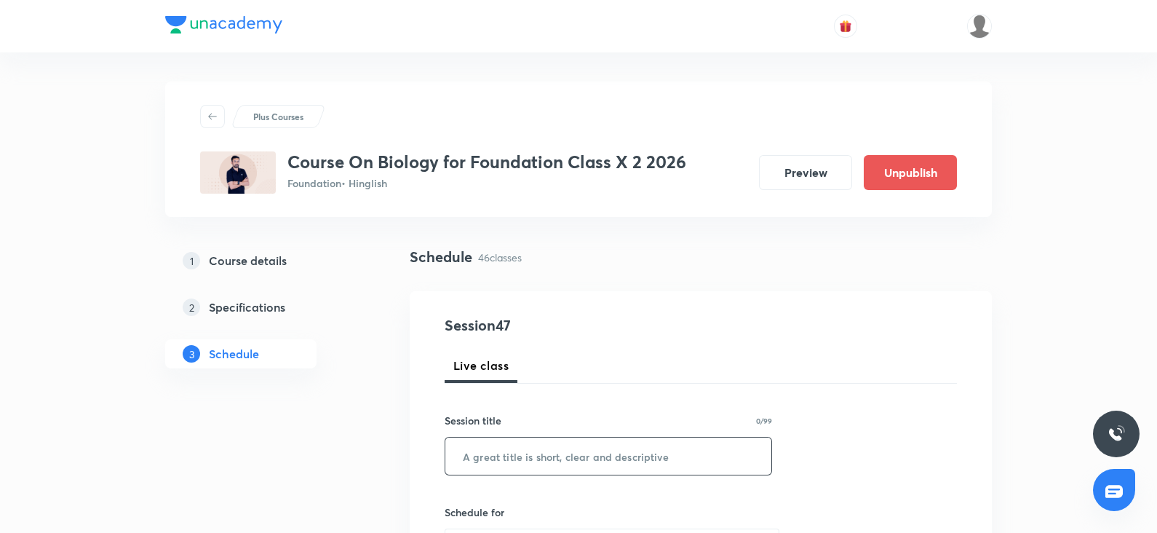
click at [487, 463] on input "text" at bounding box center [608, 455] width 326 height 37
paste input "How Do Organism's Reproduce ?"
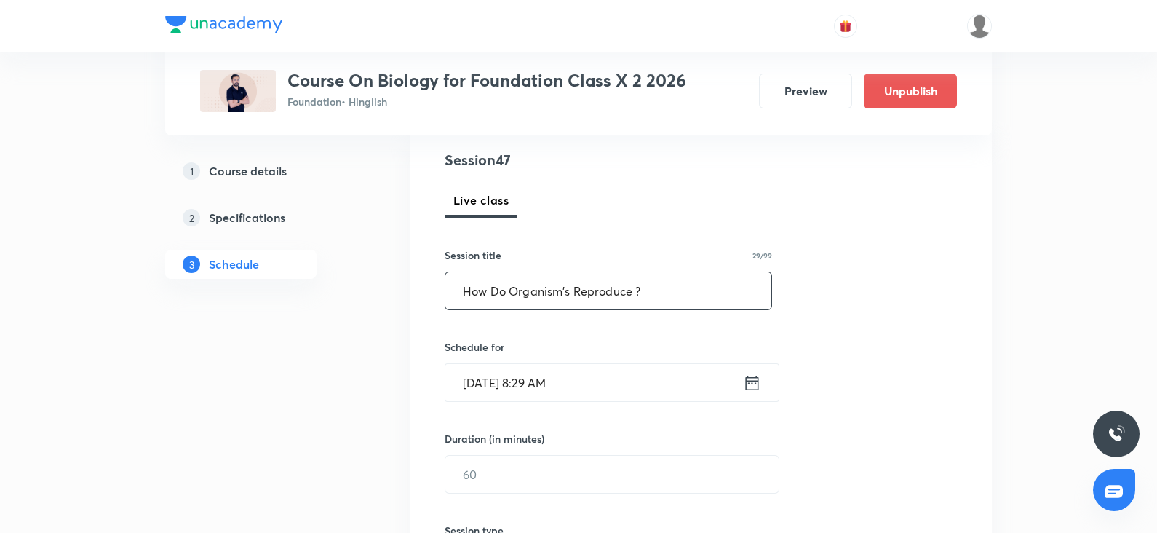
scroll to position [167, 0]
type input "How Do Organism's Reproduce ?"
click at [495, 387] on input "[DATE] 8:29 AM" at bounding box center [594, 380] width 298 height 37
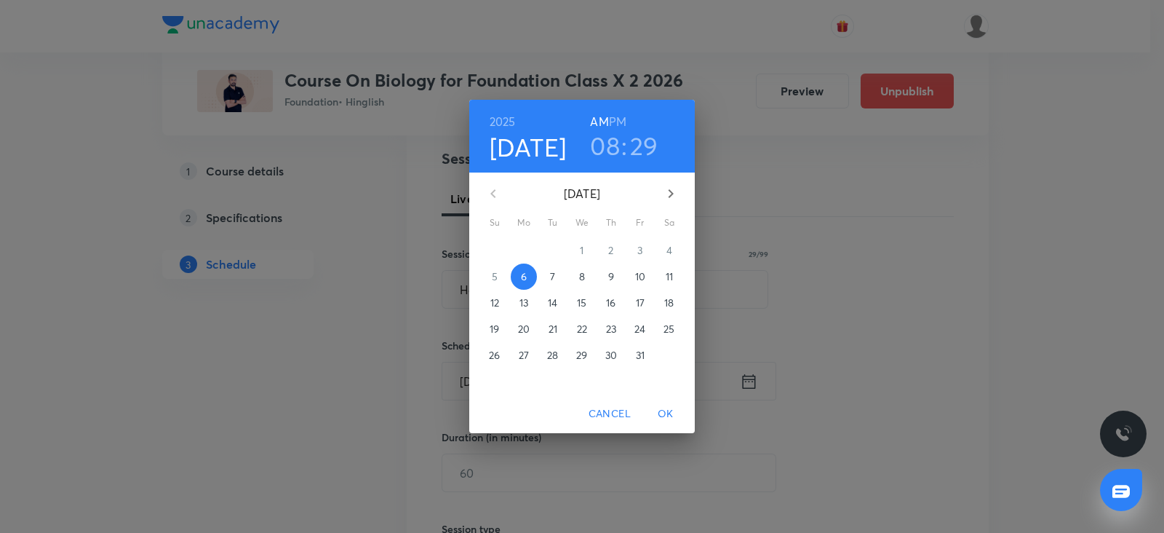
click at [553, 278] on p "7" at bounding box center [552, 276] width 5 height 15
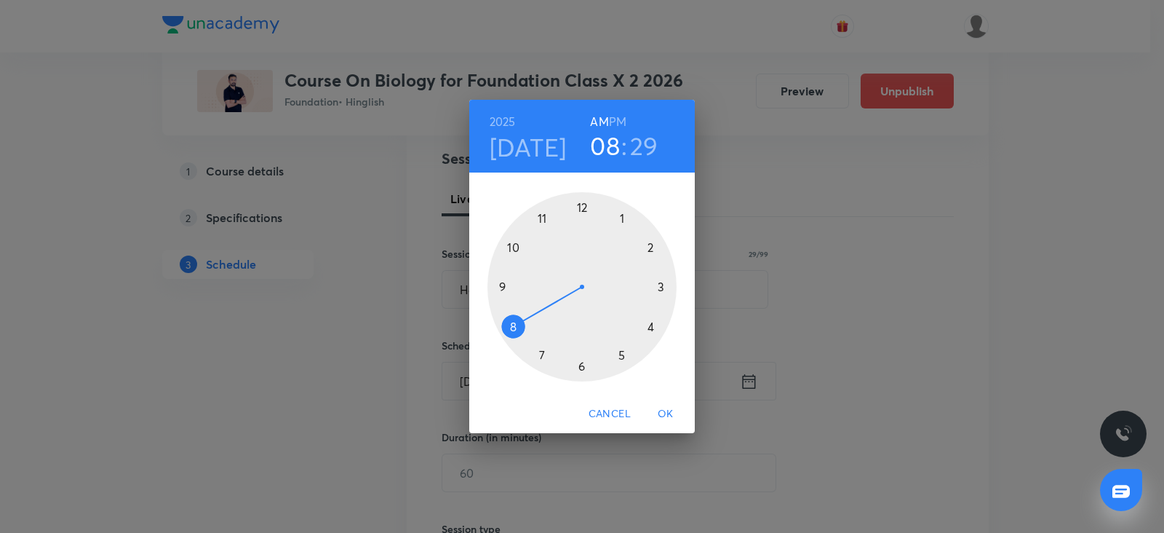
click at [622, 353] on div at bounding box center [582, 286] width 189 height 189
click at [624, 118] on h6 "PM" at bounding box center [617, 121] width 17 height 20
click at [579, 368] on div at bounding box center [582, 286] width 189 height 189
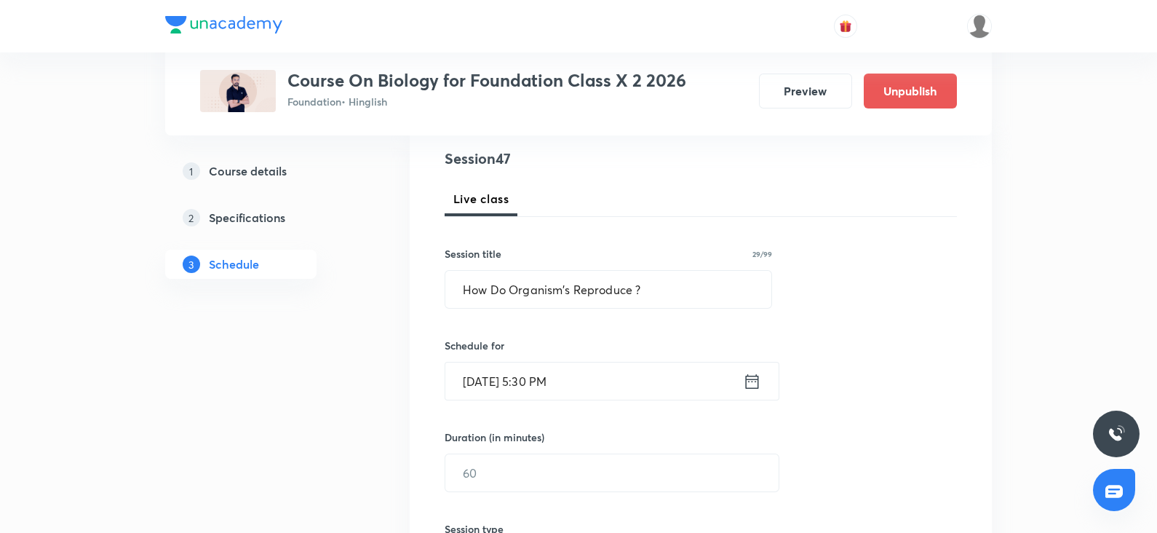
scroll to position [276, 0]
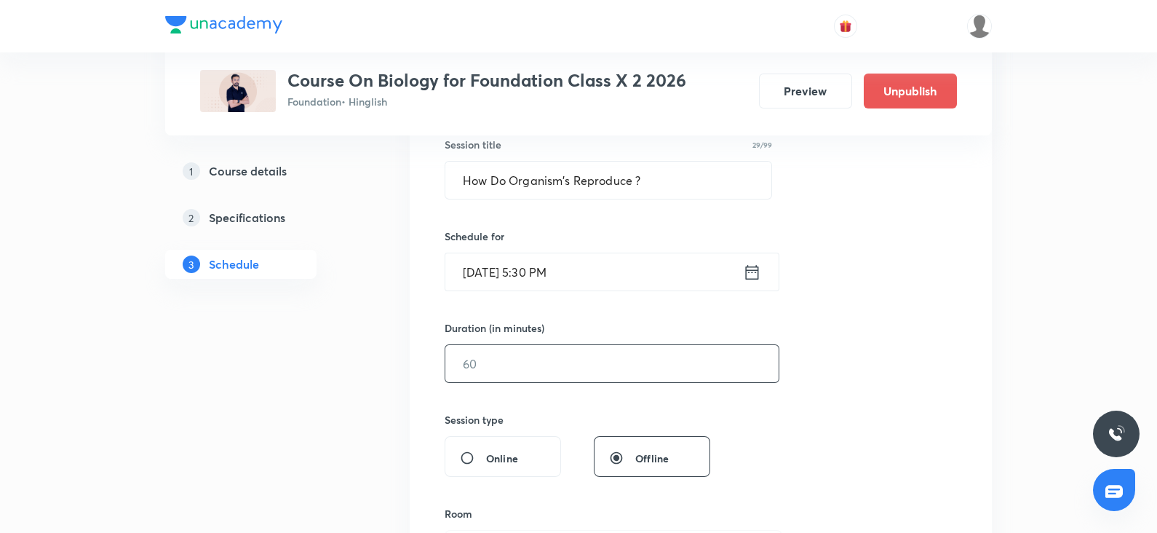
click at [528, 365] on input "text" at bounding box center [611, 363] width 333 height 37
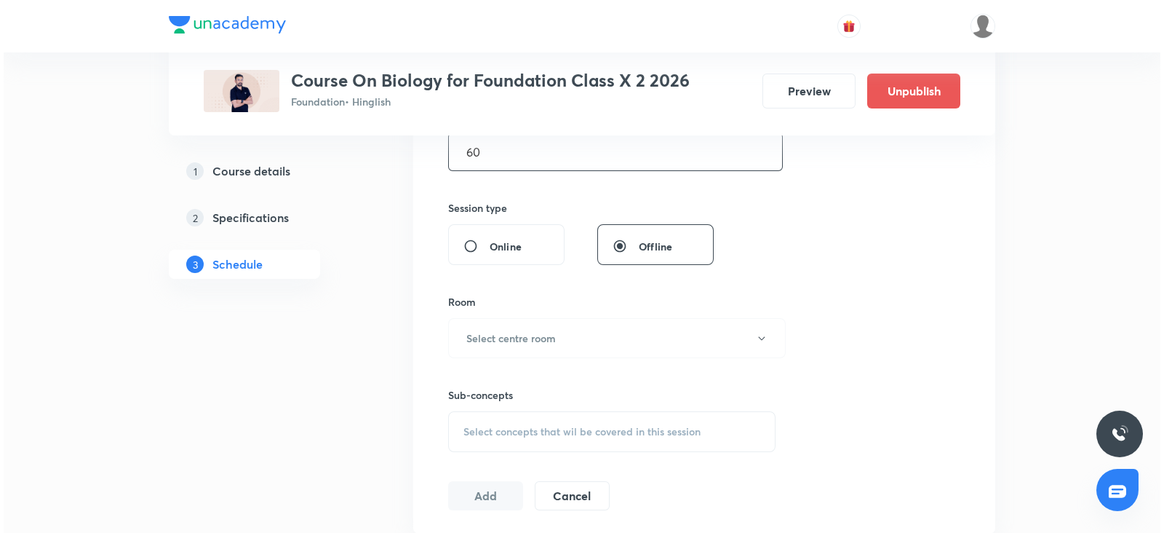
scroll to position [488, 0]
type input "60"
click at [491, 357] on div "Sub-concepts Select concepts that wil be covered in this session" at bounding box center [608, 404] width 327 height 94
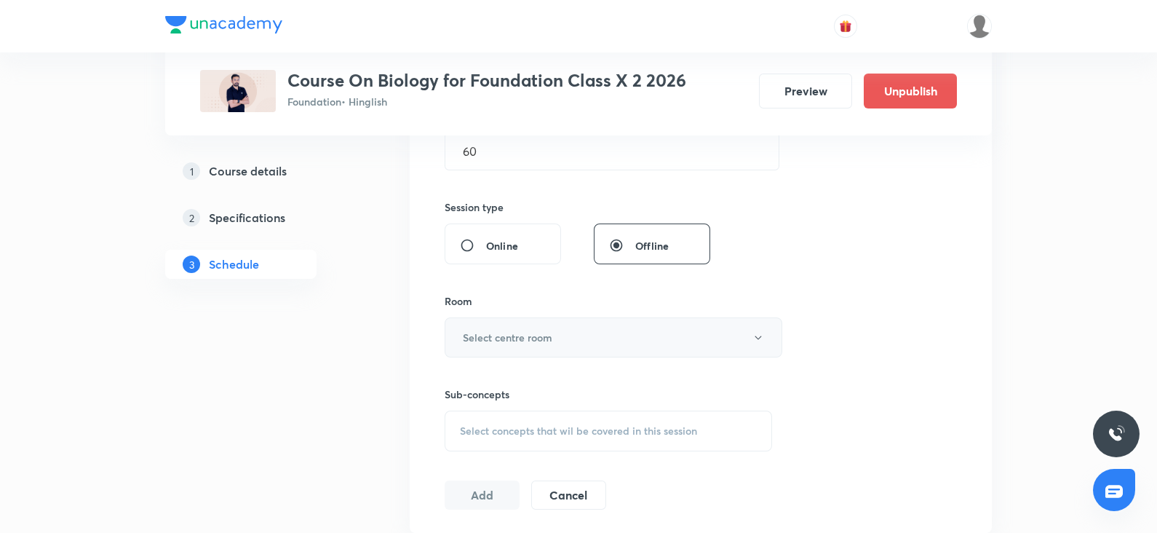
click at [488, 343] on button "Select centre room" at bounding box center [614, 337] width 338 height 40
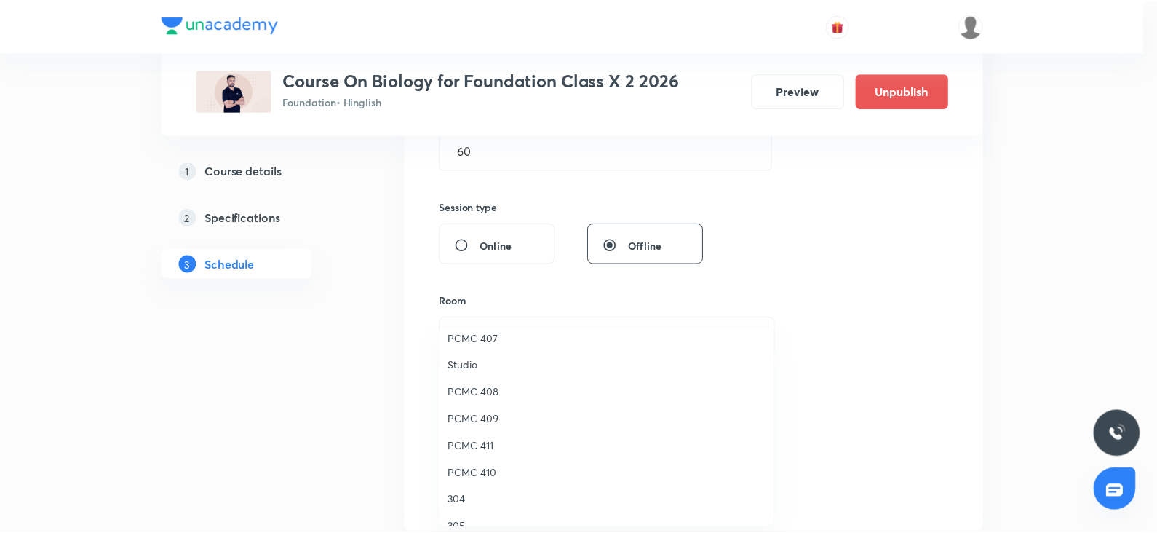
scroll to position [278, 0]
click at [485, 416] on span "PCMC 411" at bounding box center [609, 419] width 319 height 15
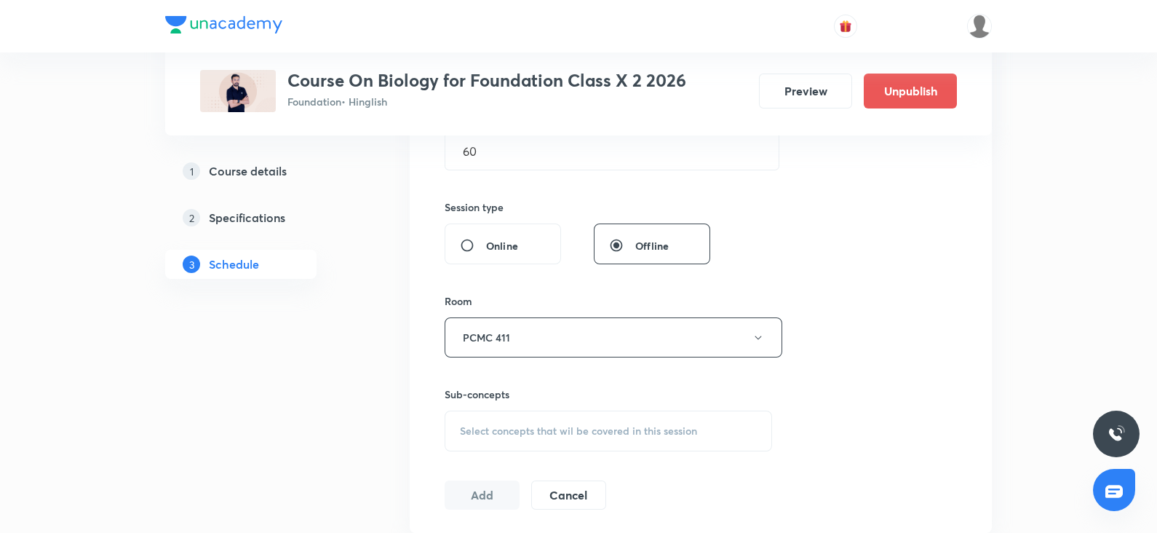
click at [522, 426] on span "Select concepts that wil be covered in this session" at bounding box center [578, 431] width 237 height 12
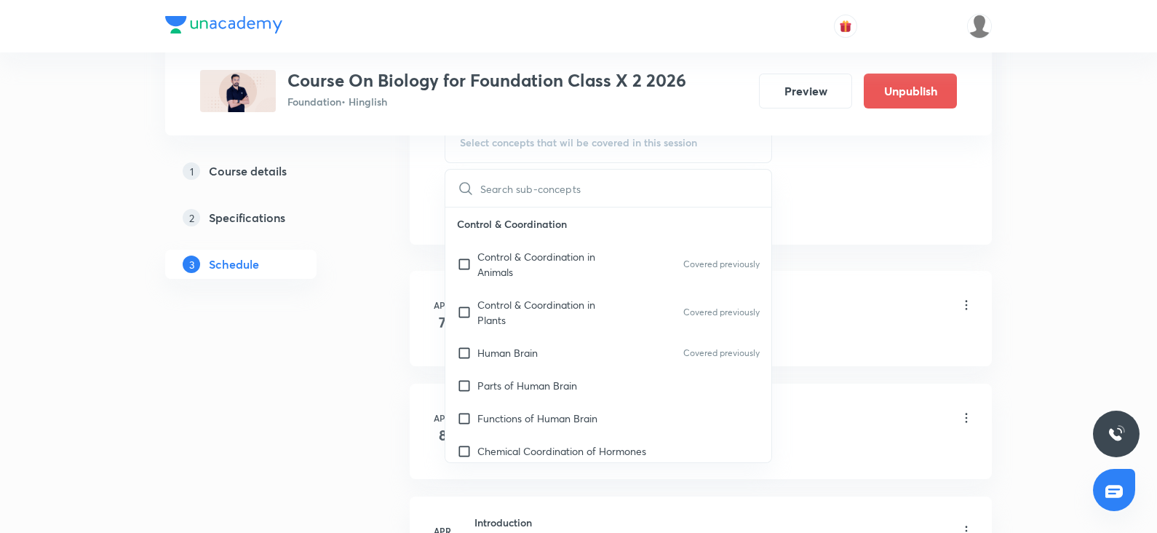
scroll to position [797, 0]
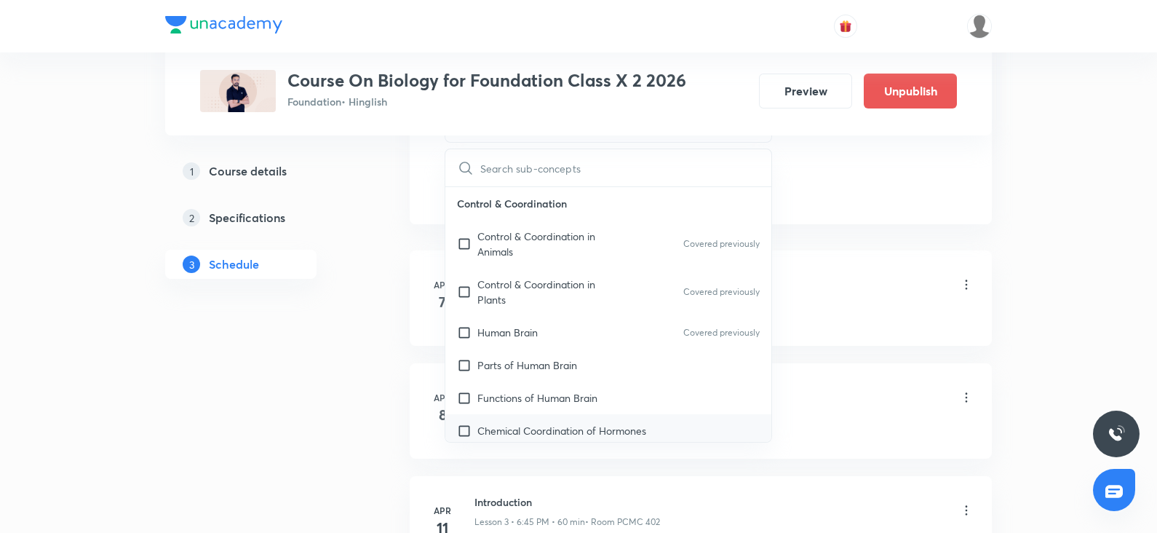
click at [511, 418] on div "Chemical Coordination of Hormones" at bounding box center [608, 430] width 326 height 33
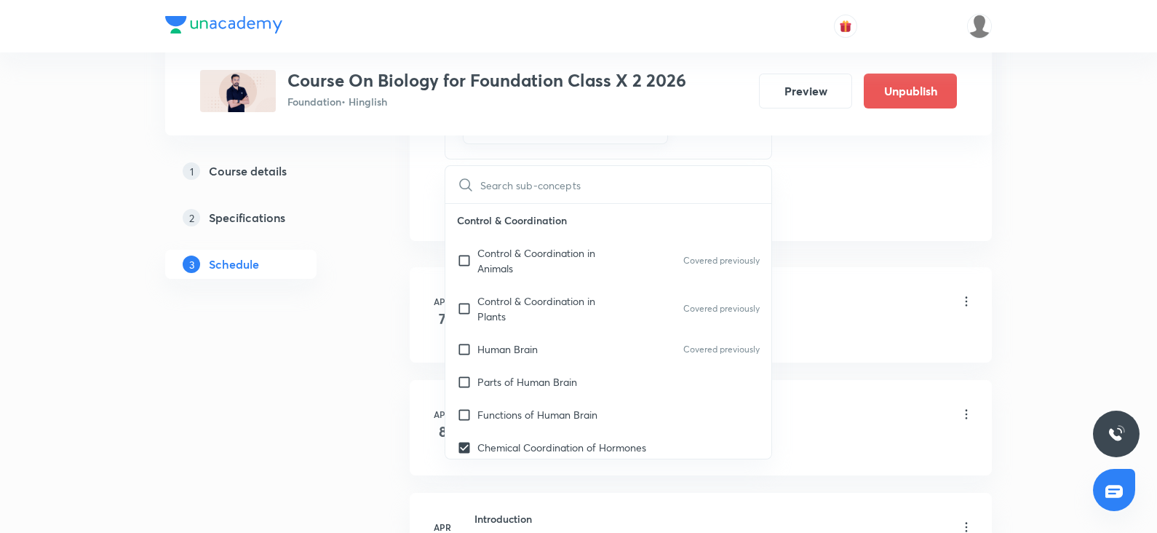
checkbox input "true"
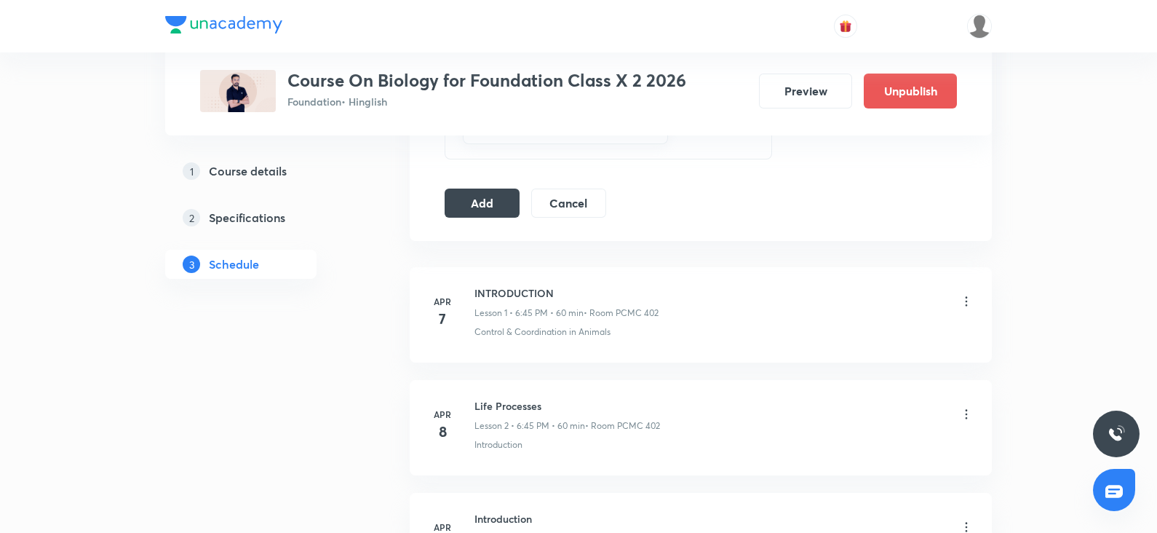
click at [489, 196] on button "Add" at bounding box center [482, 201] width 75 height 29
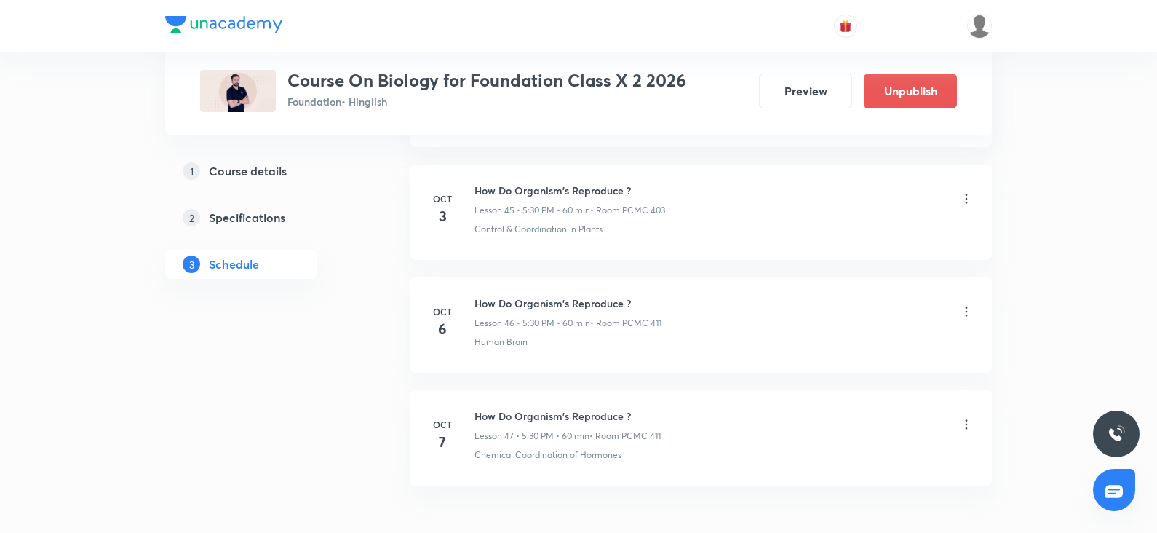
scroll to position [5180, 0]
